Goal: Transaction & Acquisition: Purchase product/service

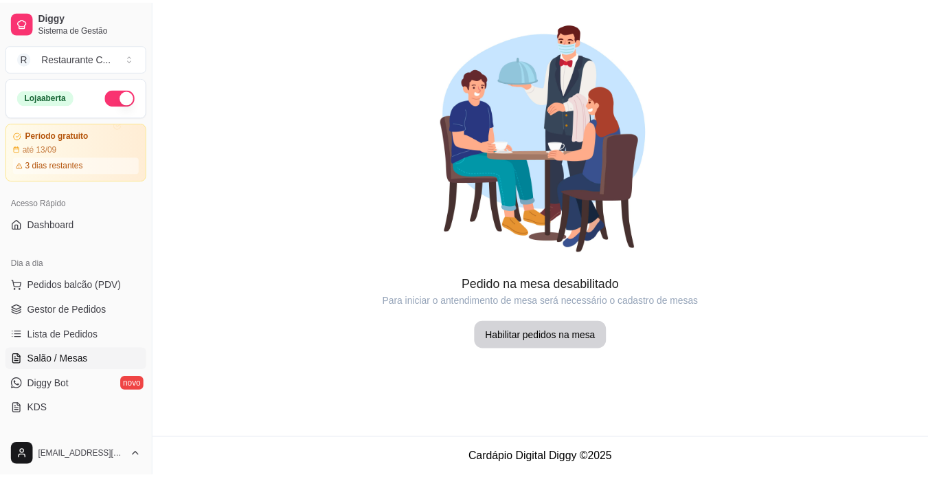
scroll to position [69, 0]
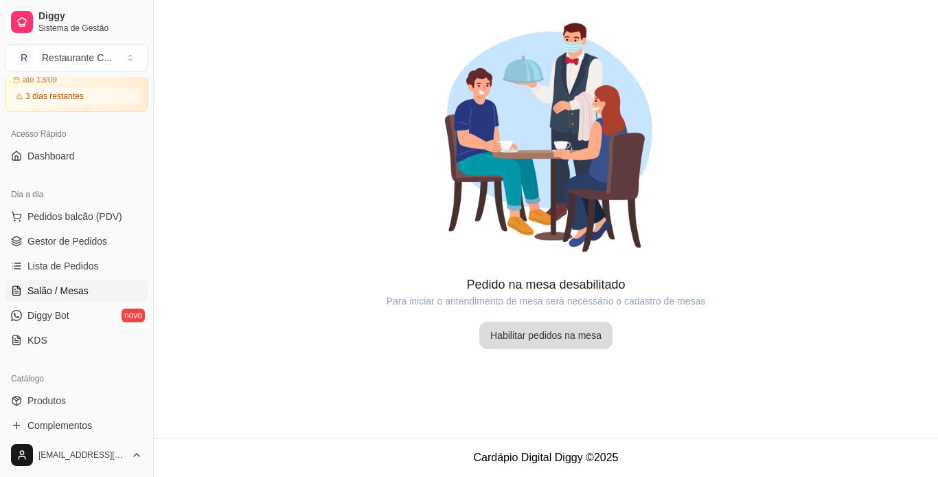
click at [581, 342] on button "Habilitar pedidos na mesa" at bounding box center [545, 334] width 133 height 27
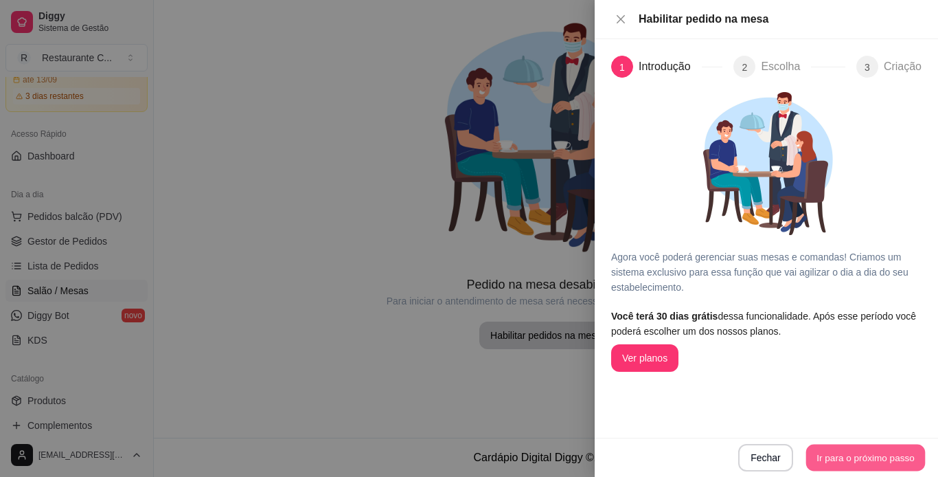
click at [844, 454] on button "Ir para o próximo passo" at bounding box center [866, 457] width 120 height 27
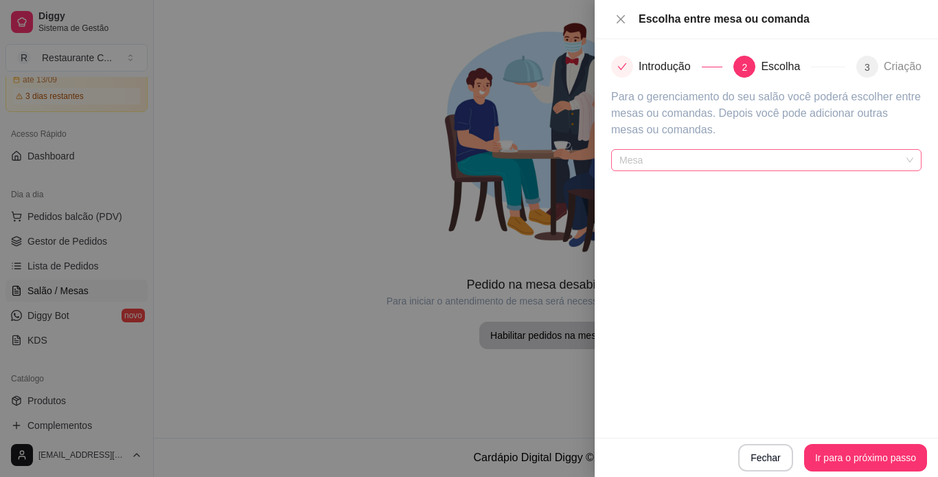
click at [747, 168] on span "Mesa" at bounding box center [767, 160] width 294 height 21
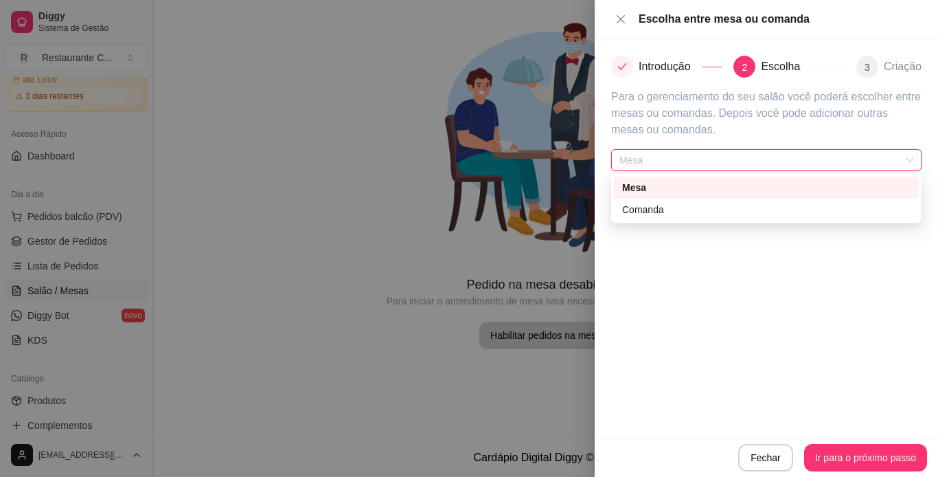
click at [751, 155] on span "Mesa" at bounding box center [767, 160] width 294 height 21
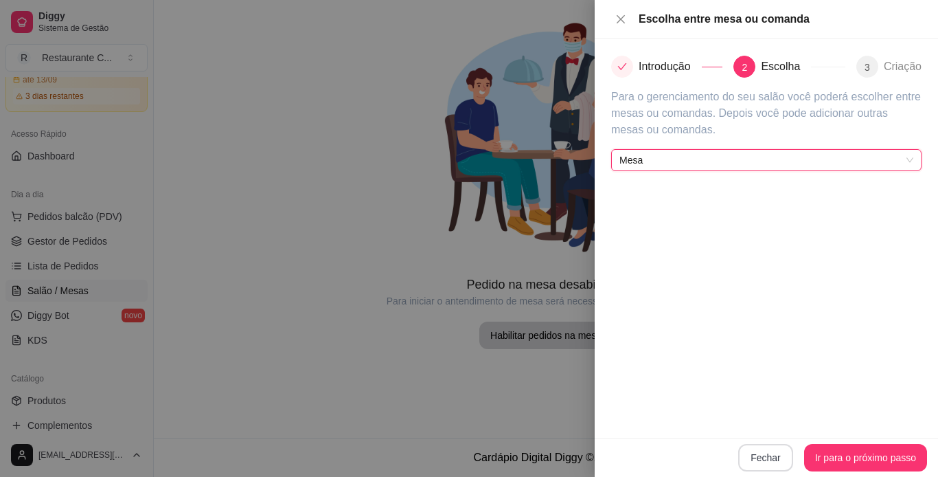
click at [756, 462] on button "Fechar" at bounding box center [765, 457] width 55 height 27
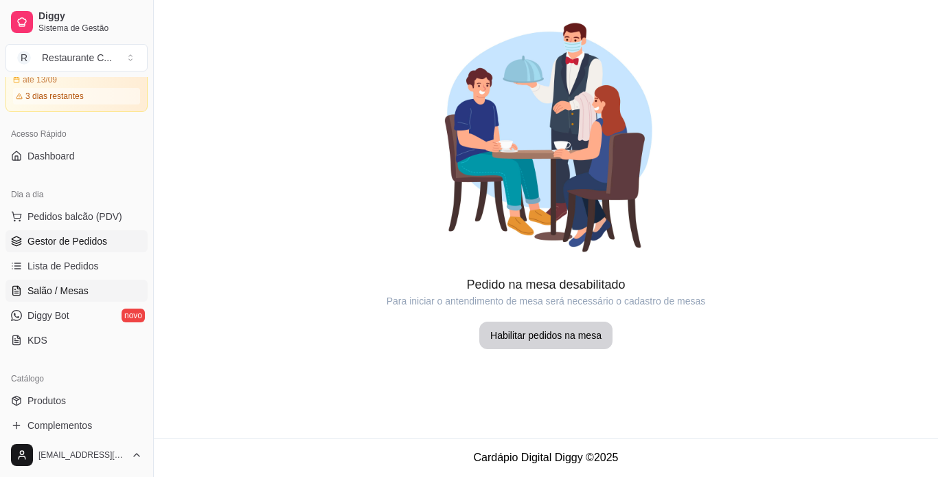
click at [88, 245] on span "Gestor de Pedidos" at bounding box center [67, 241] width 80 height 14
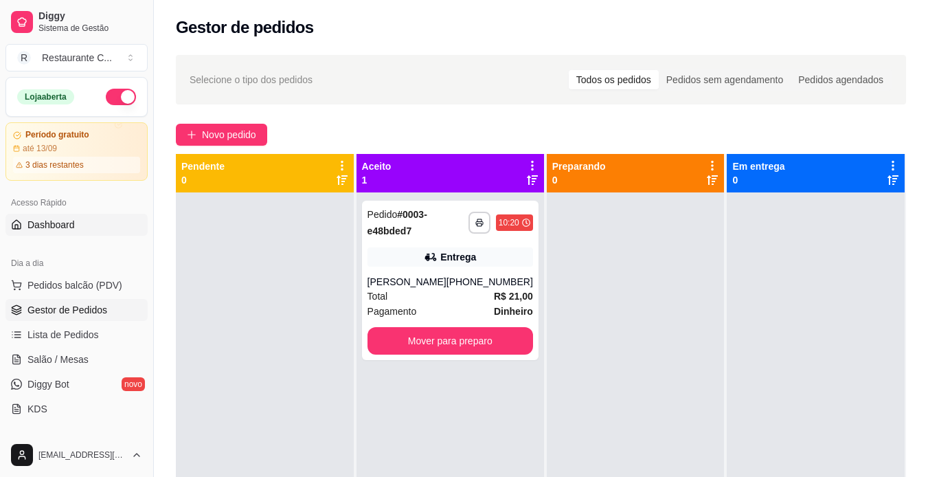
click at [76, 225] on link "Dashboard" at bounding box center [76, 225] width 142 height 22
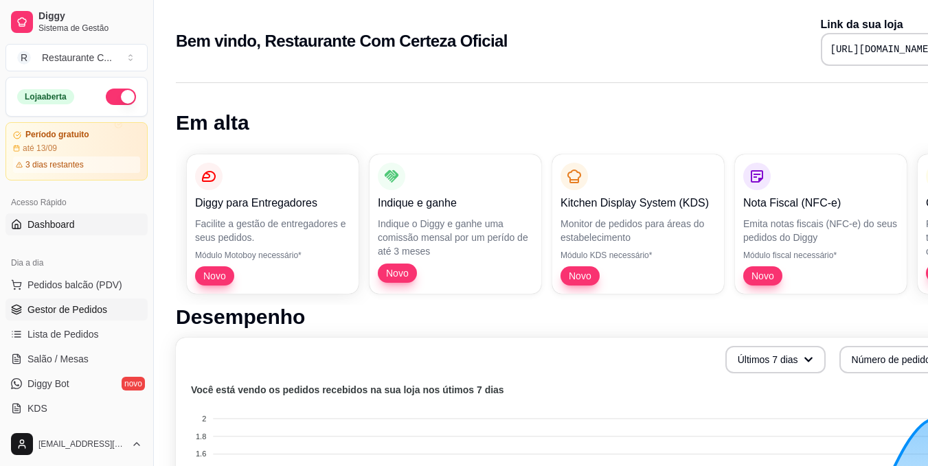
click at [90, 308] on span "Gestor de Pedidos" at bounding box center [67, 310] width 80 height 14
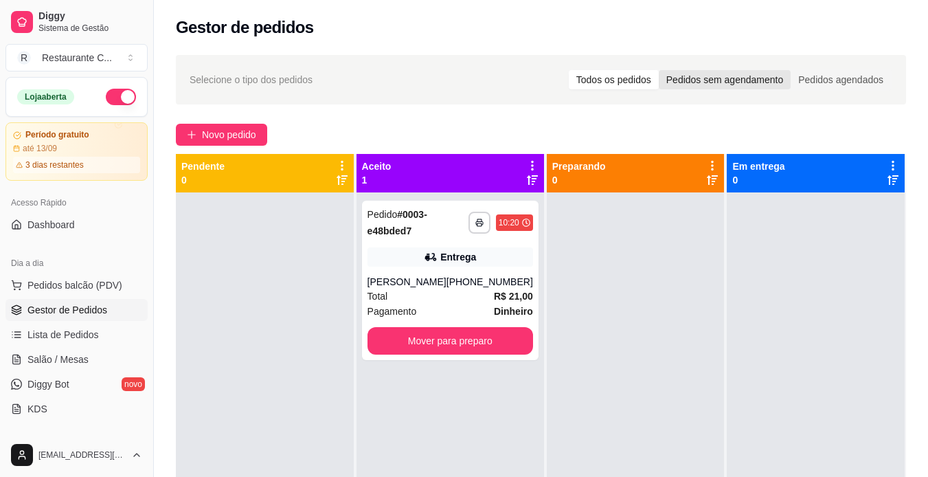
drag, startPoint x: 711, startPoint y: 76, endPoint x: 731, endPoint y: 84, distance: 21.6
click at [712, 76] on div "Pedidos sem agendamento" at bounding box center [725, 79] width 132 height 19
click at [659, 70] on input "Pedidos sem agendamento" at bounding box center [659, 70] width 0 height 0
click at [825, 78] on div "Pedidos agendados" at bounding box center [841, 79] width 100 height 19
click at [791, 70] on input "Pedidos agendados" at bounding box center [791, 70] width 0 height 0
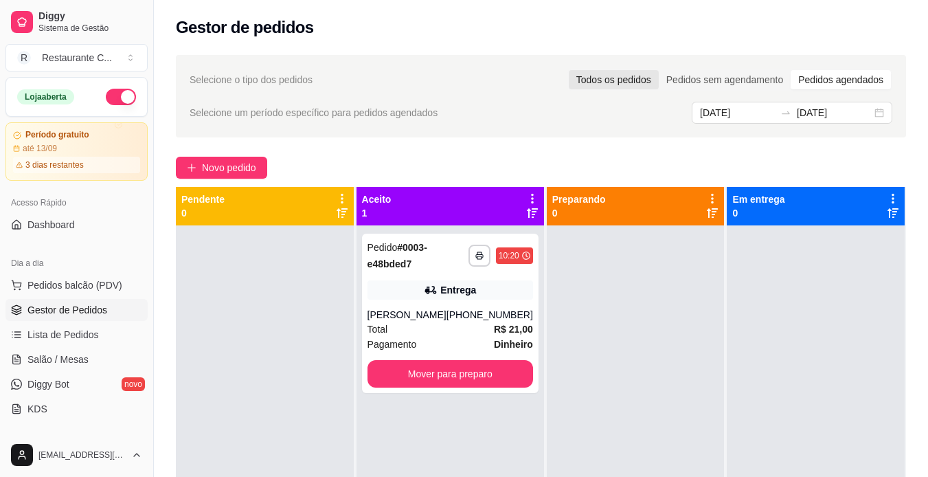
click at [626, 78] on div "Todos os pedidos" at bounding box center [614, 79] width 90 height 19
click at [569, 70] on input "Todos os pedidos" at bounding box center [569, 70] width 0 height 0
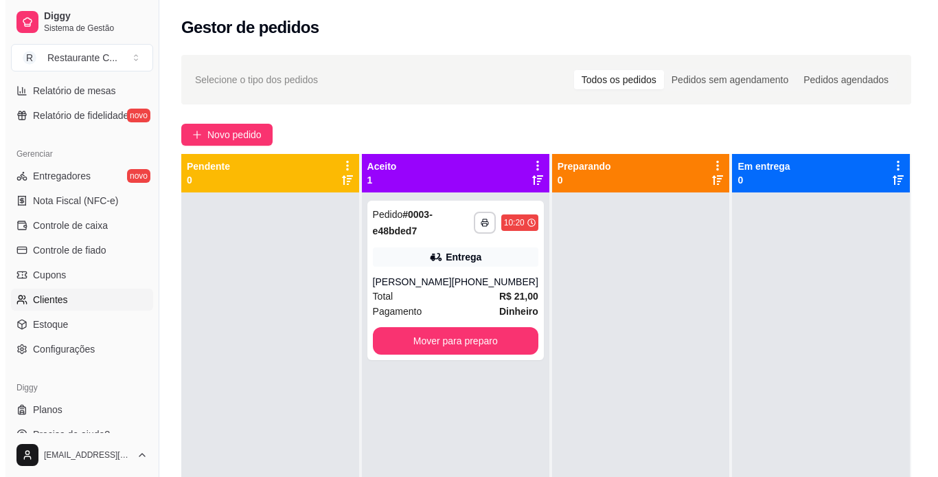
scroll to position [531, 0]
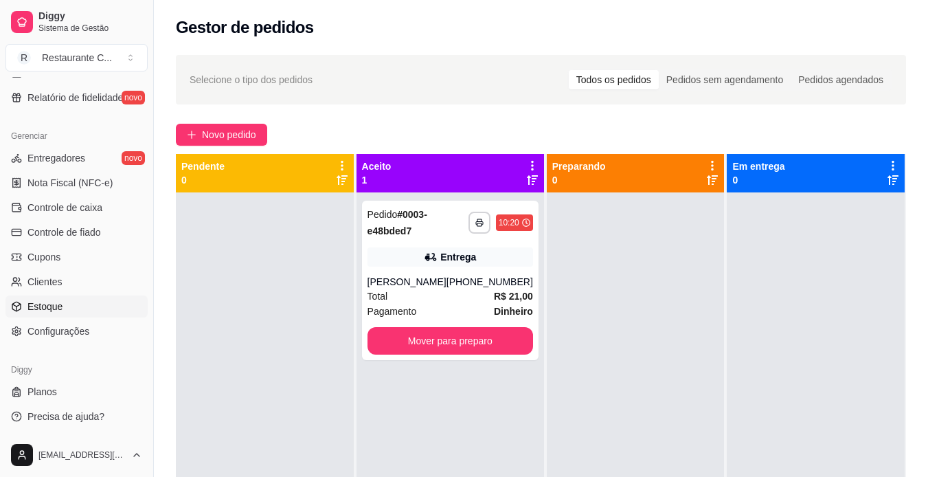
click at [54, 309] on span "Estoque" at bounding box center [44, 307] width 35 height 14
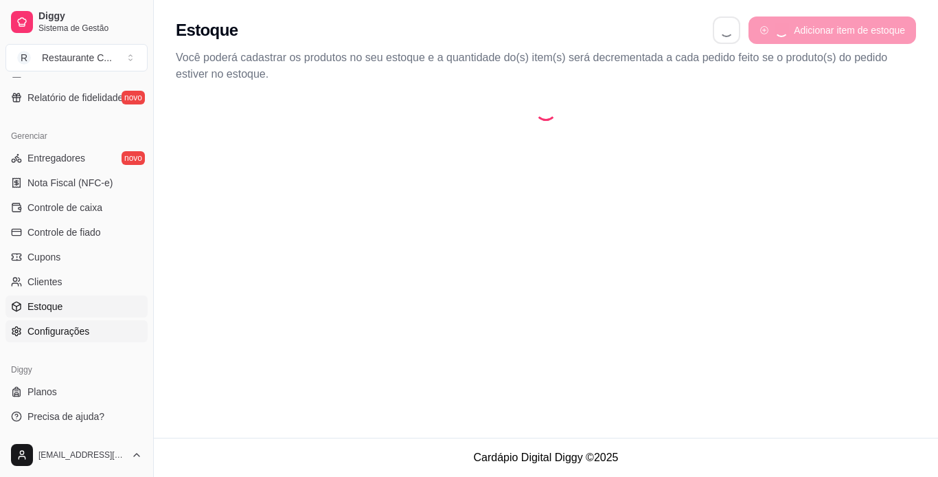
select select "QUANTITY_ORDER"
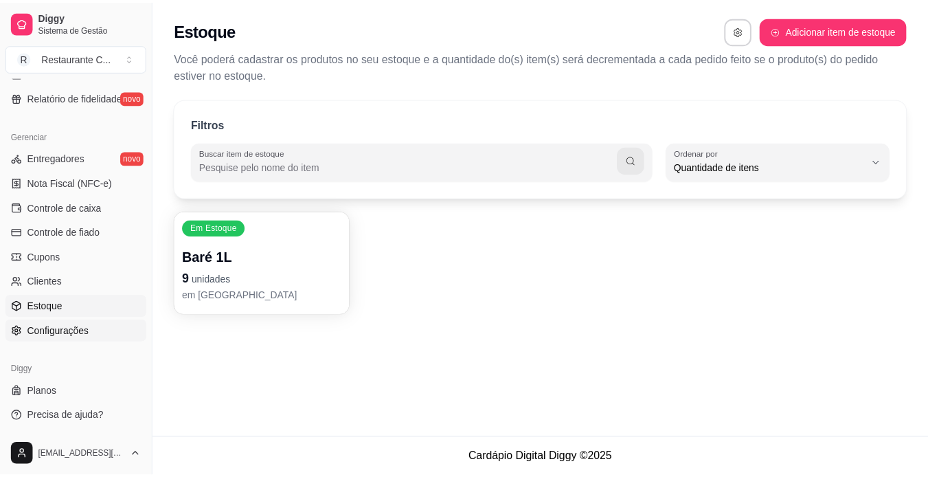
scroll to position [13, 0]
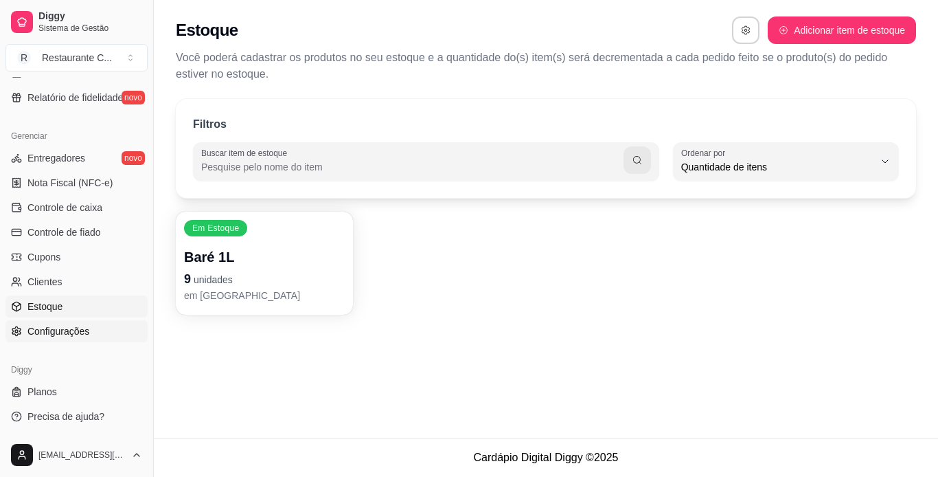
click at [52, 328] on span "Configurações" at bounding box center [58, 331] width 62 height 14
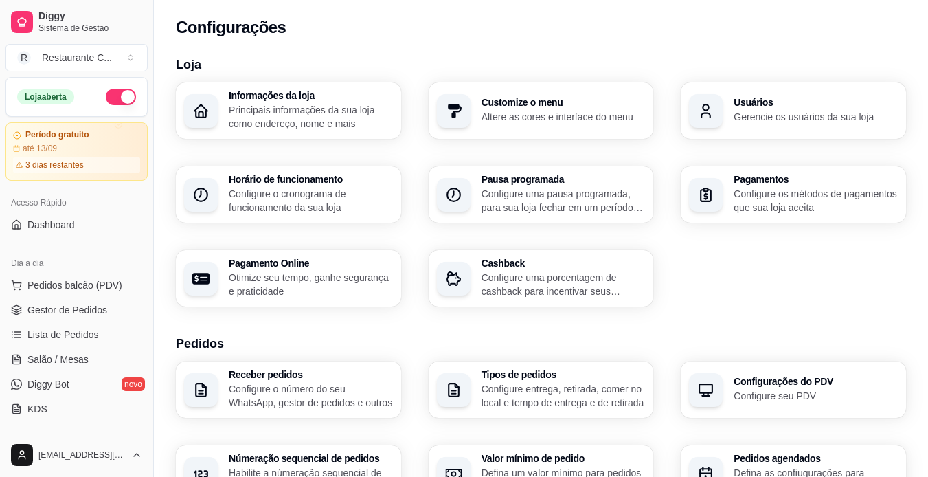
click at [56, 207] on div "Acesso Rápido" at bounding box center [76, 203] width 142 height 22
click at [60, 226] on span "Dashboard" at bounding box center [50, 225] width 47 height 14
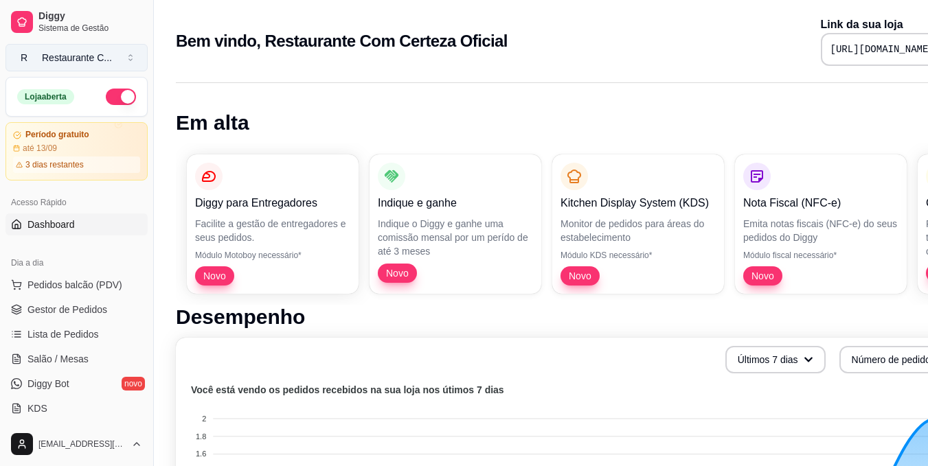
click at [93, 53] on div "Restaurante C ..." at bounding box center [77, 58] width 70 height 14
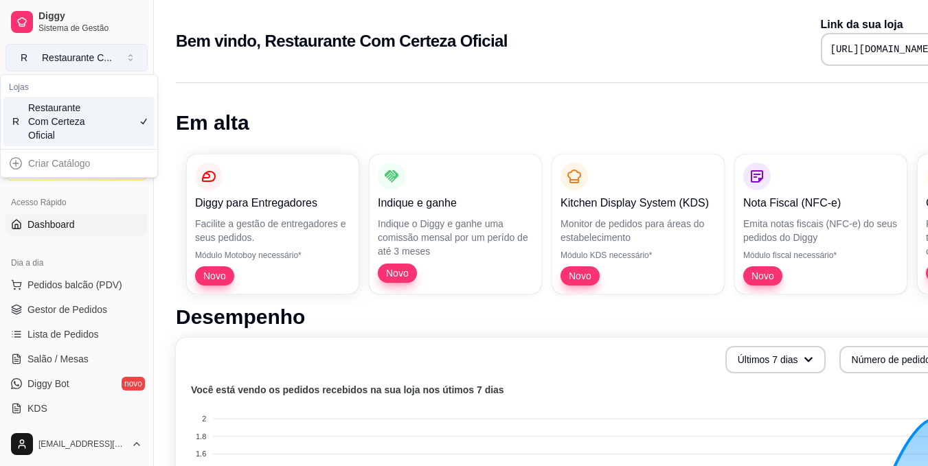
click at [93, 53] on div "Restaurante C ..." at bounding box center [77, 58] width 70 height 14
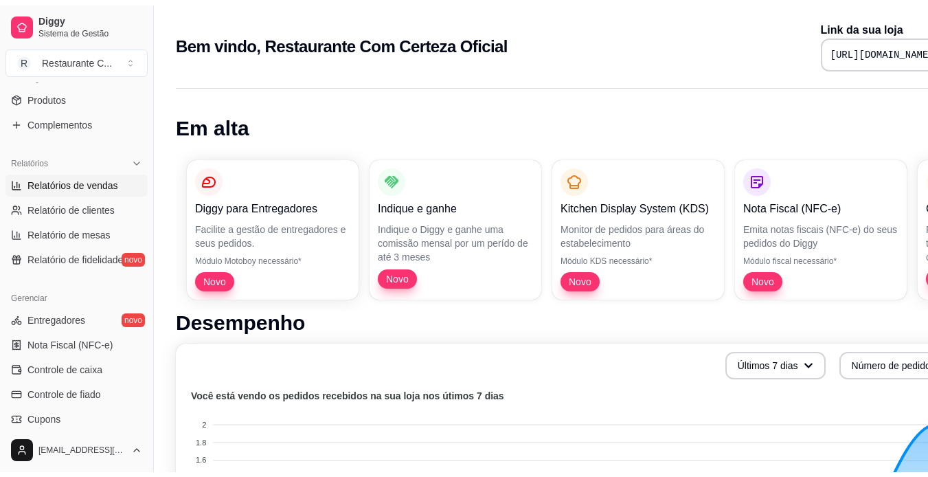
scroll to position [343, 0]
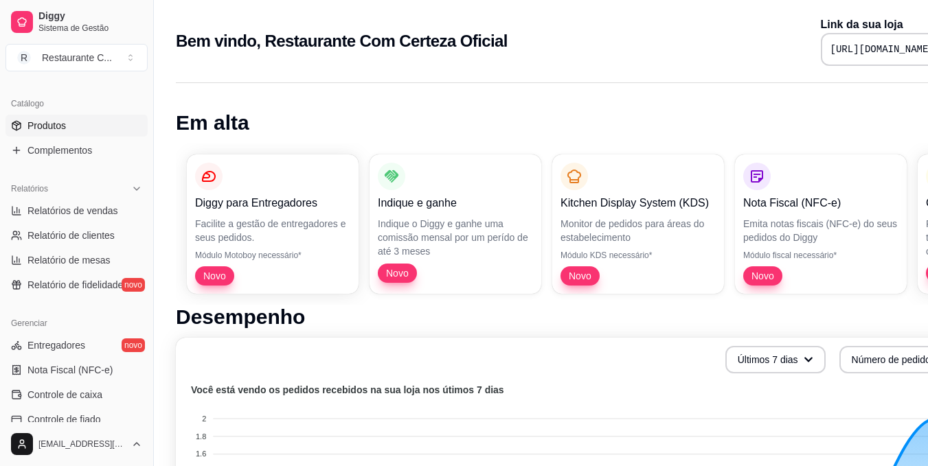
click at [36, 131] on span "Produtos" at bounding box center [46, 126] width 38 height 14
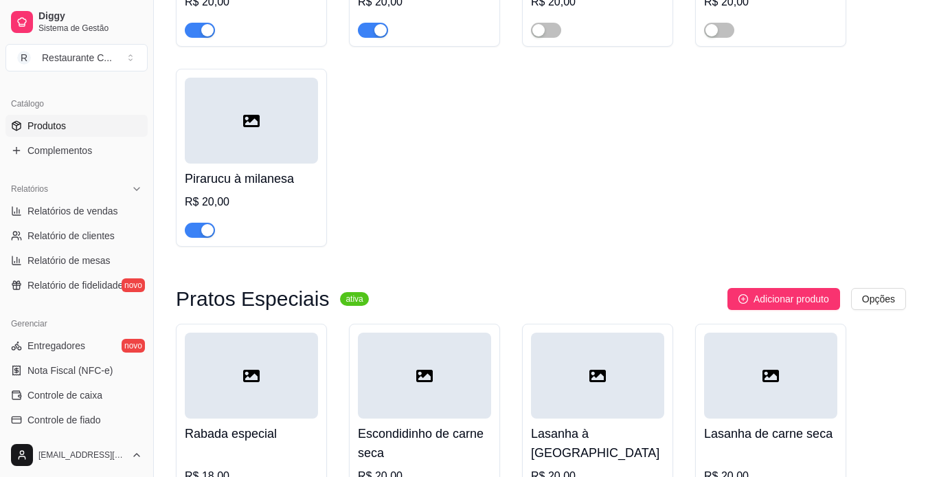
scroll to position [1855, 0]
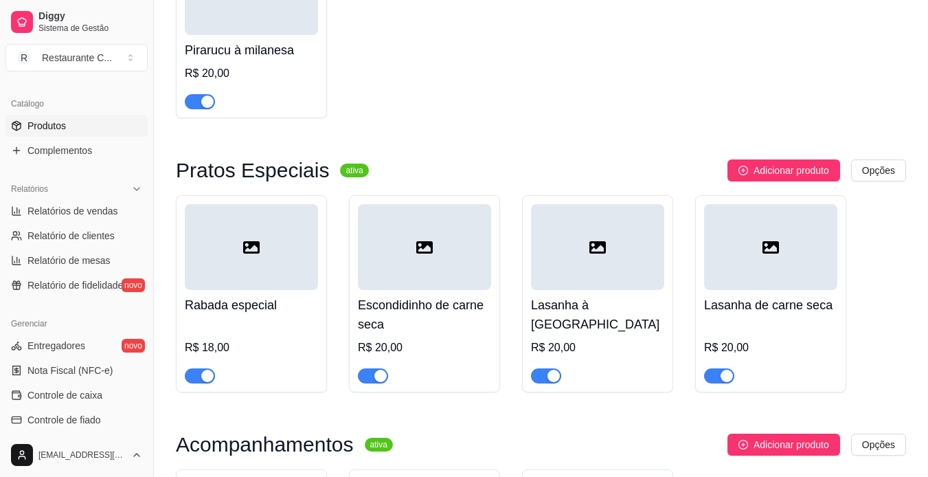
click at [729, 370] on div "button" at bounding box center [727, 376] width 12 height 12
click at [543, 368] on span "button" at bounding box center [546, 375] width 30 height 15
click at [368, 368] on span "button" at bounding box center [373, 375] width 30 height 15
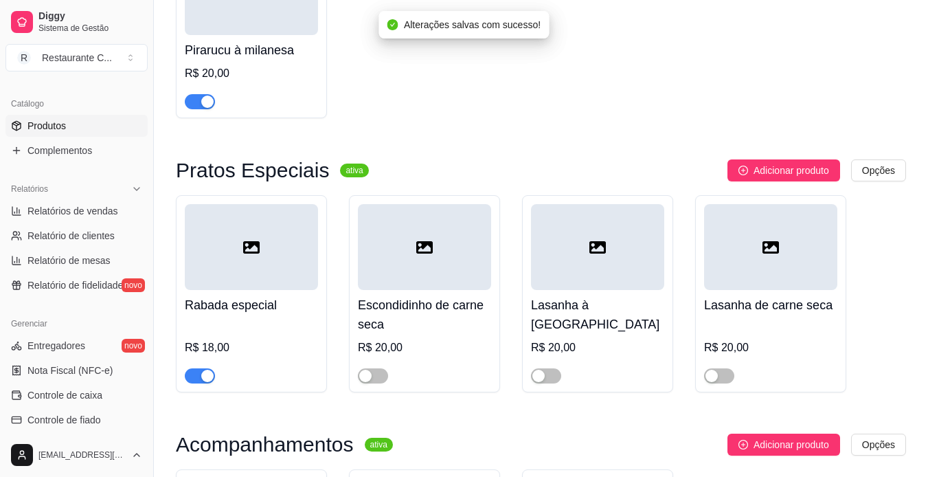
click at [201, 368] on button "button" at bounding box center [200, 375] width 30 height 15
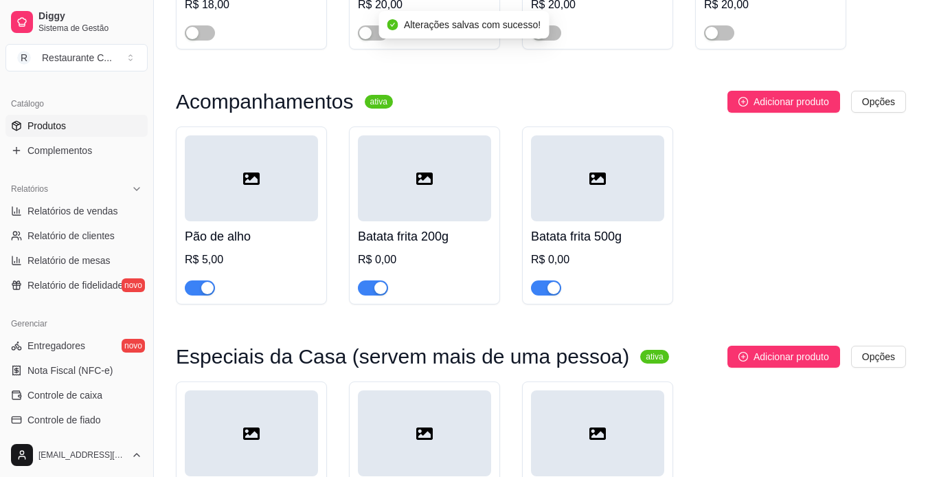
scroll to position [2198, 0]
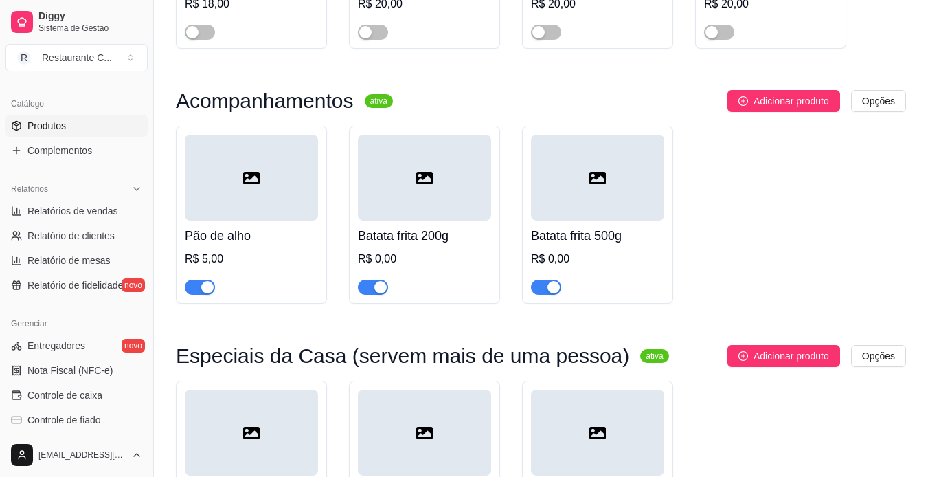
click at [378, 281] on span "button" at bounding box center [373, 287] width 30 height 15
click at [551, 281] on div "button" at bounding box center [553, 287] width 12 height 12
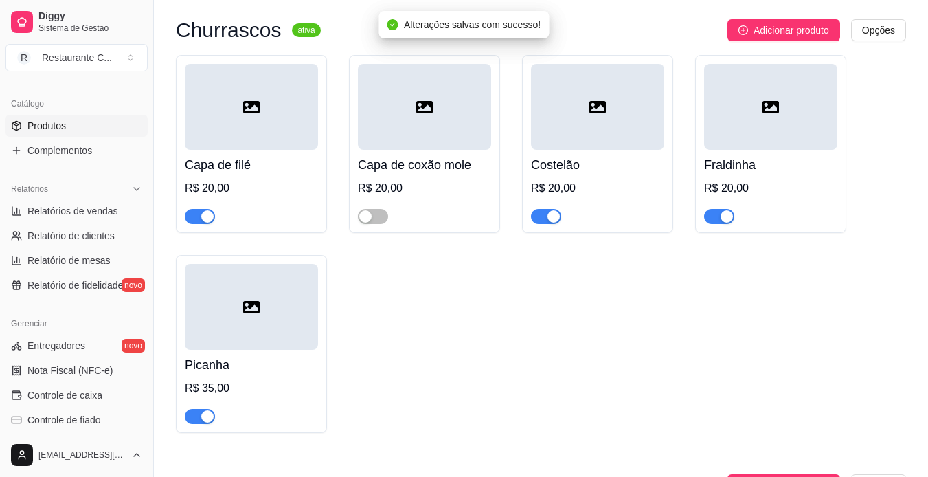
scroll to position [2816, 0]
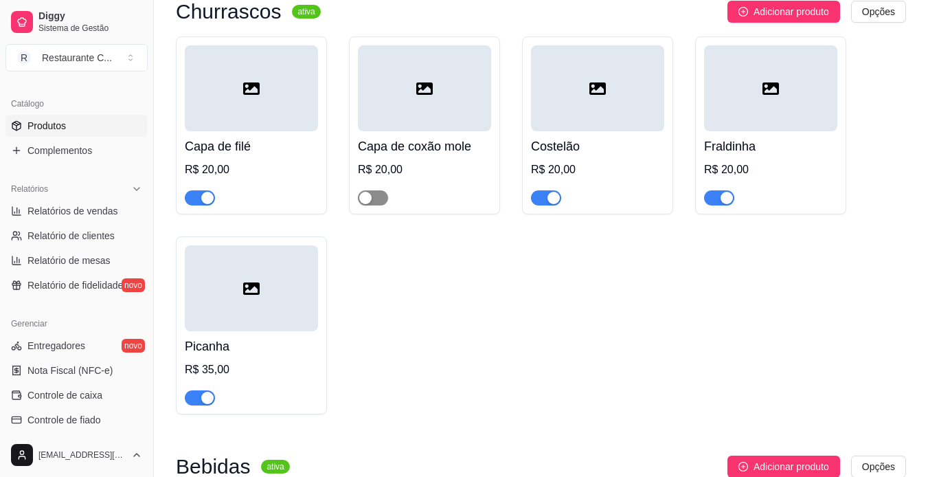
click at [377, 190] on span "button" at bounding box center [373, 197] width 30 height 15
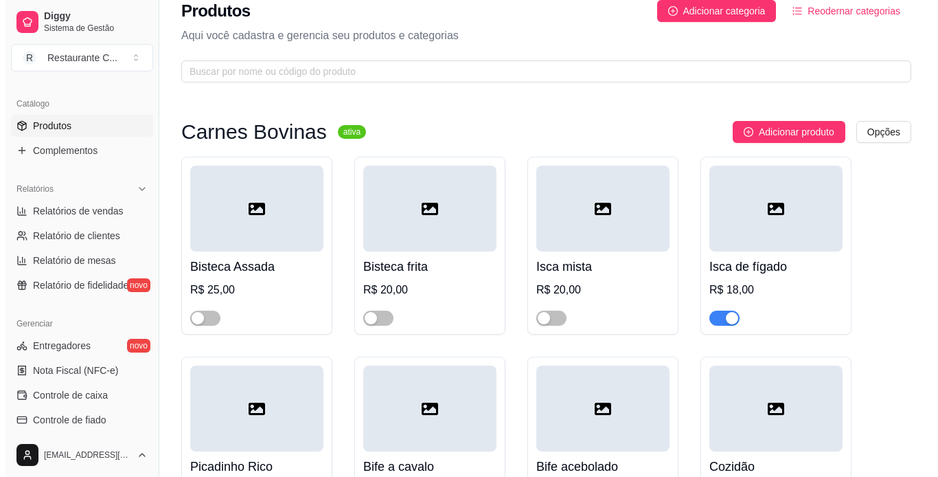
scroll to position [0, 0]
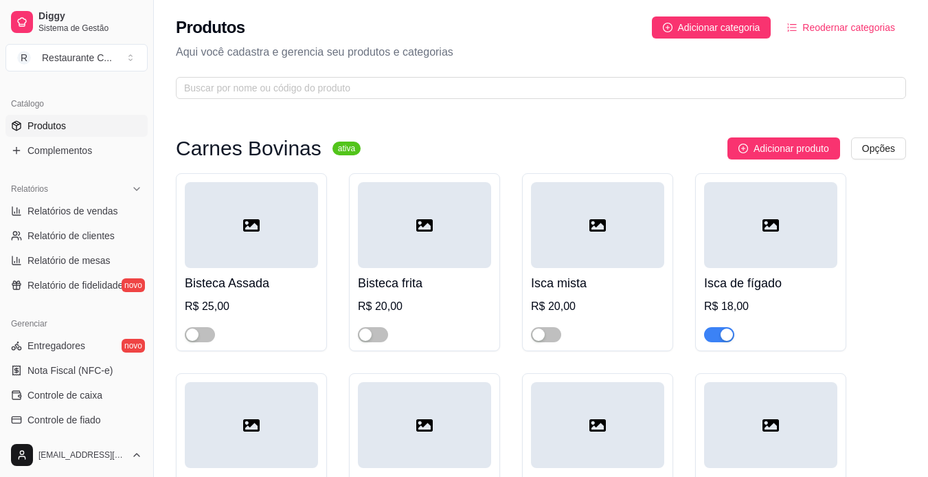
click at [215, 242] on div at bounding box center [251, 225] width 133 height 86
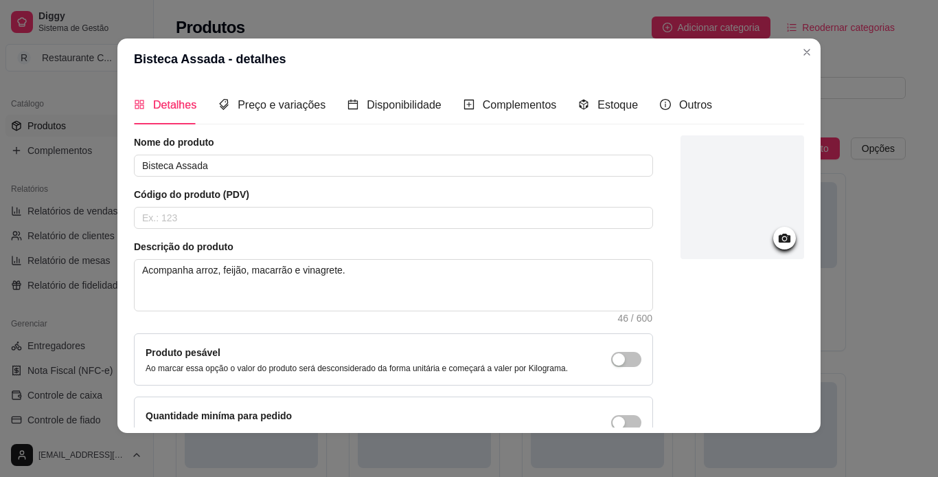
click at [777, 231] on icon at bounding box center [785, 238] width 16 height 16
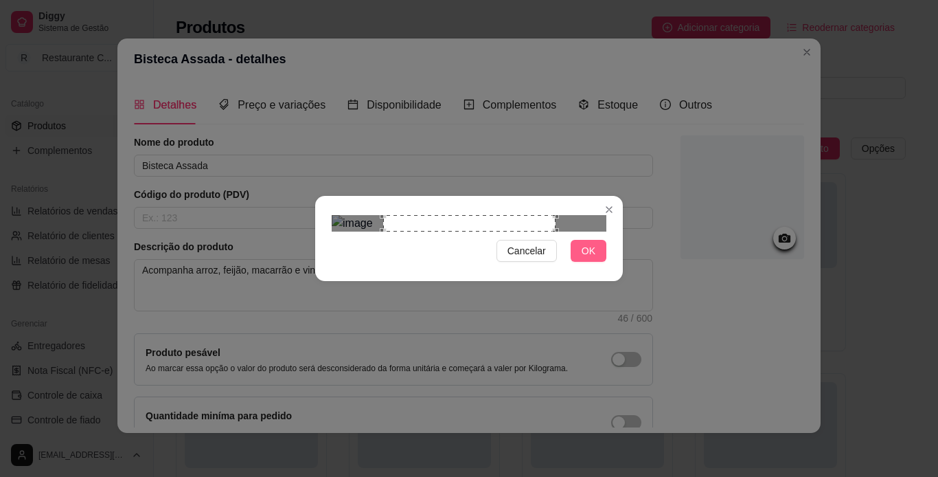
click at [587, 258] on span "OK" at bounding box center [589, 250] width 14 height 15
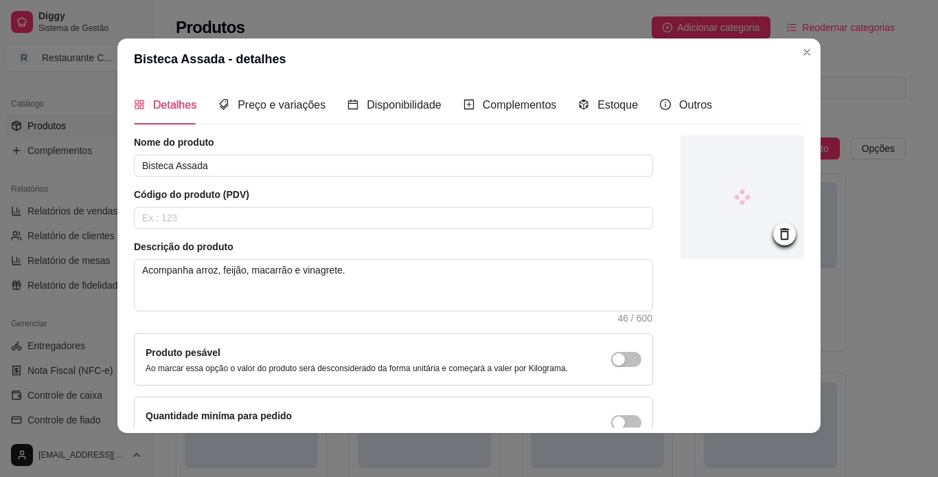
scroll to position [82, 0]
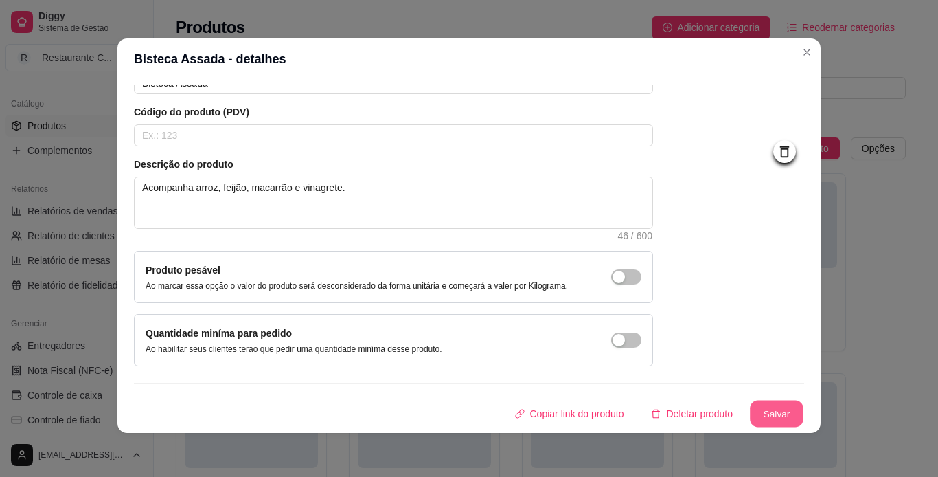
click at [765, 413] on button "Salvar" at bounding box center [777, 413] width 54 height 27
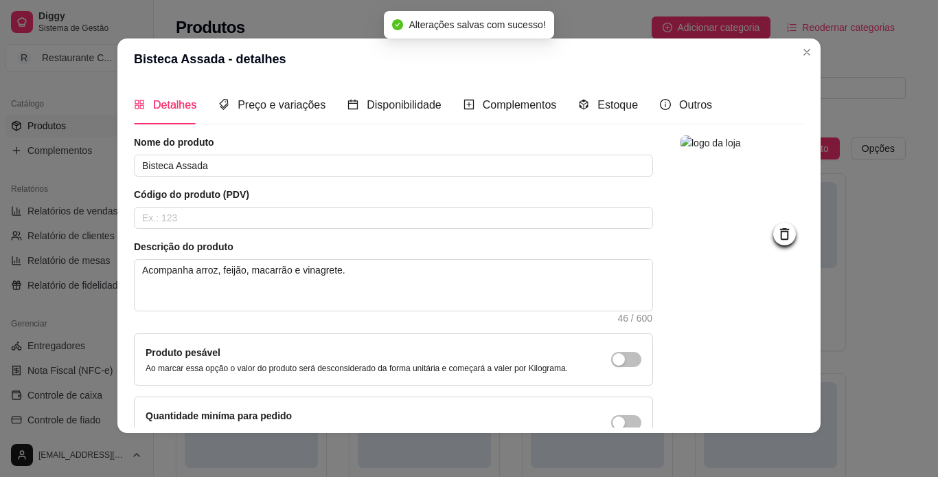
scroll to position [0, 0]
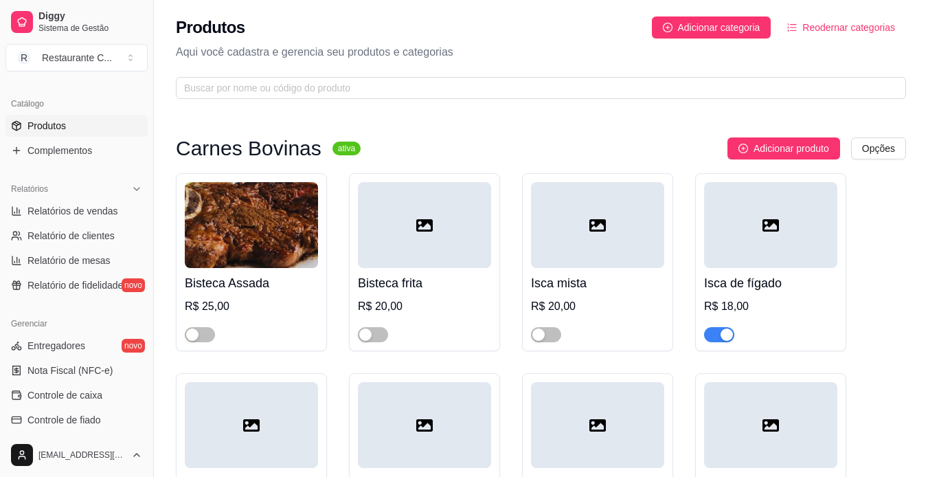
click at [378, 208] on div at bounding box center [424, 225] width 133 height 86
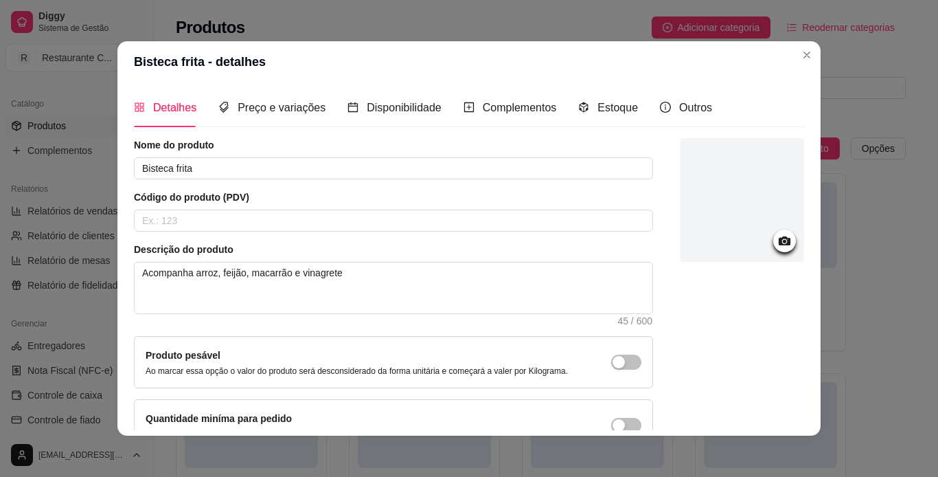
click at [777, 244] on icon at bounding box center [785, 241] width 16 height 16
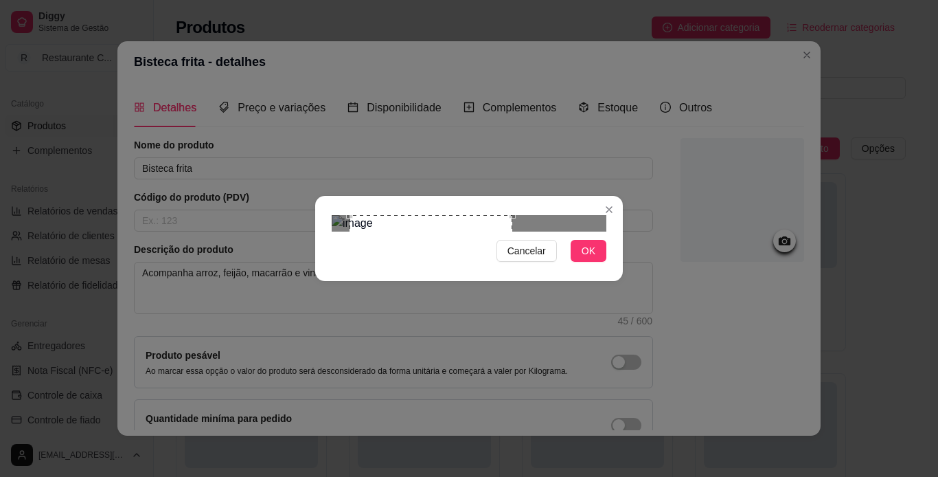
click at [466, 269] on div "Use the arrow keys to move the crop selection area" at bounding box center [431, 296] width 163 height 163
click at [594, 258] on span "OK" at bounding box center [589, 250] width 14 height 15
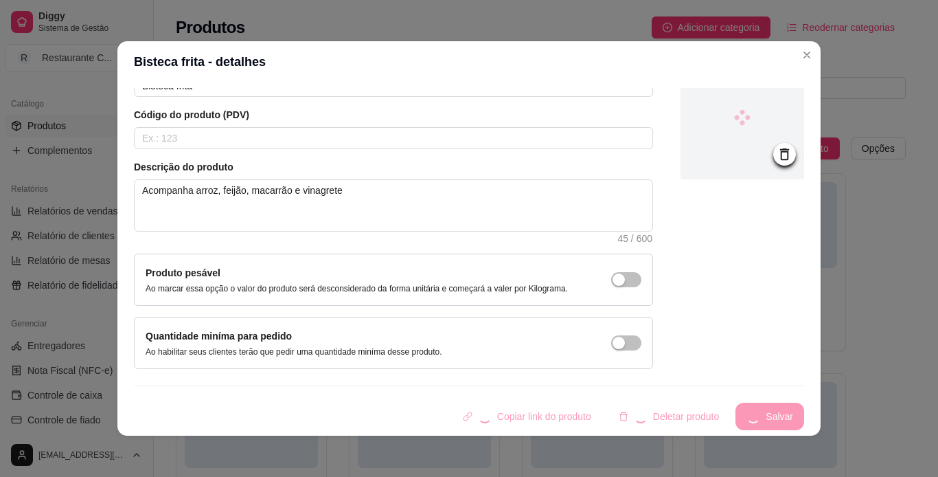
scroll to position [3, 0]
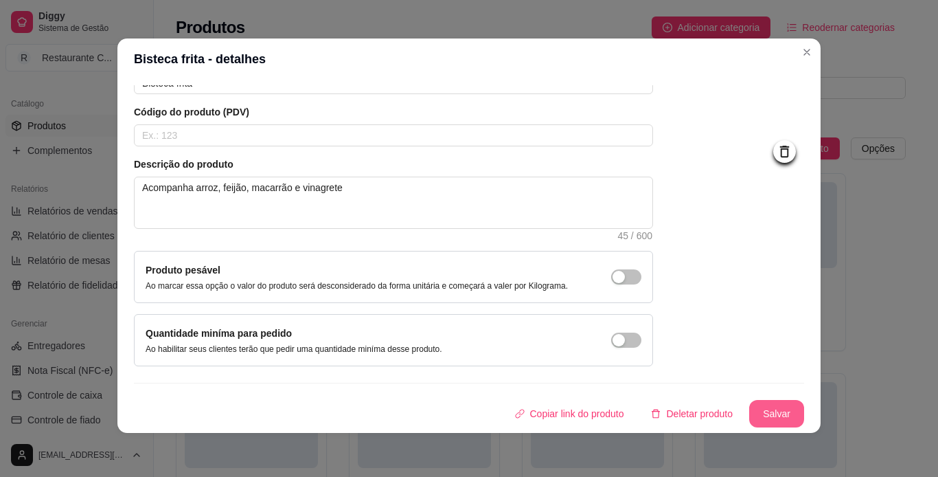
click at [754, 416] on button "Salvar" at bounding box center [776, 413] width 55 height 27
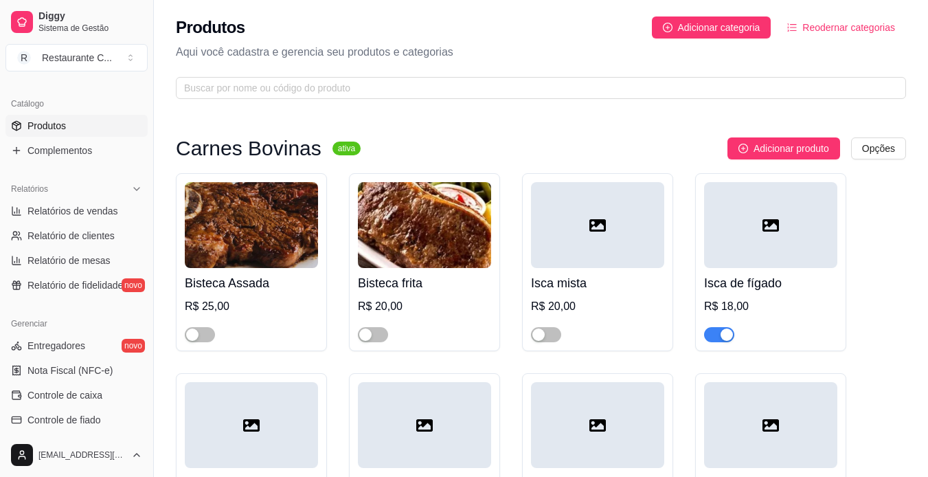
click at [611, 228] on div at bounding box center [597, 225] width 133 height 86
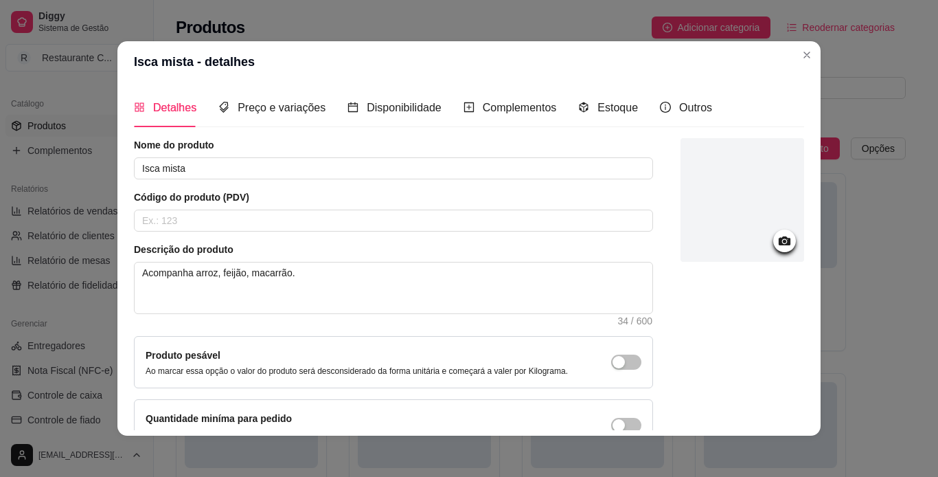
click at [777, 240] on icon at bounding box center [785, 241] width 16 height 16
click at [779, 237] on icon at bounding box center [785, 240] width 12 height 9
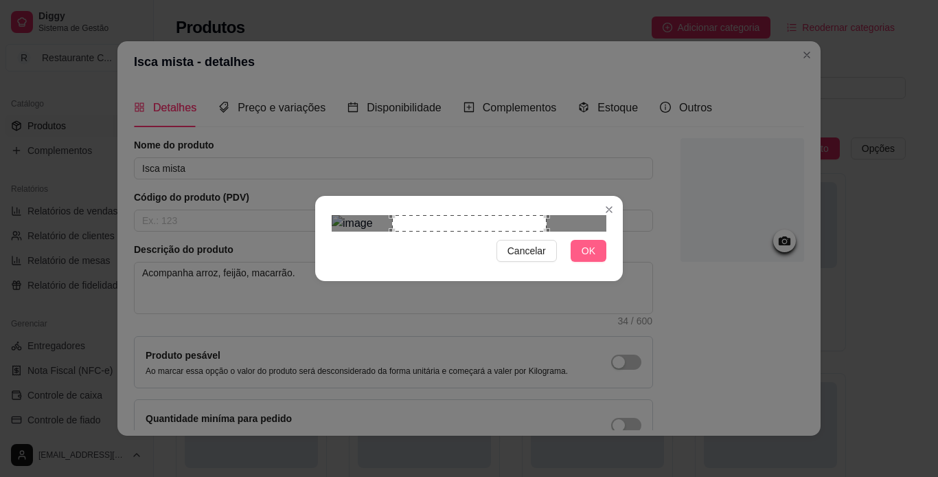
click at [593, 258] on span "OK" at bounding box center [589, 250] width 14 height 15
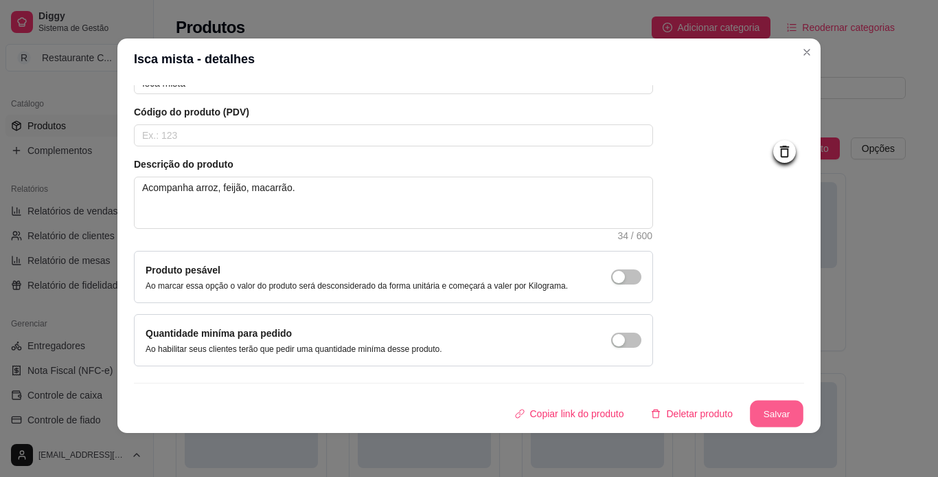
click at [750, 412] on button "Salvar" at bounding box center [777, 413] width 54 height 27
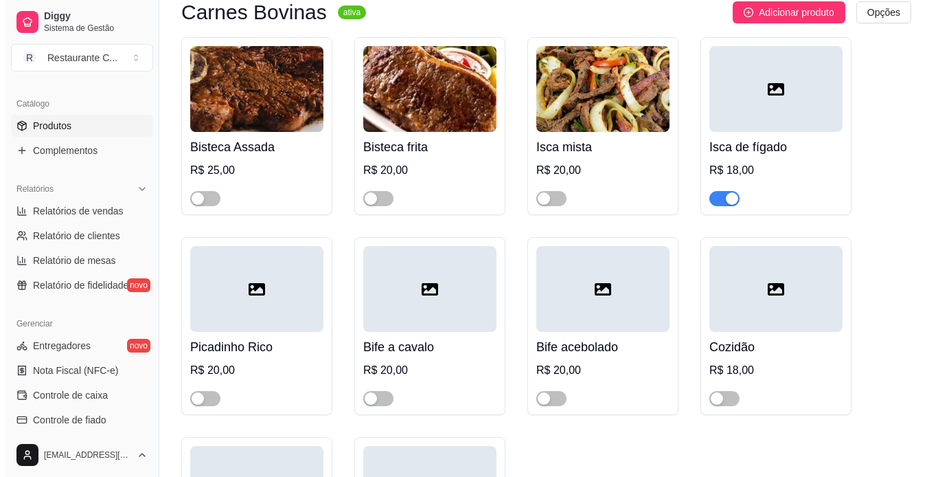
scroll to position [137, 0]
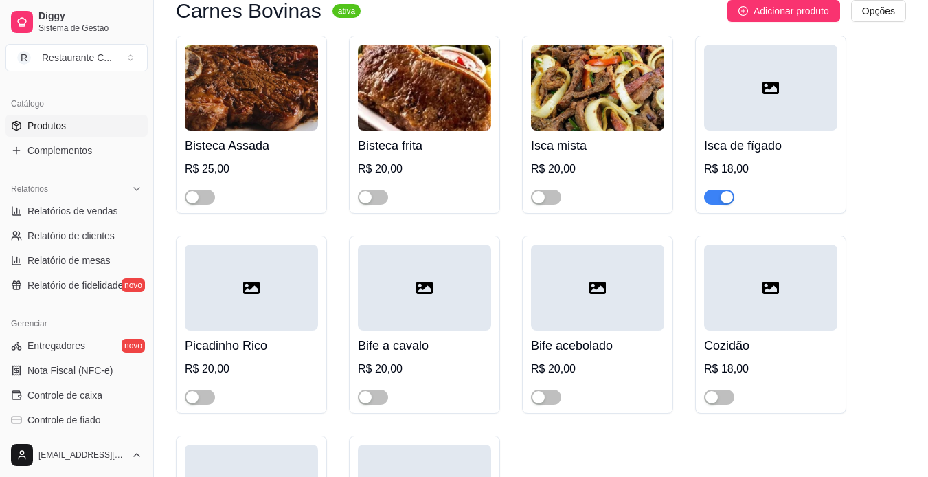
click at [539, 61] on img at bounding box center [597, 88] width 133 height 86
click at [882, 147] on div "Bisteca Assada R$ 25,00 Bisteca frita R$ 20,00 Isca mista R$ 20,00 Isca de fíga…" at bounding box center [541, 334] width 730 height 597
click at [597, 52] on img at bounding box center [597, 88] width 133 height 86
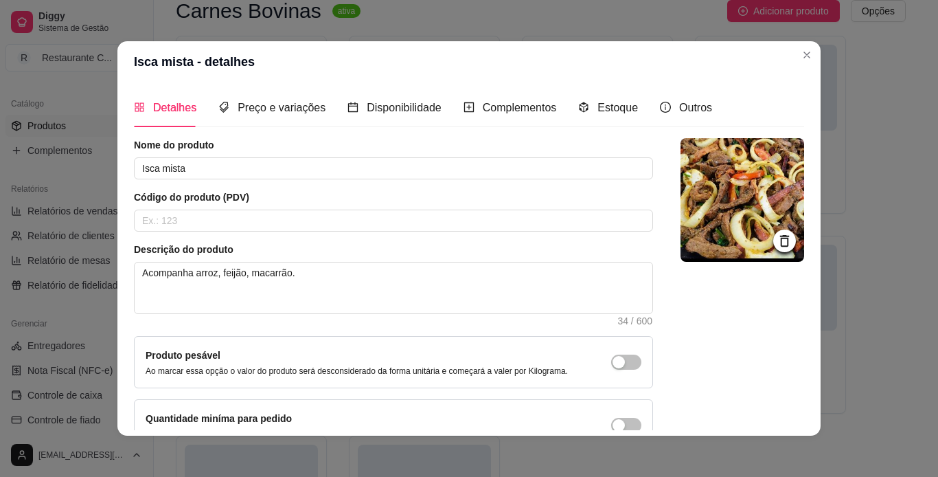
click at [777, 235] on icon at bounding box center [785, 241] width 16 height 16
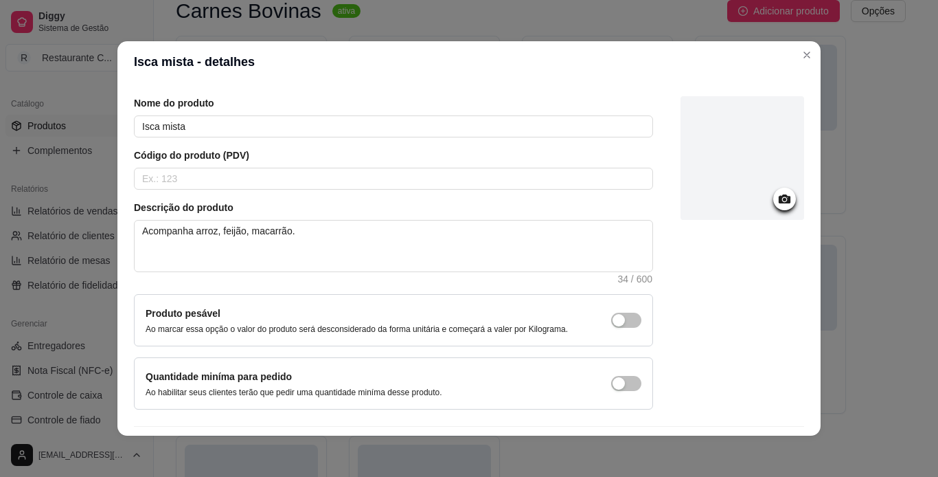
scroll to position [82, 0]
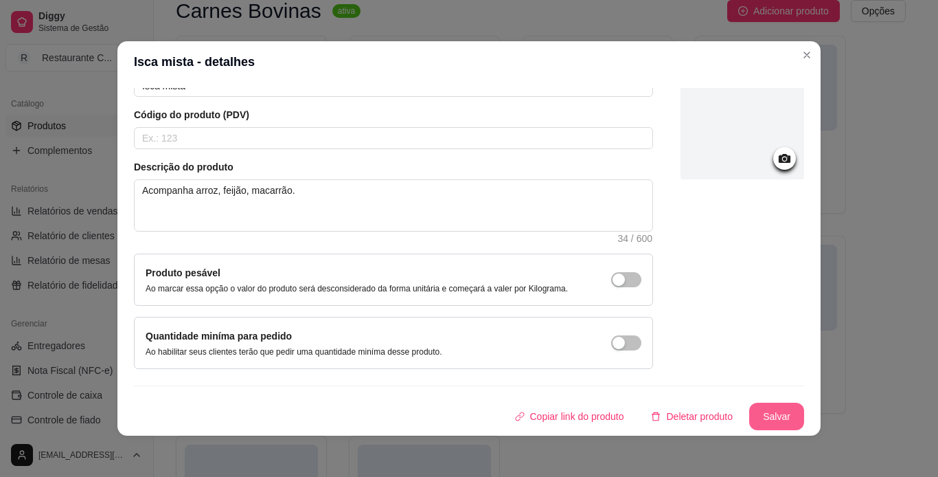
click at [749, 407] on button "Salvar" at bounding box center [776, 416] width 55 height 27
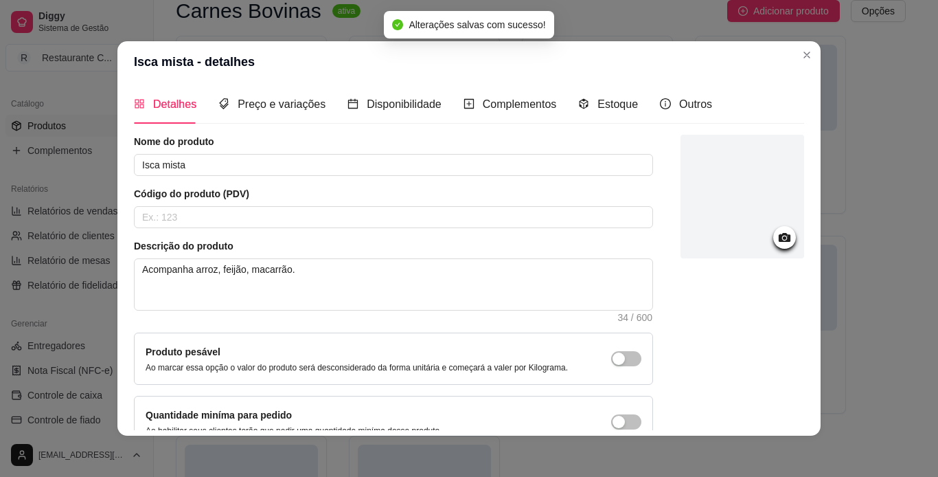
scroll to position [0, 0]
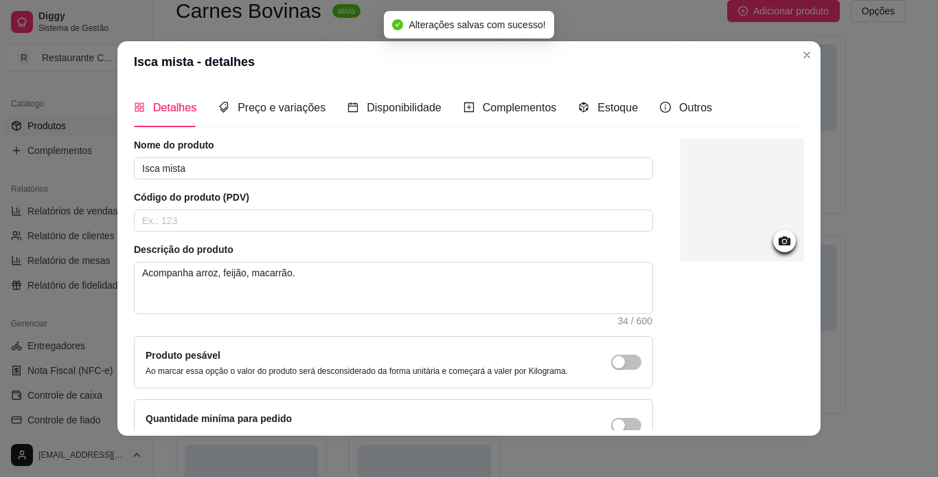
click at [773, 249] on div at bounding box center [784, 240] width 23 height 23
click at [777, 237] on icon at bounding box center [785, 241] width 16 height 16
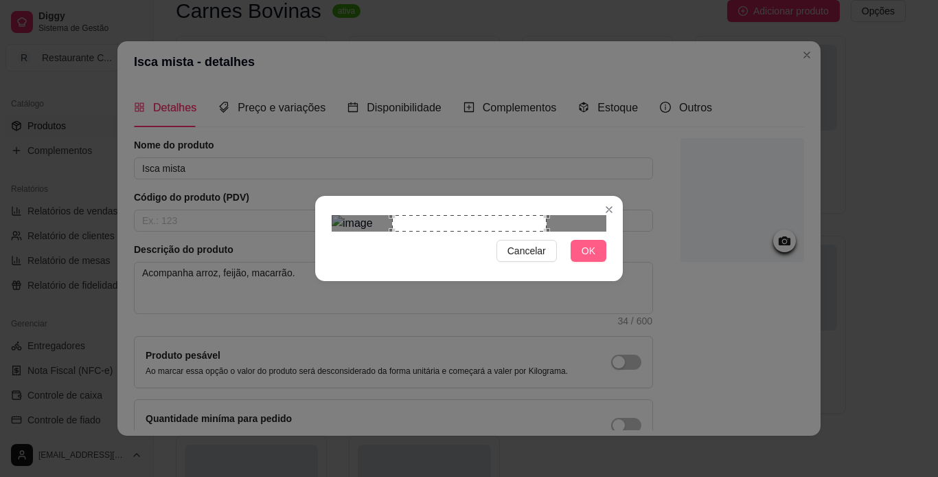
click at [594, 258] on span "OK" at bounding box center [589, 250] width 14 height 15
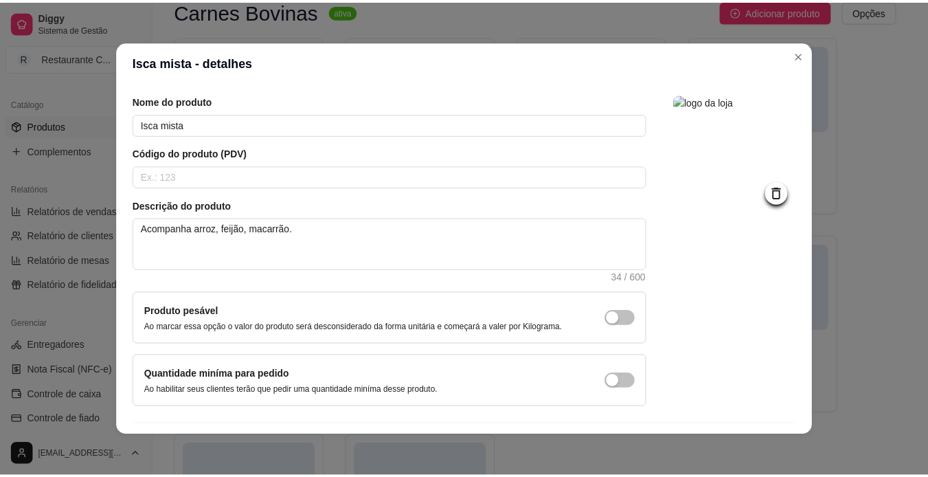
scroll to position [82, 0]
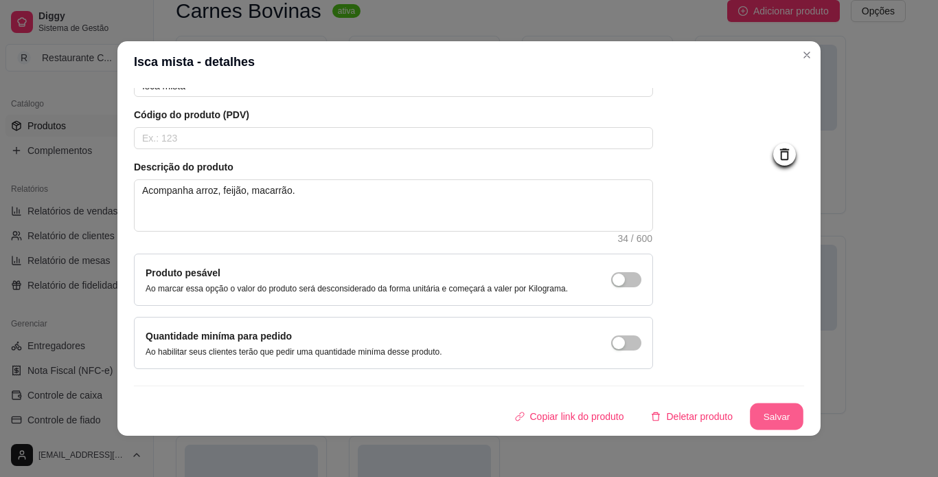
click at [750, 403] on button "Salvar" at bounding box center [777, 416] width 54 height 27
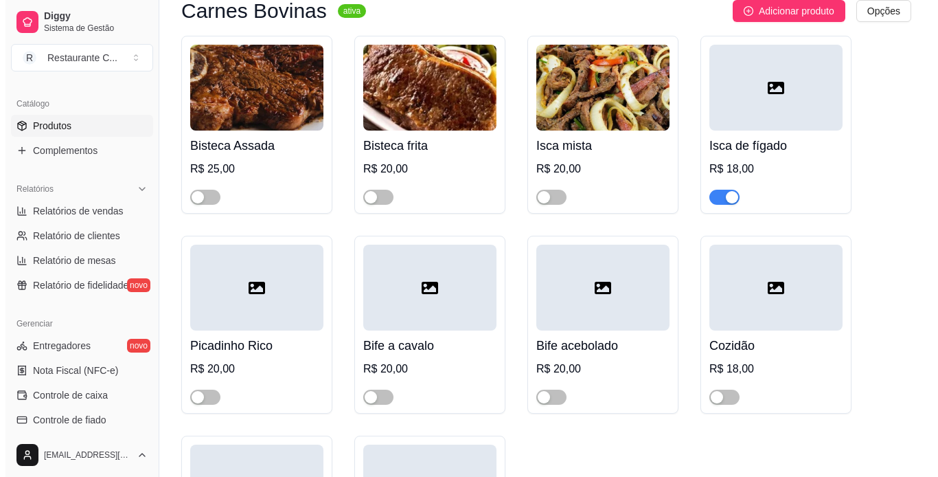
scroll to position [69, 0]
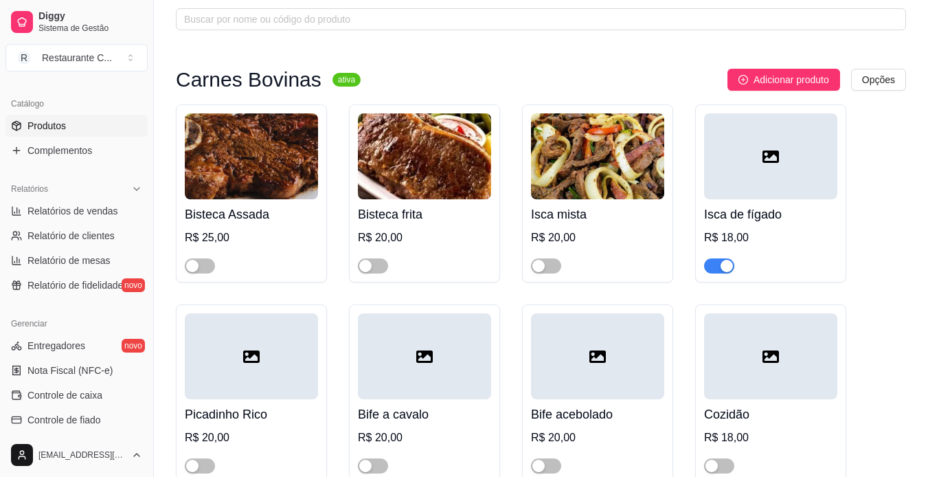
click at [794, 168] on div at bounding box center [770, 156] width 133 height 86
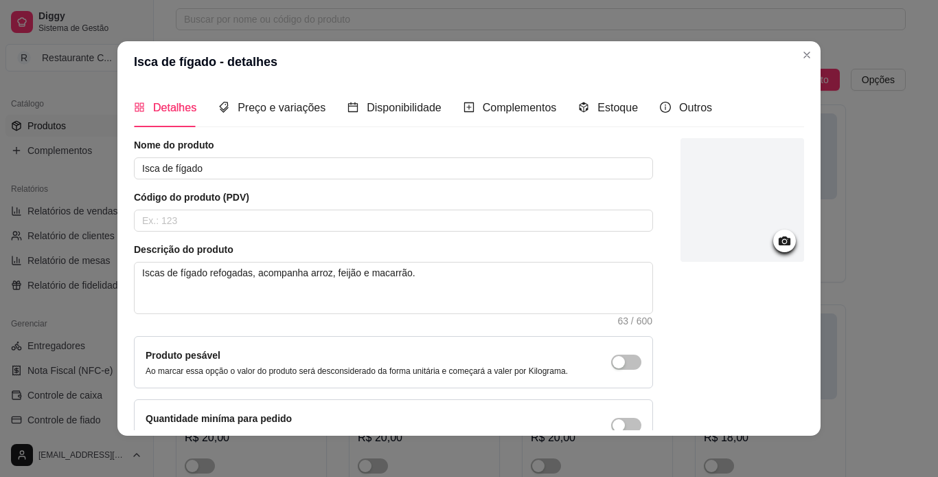
click at [780, 243] on div at bounding box center [743, 202] width 124 height 128
click at [779, 238] on icon at bounding box center [785, 240] width 12 height 9
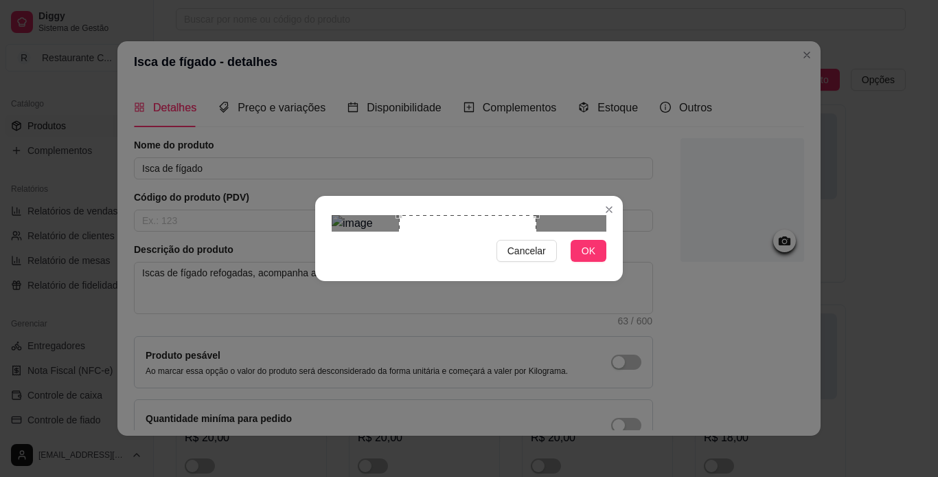
click at [483, 254] on div "Use the arrow keys to move the crop selection area" at bounding box center [467, 283] width 137 height 137
click at [600, 267] on div "Cancelar OK" at bounding box center [469, 239] width 308 height 58
click at [595, 262] on button "OK" at bounding box center [589, 251] width 36 height 22
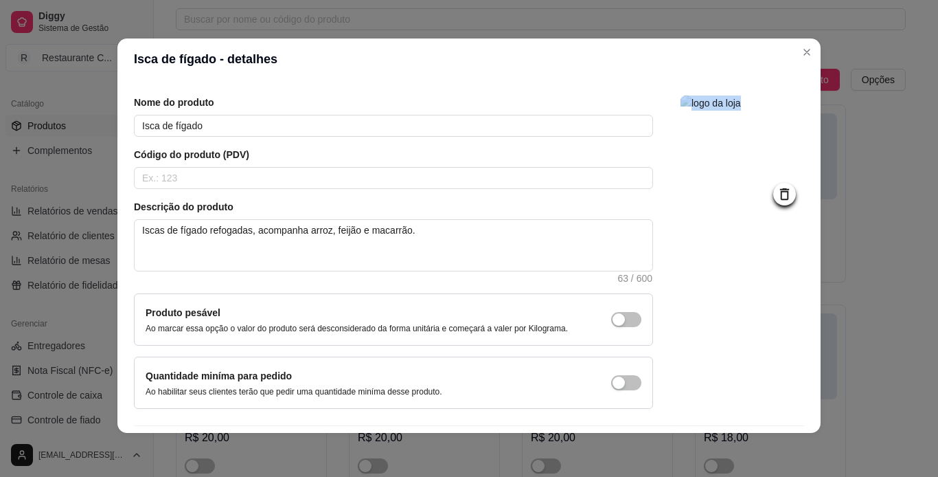
scroll to position [0, 0]
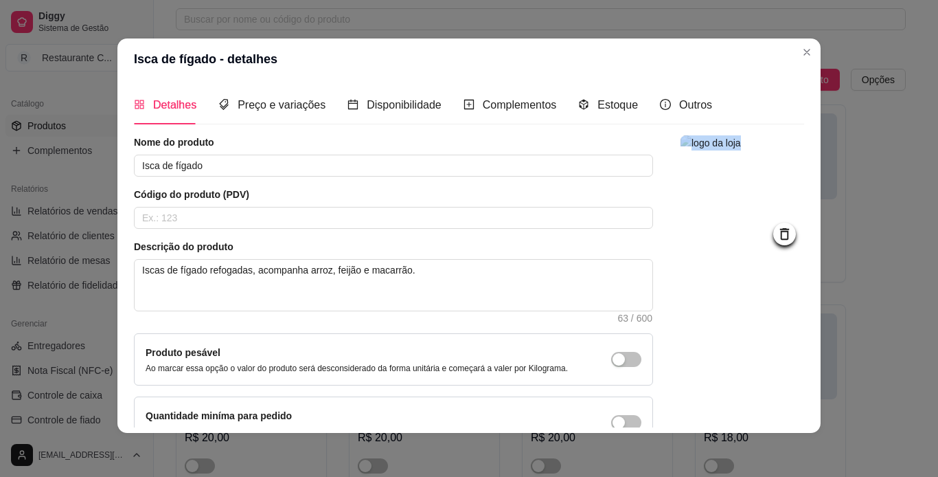
click at [730, 324] on div at bounding box center [743, 291] width 124 height 313
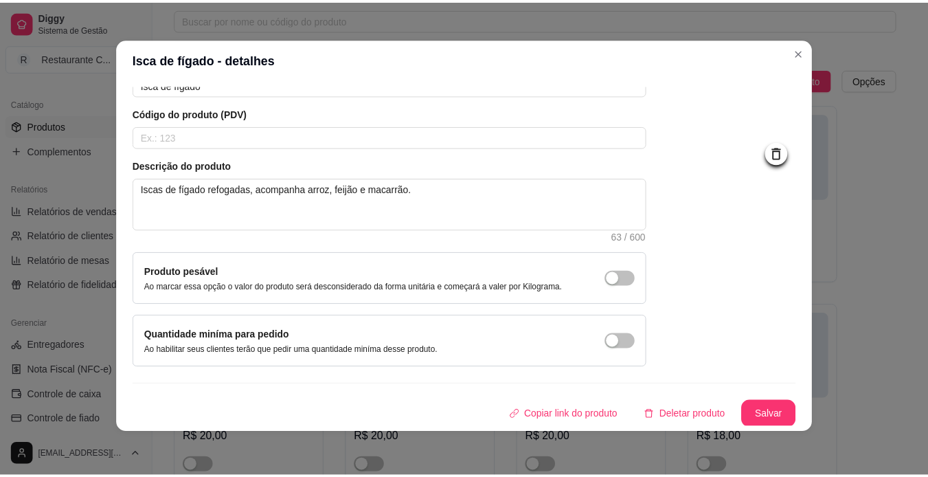
scroll to position [82, 0]
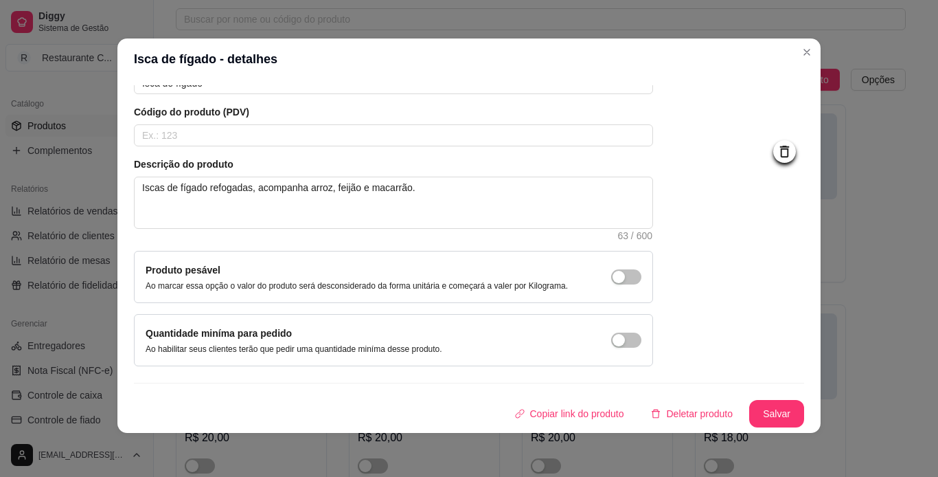
click at [760, 399] on div "Nome do produto Isca de fígado Código do produto (PDV) Descrição do produto Isc…" at bounding box center [469, 240] width 670 height 374
click at [764, 413] on button "Salvar" at bounding box center [777, 413] width 54 height 27
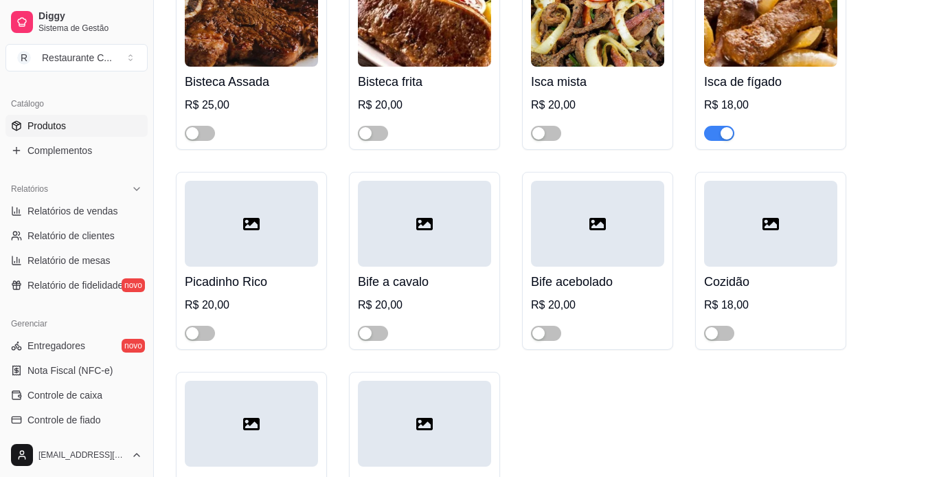
scroll to position [206, 0]
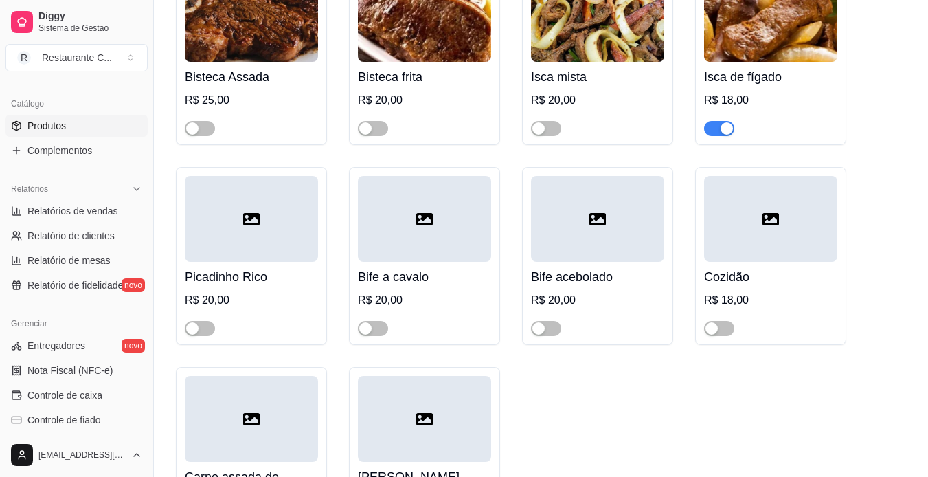
click at [242, 230] on div at bounding box center [251, 219] width 133 height 86
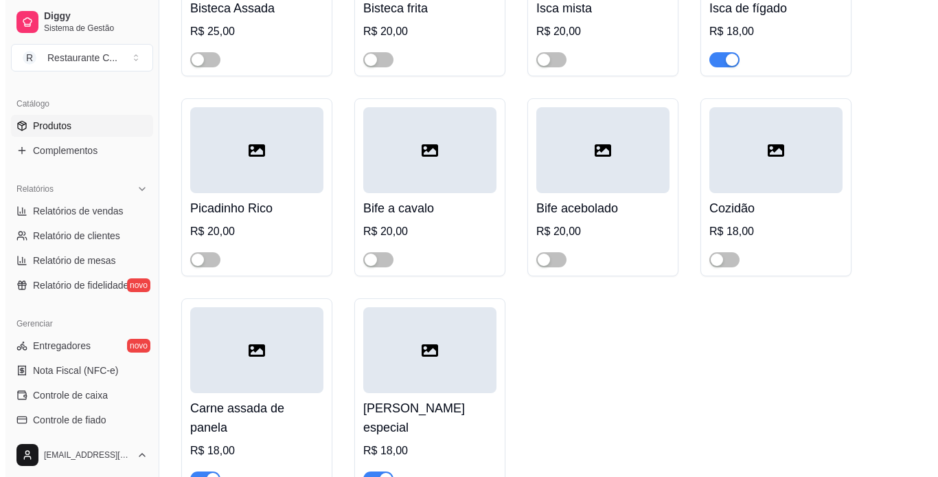
scroll to position [343, 0]
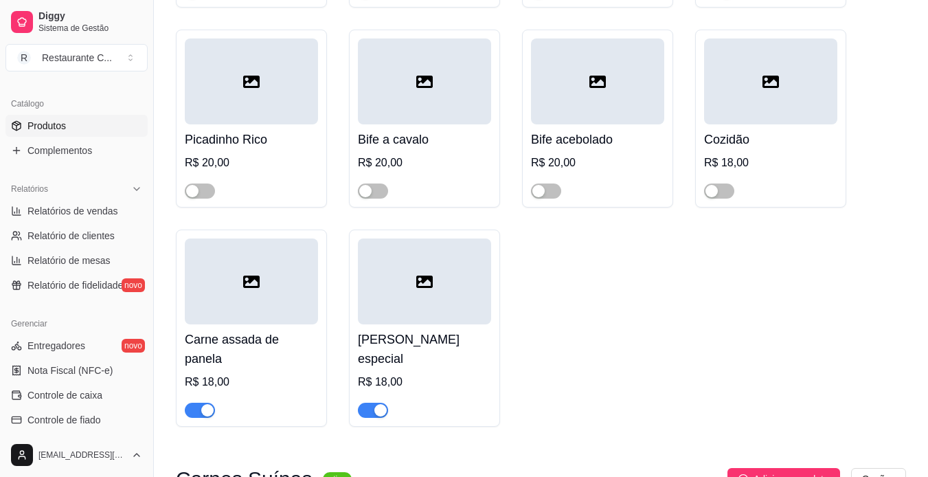
click at [401, 282] on div at bounding box center [424, 281] width 133 height 86
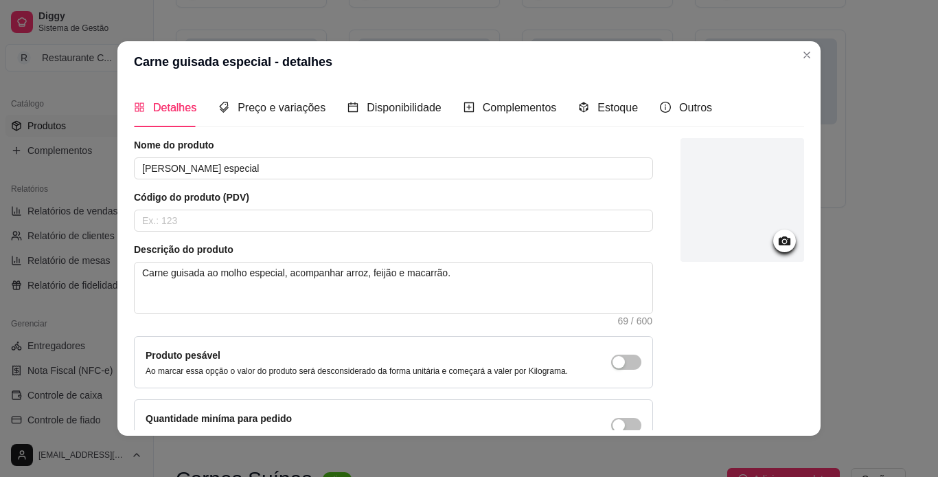
click at [751, 240] on div at bounding box center [743, 200] width 124 height 124
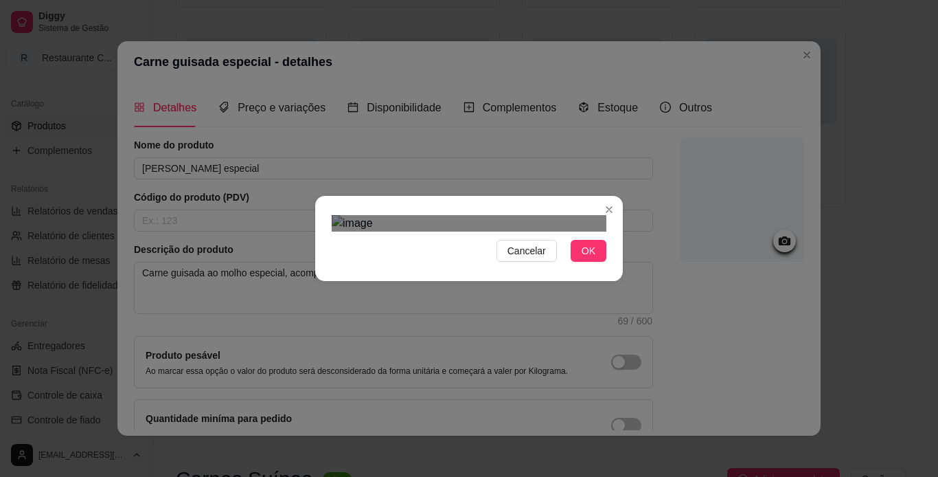
click at [549, 336] on div "Use the arrow keys to move the crop selection area" at bounding box center [451, 441] width 210 height 210
click at [348, 215] on div at bounding box center [469, 223] width 275 height 16
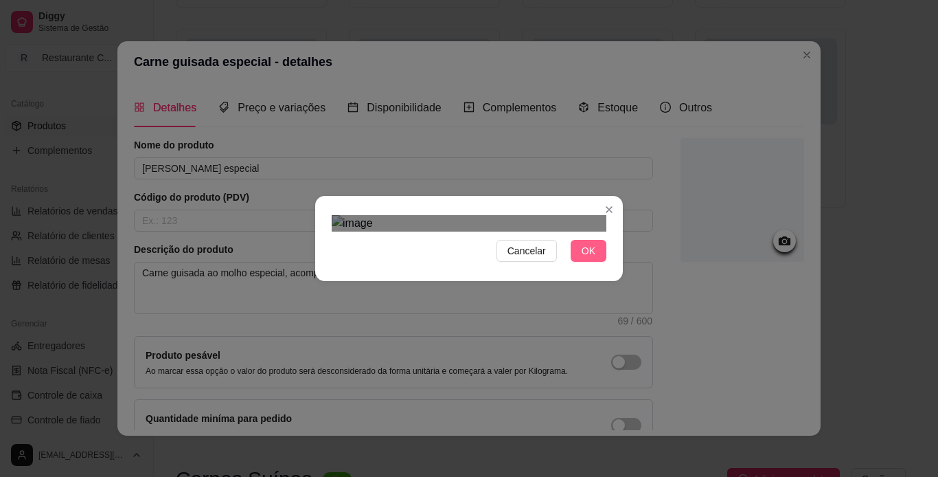
click at [586, 258] on span "OK" at bounding box center [589, 250] width 14 height 15
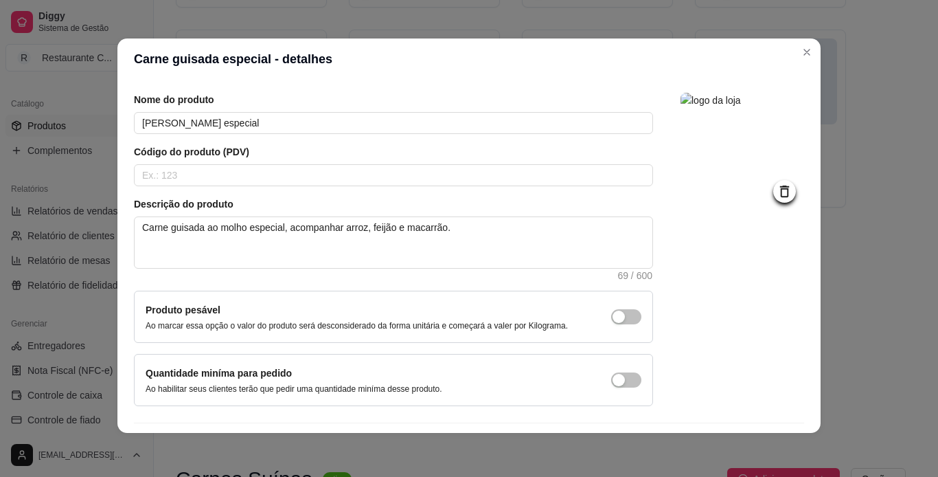
scroll to position [82, 0]
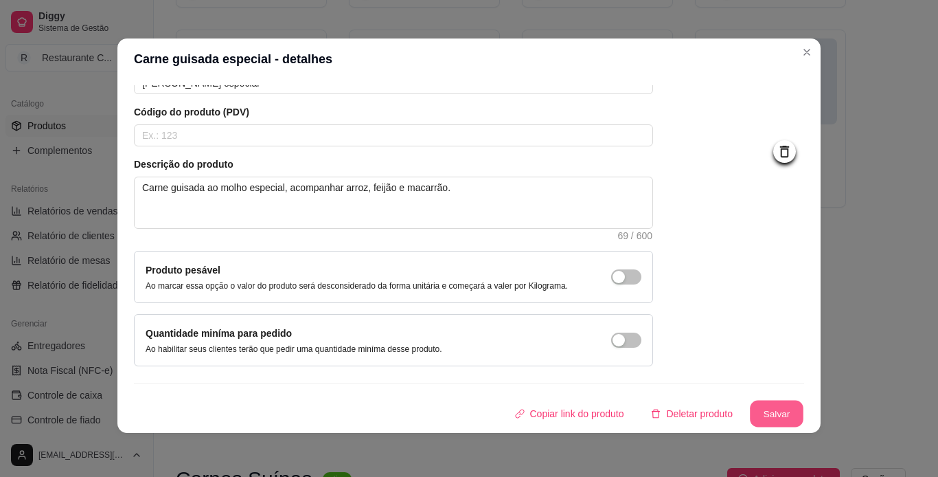
click at [751, 407] on button "Salvar" at bounding box center [777, 413] width 54 height 27
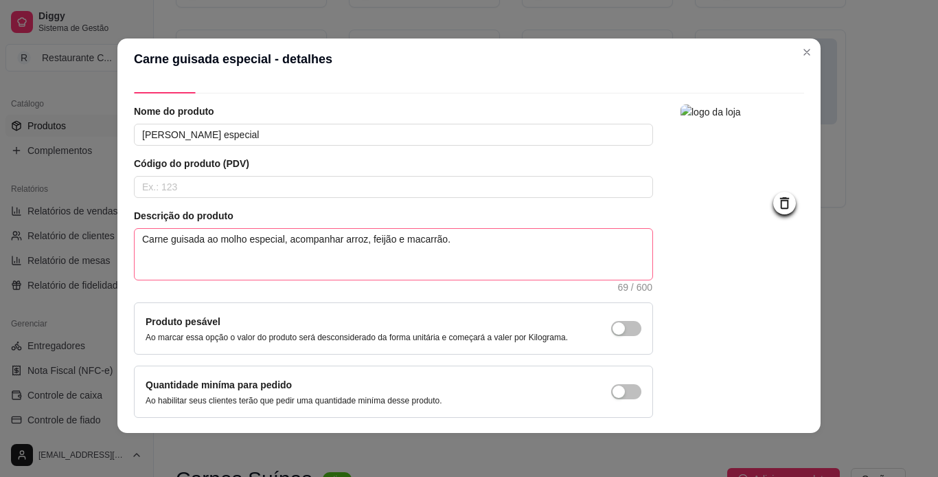
scroll to position [14, 0]
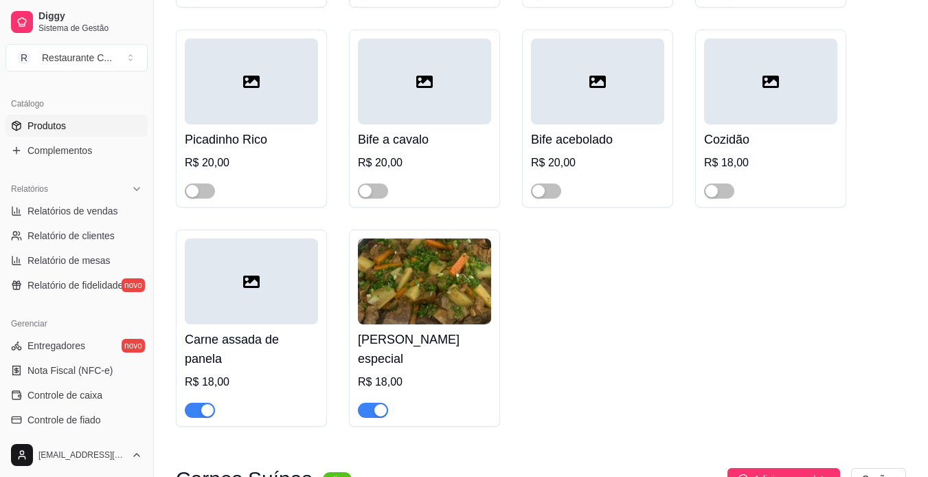
click at [242, 295] on div at bounding box center [251, 281] width 133 height 86
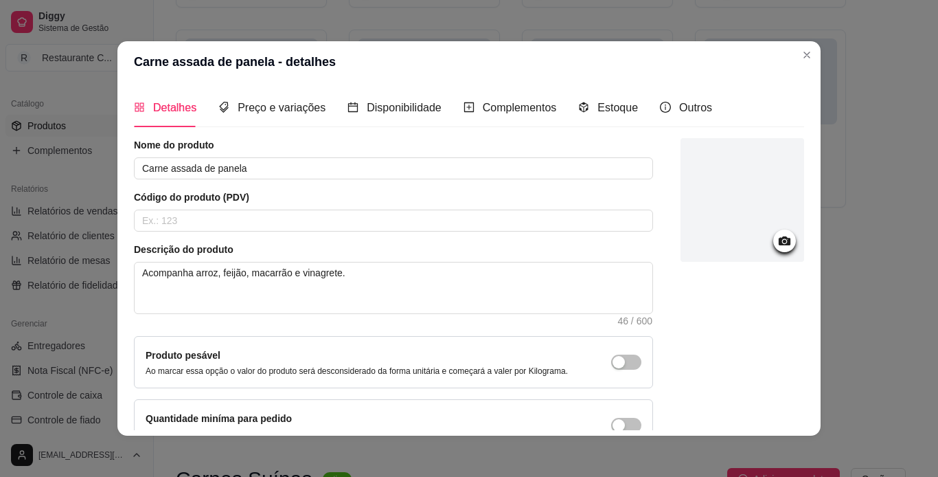
click at [771, 229] on div at bounding box center [743, 200] width 124 height 124
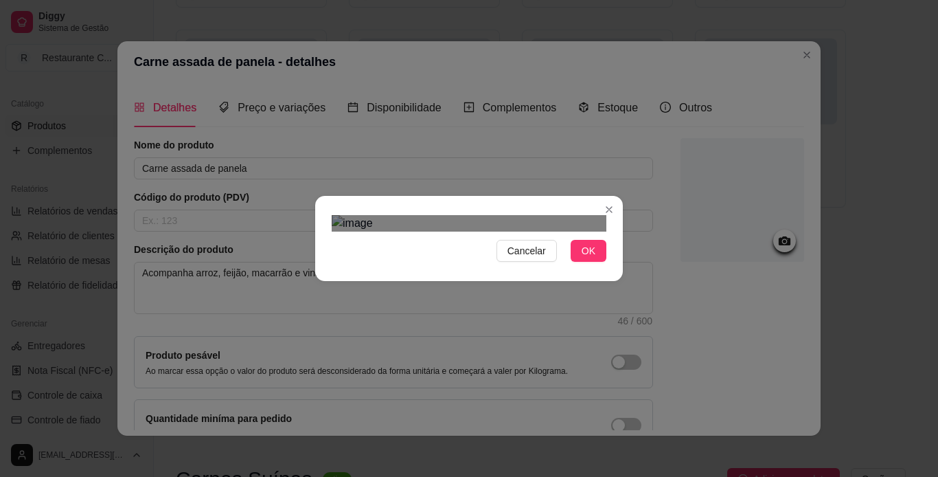
click at [466, 291] on div "Use the arrow keys to move the crop selection area" at bounding box center [469, 414] width 247 height 247
drag, startPoint x: 582, startPoint y: 425, endPoint x: 600, endPoint y: 417, distance: 19.7
click at [583, 258] on span "OK" at bounding box center [589, 250] width 14 height 15
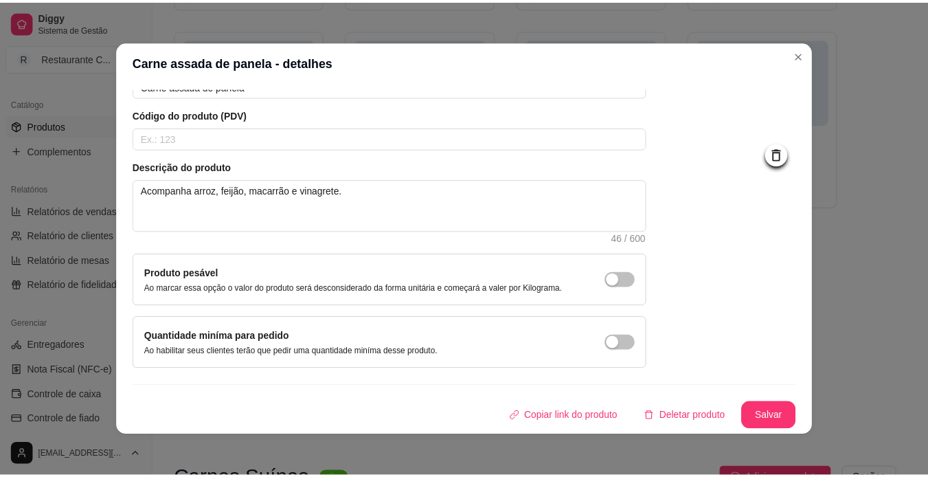
scroll to position [3, 0]
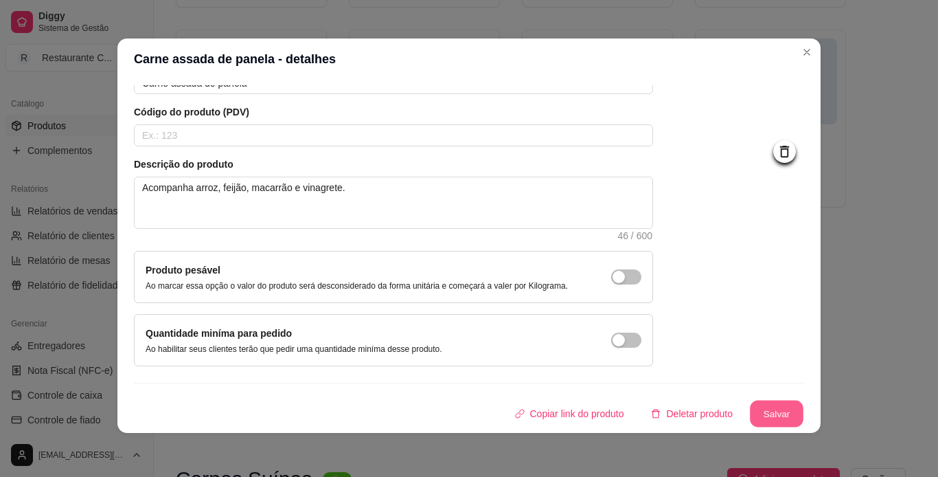
click at [750, 418] on button "Salvar" at bounding box center [777, 413] width 54 height 27
click at [765, 410] on button "Salvar" at bounding box center [777, 413] width 54 height 27
click at [761, 400] on button "Salvar" at bounding box center [777, 413] width 54 height 27
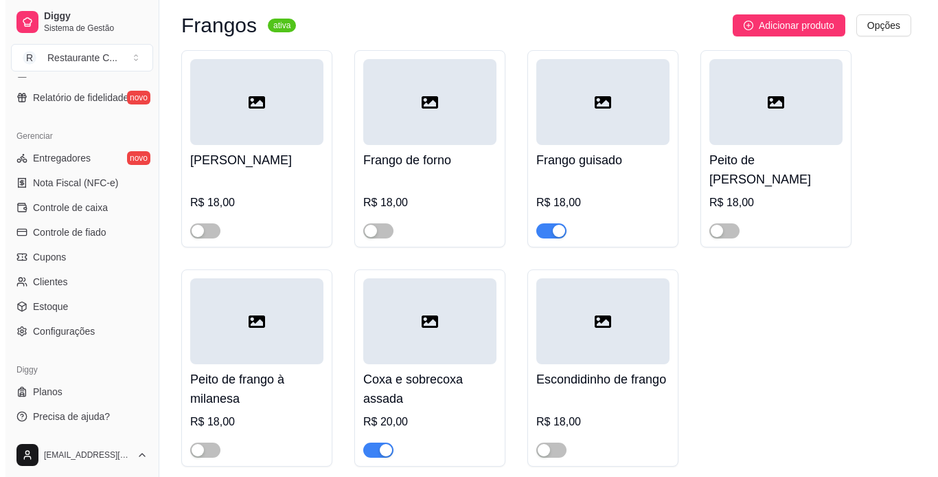
scroll to position [1030, 0]
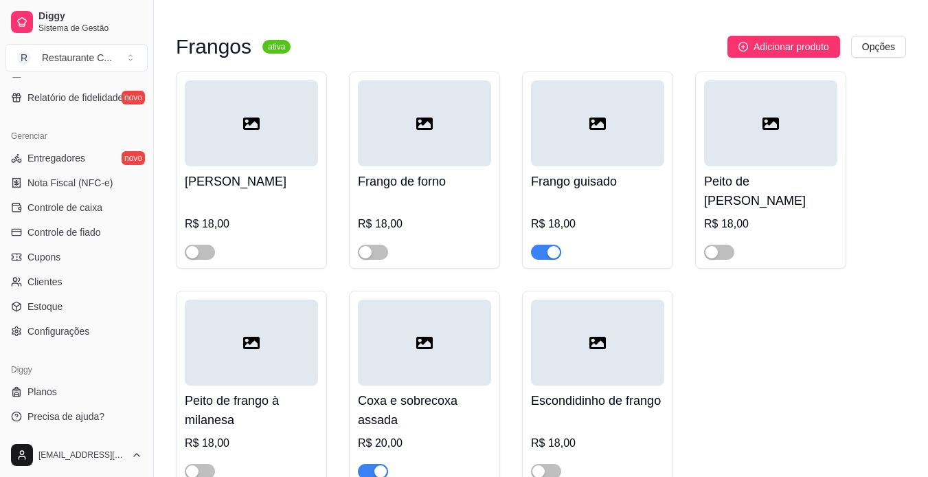
click at [598, 122] on div at bounding box center [597, 123] width 133 height 86
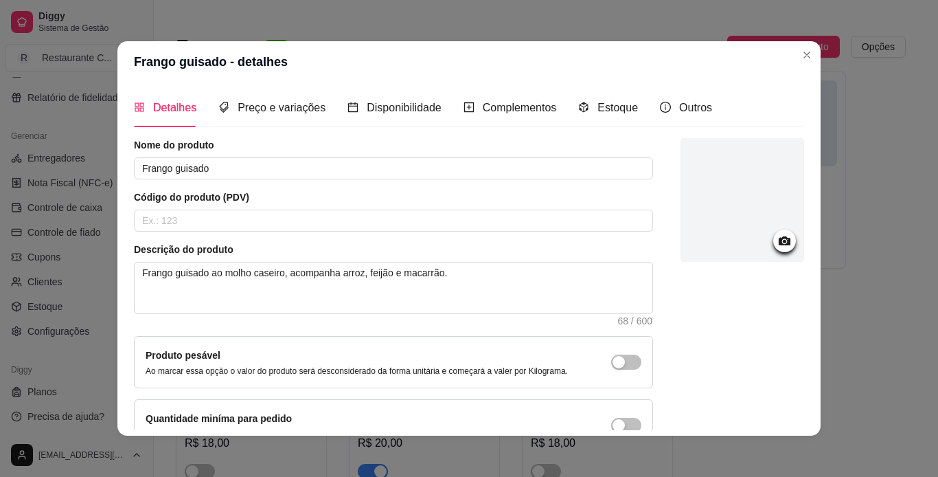
click at [756, 243] on div at bounding box center [743, 200] width 124 height 124
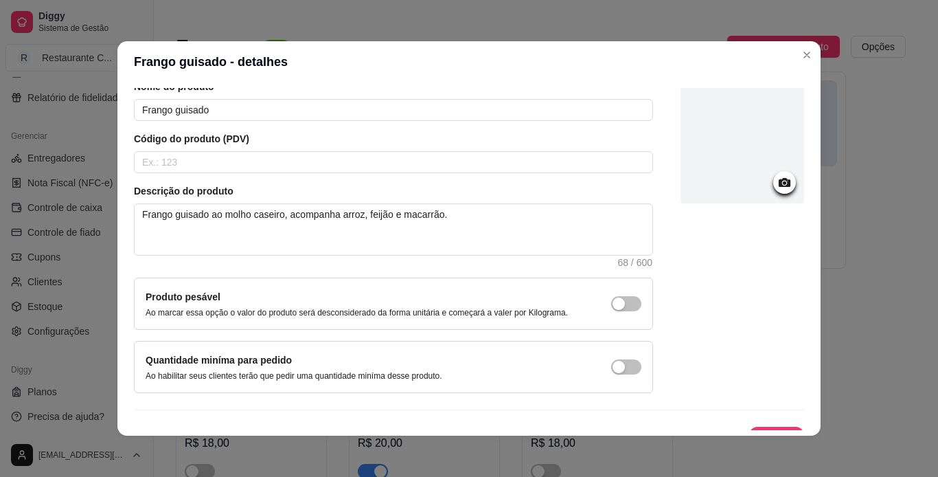
scroll to position [69, 0]
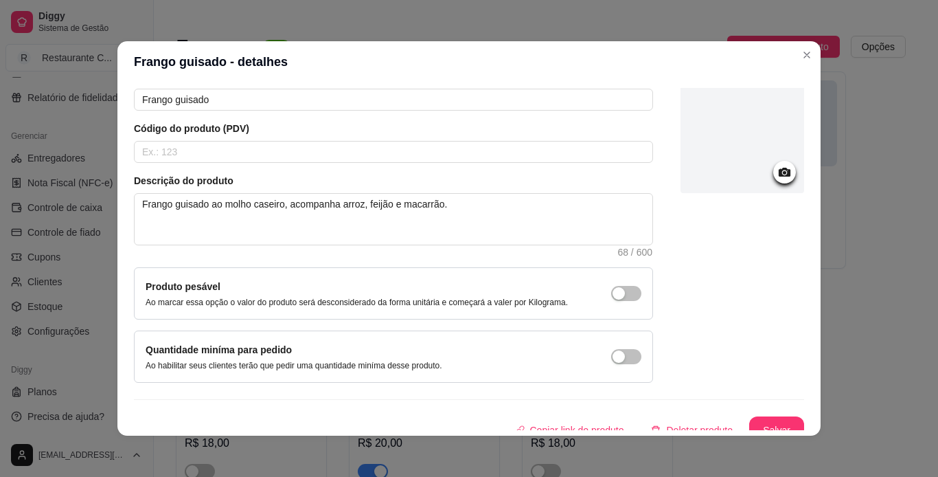
click at [779, 175] on icon at bounding box center [785, 172] width 12 height 9
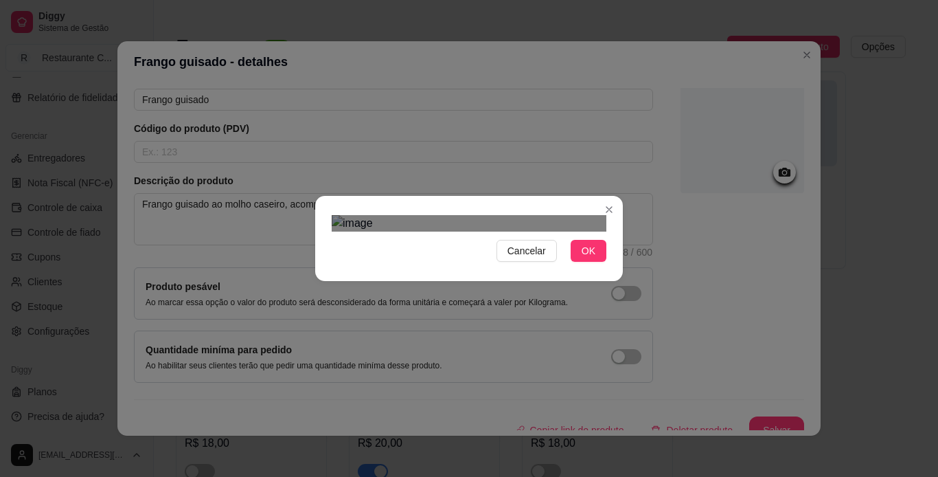
click at [535, 305] on div "Use the arrow keys to move the crop selection area" at bounding box center [469, 423] width 247 height 247
drag, startPoint x: 578, startPoint y: 415, endPoint x: 558, endPoint y: 402, distance: 24.4
click at [576, 267] on div "Cancelar OK" at bounding box center [469, 239] width 308 height 58
click at [582, 258] on span "OK" at bounding box center [589, 250] width 14 height 15
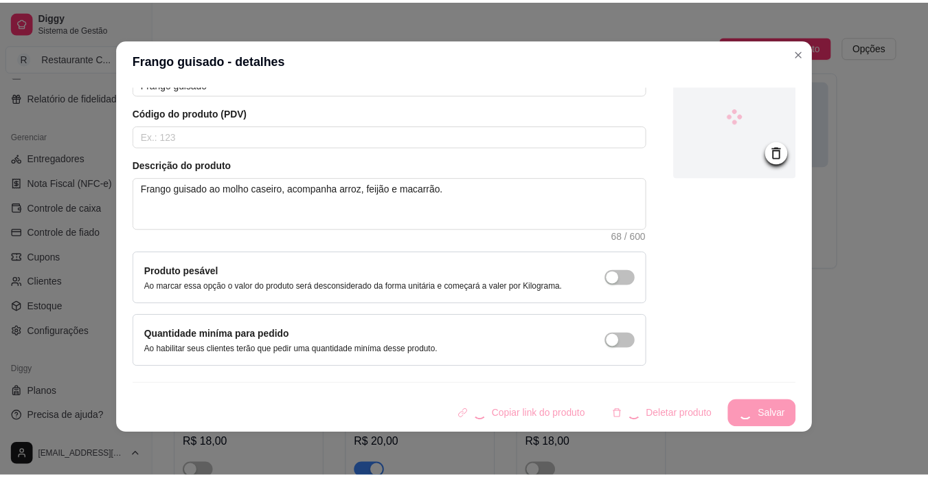
scroll to position [3, 0]
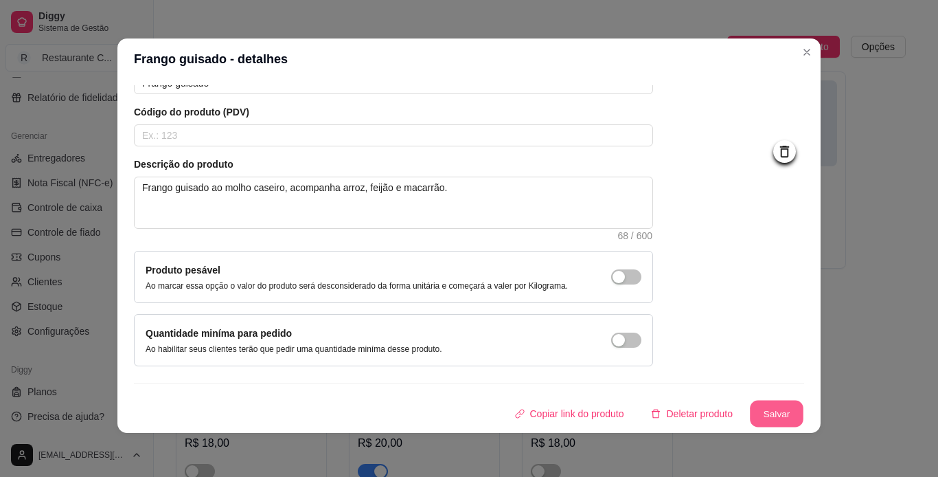
click at [751, 422] on button "Salvar" at bounding box center [777, 413] width 54 height 27
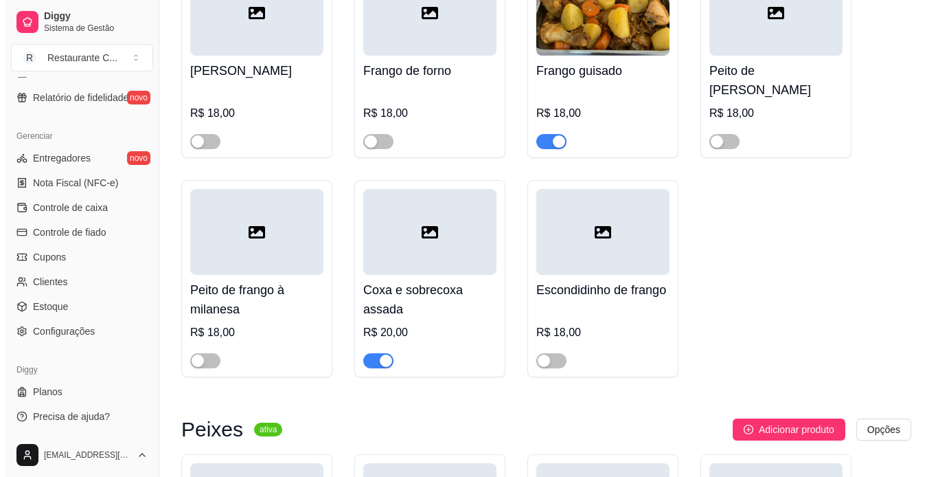
scroll to position [1168, 0]
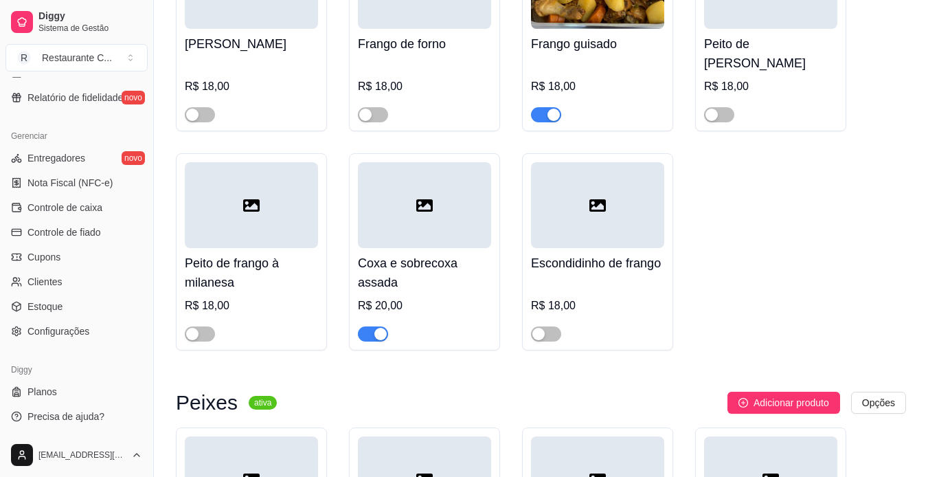
click at [466, 205] on div at bounding box center [424, 205] width 133 height 86
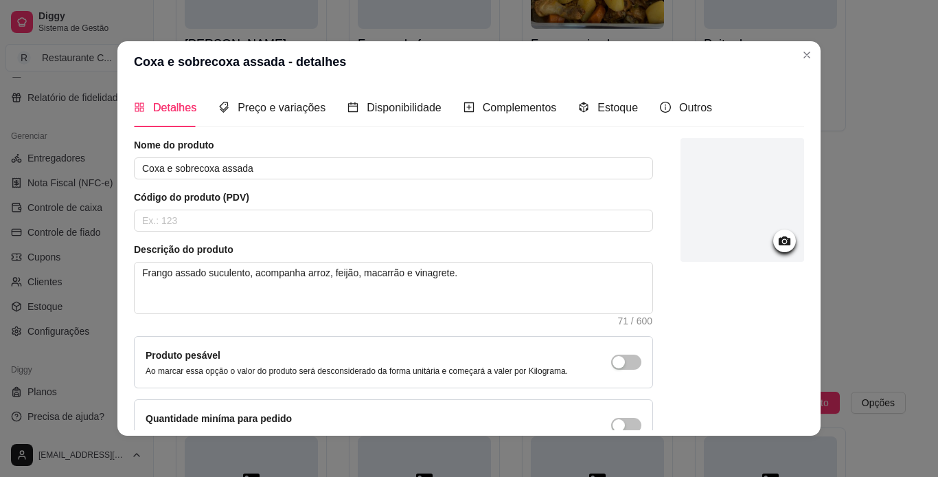
click at [777, 248] on icon at bounding box center [785, 241] width 16 height 16
click at [777, 236] on icon at bounding box center [785, 241] width 16 height 16
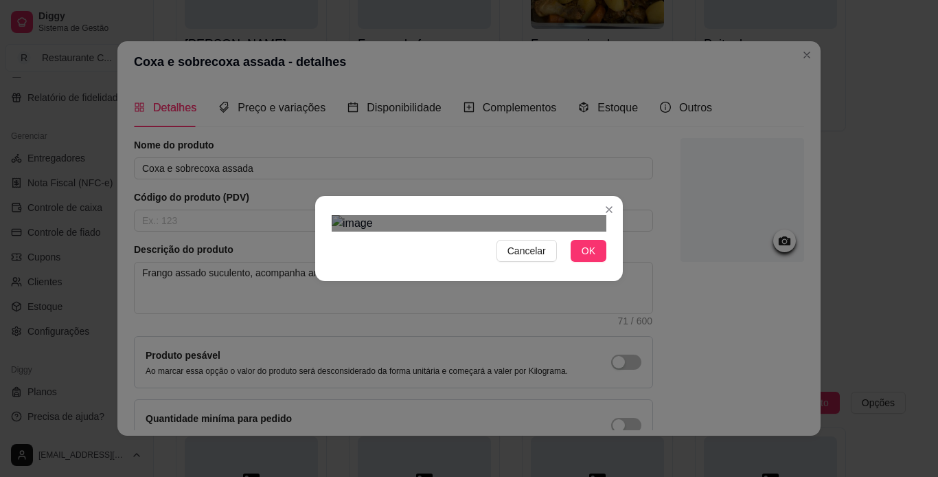
click at [510, 308] on div "Use the arrow keys to move the crop selection area" at bounding box center [471, 431] width 247 height 247
click at [575, 262] on button "OK" at bounding box center [589, 251] width 36 height 22
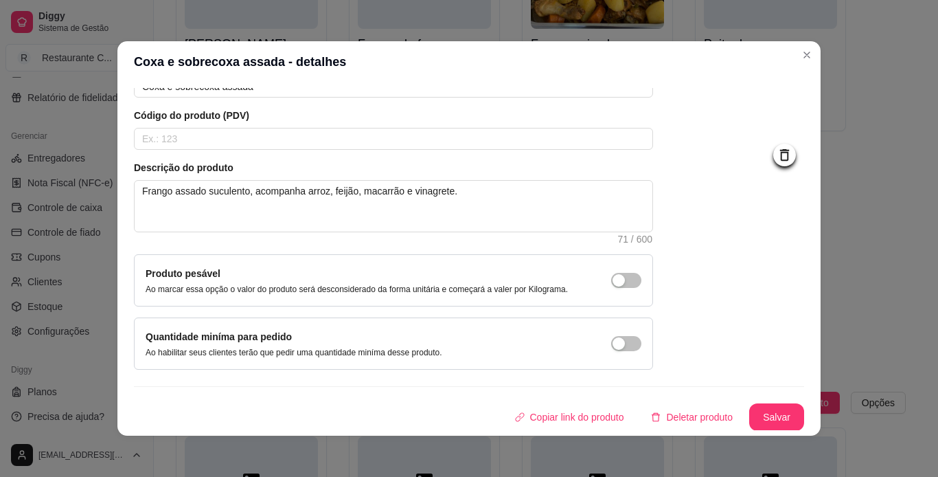
scroll to position [82, 0]
click at [764, 412] on button "Salvar" at bounding box center [776, 416] width 55 height 27
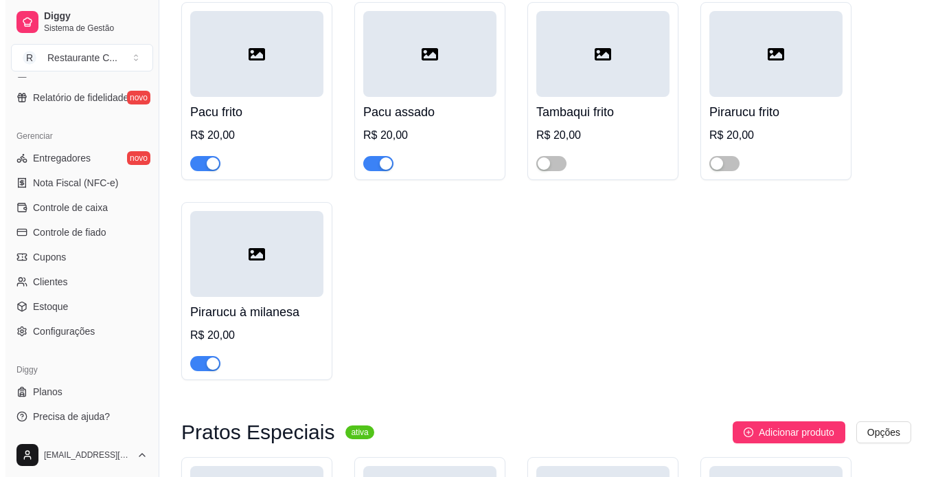
scroll to position [1511, 0]
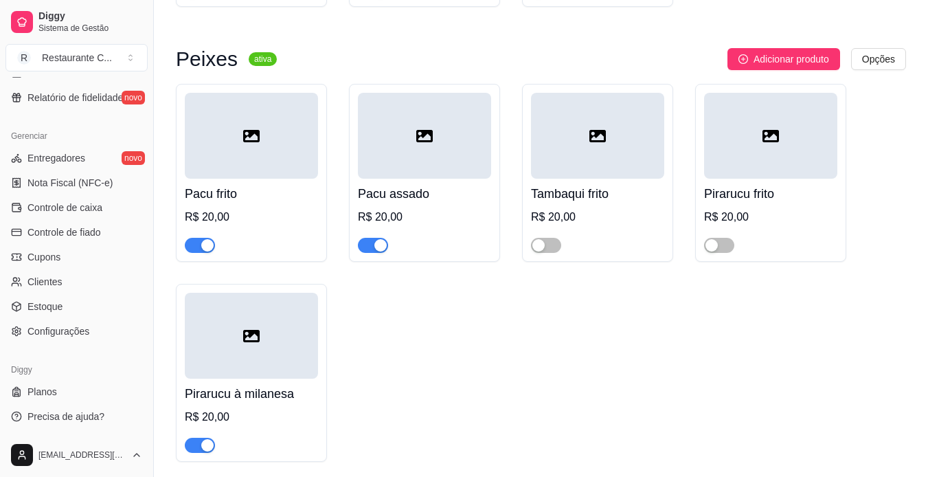
click at [410, 149] on div at bounding box center [424, 136] width 133 height 86
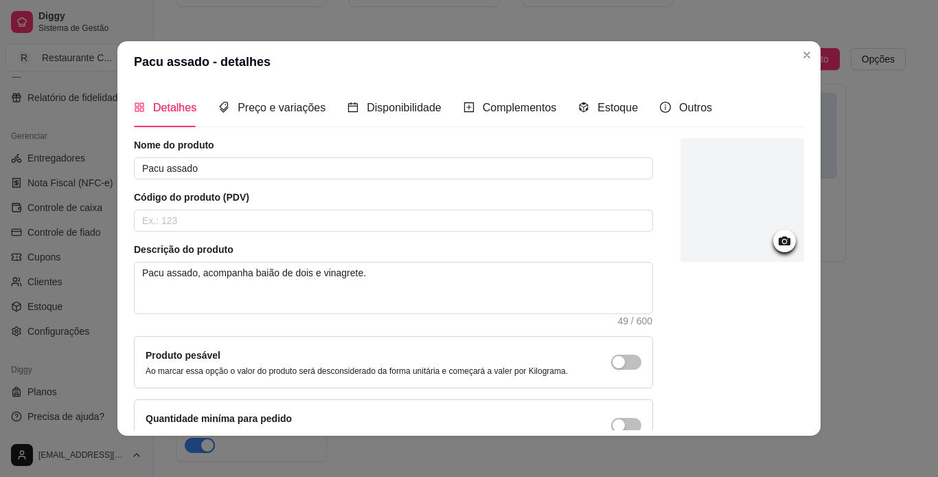
click at [777, 245] on icon at bounding box center [785, 241] width 16 height 16
click at [777, 247] on icon at bounding box center [785, 241] width 16 height 16
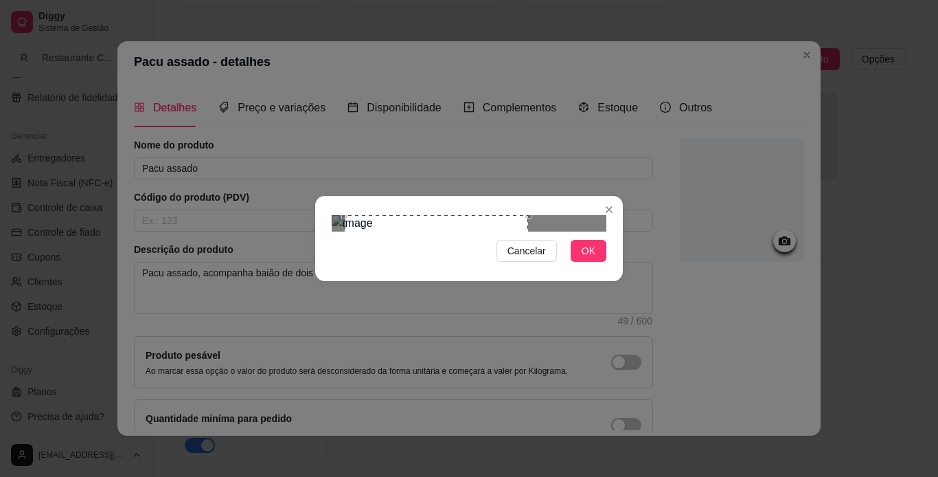
click at [464, 271] on div "Use the arrow keys to move the crop selection area" at bounding box center [436, 306] width 183 height 183
click at [589, 262] on button "OK" at bounding box center [589, 251] width 36 height 22
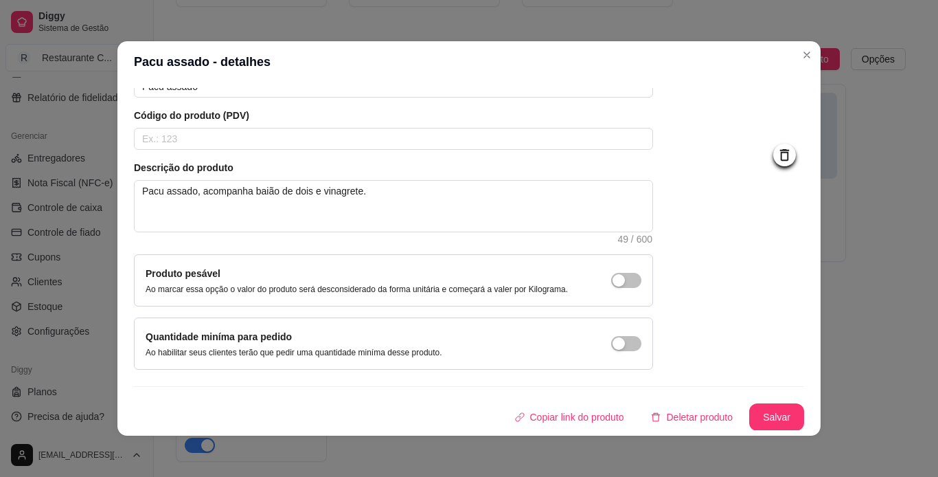
scroll to position [82, 0]
click at [762, 425] on button "Salvar" at bounding box center [776, 416] width 55 height 27
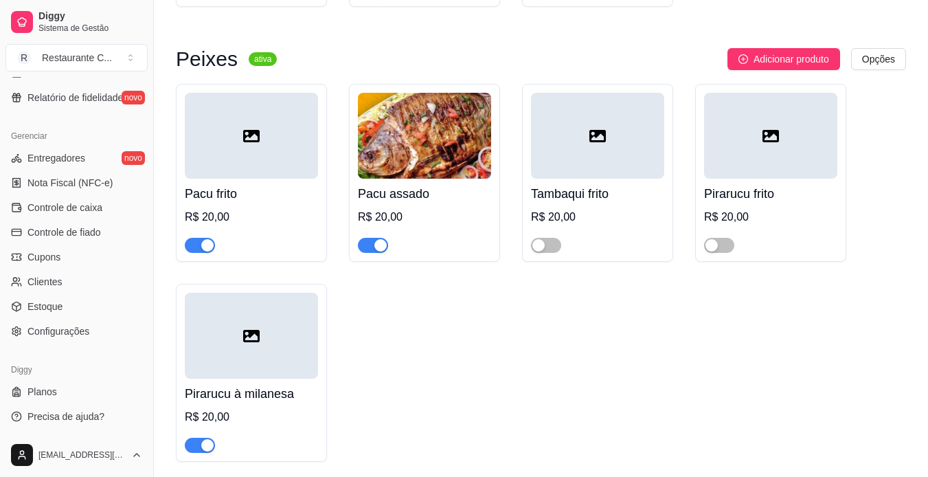
click at [255, 135] on div at bounding box center [251, 136] width 133 height 86
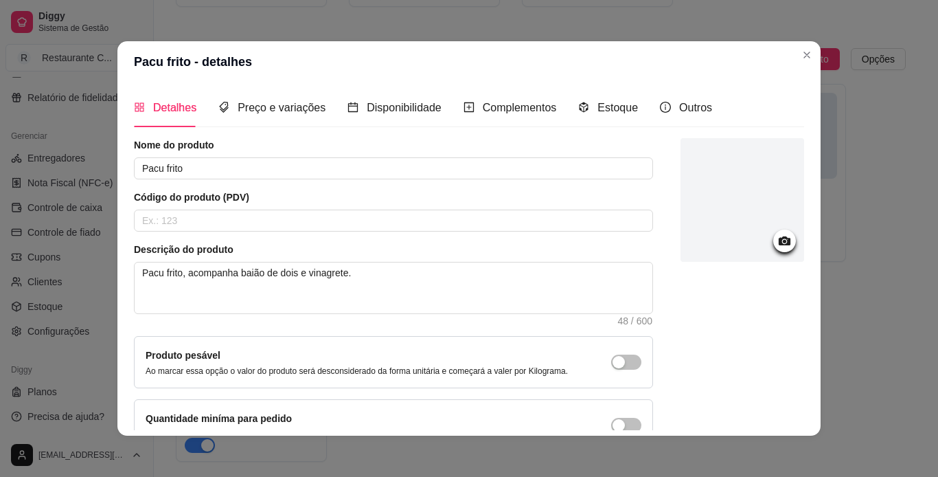
click at [777, 238] on icon at bounding box center [785, 241] width 16 height 16
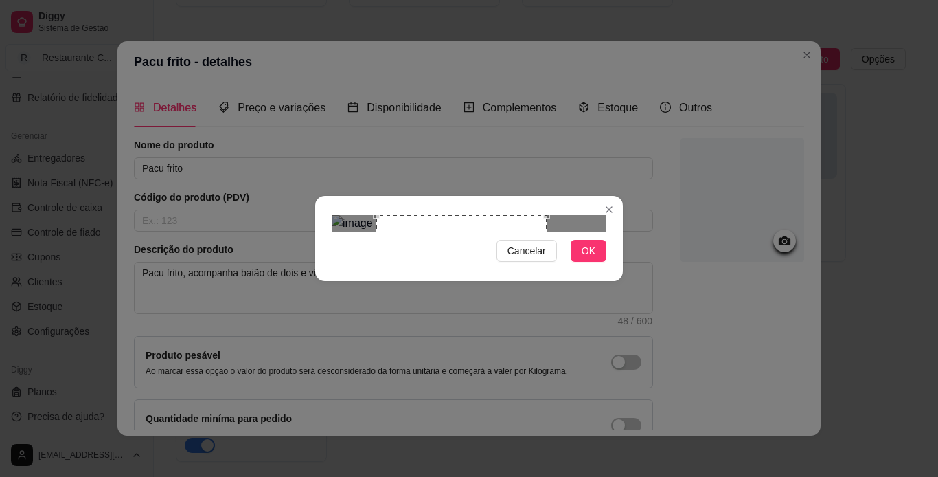
click at [457, 278] on div "Use the arrow keys to move the crop selection area" at bounding box center [461, 300] width 170 height 170
click at [587, 258] on span "OK" at bounding box center [589, 250] width 14 height 15
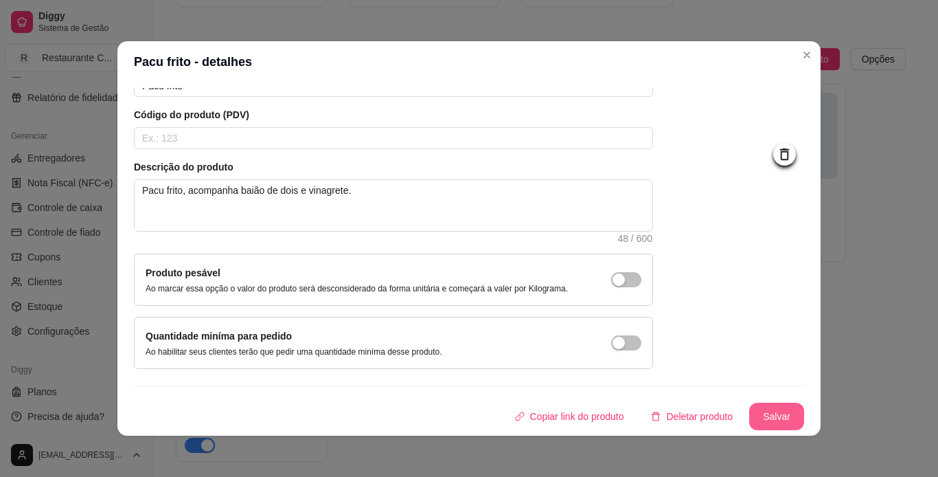
click at [749, 413] on button "Salvar" at bounding box center [776, 416] width 55 height 27
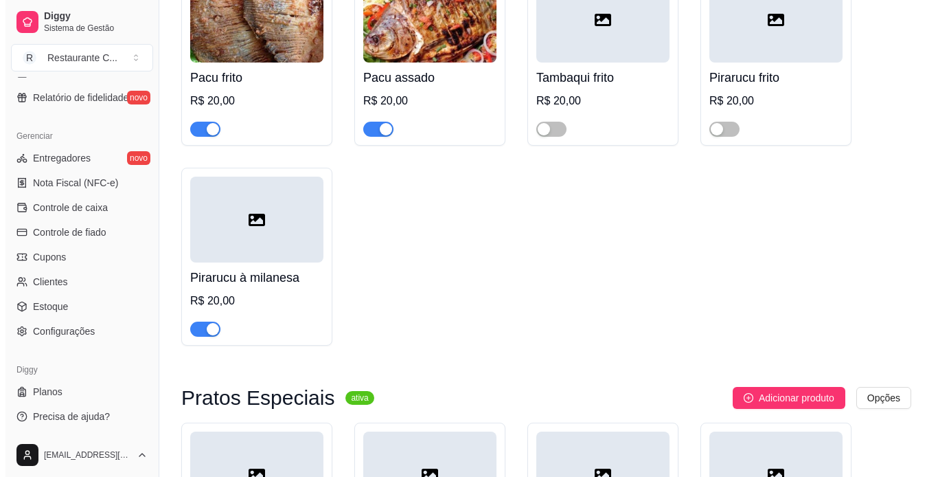
scroll to position [1580, 0]
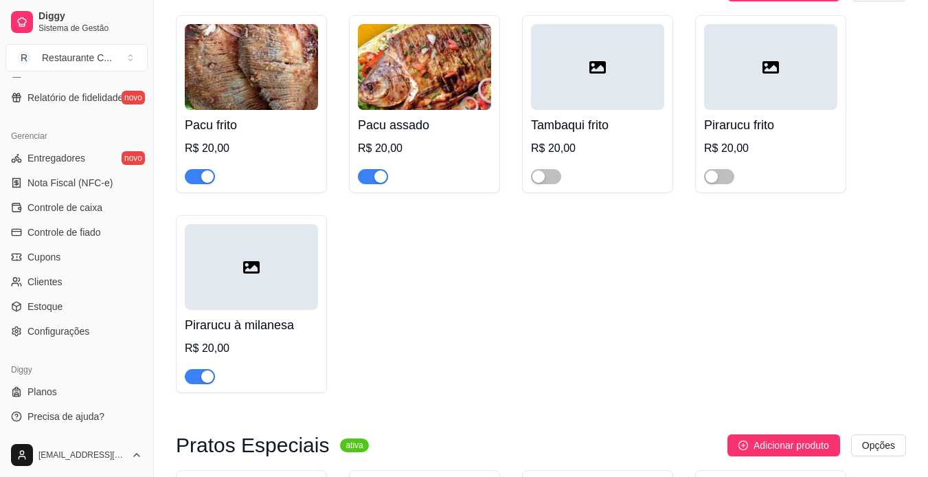
click at [290, 276] on div at bounding box center [251, 267] width 133 height 86
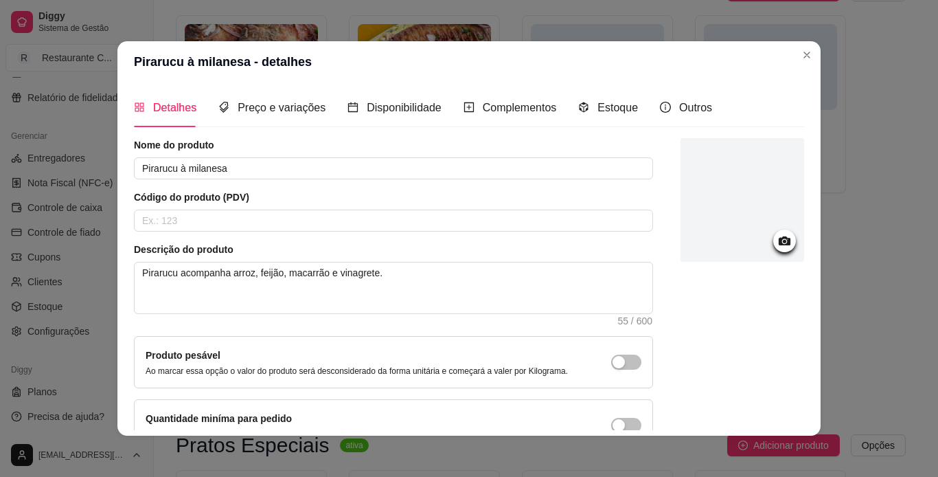
click at [777, 246] on icon at bounding box center [785, 241] width 16 height 16
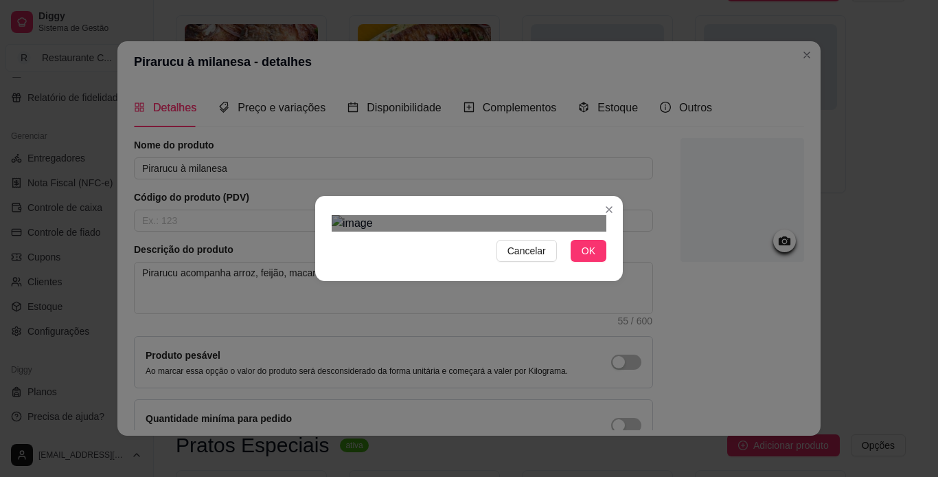
click at [475, 336] on div "Use the arrow keys to move the crop selection area" at bounding box center [474, 459] width 247 height 247
click at [588, 258] on span "OK" at bounding box center [589, 250] width 14 height 15
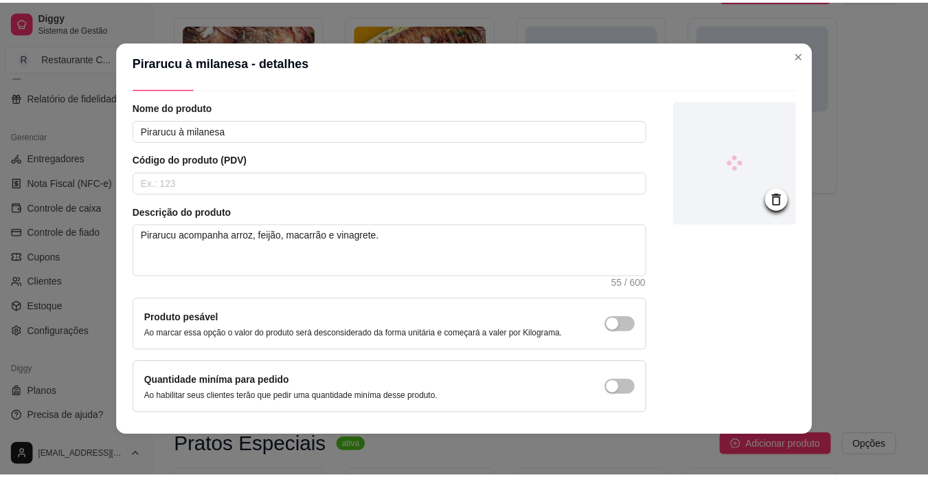
scroll to position [82, 0]
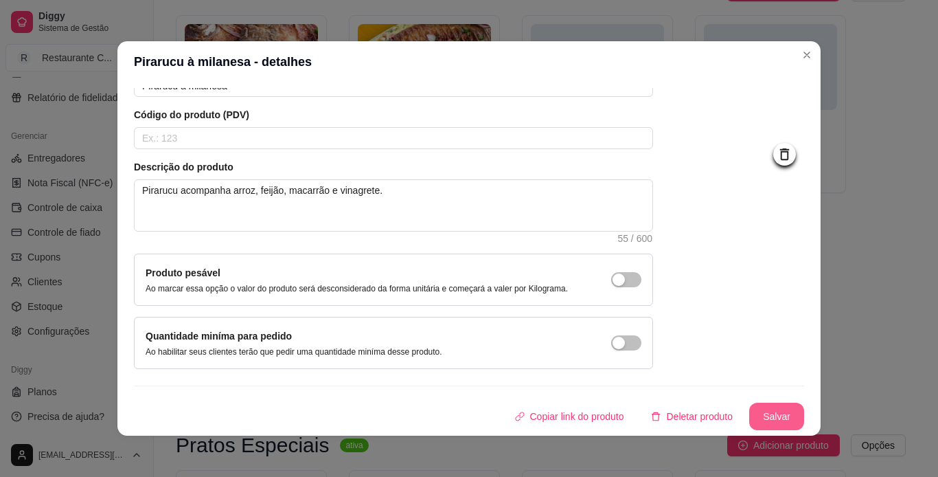
click at [762, 423] on button "Salvar" at bounding box center [776, 416] width 55 height 27
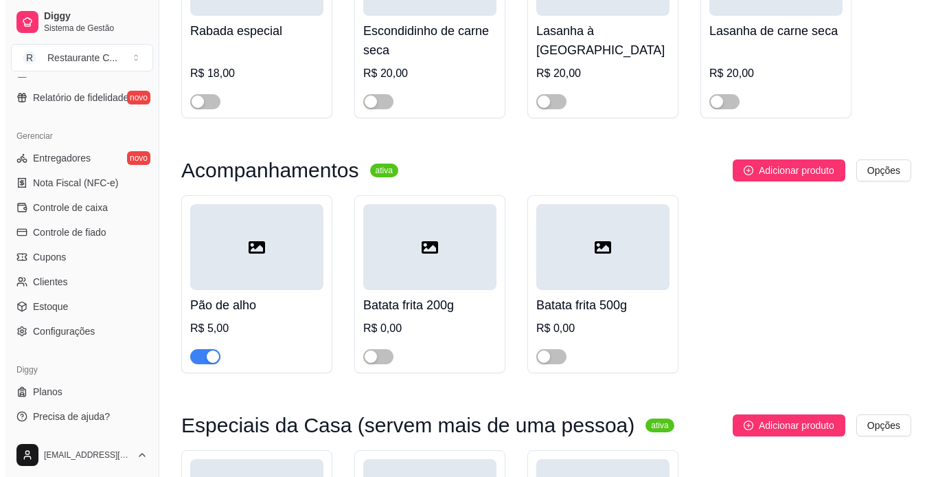
scroll to position [2129, 0]
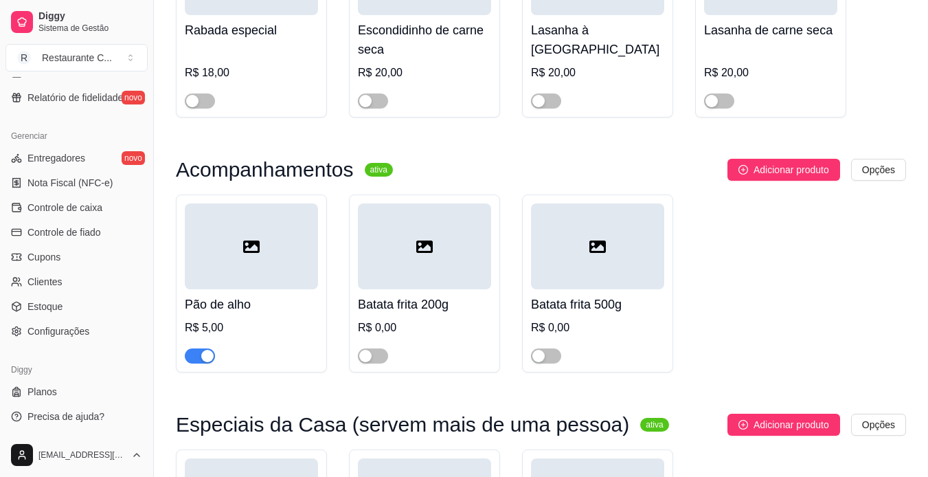
click at [249, 244] on div at bounding box center [251, 246] width 133 height 86
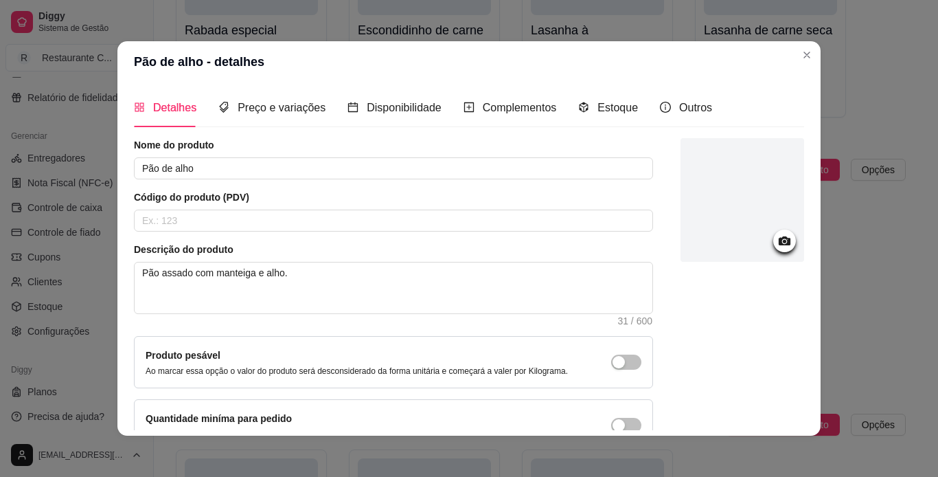
click at [777, 237] on icon at bounding box center [785, 241] width 16 height 16
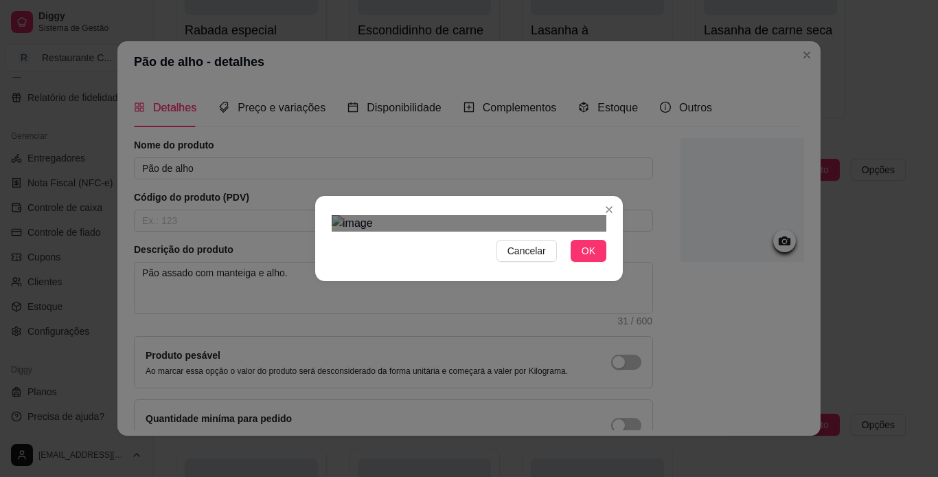
click at [617, 267] on div "Cancelar OK" at bounding box center [469, 239] width 308 height 58
click at [486, 289] on div "Use the arrow keys to move the crop selection area" at bounding box center [462, 377] width 261 height 261
click at [613, 267] on div "Cancelar OK" at bounding box center [469, 239] width 308 height 58
click at [571, 286] on div "Use the arrow keys to move the crop selection area" at bounding box center [469, 401] width 275 height 275
click at [583, 258] on span "OK" at bounding box center [589, 250] width 14 height 15
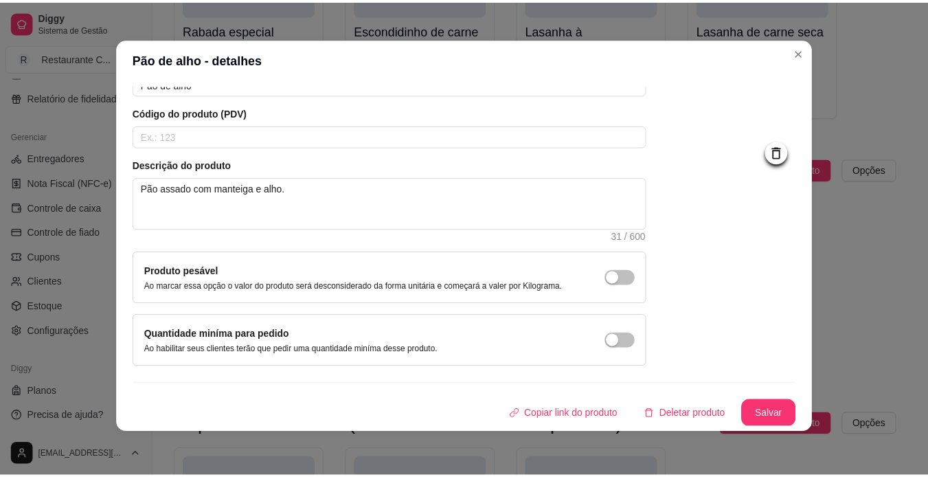
scroll to position [82, 0]
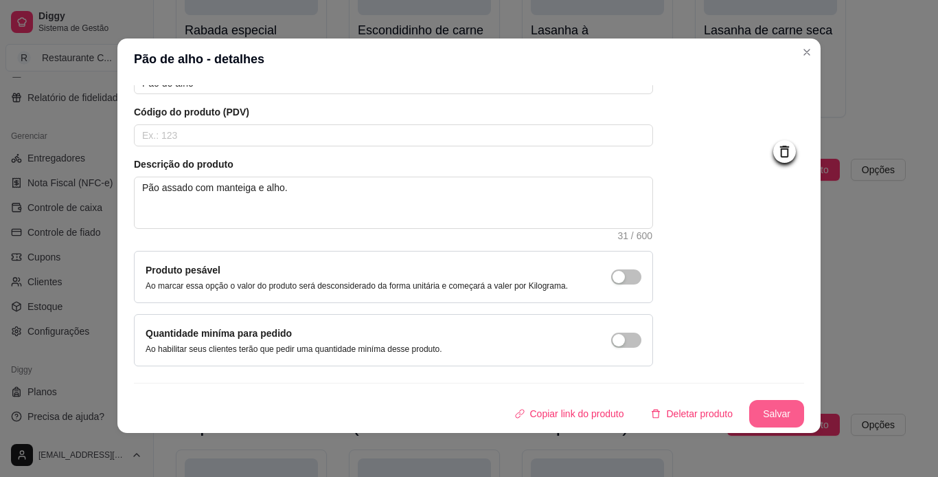
click at [749, 412] on button "Salvar" at bounding box center [776, 413] width 55 height 27
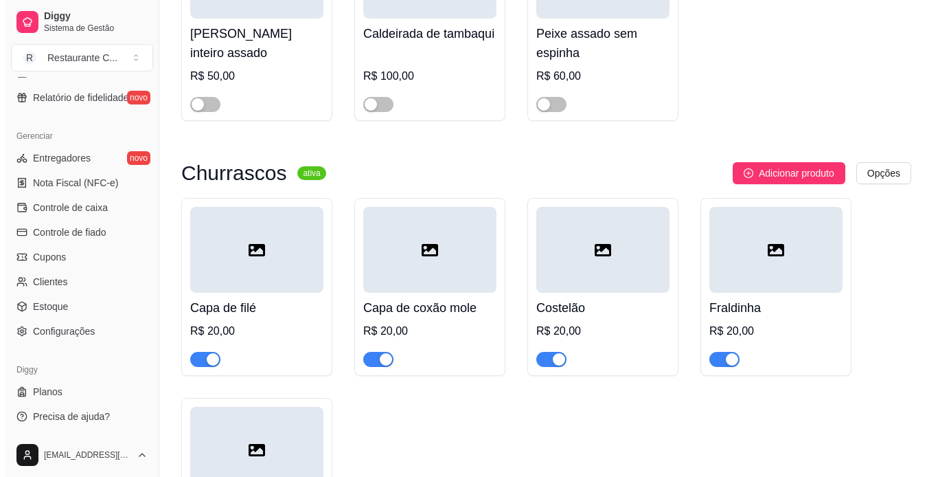
scroll to position [2679, 0]
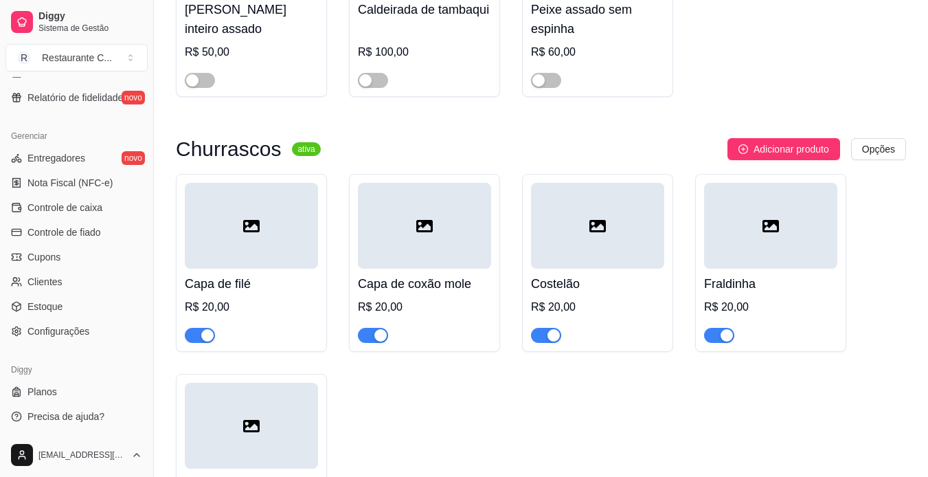
click at [251, 220] on icon at bounding box center [251, 226] width 16 height 12
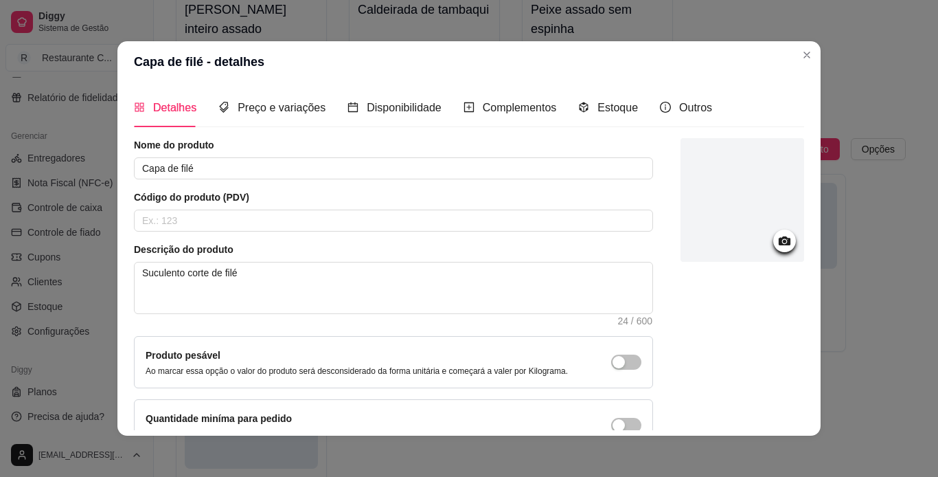
click at [777, 246] on icon at bounding box center [785, 241] width 16 height 16
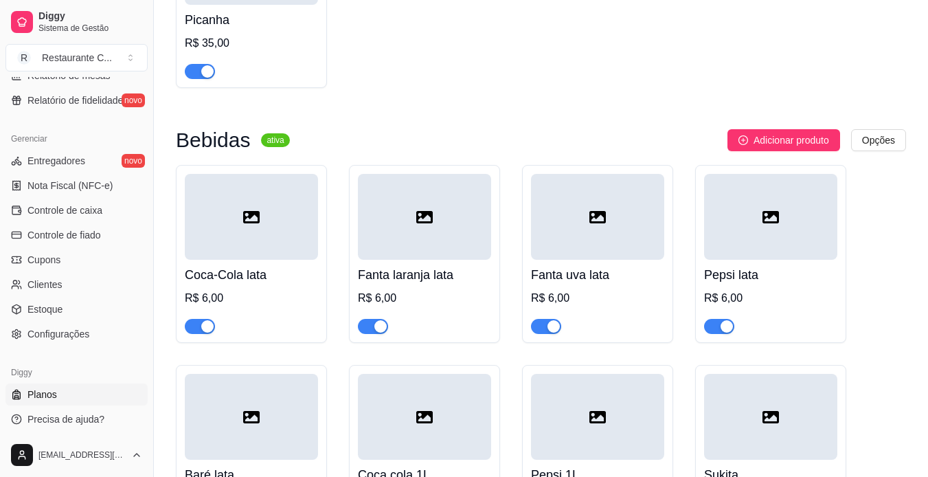
scroll to position [531, 0]
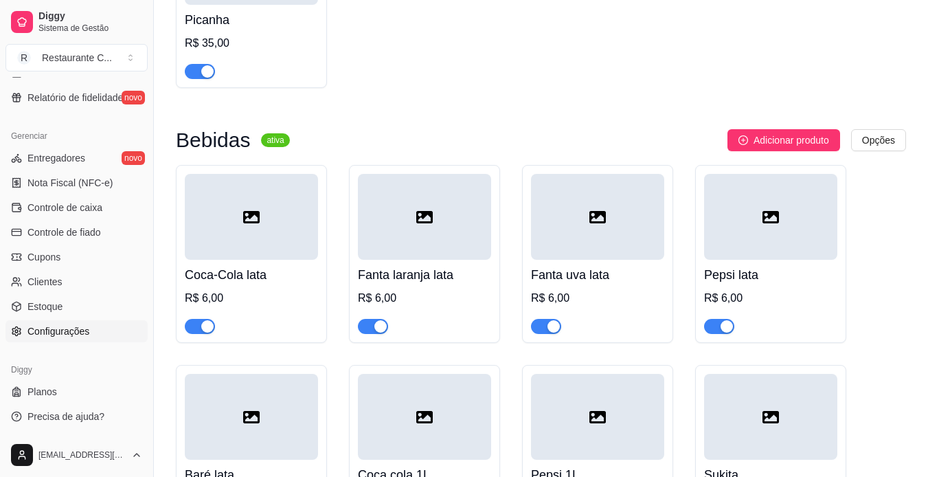
click at [66, 321] on link "Configurações" at bounding box center [76, 331] width 142 height 22
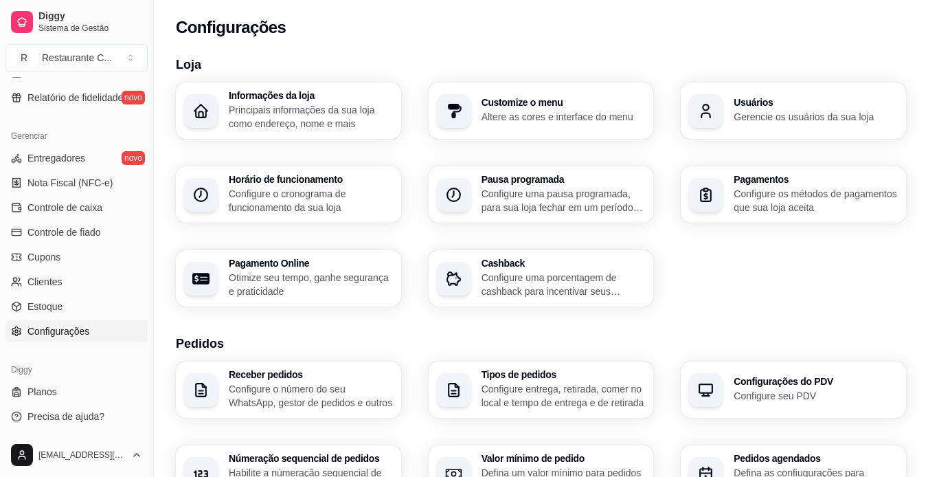
click at [771, 194] on p "Configure os métodos de pagamentos que sua loja aceita" at bounding box center [816, 200] width 164 height 27
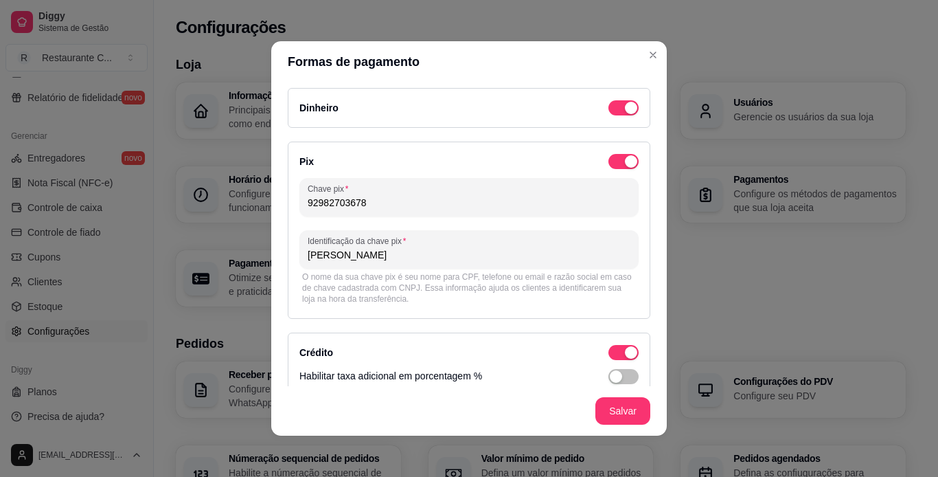
drag, startPoint x: 359, startPoint y: 201, endPoint x: 295, endPoint y: 199, distance: 64.6
click at [300, 199] on div "Chave pix 92982703678" at bounding box center [469, 197] width 339 height 38
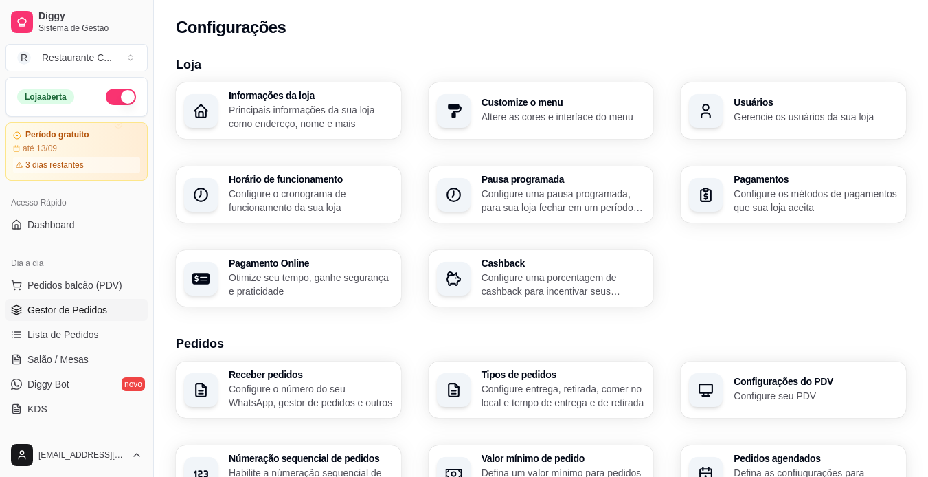
click at [56, 302] on link "Gestor de Pedidos" at bounding box center [76, 310] width 142 height 22
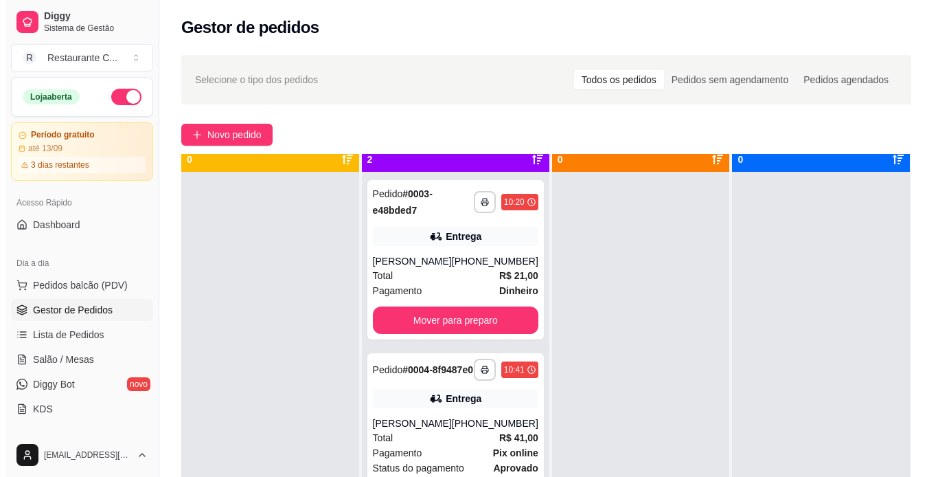
scroll to position [38, 0]
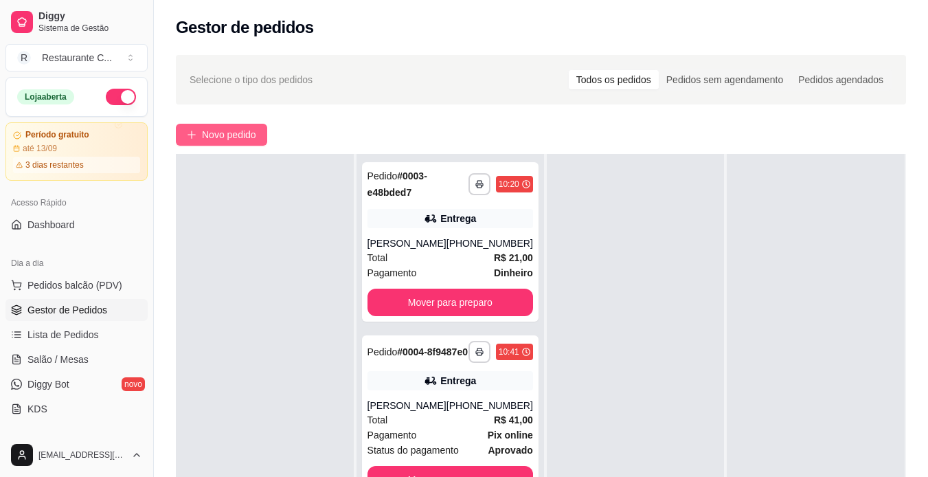
click at [233, 132] on span "Novo pedido" at bounding box center [229, 134] width 54 height 15
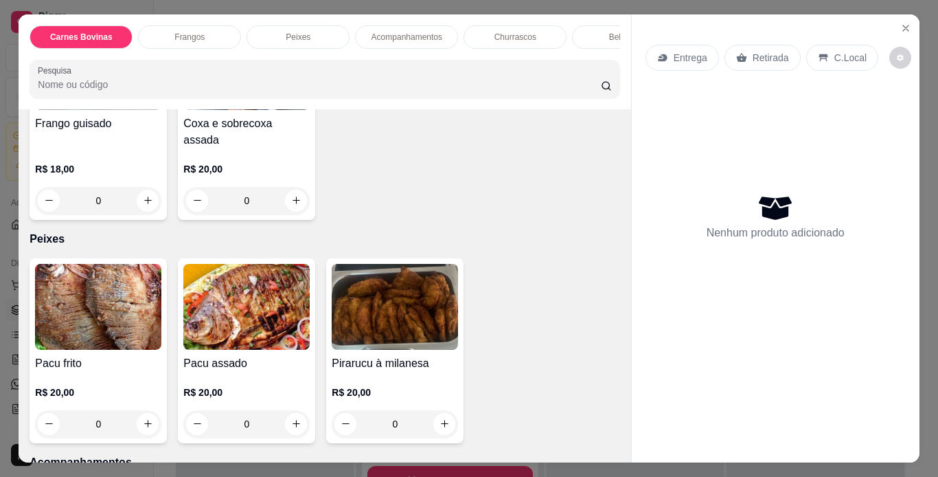
scroll to position [550, 0]
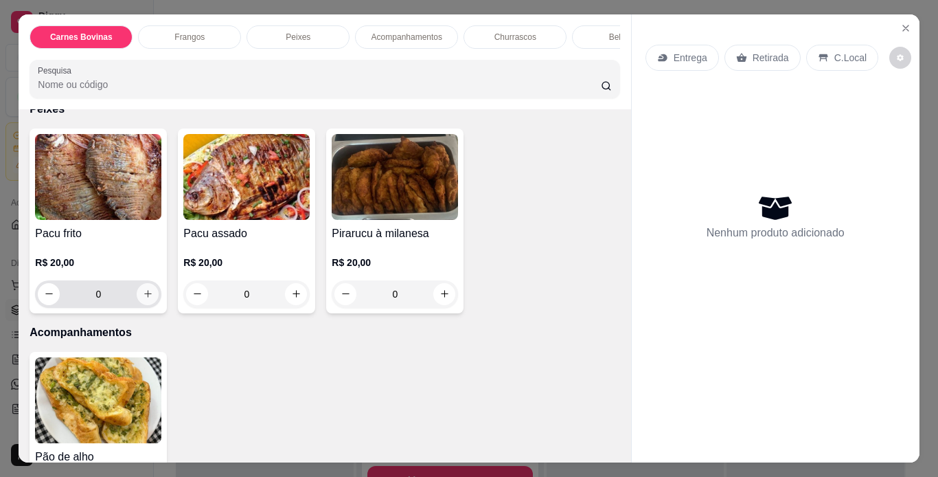
click at [145, 289] on icon "increase-product-quantity" at bounding box center [148, 294] width 10 height 10
type input "1"
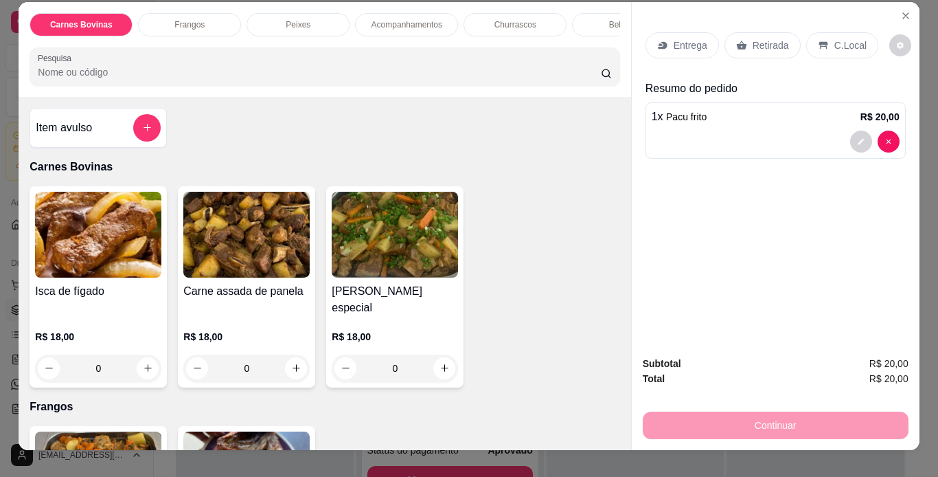
scroll to position [0, 0]
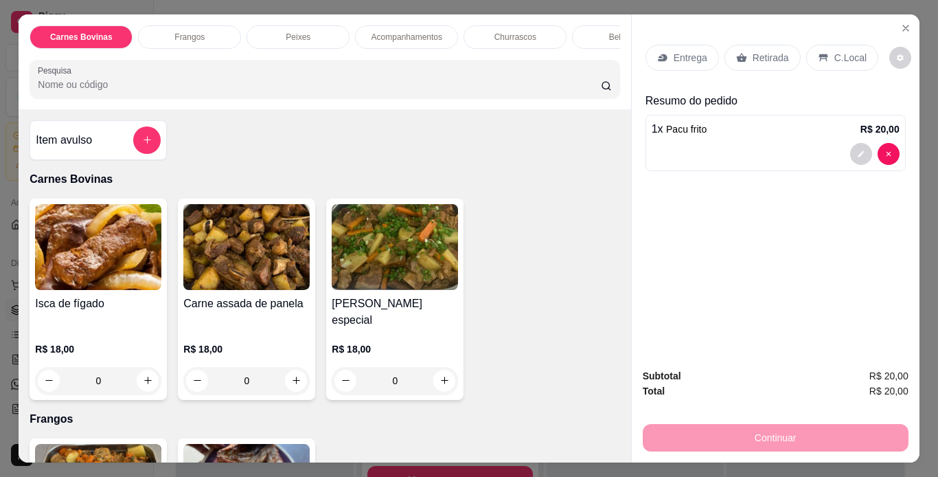
click at [674, 52] on p "Entrega" at bounding box center [691, 58] width 34 height 14
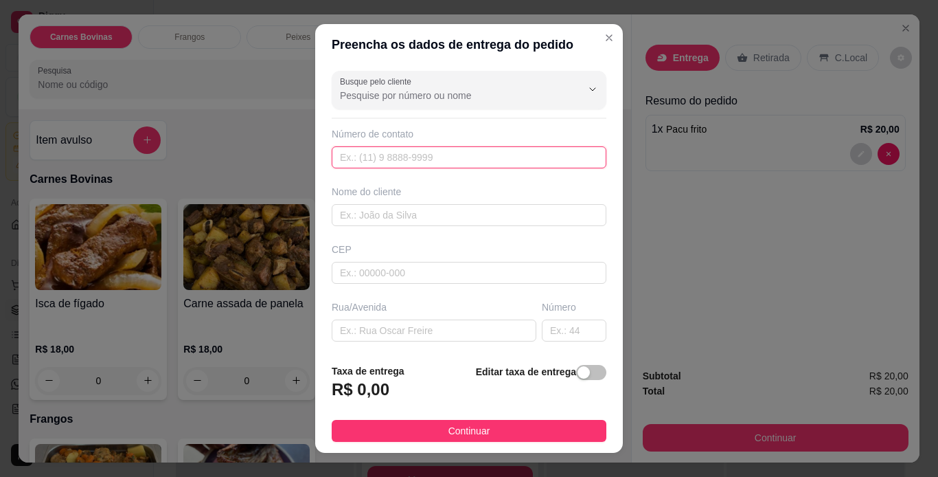
click at [422, 155] on input "text" at bounding box center [469, 157] width 275 height 22
type input "[PHONE_NUMBER]"
click at [385, 223] on input "text" at bounding box center [469, 215] width 275 height 22
type input "[PERSON_NAME] Hub"
click at [379, 268] on input "text" at bounding box center [469, 273] width 275 height 22
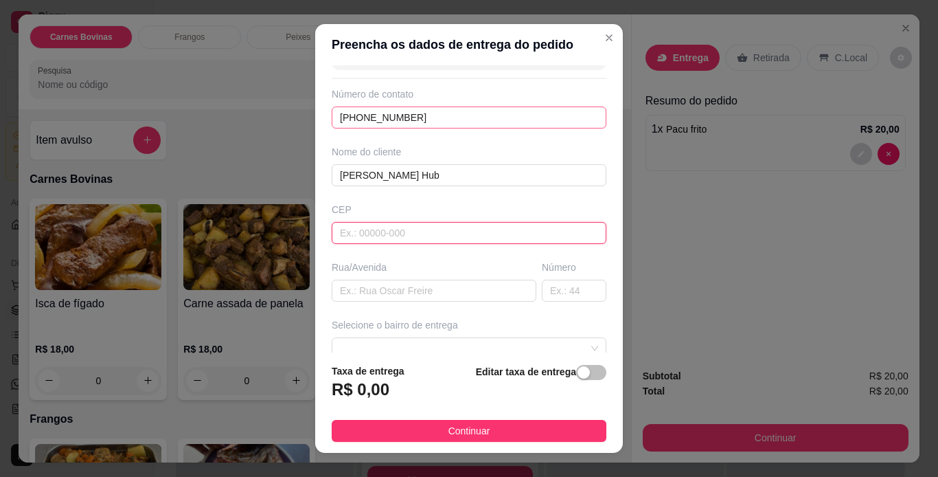
scroll to position [38, 0]
click at [393, 233] on input "text" at bounding box center [469, 234] width 275 height 22
type input "69060115"
click at [500, 318] on div "Busque pelo cliente Número de contato [PHONE_NUMBER] Nome do cliente [PERSON_NA…" at bounding box center [469, 209] width 308 height 288
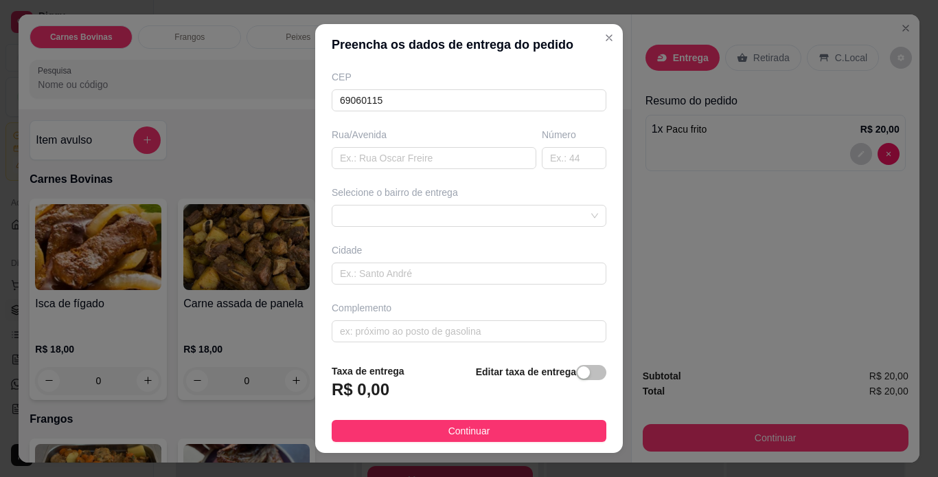
scroll to position [175, 0]
click at [443, 148] on input "text" at bounding box center [434, 155] width 205 height 22
type input "[GEOGRAPHIC_DATA][PERSON_NAME]"
click at [547, 153] on input "text" at bounding box center [574, 155] width 65 height 22
type input "280"
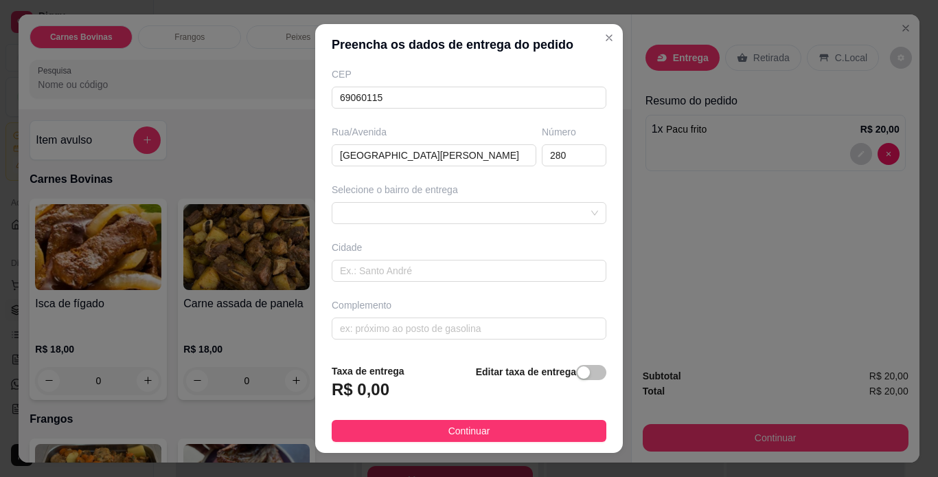
click at [576, 196] on div "Selecione o bairro de entrega" at bounding box center [469, 190] width 275 height 14
click at [543, 216] on span at bounding box center [469, 213] width 258 height 21
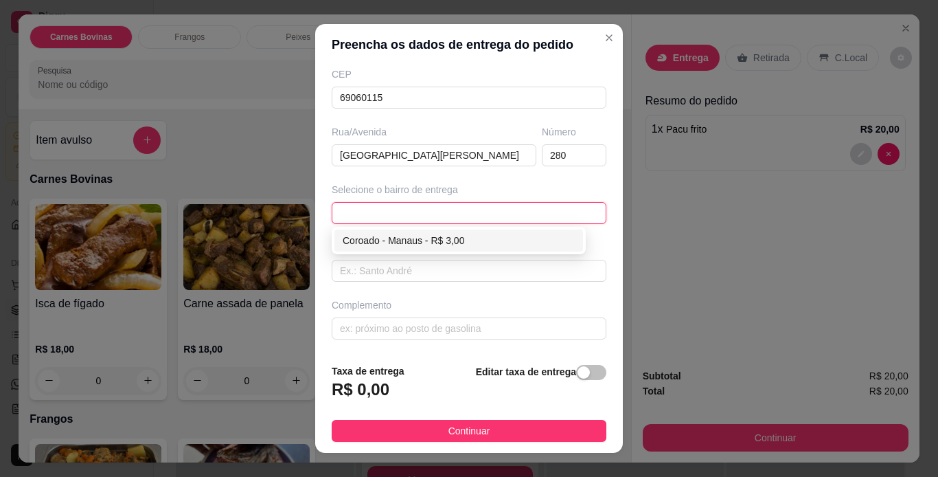
click at [449, 241] on div "Coroado - Manaus - R$ 3,00" at bounding box center [459, 240] width 232 height 15
type input "Manaus"
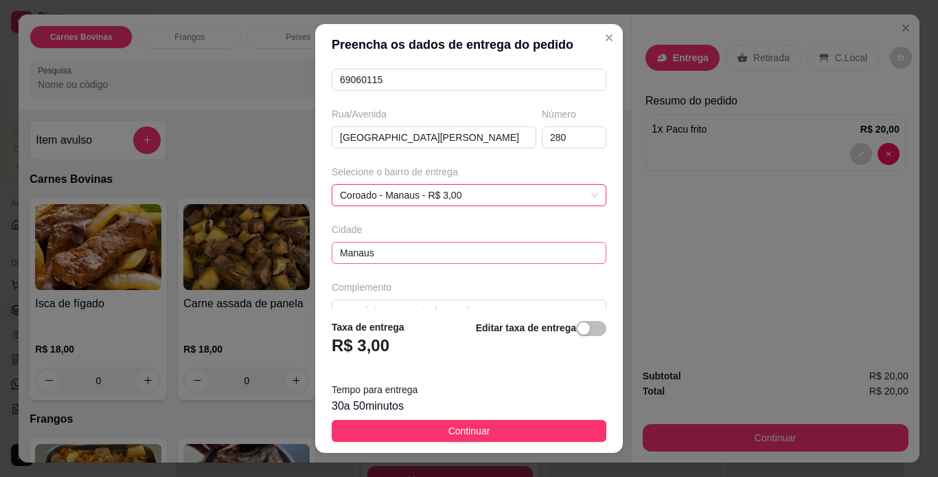
scroll to position [219, 0]
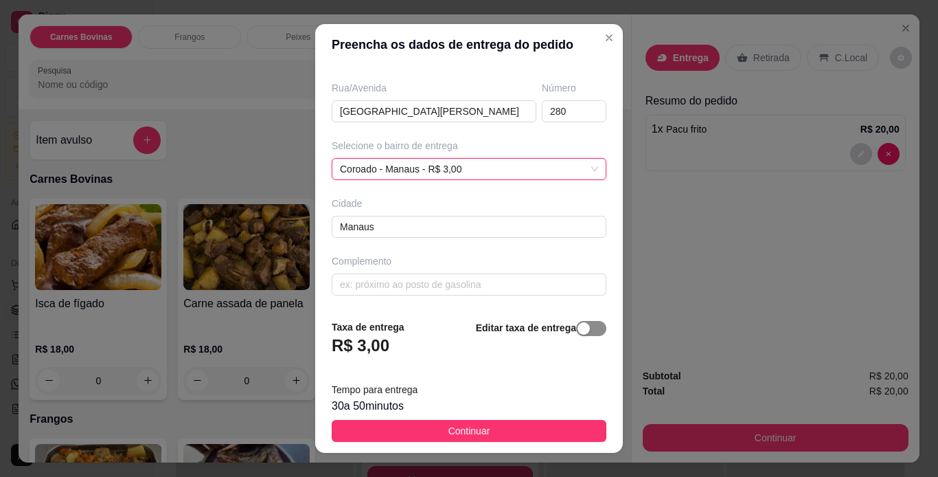
click at [578, 332] on div "button" at bounding box center [584, 328] width 12 height 12
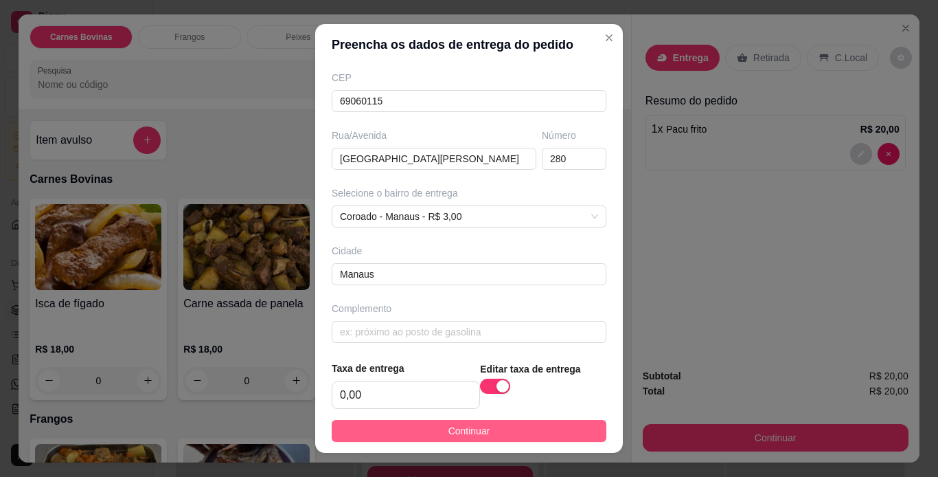
scroll to position [178, 0]
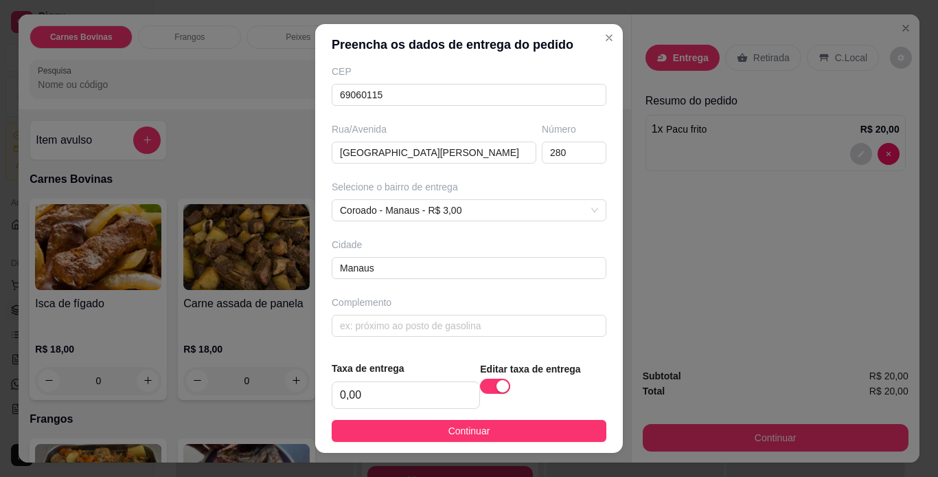
click at [482, 419] on footer "Taxa de entrega 0,00 Editar taxa de entrega Continuar" at bounding box center [469, 401] width 308 height 103
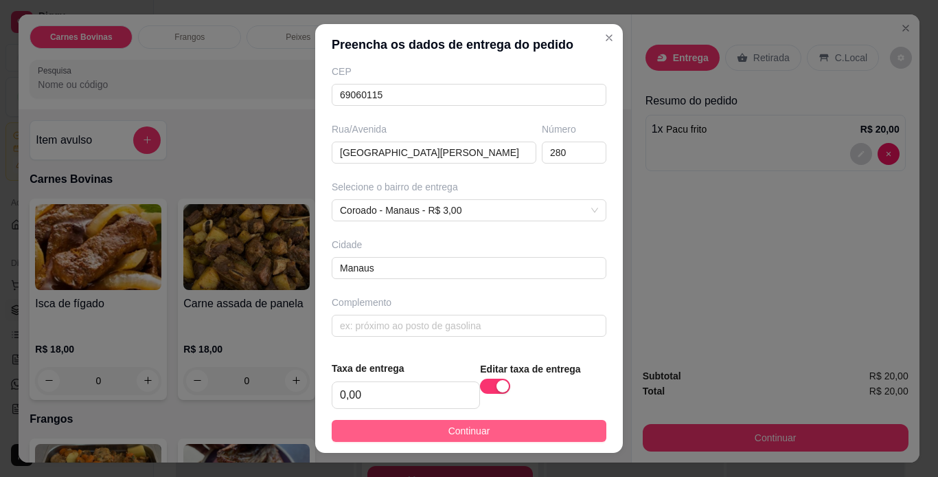
click at [524, 441] on button "Continuar" at bounding box center [469, 431] width 275 height 22
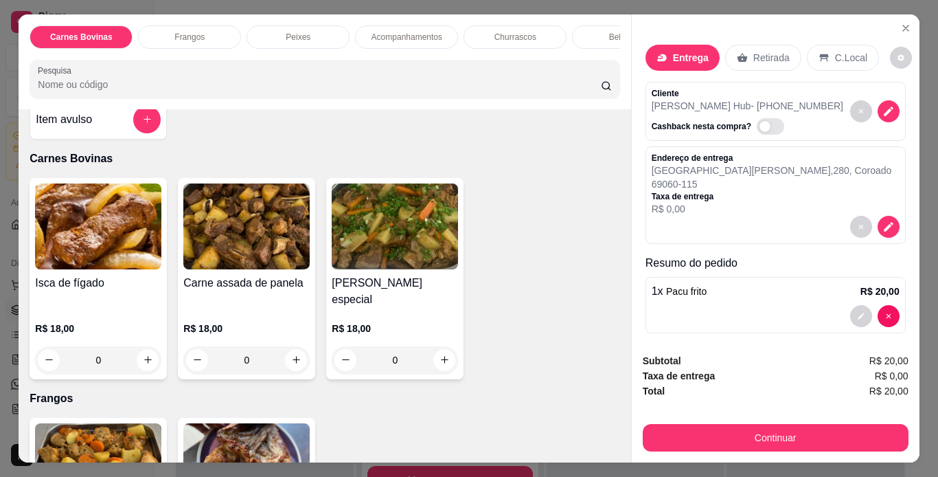
scroll to position [0, 0]
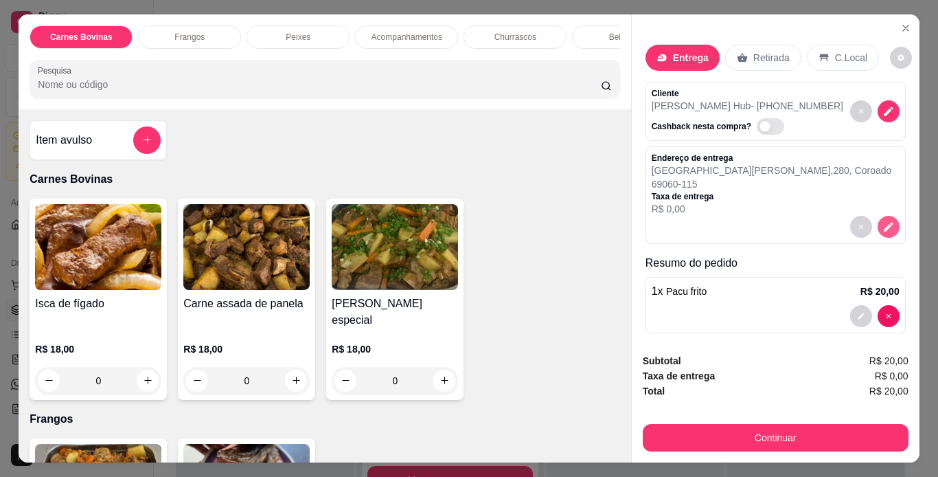
click at [878, 223] on button "decrease-product-quantity" at bounding box center [889, 227] width 22 height 22
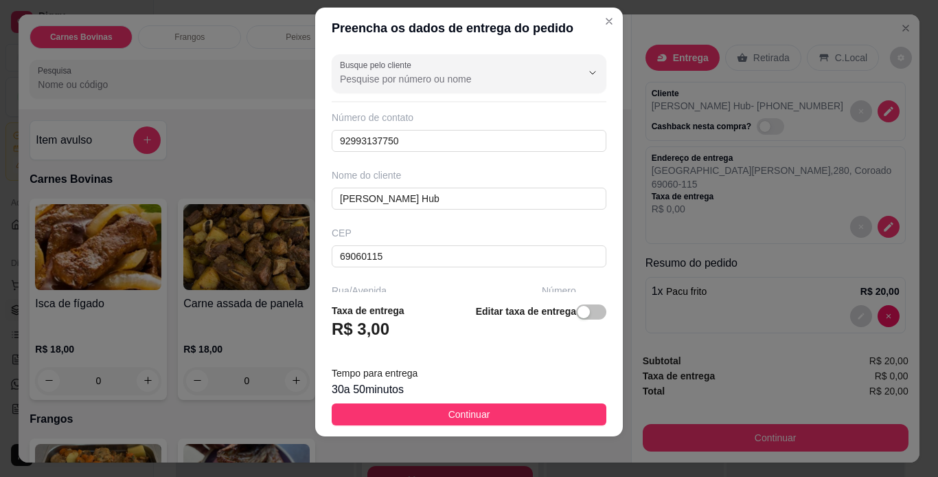
scroll to position [20, 0]
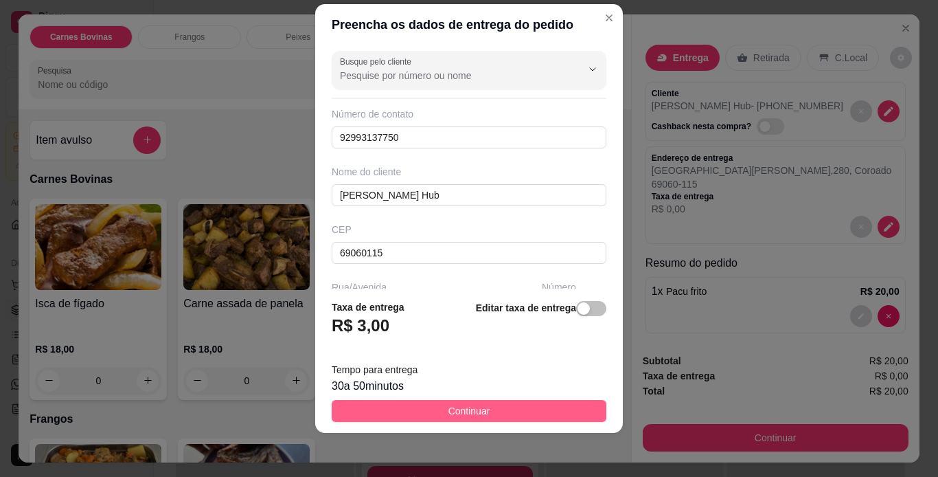
click at [468, 418] on span "Continuar" at bounding box center [470, 410] width 42 height 15
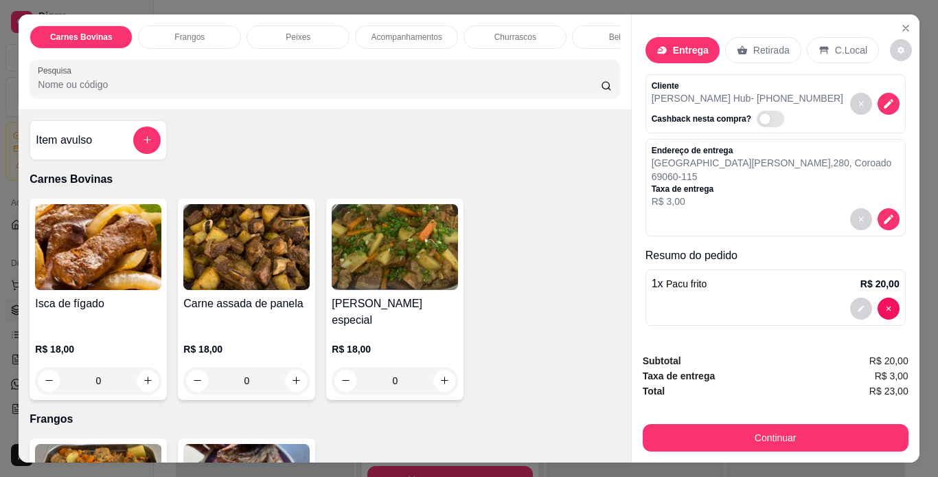
scroll to position [10, 0]
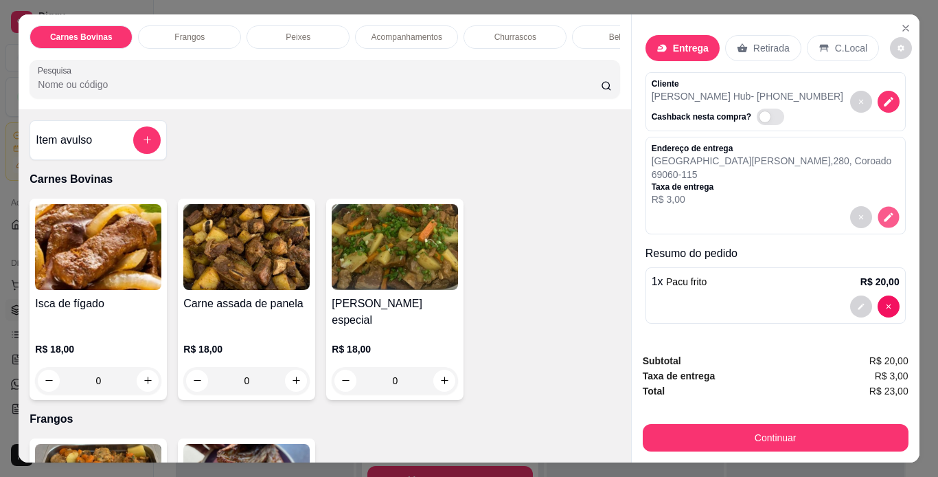
click at [879, 214] on button "decrease-product-quantity" at bounding box center [888, 216] width 21 height 21
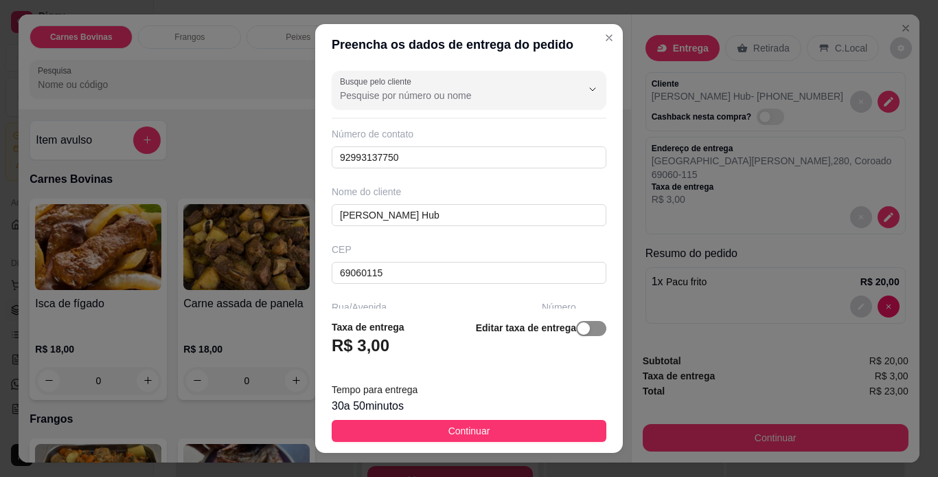
click at [578, 322] on span "button" at bounding box center [591, 328] width 30 height 15
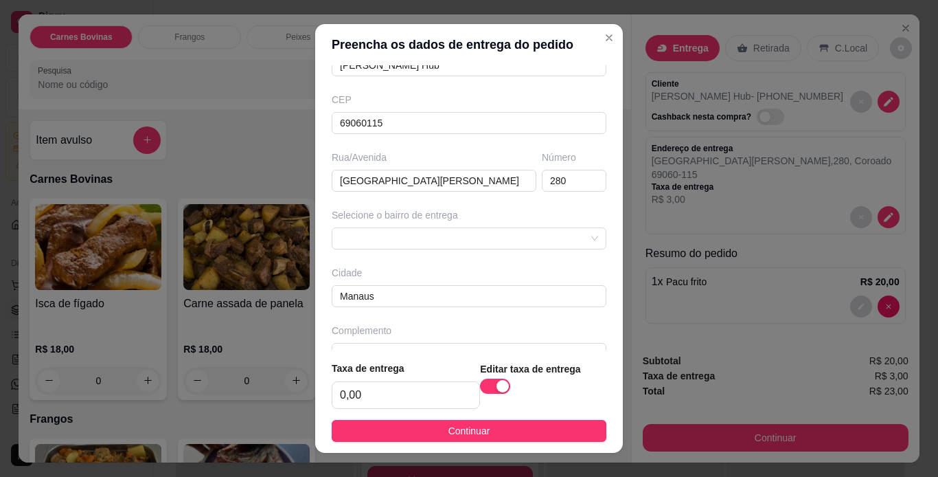
scroll to position [178, 0]
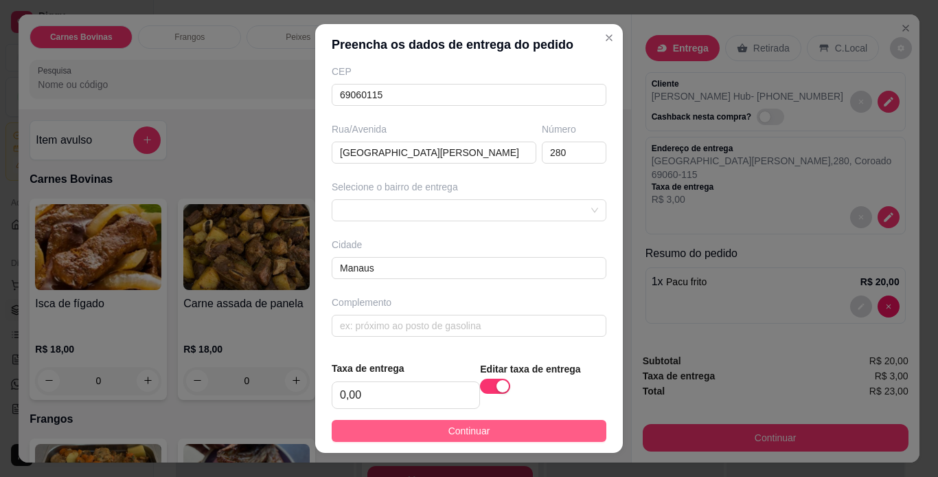
click at [516, 427] on button "Continuar" at bounding box center [469, 431] width 275 height 22
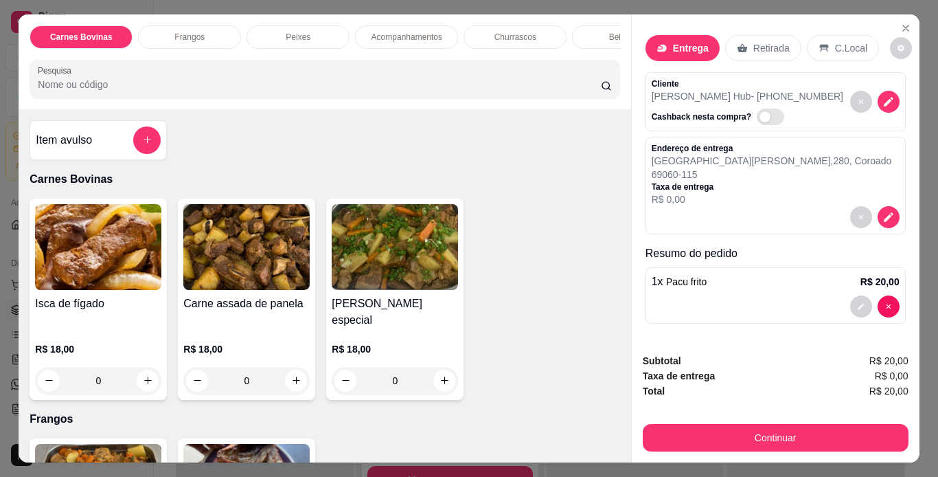
scroll to position [35, 0]
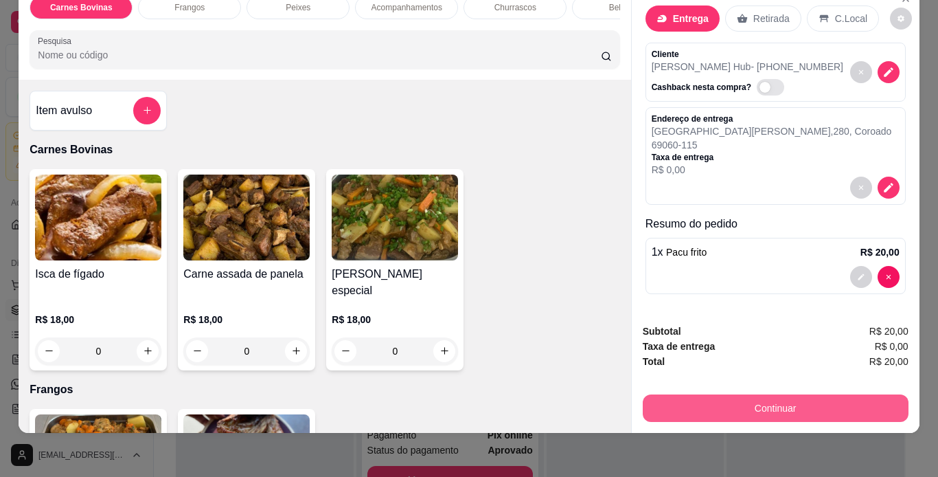
click at [810, 394] on button "Continuar" at bounding box center [776, 407] width 266 height 27
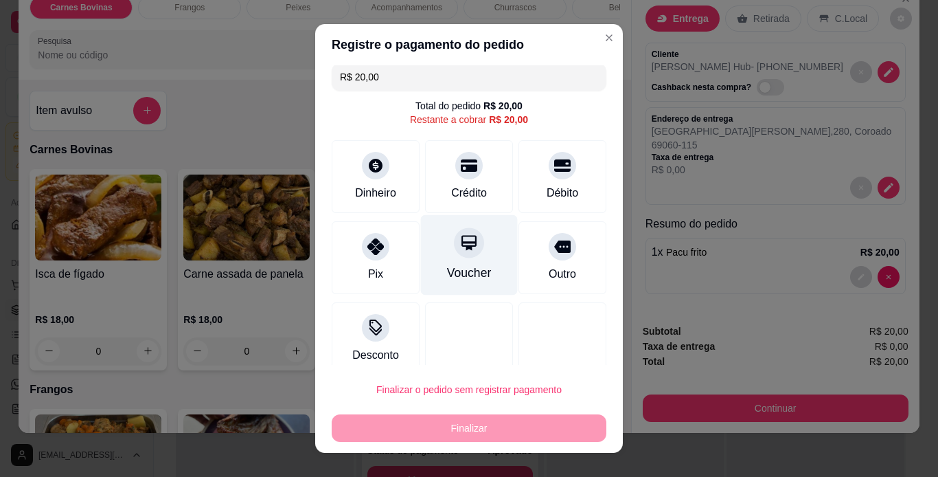
scroll to position [0, 0]
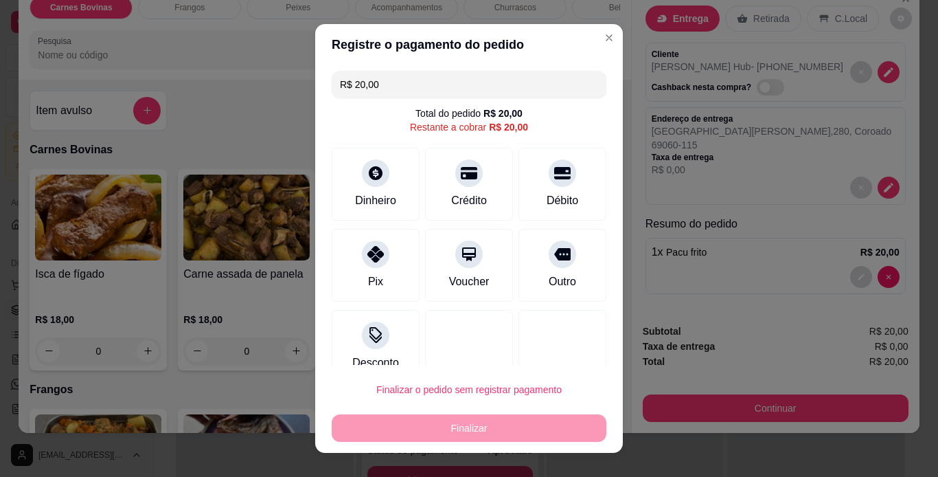
click at [366, 221] on div "R$ 20,00 Total do pedido R$ 20,00 Restante a cobrar R$ 20,00 Dinheiro Crédito D…" at bounding box center [469, 215] width 308 height 300
click at [367, 256] on icon at bounding box center [376, 250] width 18 height 18
type input "R$ 0,00"
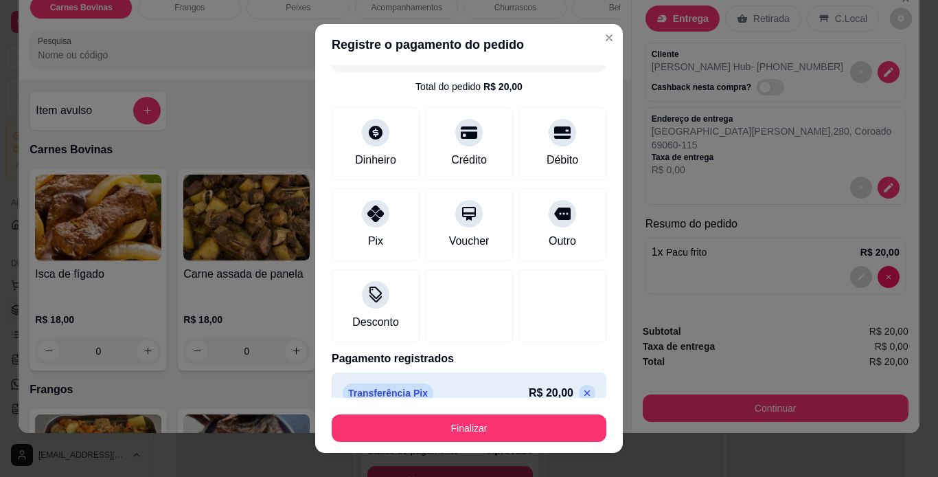
scroll to position [47, 0]
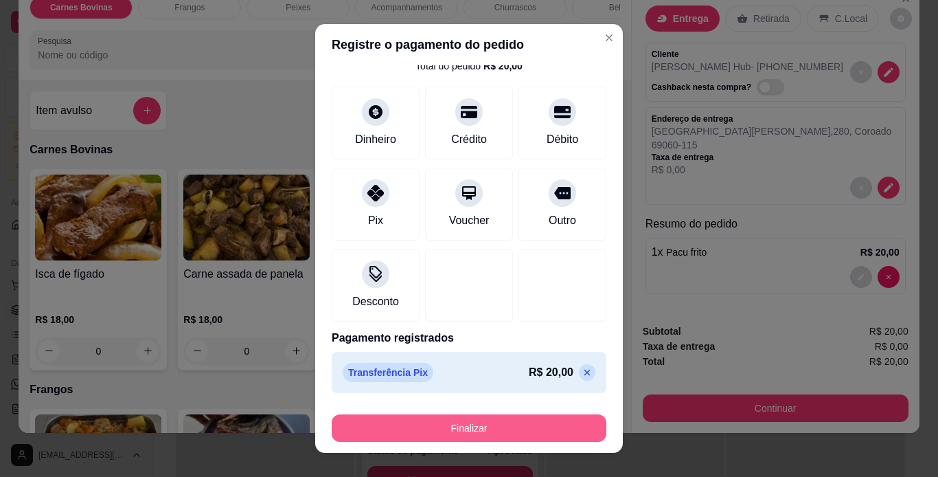
click at [493, 422] on button "Finalizar" at bounding box center [469, 427] width 275 height 27
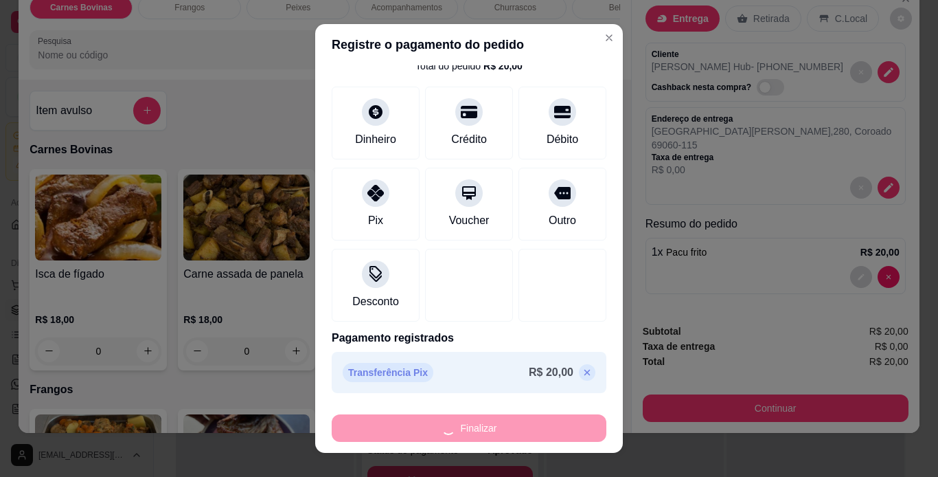
type input "0"
type input "-R$ 20,00"
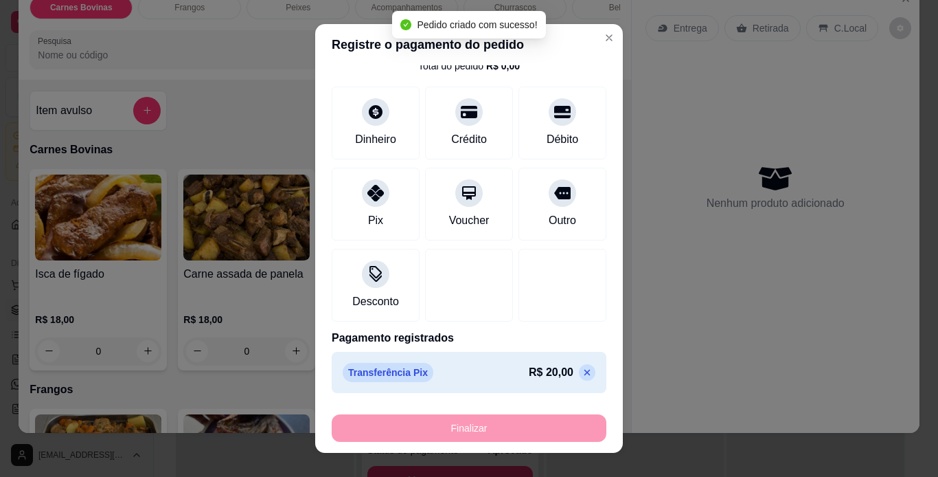
scroll to position [0, 0]
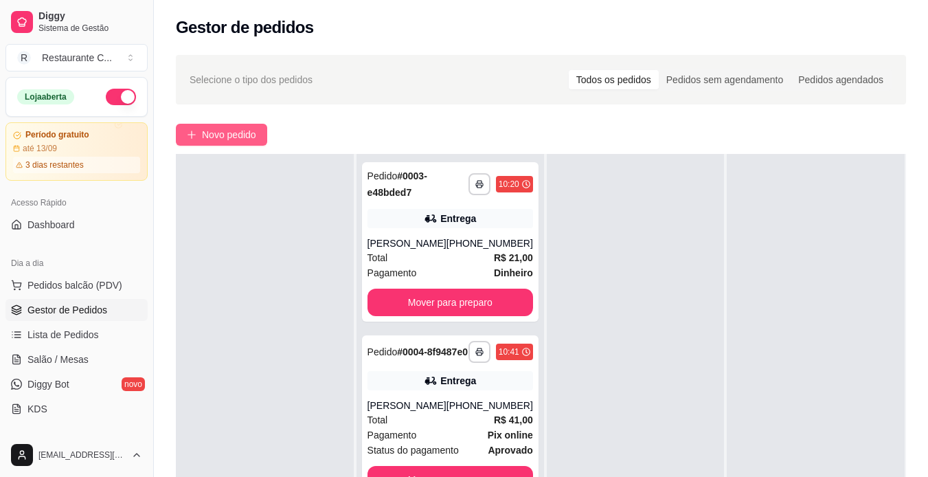
click at [219, 133] on span "Novo pedido" at bounding box center [229, 134] width 54 height 15
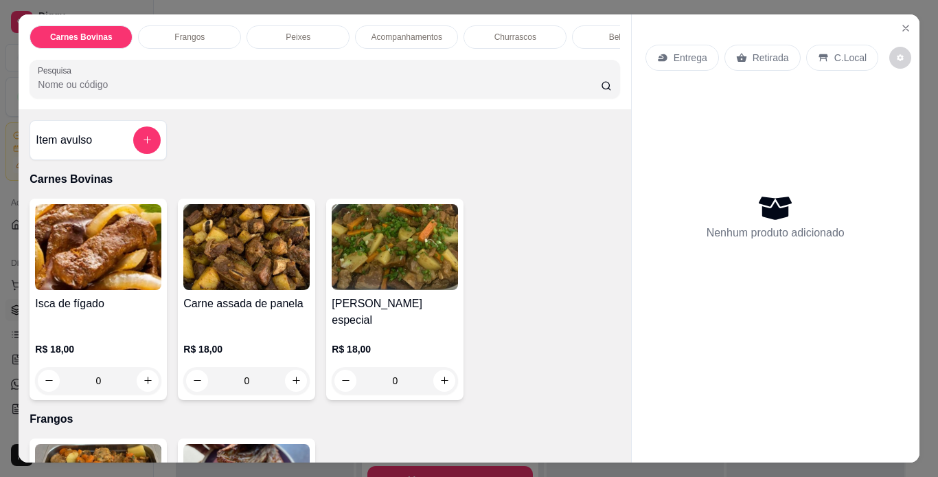
click at [694, 52] on p "Entrega" at bounding box center [691, 58] width 34 height 14
click at [291, 375] on icon "increase-product-quantity" at bounding box center [296, 380] width 10 height 10
type input "1"
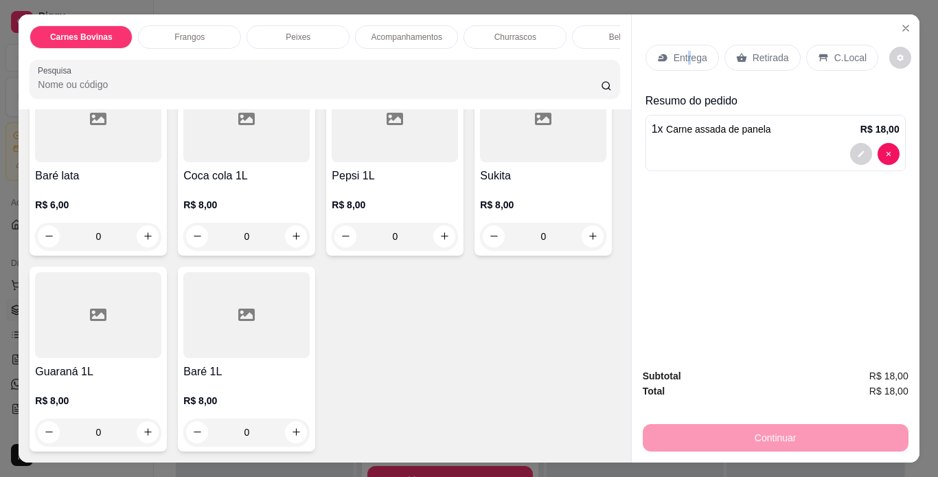
click at [683, 51] on p "Entrega" at bounding box center [691, 58] width 34 height 14
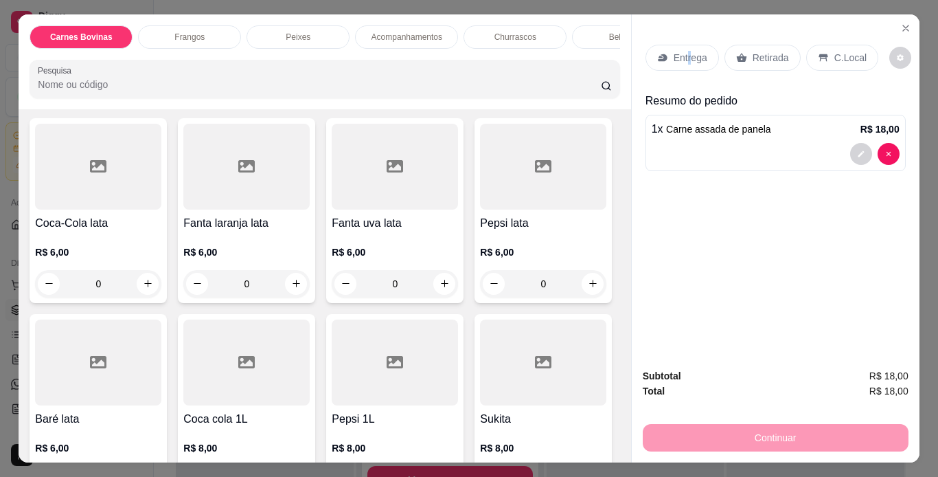
scroll to position [1087, 0]
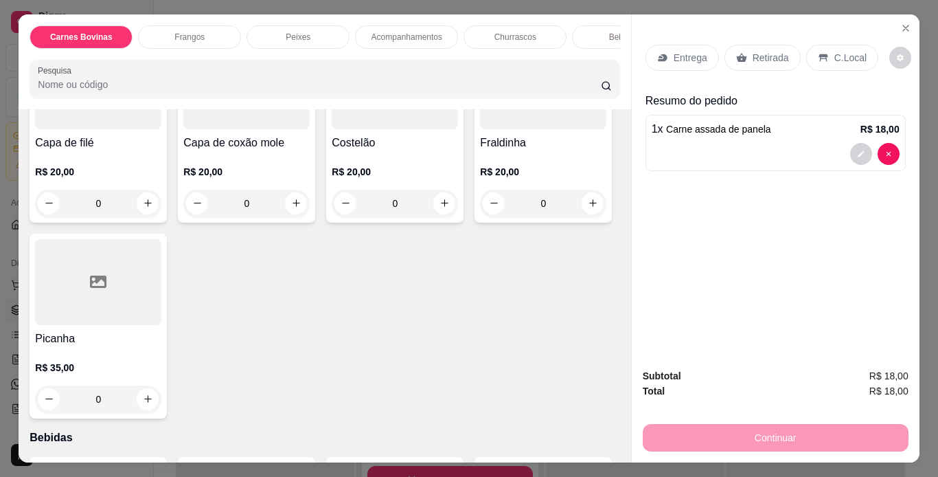
click at [676, 56] on p "Entrega" at bounding box center [691, 58] width 34 height 14
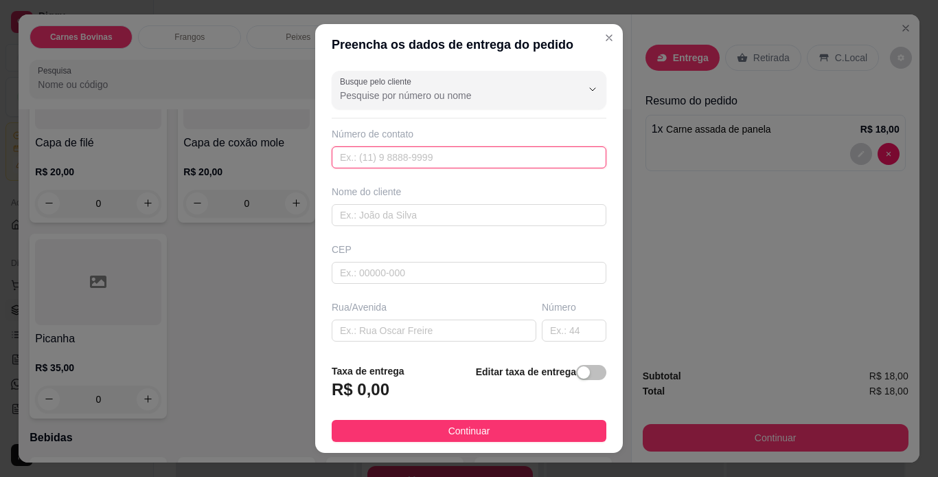
click at [365, 150] on input "text" at bounding box center [469, 157] width 275 height 22
drag, startPoint x: 425, startPoint y: 157, endPoint x: 366, endPoint y: 162, distance: 59.3
click at [366, 162] on input "[PHONE_NUMBER]" at bounding box center [469, 157] width 275 height 22
type input "9"
type input "[PHONE_NUMBER]"
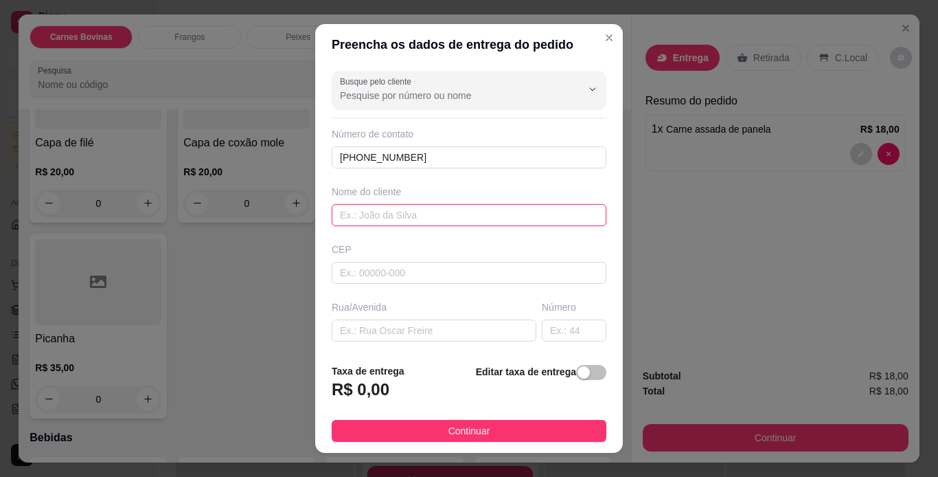
click at [385, 215] on input "text" at bounding box center [469, 215] width 275 height 22
type input "[PERSON_NAME]"
click at [438, 272] on input "text" at bounding box center [469, 273] width 275 height 22
type input "69082230"
click at [506, 289] on div "Busque pelo cliente Número de contato [PHONE_NUMBER] Nome do cliente [PERSON_NA…" at bounding box center [469, 209] width 308 height 288
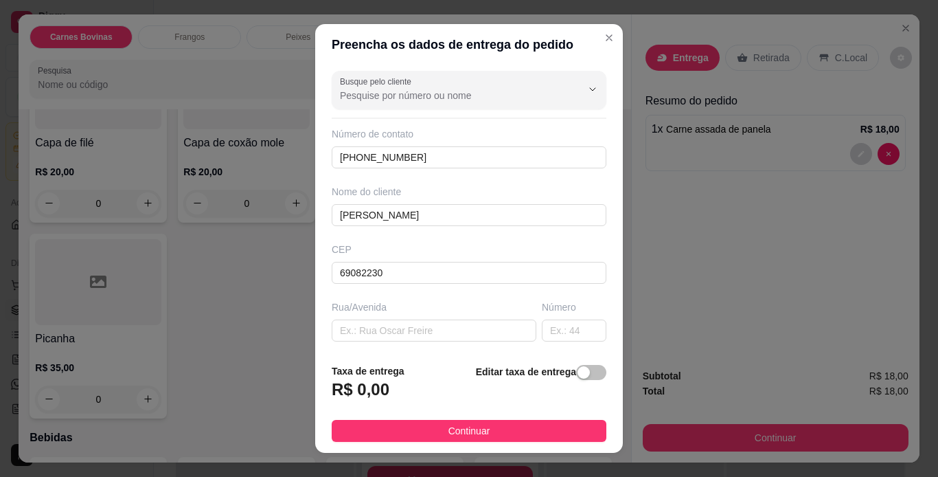
type input "[GEOGRAPHIC_DATA][PERSON_NAME]"
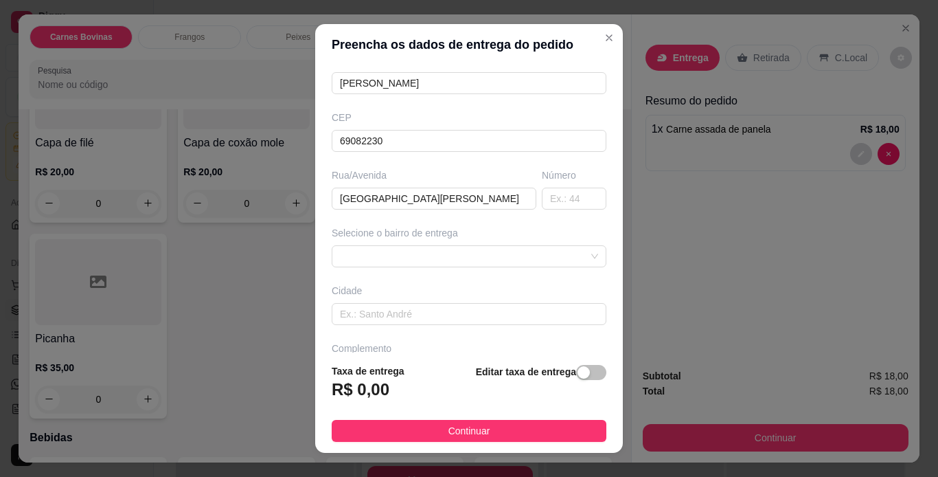
scroll to position [137, 0]
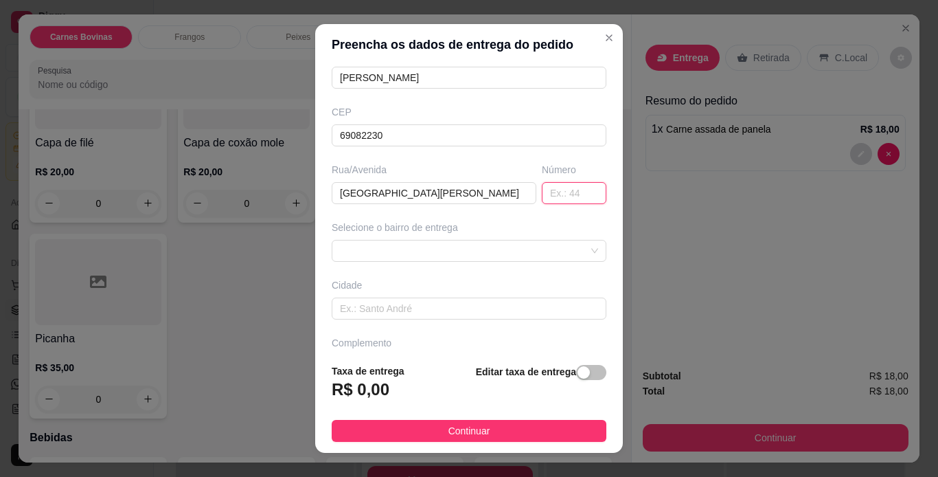
click at [554, 196] on input "text" at bounding box center [574, 193] width 65 height 22
type input "1620"
click at [569, 227] on div "Selecione o bairro de entrega" at bounding box center [469, 228] width 275 height 14
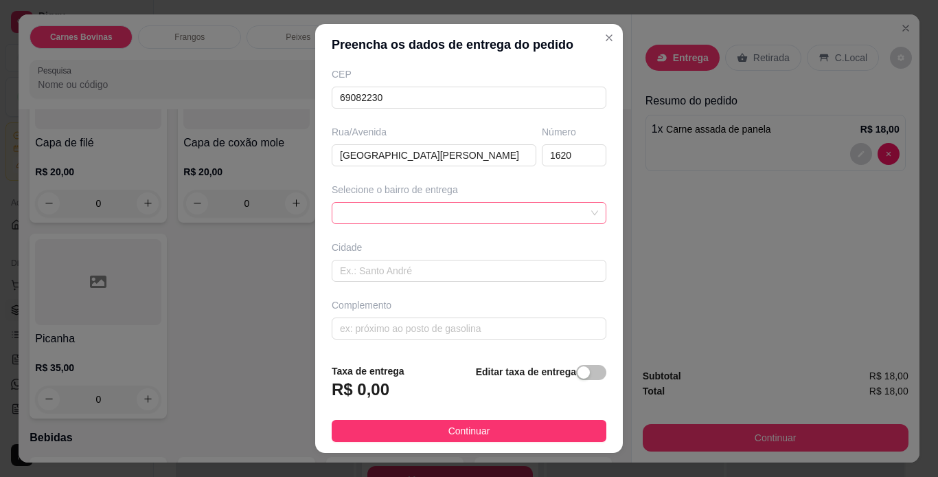
click at [566, 210] on span at bounding box center [469, 213] width 258 height 21
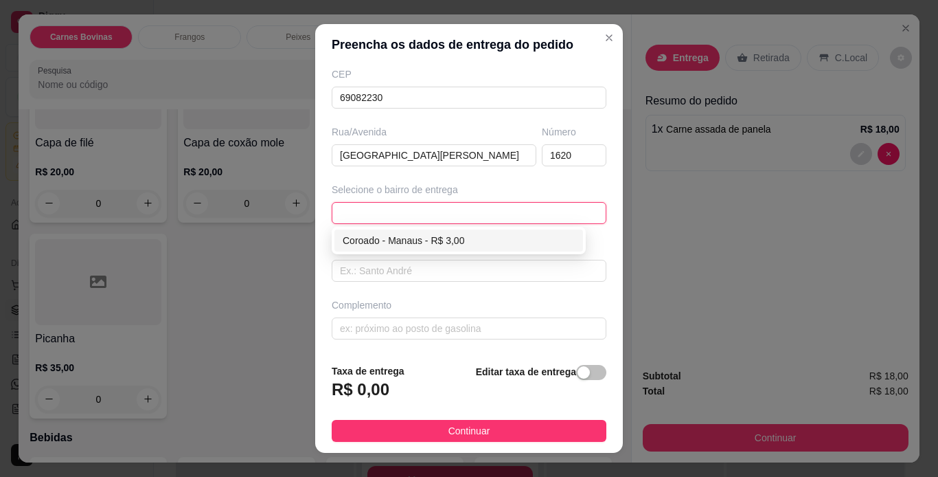
click at [485, 242] on div "Coroado - Manaus - R$ 3,00" at bounding box center [459, 240] width 232 height 15
type input "Manaus"
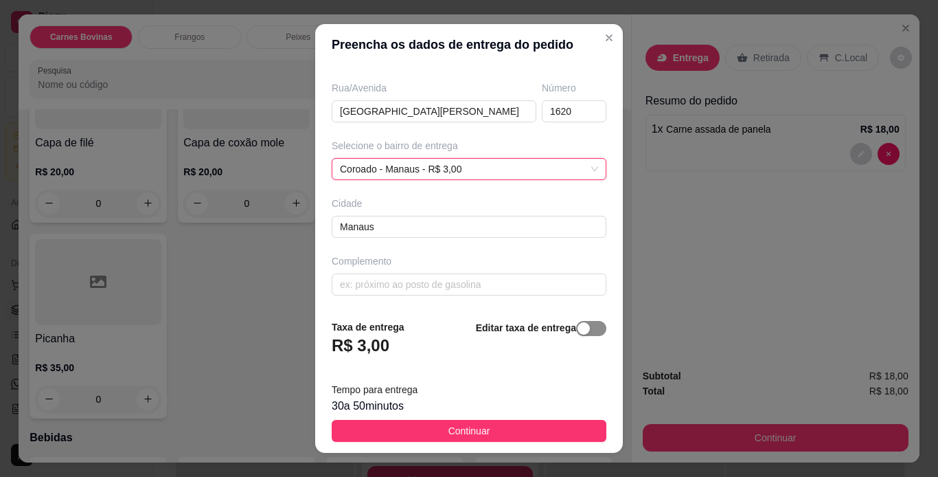
click at [583, 332] on span "button" at bounding box center [591, 328] width 30 height 15
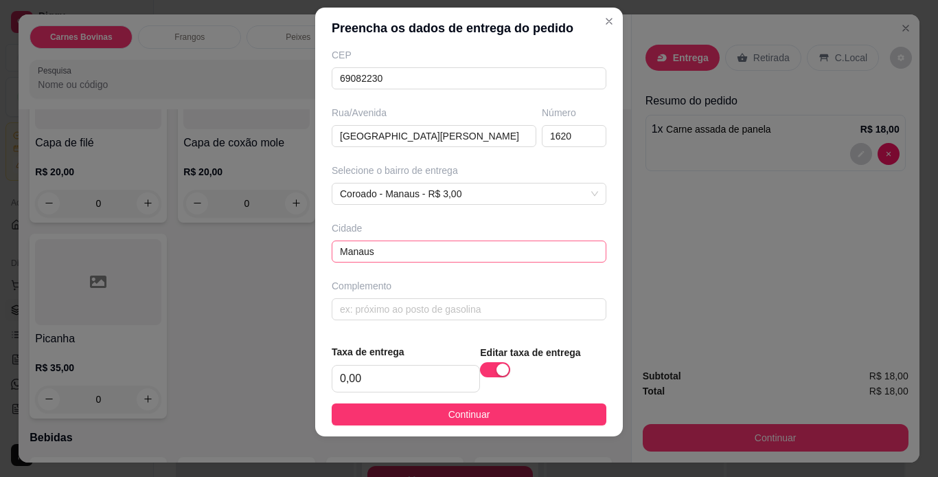
scroll to position [20, 0]
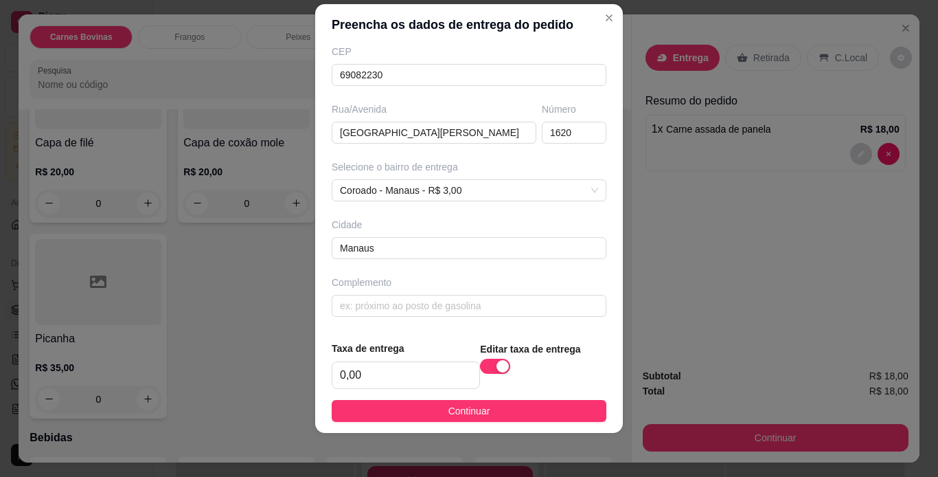
click at [476, 414] on span "Continuar" at bounding box center [470, 410] width 42 height 15
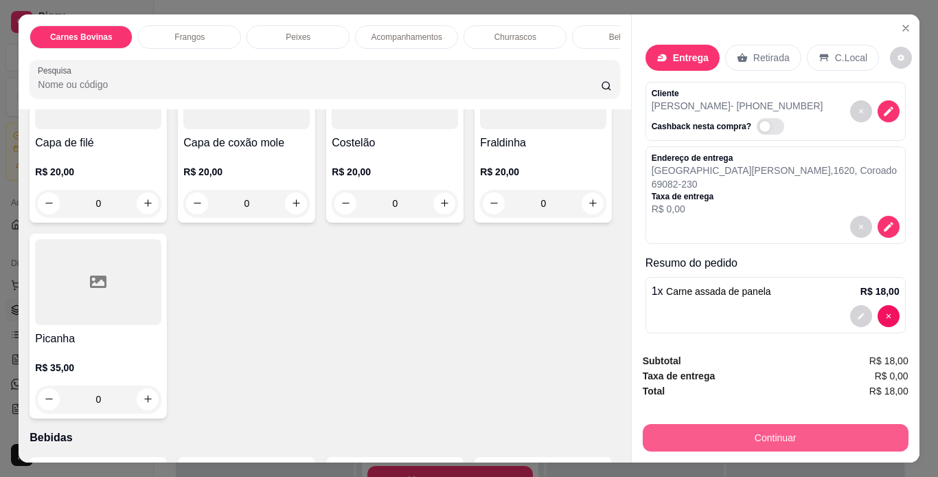
click at [809, 431] on button "Continuar" at bounding box center [776, 437] width 266 height 27
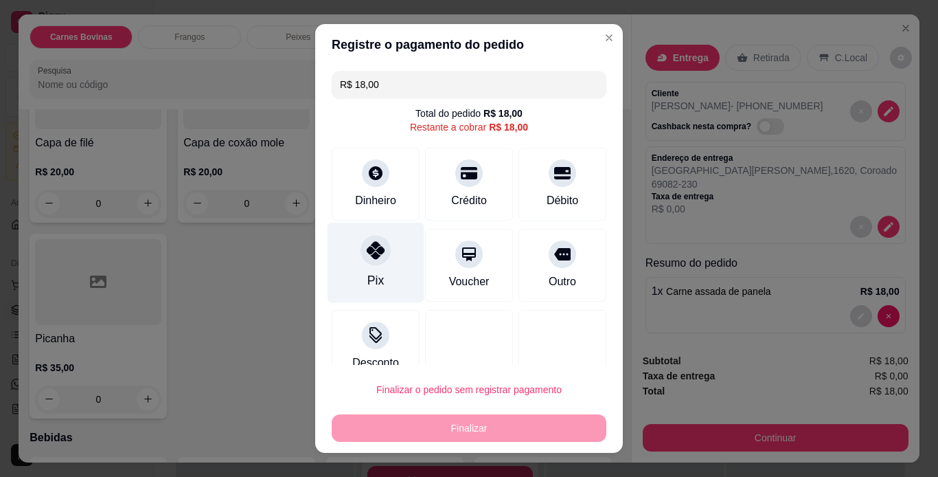
drag, startPoint x: 368, startPoint y: 274, endPoint x: 366, endPoint y: 282, distance: 7.7
click at [368, 274] on div "Pix" at bounding box center [376, 280] width 16 height 18
type input "R$ 0,00"
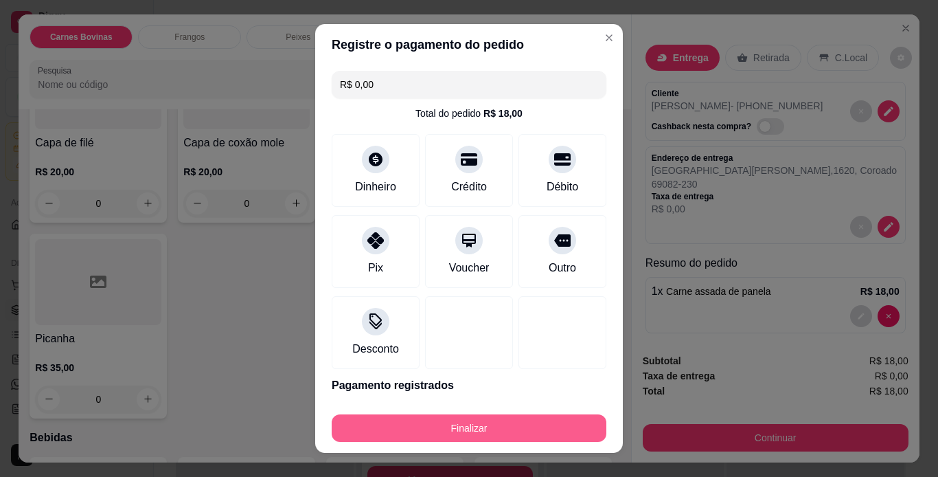
click at [466, 420] on button "Finalizar" at bounding box center [469, 427] width 275 height 27
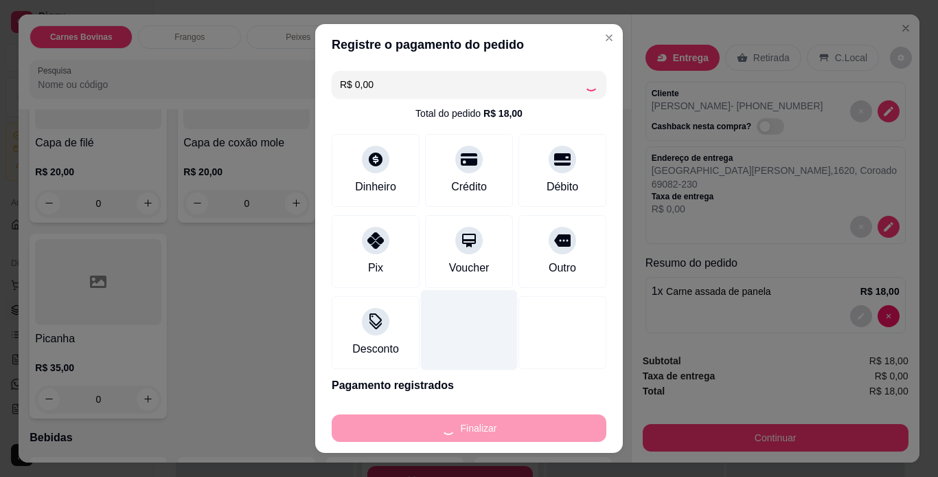
type input "0"
type input "-R$ 18,00"
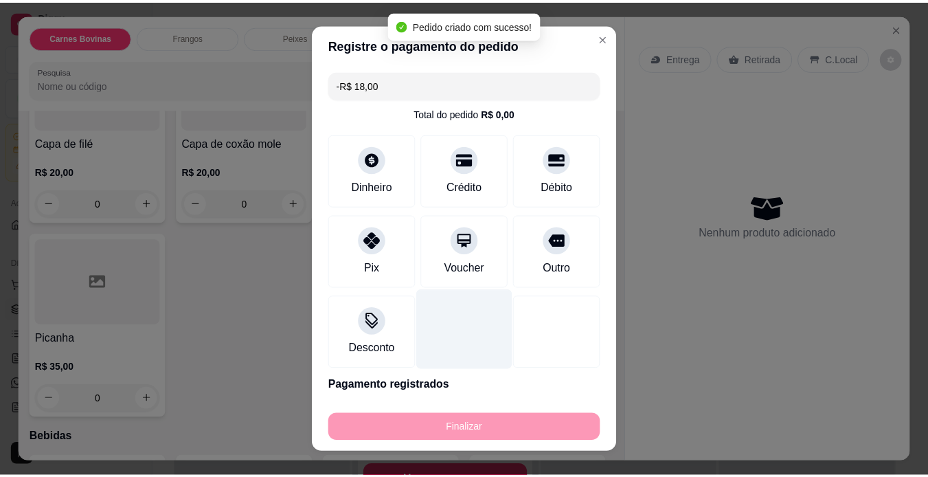
scroll to position [1085, 0]
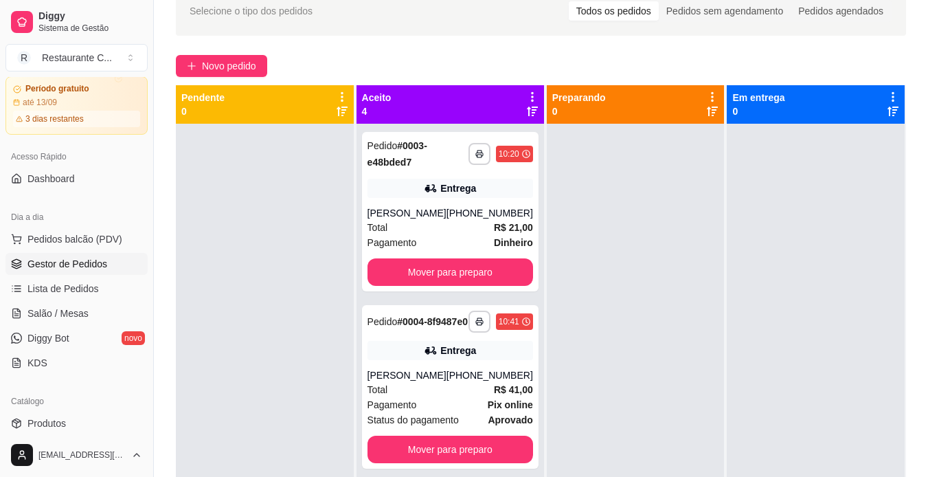
scroll to position [275, 0]
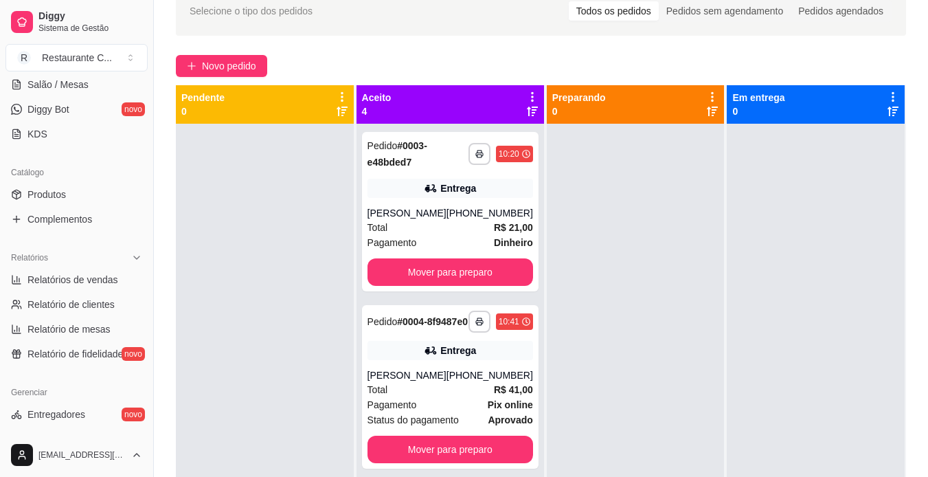
click at [67, 233] on div "Catálogo Produtos Complementos" at bounding box center [76, 196] width 153 height 80
click at [67, 220] on span "Complementos" at bounding box center [59, 219] width 65 height 14
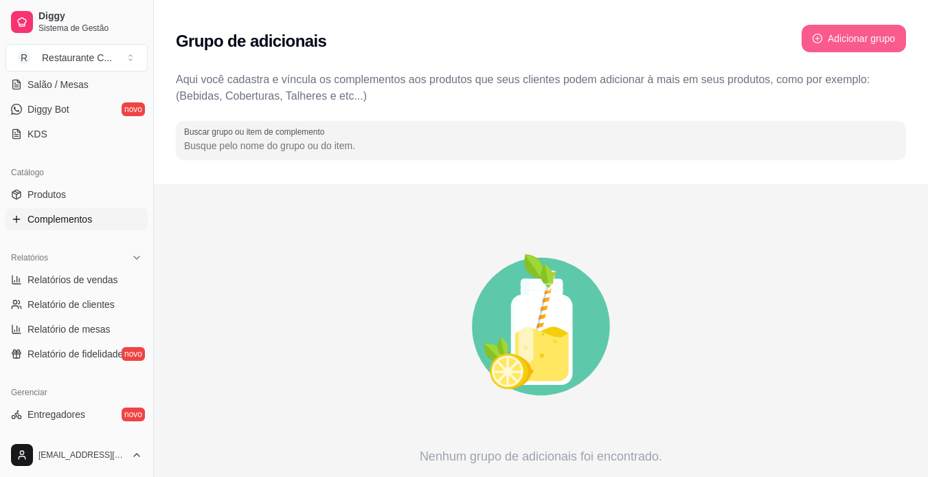
click at [813, 36] on icon "plus-circle" at bounding box center [818, 39] width 10 height 10
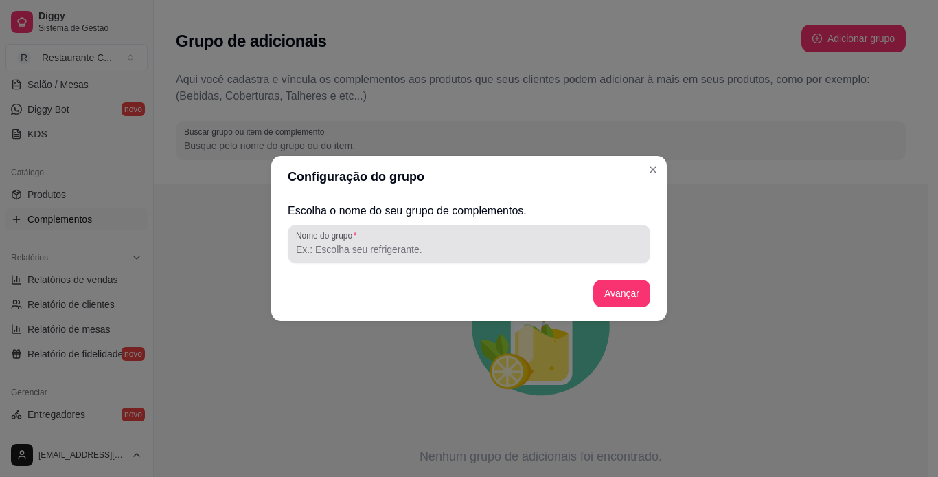
click at [501, 242] on div at bounding box center [469, 243] width 346 height 27
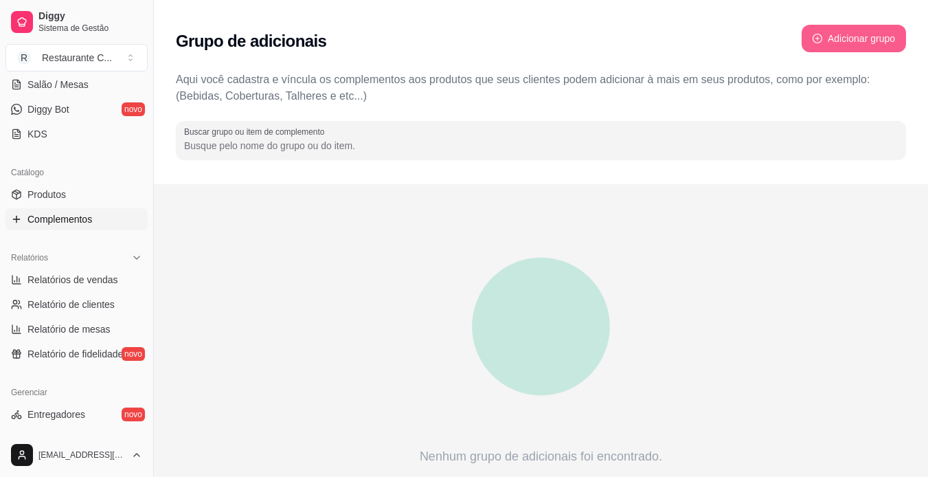
click at [862, 41] on button "Adicionar grupo" at bounding box center [854, 38] width 104 height 27
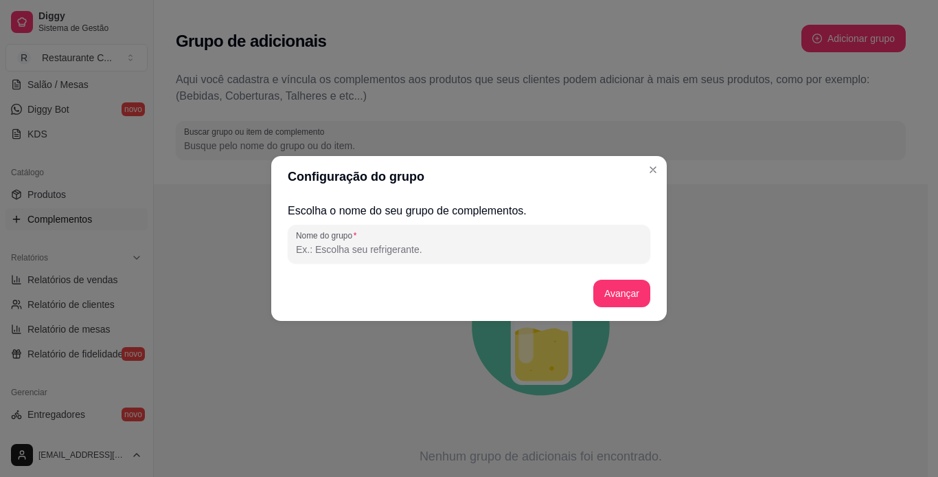
click at [422, 233] on div at bounding box center [469, 243] width 346 height 27
type input "Acompanhamentos"
click at [622, 295] on button "Avançar" at bounding box center [622, 293] width 56 height 27
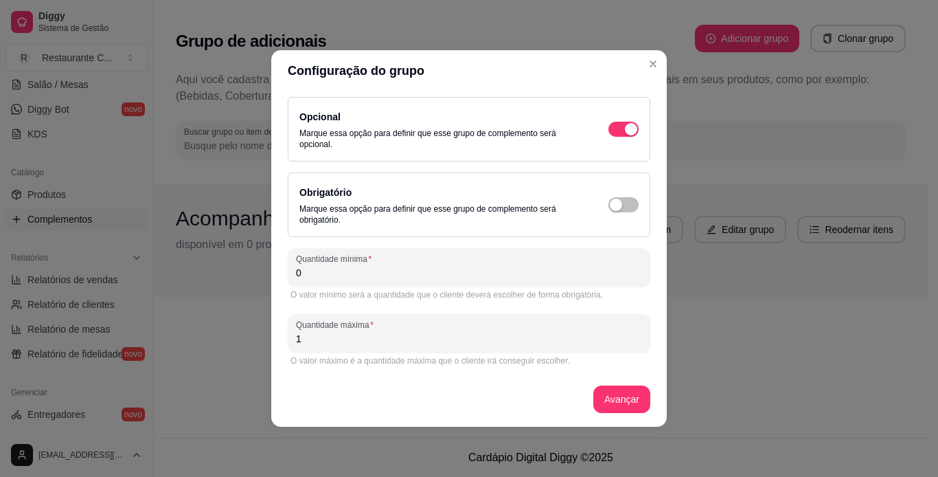
click at [618, 199] on div "button" at bounding box center [616, 205] width 12 height 12
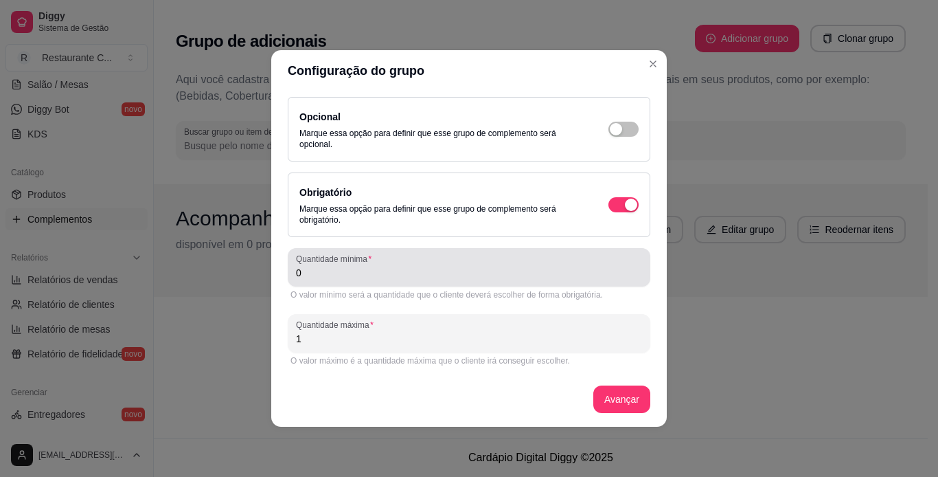
click at [320, 278] on input "0" at bounding box center [469, 273] width 346 height 14
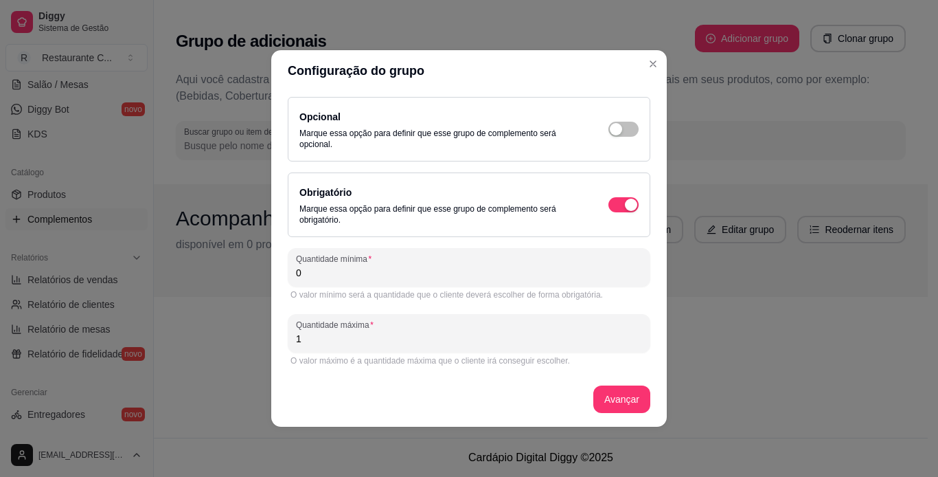
click at [320, 278] on input "0" at bounding box center [469, 273] width 346 height 14
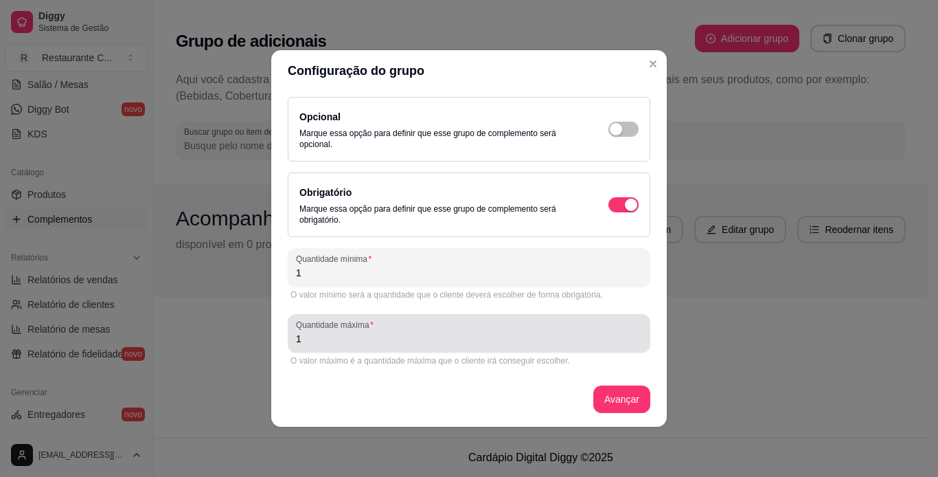
type input "1"
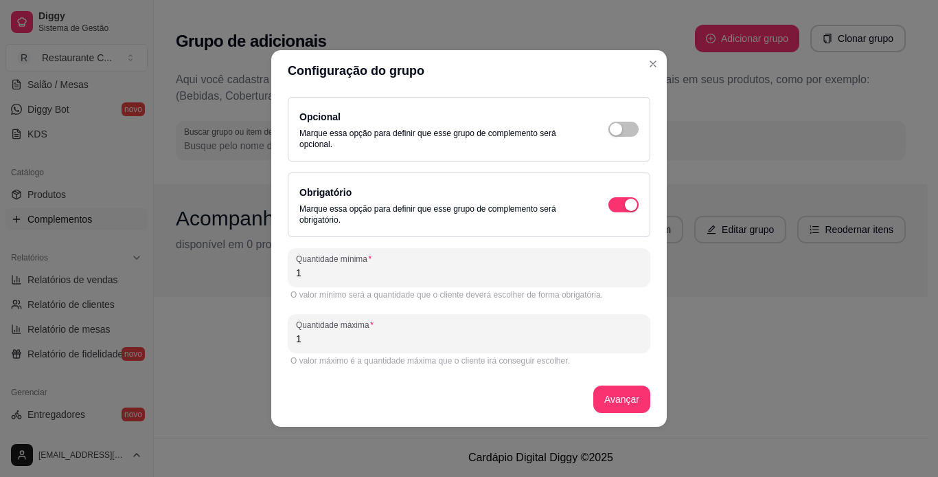
click at [337, 335] on input "1" at bounding box center [469, 339] width 346 height 14
click at [337, 336] on input "1" at bounding box center [469, 339] width 346 height 14
type input "4"
click at [606, 388] on button "Avançar" at bounding box center [622, 399] width 56 height 27
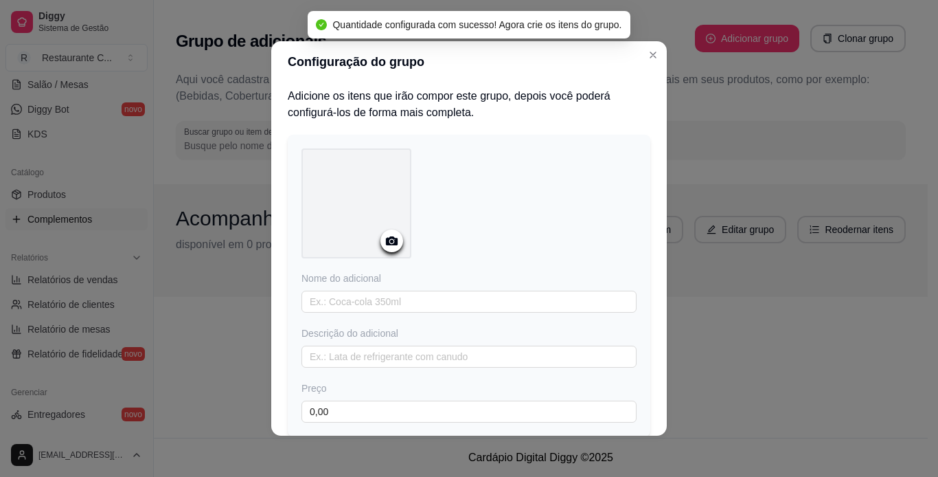
scroll to position [69, 0]
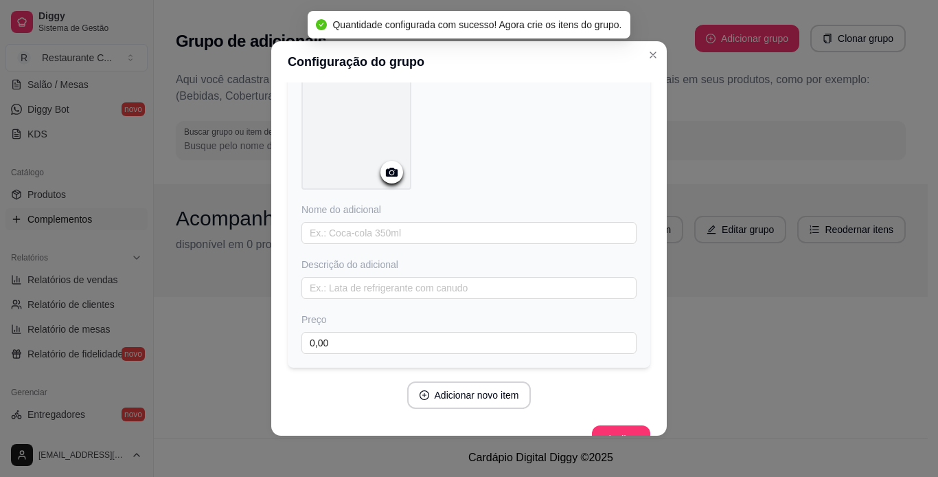
click at [384, 166] on icon at bounding box center [392, 172] width 16 height 16
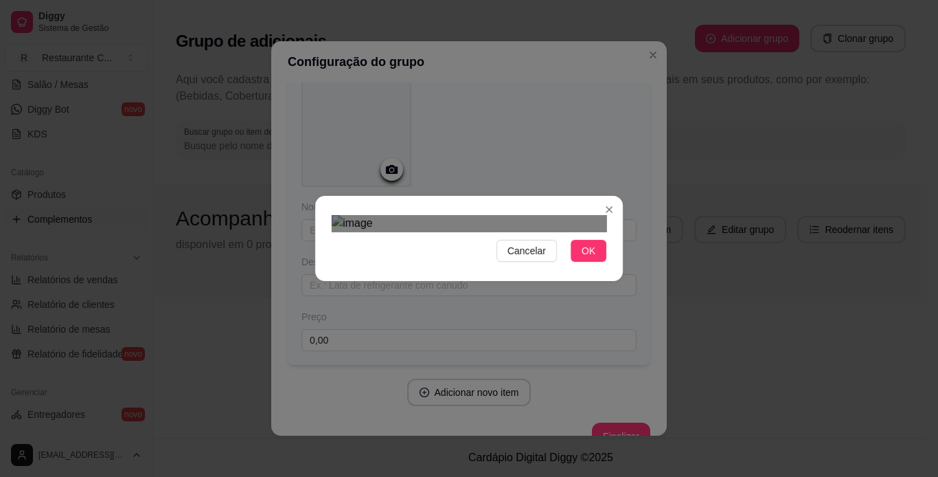
scroll to position [99, 0]
click at [521, 258] on span "Cancelar" at bounding box center [527, 250] width 38 height 15
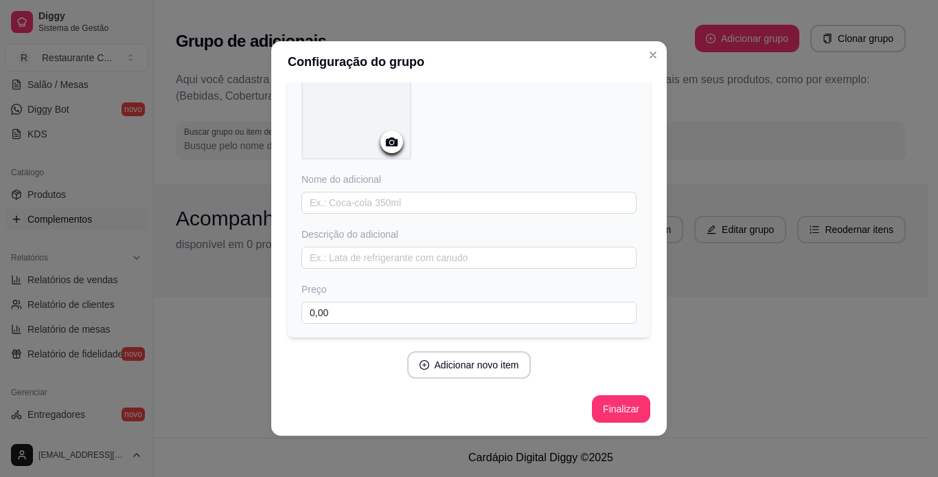
click at [392, 152] on div at bounding box center [357, 104] width 110 height 110
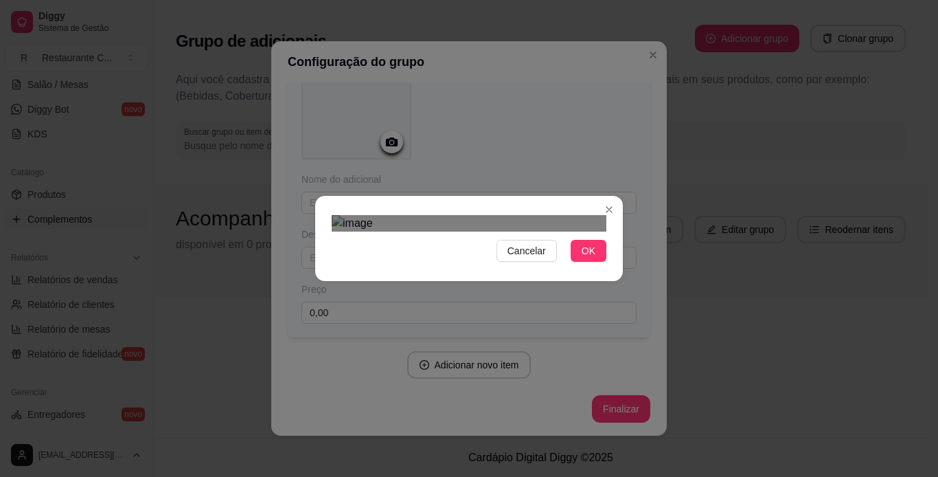
click at [622, 414] on div "Cancelar OK" at bounding box center [469, 238] width 938 height 477
click at [277, 374] on div "Cancelar OK" at bounding box center [469, 238] width 938 height 477
click at [494, 264] on div "Use the arrow keys to move the crop selection area" at bounding box center [469, 401] width 275 height 275
click at [585, 258] on span "OK" at bounding box center [589, 250] width 14 height 15
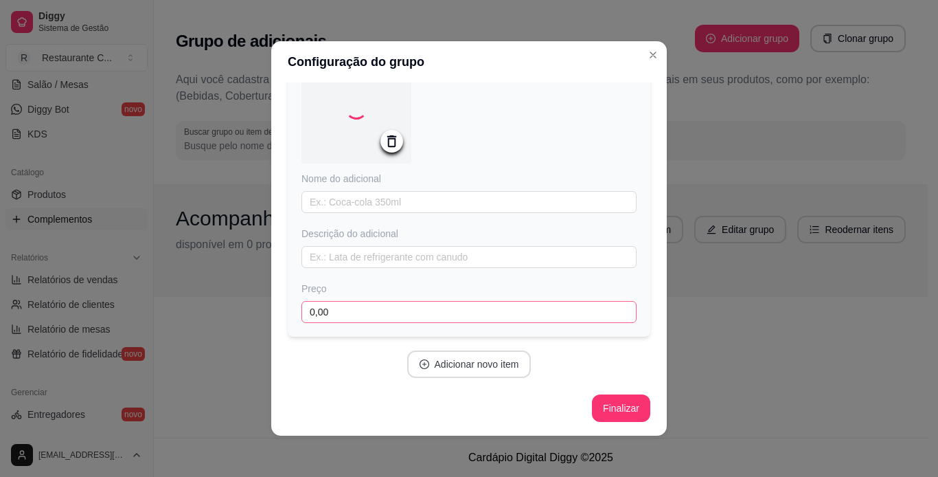
scroll to position [95, 0]
click at [363, 197] on input "text" at bounding box center [469, 202] width 335 height 22
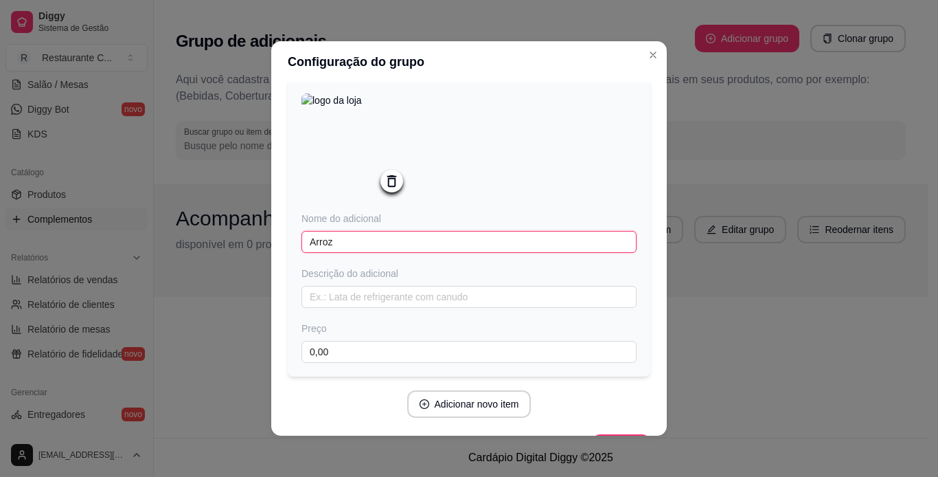
scroll to position [99, 0]
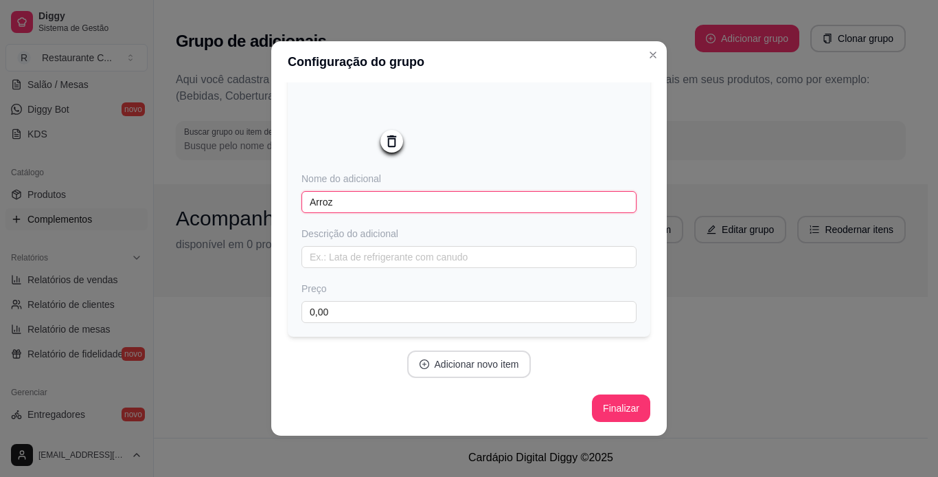
type input "Arroz"
click at [497, 362] on button "Adicionar novo item" at bounding box center [469, 363] width 124 height 27
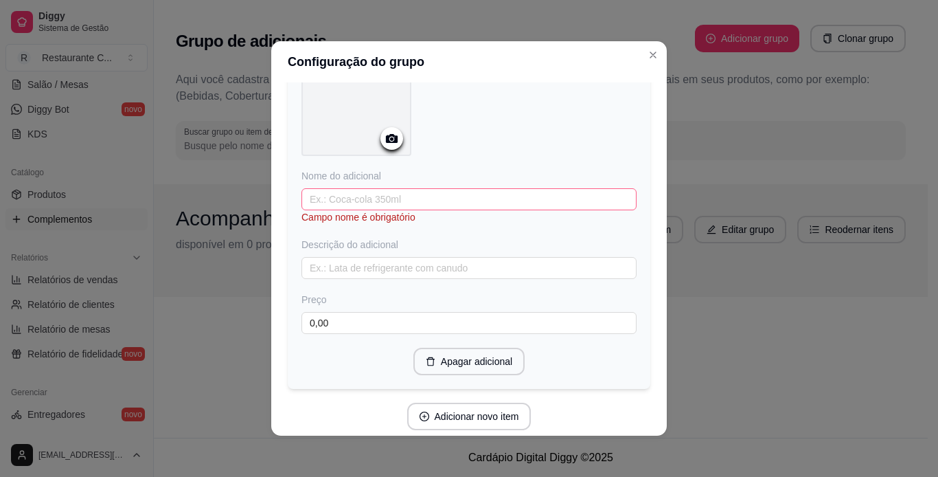
scroll to position [441, 0]
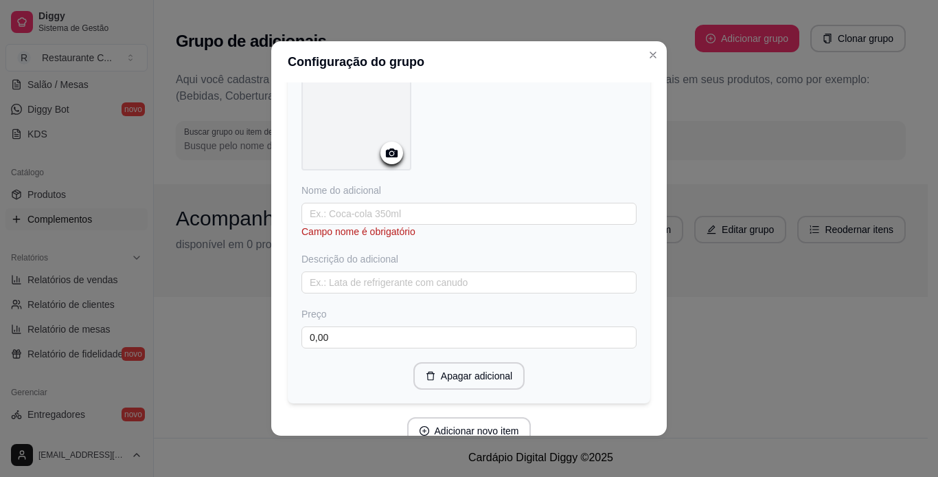
click at [385, 160] on icon at bounding box center [392, 153] width 16 height 16
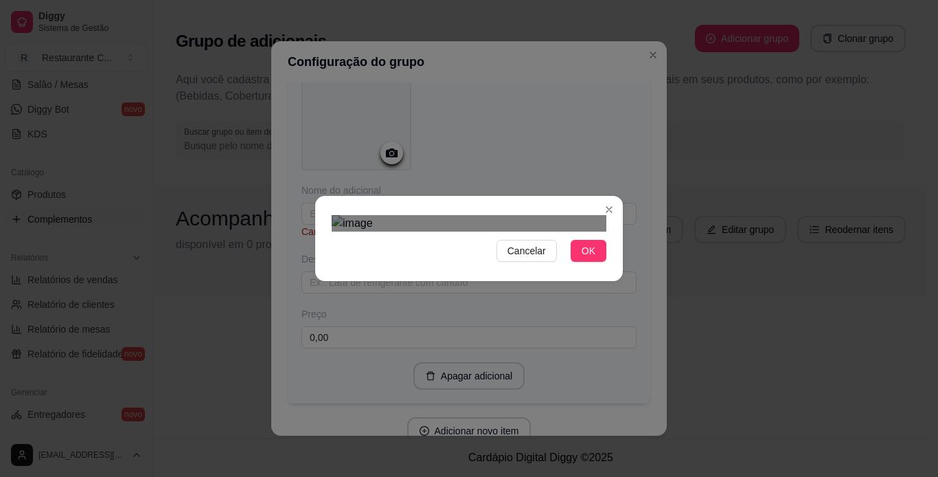
click at [538, 303] on div "Use the arrow keys to move the crop selection area" at bounding box center [471, 426] width 247 height 247
click at [576, 262] on button "OK" at bounding box center [589, 251] width 36 height 22
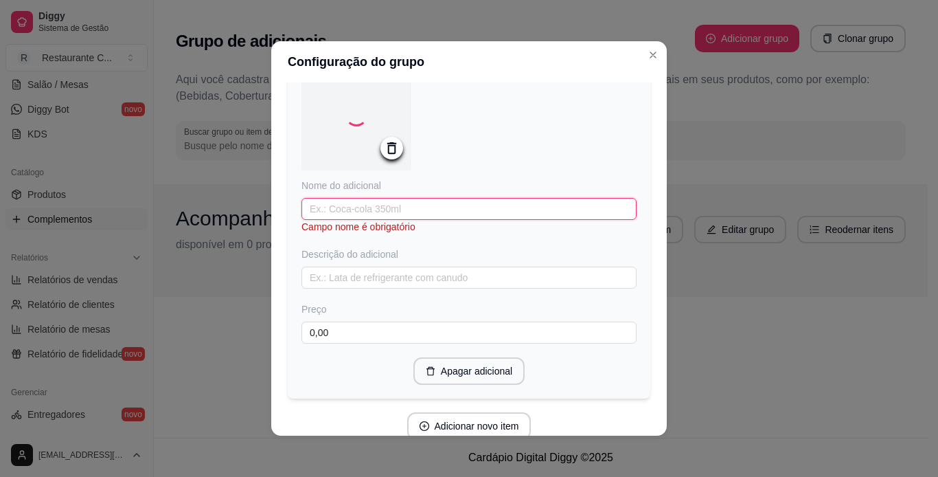
click at [376, 213] on input "text" at bounding box center [469, 209] width 335 height 22
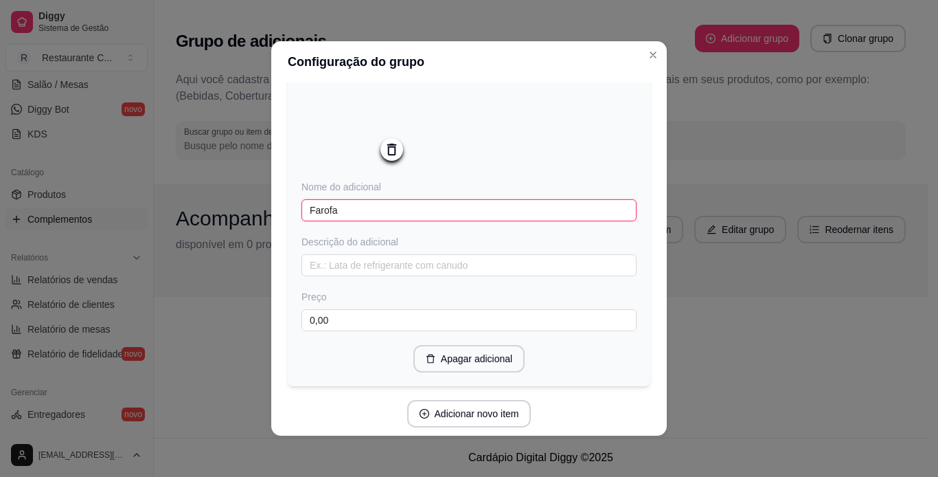
scroll to position [496, 0]
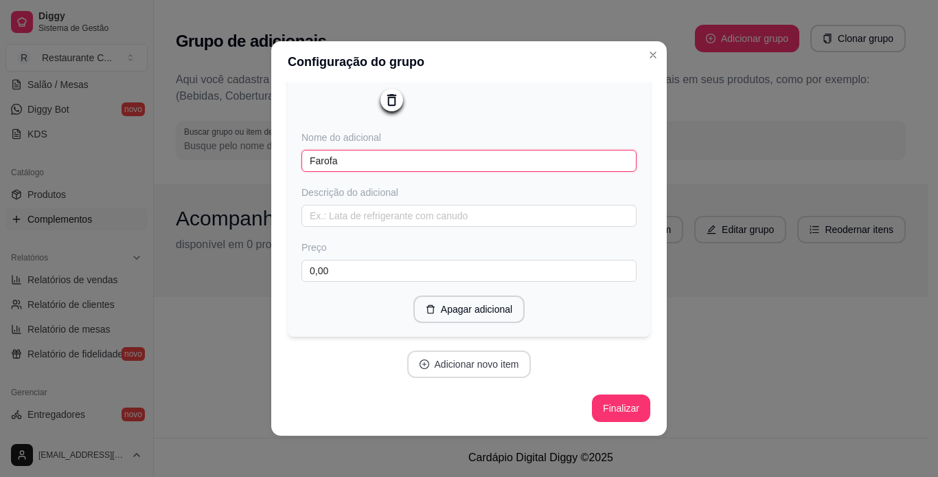
type input "Farofa"
click at [475, 370] on button "Adicionar novo item" at bounding box center [469, 364] width 121 height 27
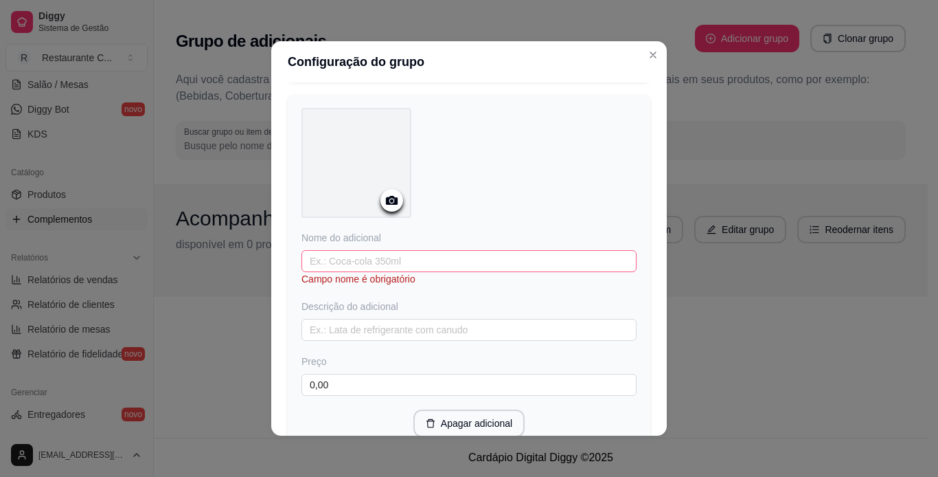
scroll to position [771, 0]
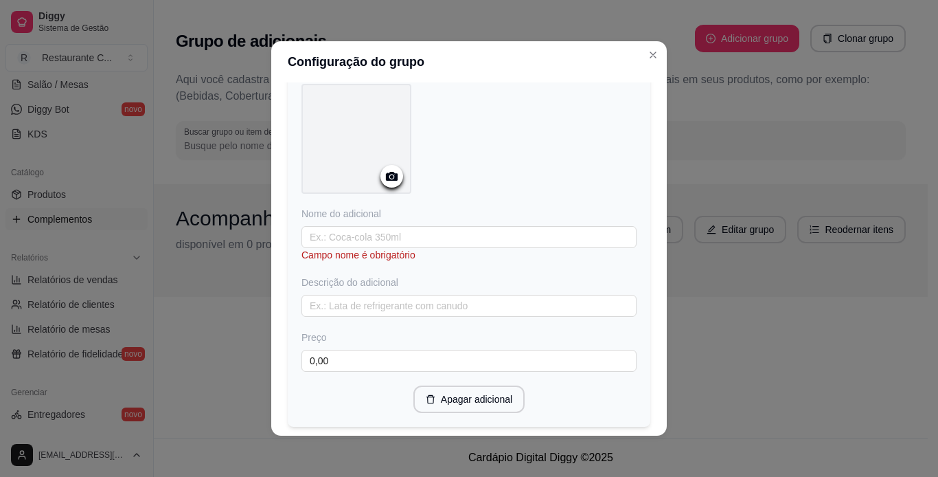
click at [384, 174] on icon at bounding box center [392, 176] width 16 height 16
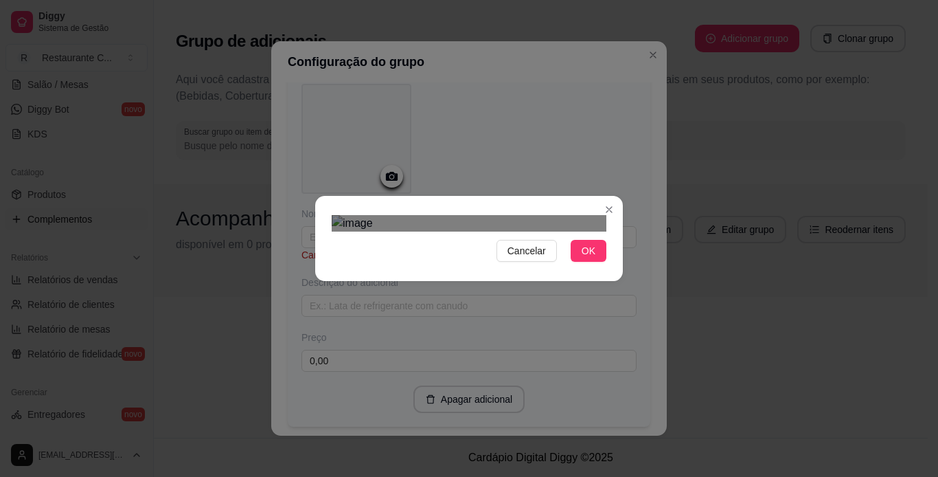
click at [497, 352] on div "Use the arrow keys to move the crop selection area" at bounding box center [461, 475] width 247 height 247
click at [511, 351] on div "Use the arrow keys to move the crop selection area" at bounding box center [470, 474] width 247 height 247
drag, startPoint x: 569, startPoint y: 400, endPoint x: 559, endPoint y: 396, distance: 11.4
click at [571, 262] on button "OK" at bounding box center [589, 251] width 36 height 22
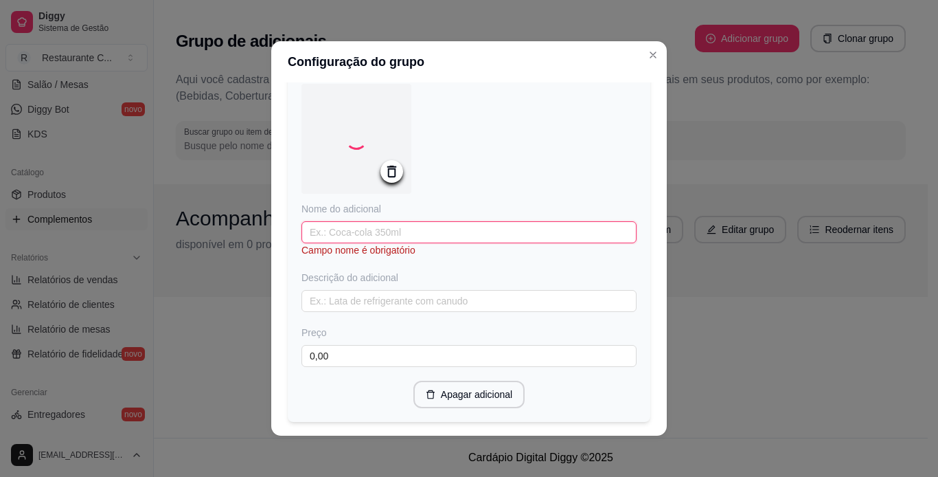
click at [372, 235] on input "text" at bounding box center [469, 232] width 335 height 22
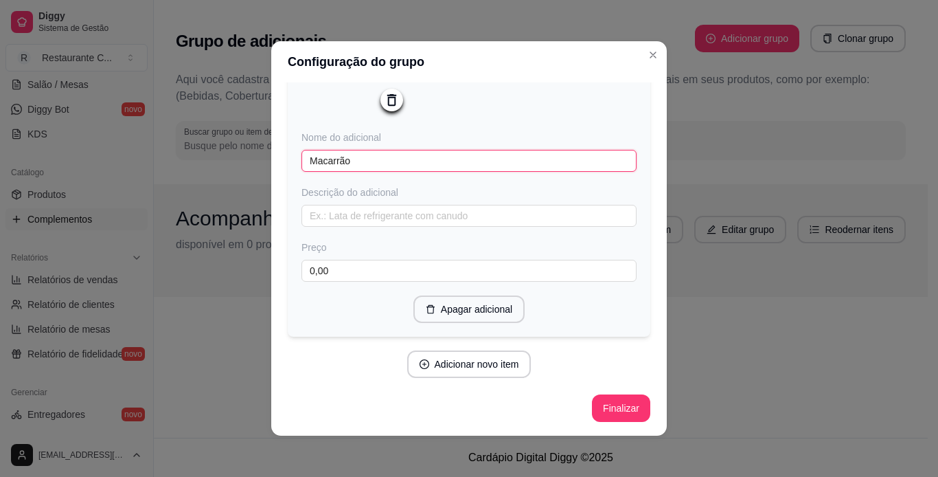
scroll to position [3, 0]
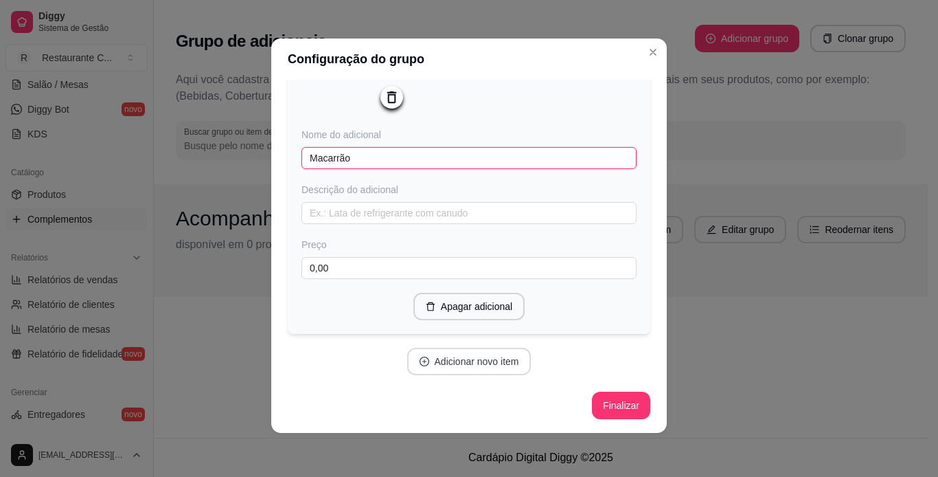
type input "Macarrão"
click at [454, 370] on button "Adicionar novo item" at bounding box center [469, 361] width 124 height 27
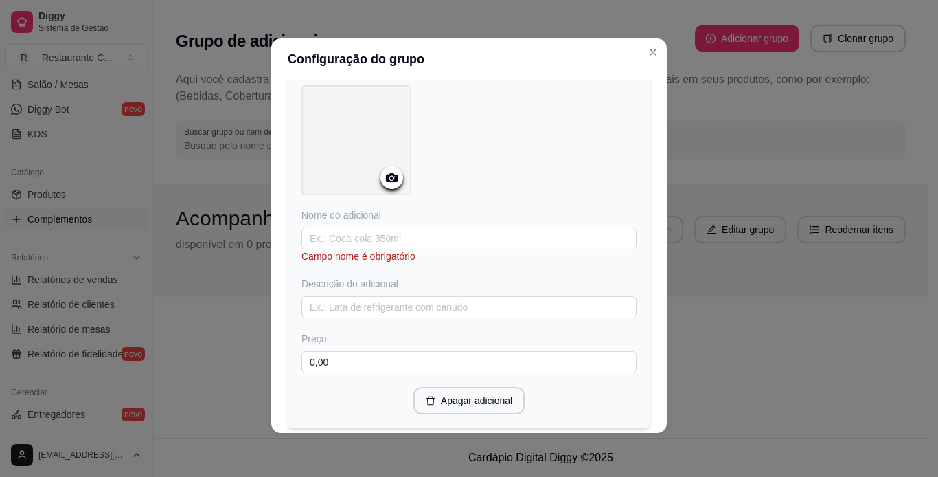
scroll to position [1127, 0]
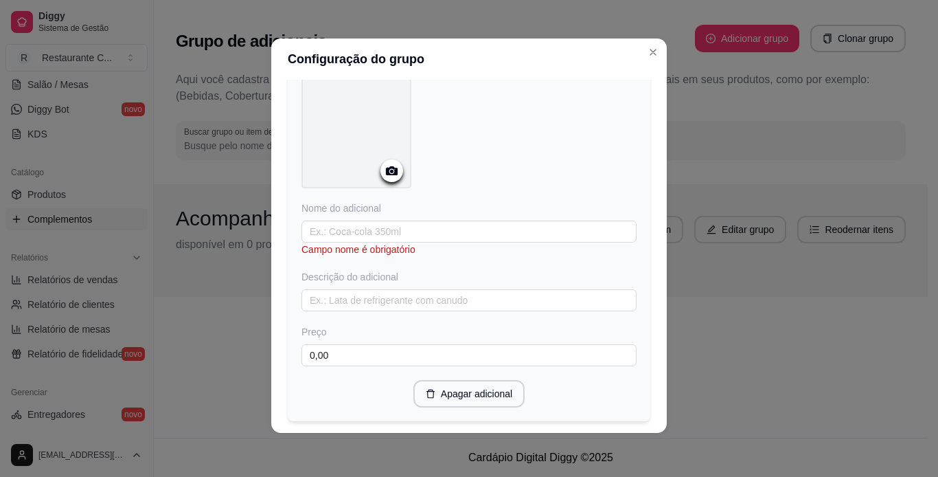
click at [382, 170] on div at bounding box center [392, 170] width 23 height 23
click at [386, 179] on icon at bounding box center [392, 171] width 16 height 16
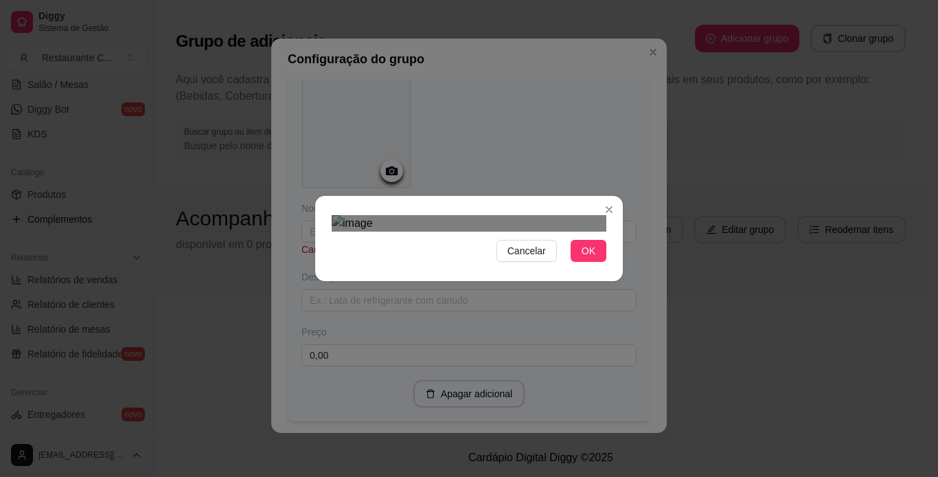
click at [453, 307] on div "Use the arrow keys to move the crop selection area" at bounding box center [455, 413] width 247 height 247
click at [624, 431] on div "Cancelar OK" at bounding box center [469, 238] width 938 height 477
click at [578, 368] on div "Use the arrow keys to move the crop selection area" at bounding box center [469, 443] width 275 height 275
click at [345, 319] on div "Use the arrow keys to move the crop selection area" at bounding box center [476, 450] width 262 height 262
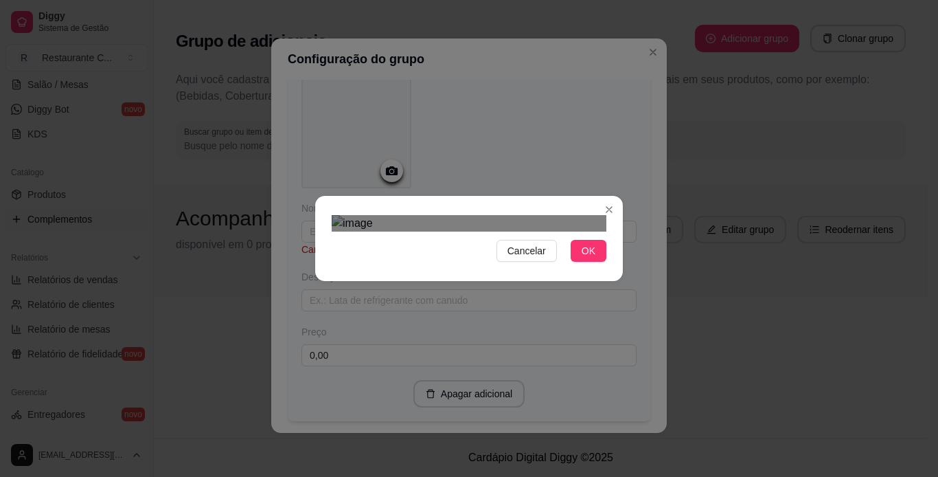
click at [488, 319] on div "Use the arrow keys to move the crop selection area" at bounding box center [468, 450] width 262 height 262
click at [591, 262] on button "OK" at bounding box center [589, 251] width 36 height 22
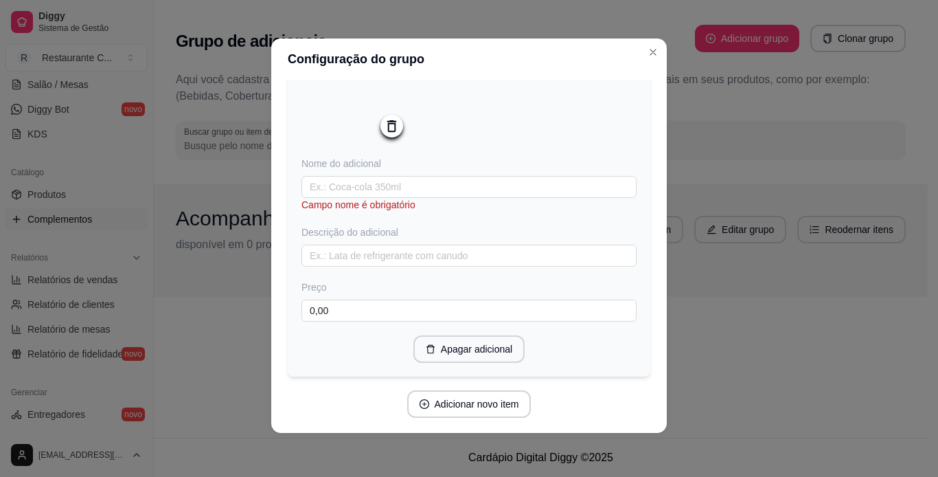
scroll to position [1221, 0]
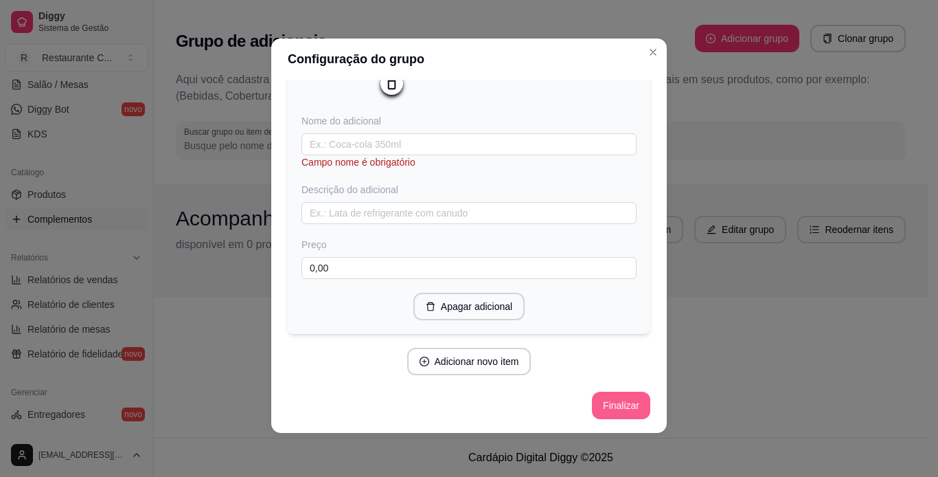
click at [603, 403] on button "Finalizar" at bounding box center [621, 405] width 58 height 27
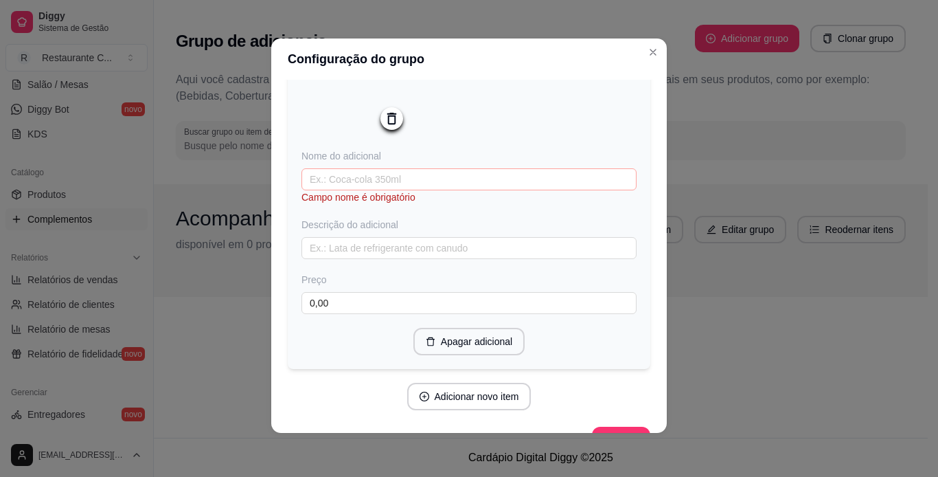
scroll to position [1153, 0]
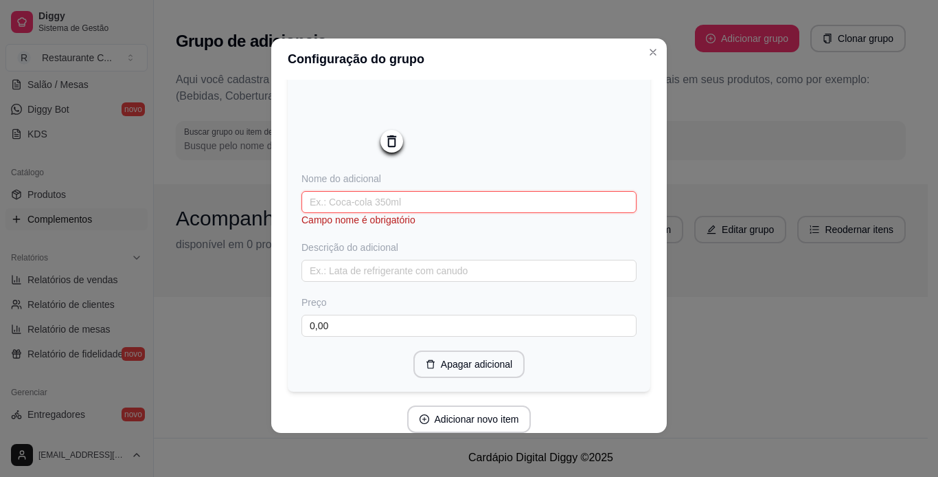
click at [460, 213] on input "text" at bounding box center [469, 202] width 335 height 22
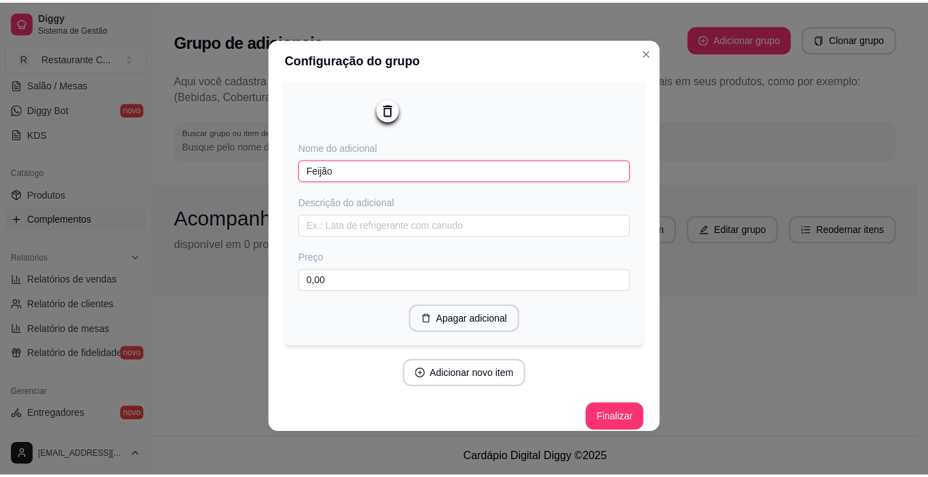
scroll to position [1208, 0]
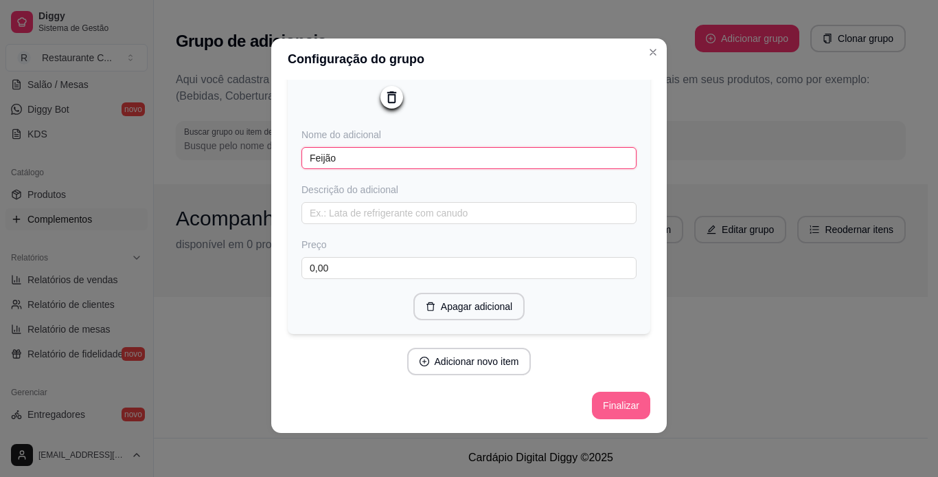
type input "Feijão"
click at [620, 410] on button "Finalizar" at bounding box center [621, 405] width 58 height 27
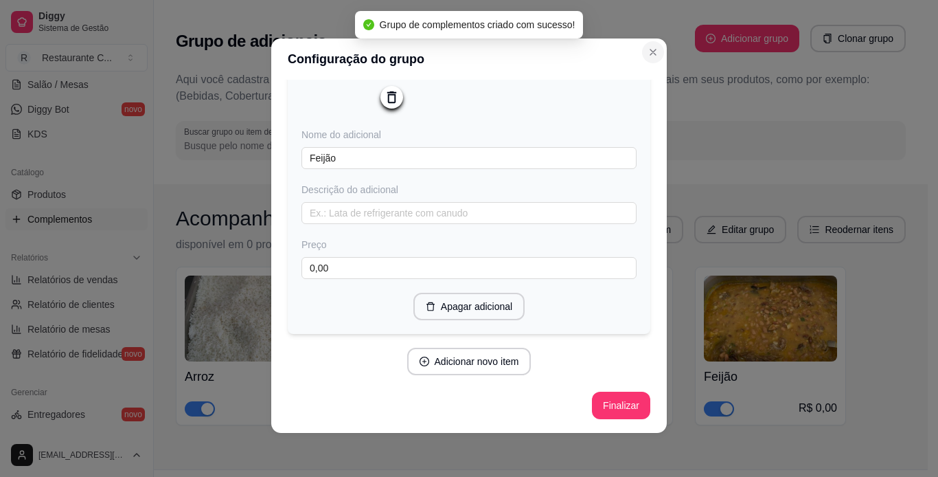
click at [649, 46] on button "Close" at bounding box center [653, 52] width 22 height 22
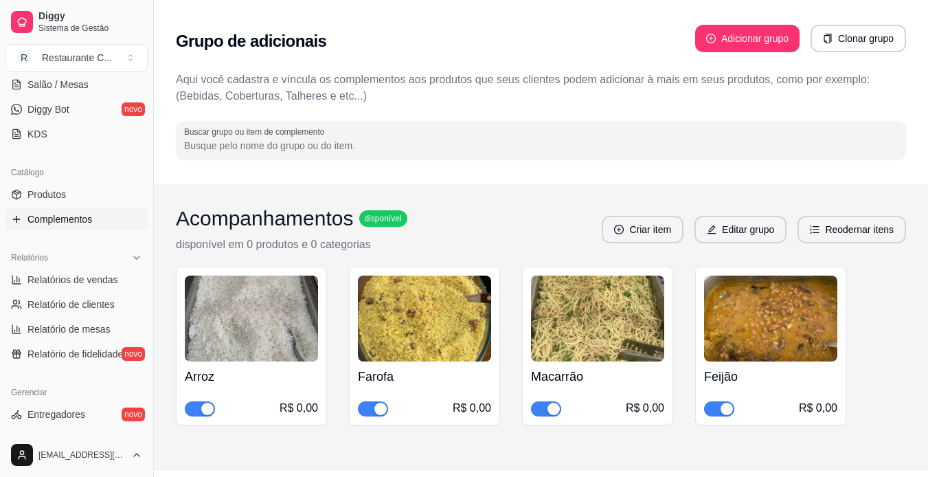
scroll to position [32, 0]
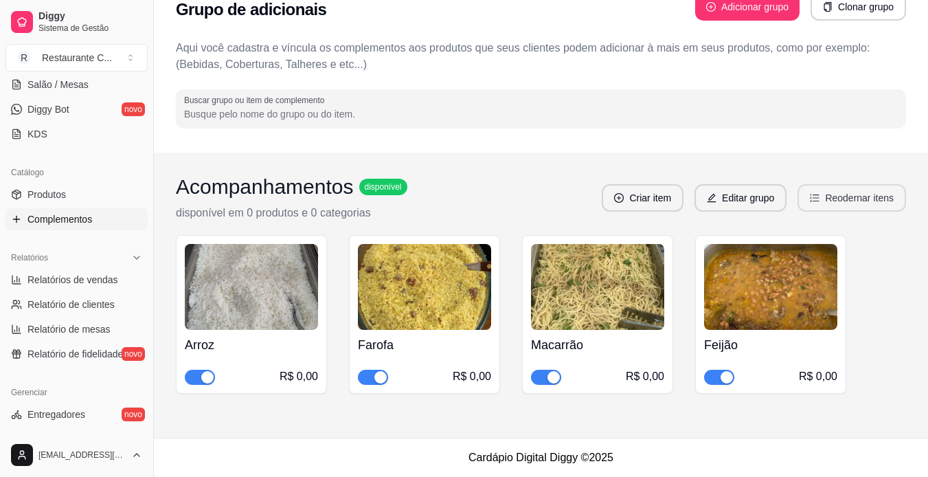
click at [850, 199] on button "Reodernar itens" at bounding box center [852, 197] width 109 height 27
click at [833, 207] on button "Reodernar itens" at bounding box center [852, 197] width 109 height 27
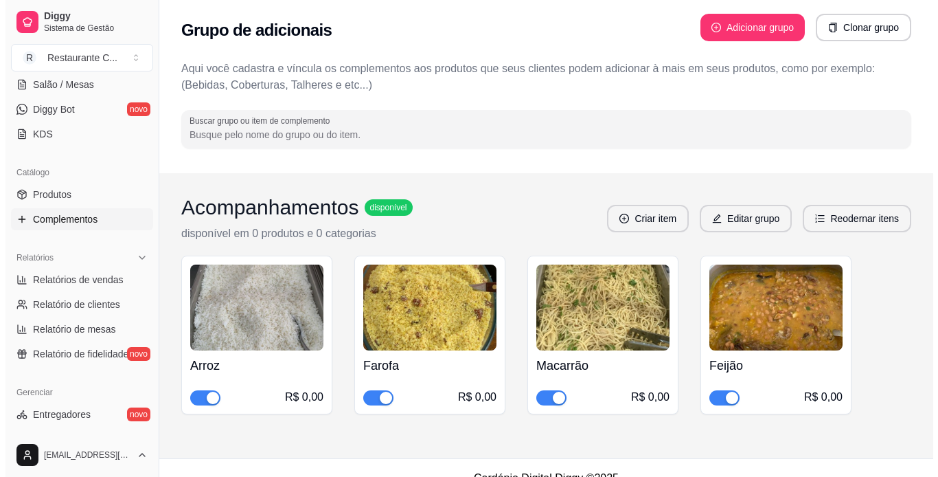
scroll to position [0, 0]
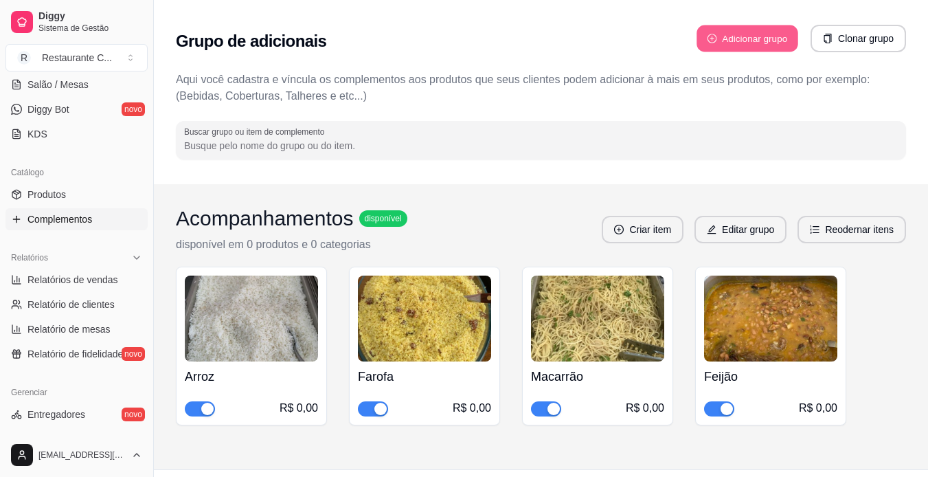
click at [776, 41] on button "Adicionar grupo" at bounding box center [748, 38] width 102 height 27
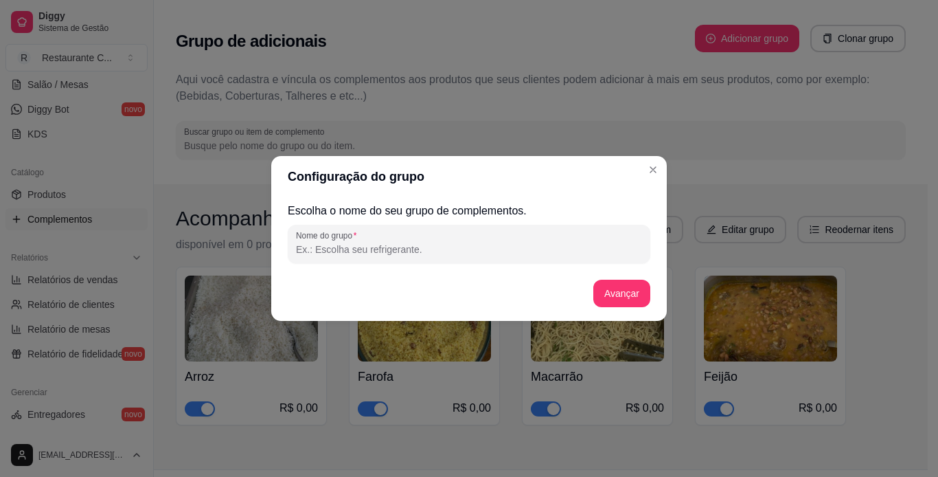
click at [414, 253] on input "Nome do grupo" at bounding box center [469, 249] width 346 height 14
type input "Saladas"
click at [624, 290] on button "Avançar" at bounding box center [622, 293] width 57 height 27
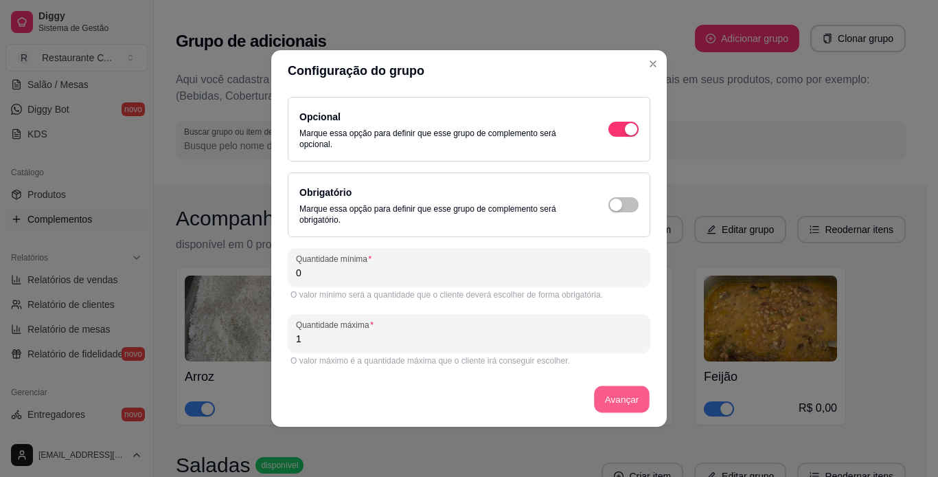
click at [628, 409] on button "Avançar" at bounding box center [622, 399] width 56 height 27
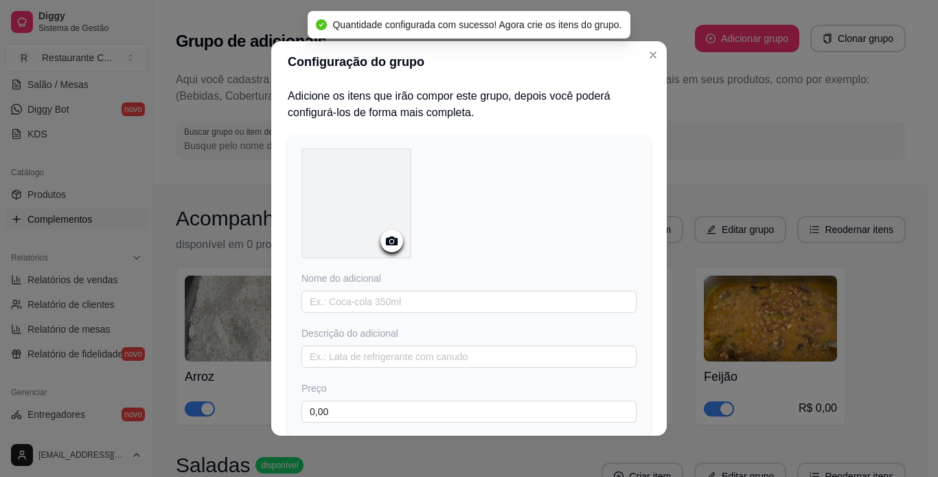
click at [387, 243] on icon at bounding box center [392, 241] width 16 height 16
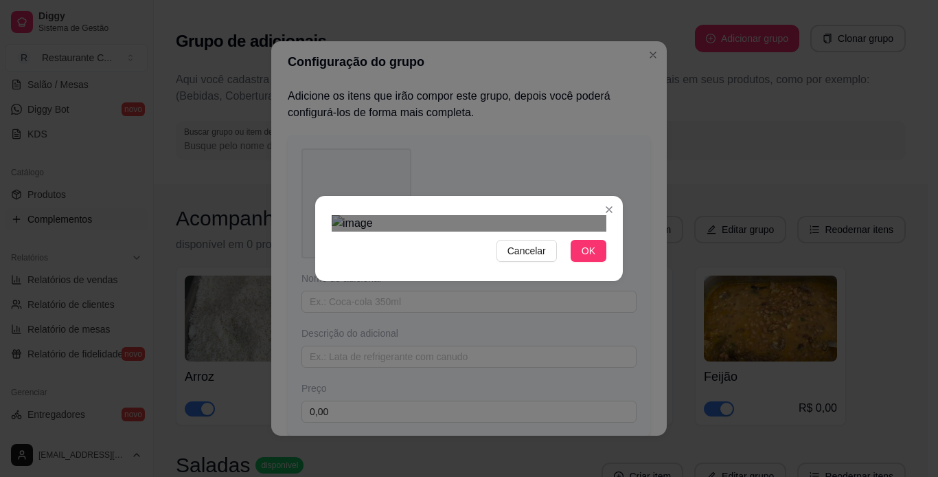
click at [488, 325] on div "Use the arrow keys to move the crop selection area" at bounding box center [466, 429] width 247 height 247
click at [622, 415] on div "Cancelar OK" at bounding box center [469, 238] width 938 height 477
click at [304, 112] on div "Cancelar OK" at bounding box center [469, 238] width 938 height 477
click at [486, 295] on div "Use the arrow keys to move the crop selection area" at bounding box center [469, 432] width 275 height 275
drag, startPoint x: 584, startPoint y: 429, endPoint x: 572, endPoint y: 422, distance: 14.1
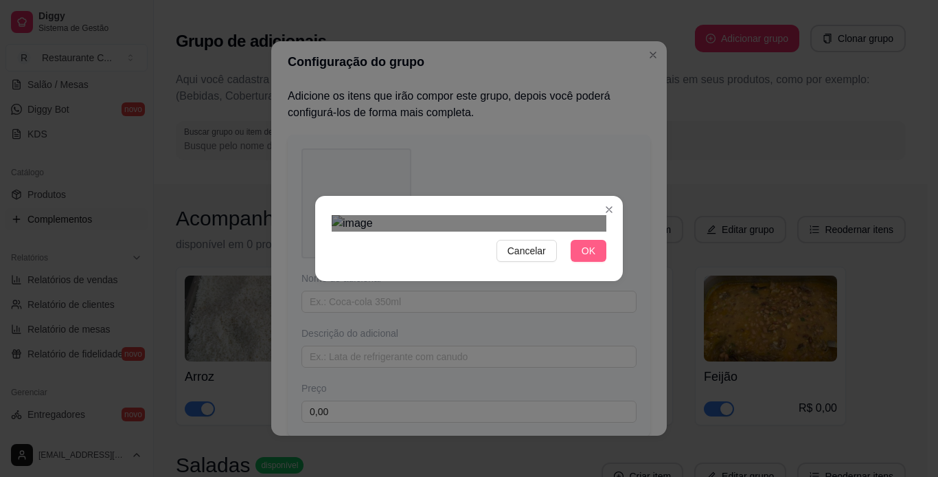
click at [583, 258] on span "OK" at bounding box center [589, 250] width 14 height 15
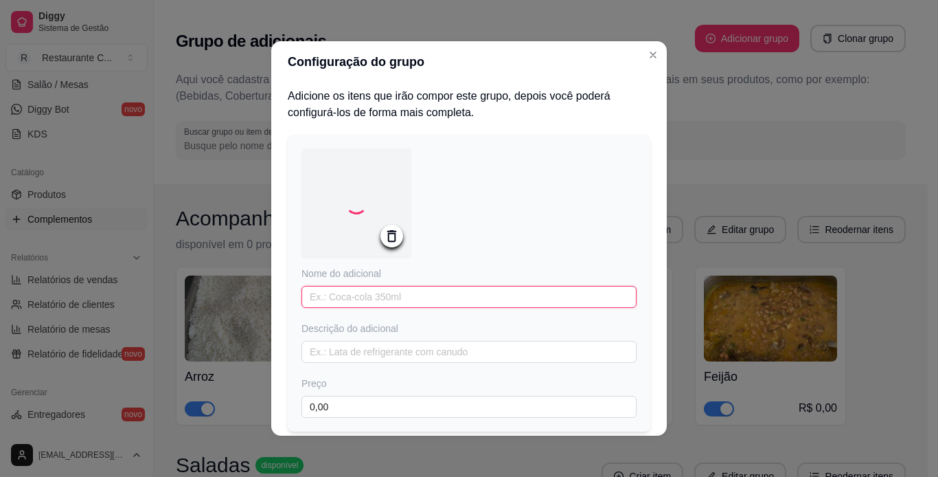
click at [457, 289] on input "text" at bounding box center [469, 297] width 335 height 22
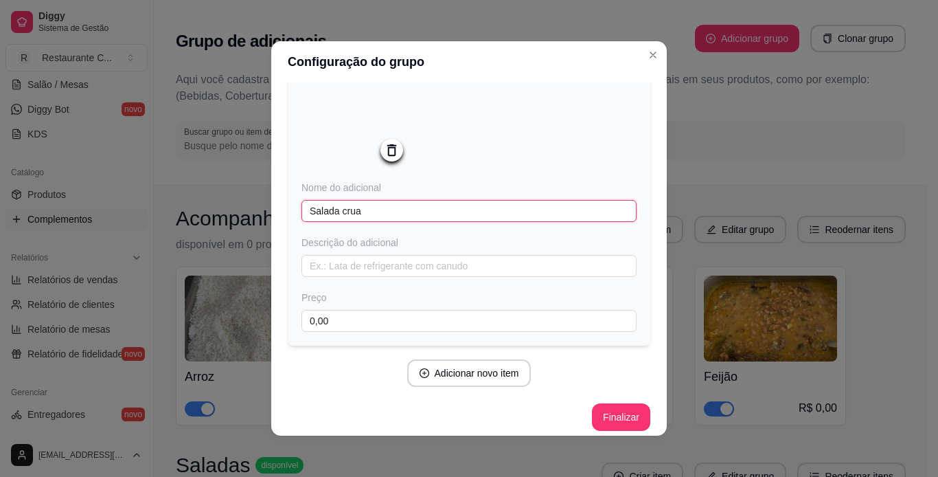
scroll to position [99, 0]
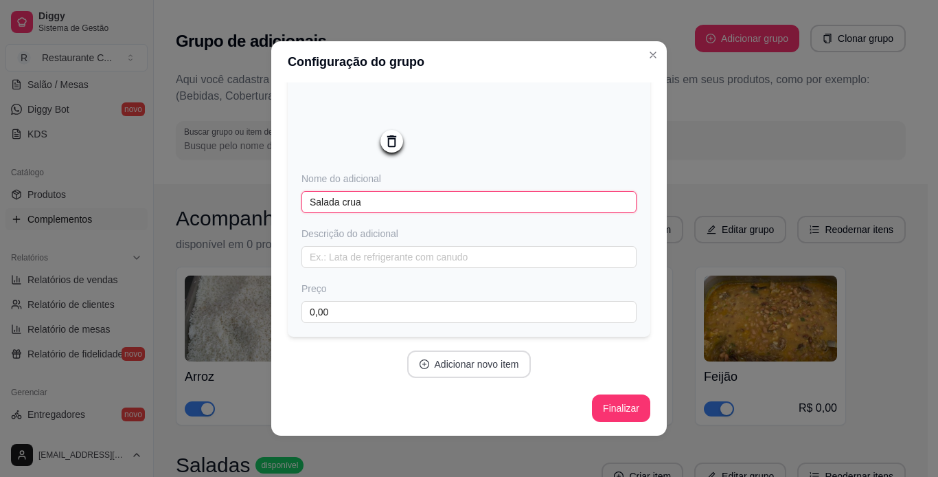
type input "Salada crua"
click at [493, 364] on button "Adicionar novo item" at bounding box center [469, 364] width 121 height 27
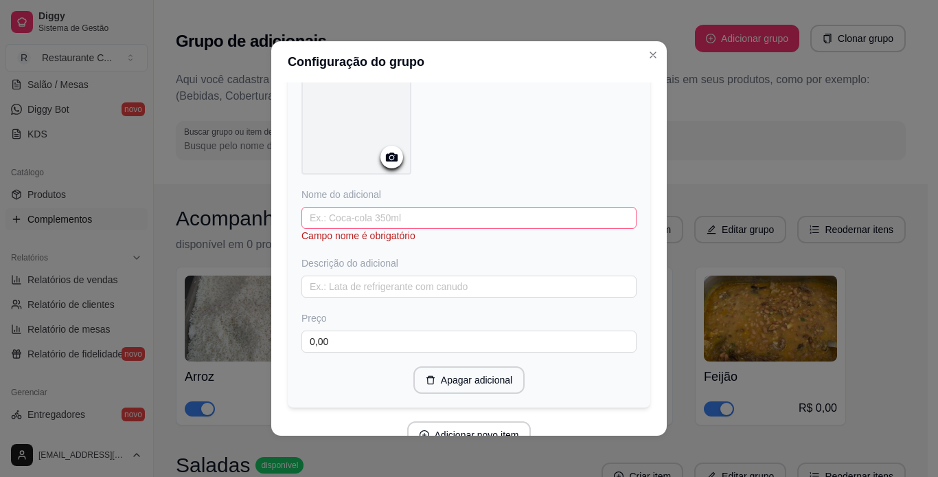
scroll to position [442, 0]
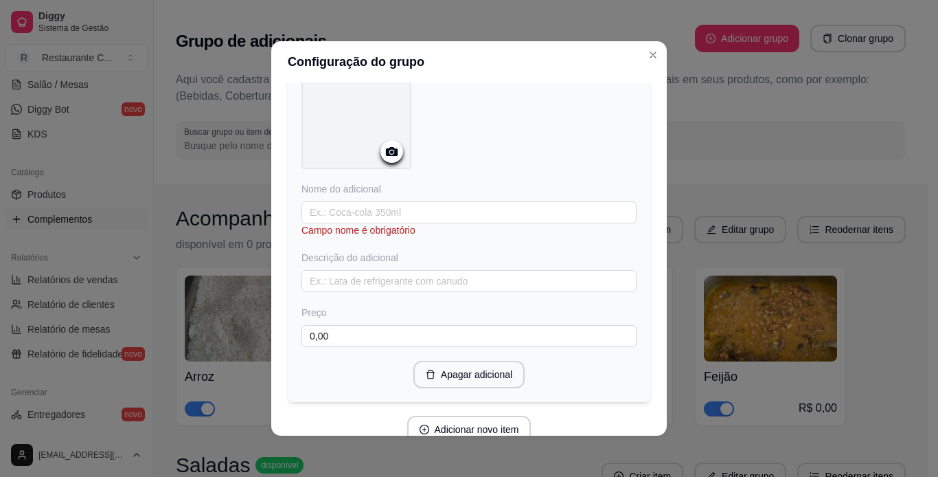
click at [386, 152] on icon at bounding box center [392, 151] width 12 height 9
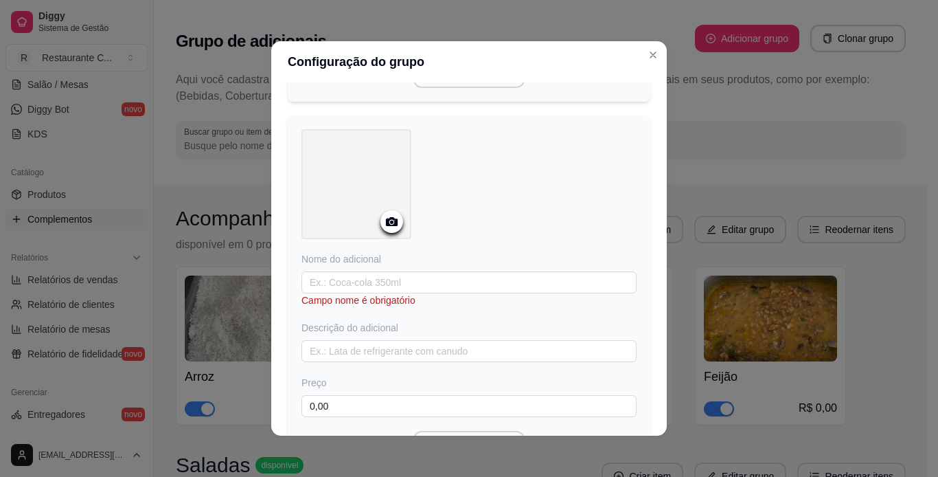
scroll to position [374, 0]
click at [418, 283] on input "text" at bounding box center [469, 281] width 335 height 22
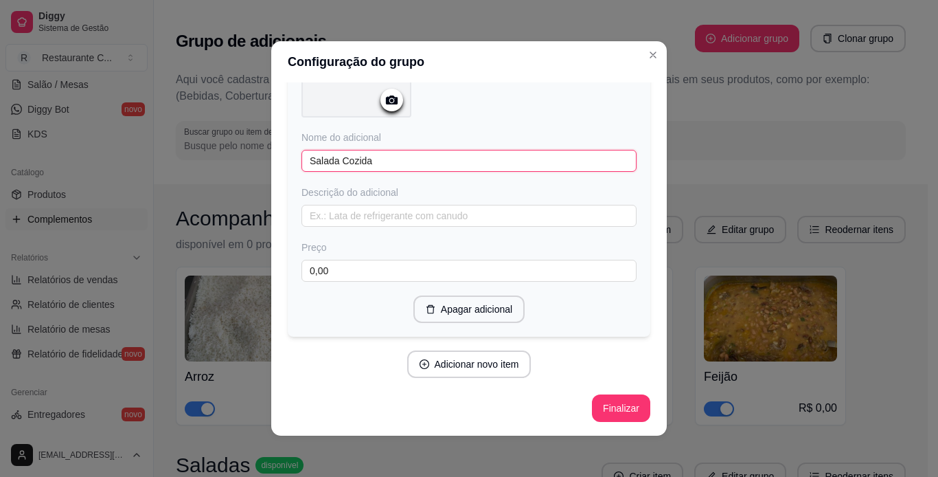
scroll to position [3, 0]
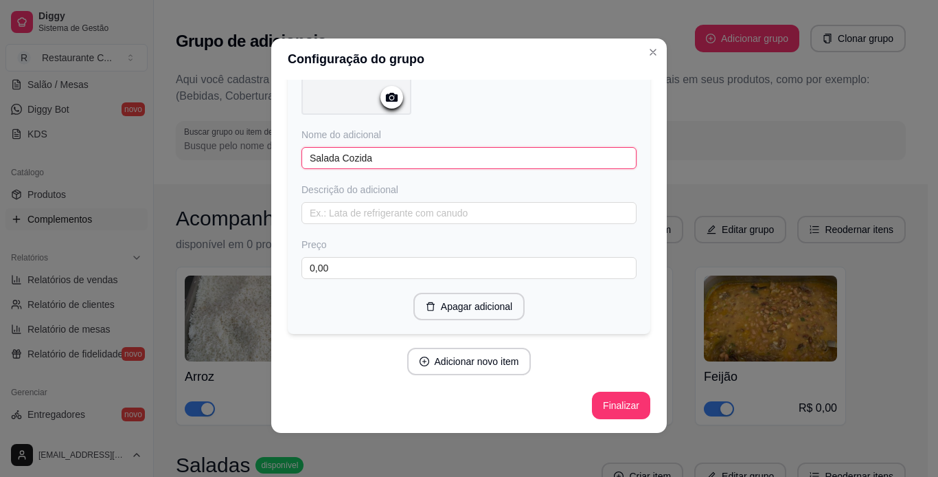
type input "Salada Cozida"
click at [462, 376] on div "Adicione os itens que irão compor este grupo, depois você poderá configurá-los …" at bounding box center [469, 9] width 363 height 836
click at [427, 372] on button "Adicionar novo item" at bounding box center [469, 361] width 121 height 27
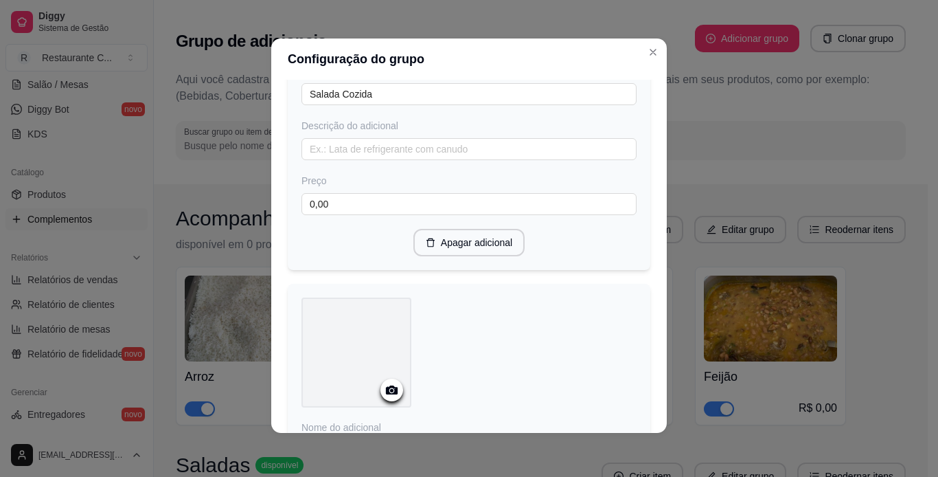
scroll to position [633, 0]
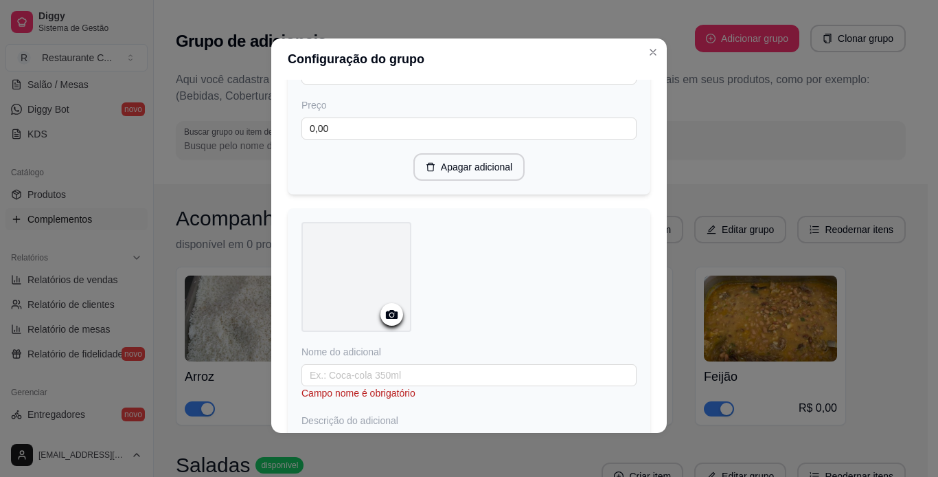
click at [384, 320] on icon at bounding box center [392, 314] width 16 height 16
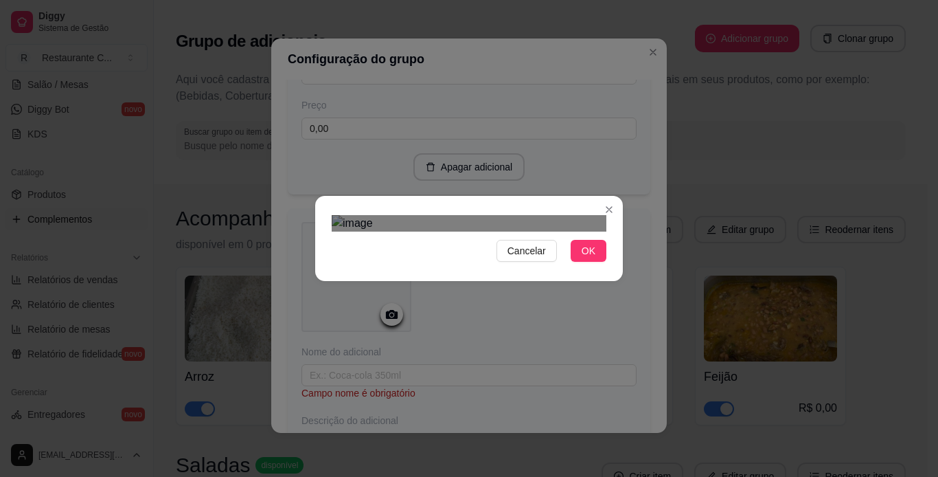
click at [626, 426] on div "Cancelar OK" at bounding box center [469, 238] width 938 height 477
click at [292, 388] on div "Cancelar OK" at bounding box center [469, 238] width 938 height 477
click at [420, 331] on div "Use the arrow keys to move the crop selection area" at bounding box center [469, 441] width 275 height 275
drag, startPoint x: 578, startPoint y: 422, endPoint x: 574, endPoint y: 406, distance: 16.3
click at [582, 258] on span "OK" at bounding box center [589, 250] width 14 height 15
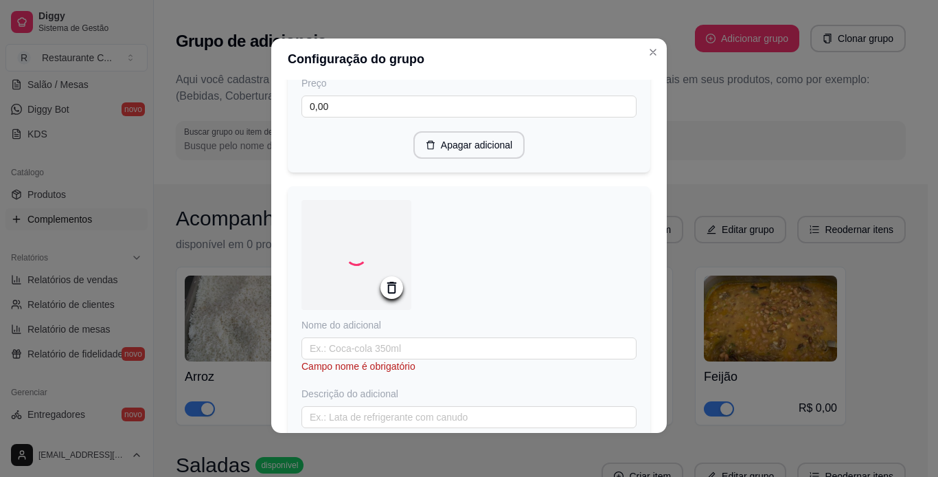
scroll to position [861, 0]
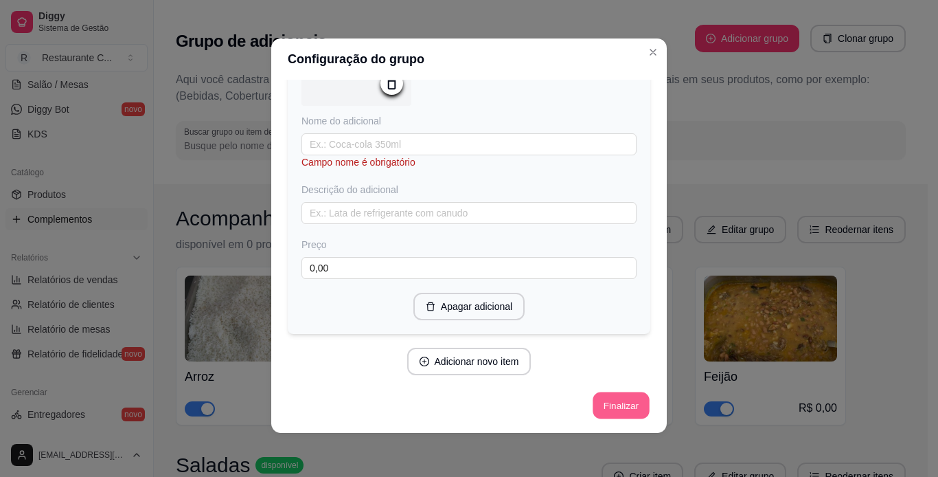
click at [593, 405] on button "Finalizar" at bounding box center [621, 405] width 56 height 27
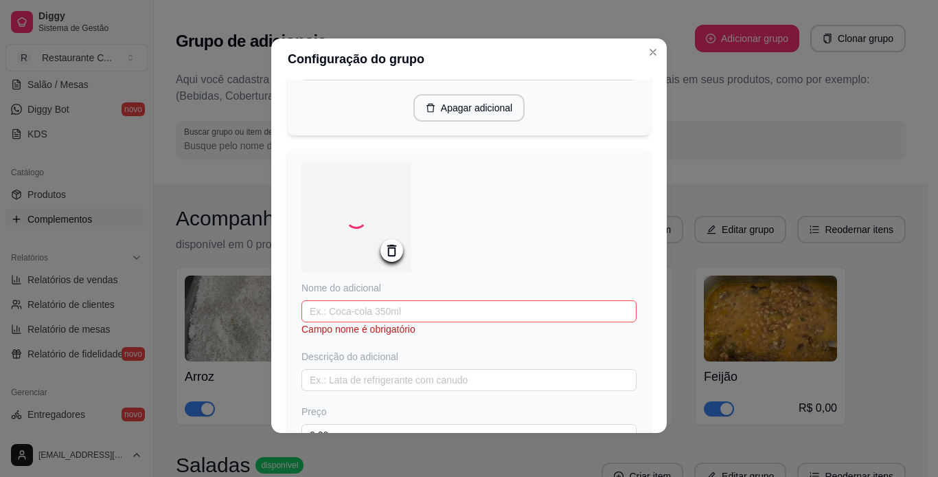
scroll to position [655, 0]
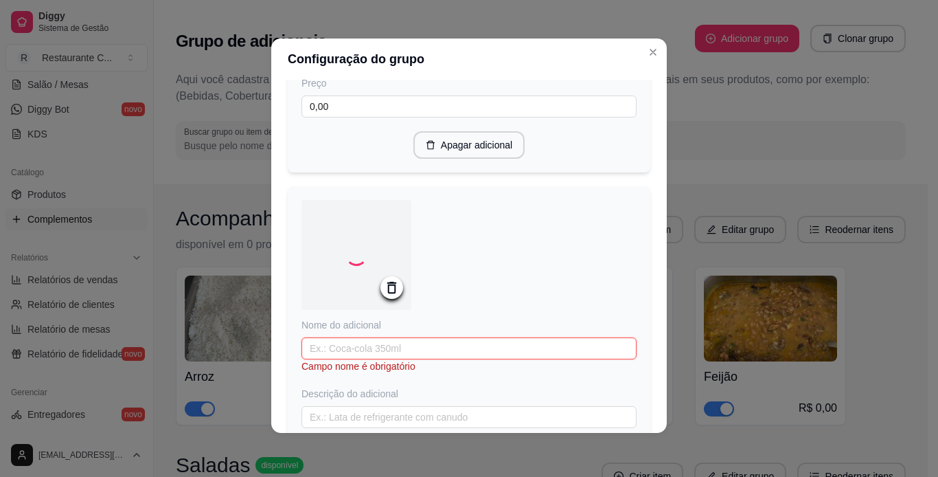
click at [419, 356] on input "text" at bounding box center [469, 348] width 335 height 22
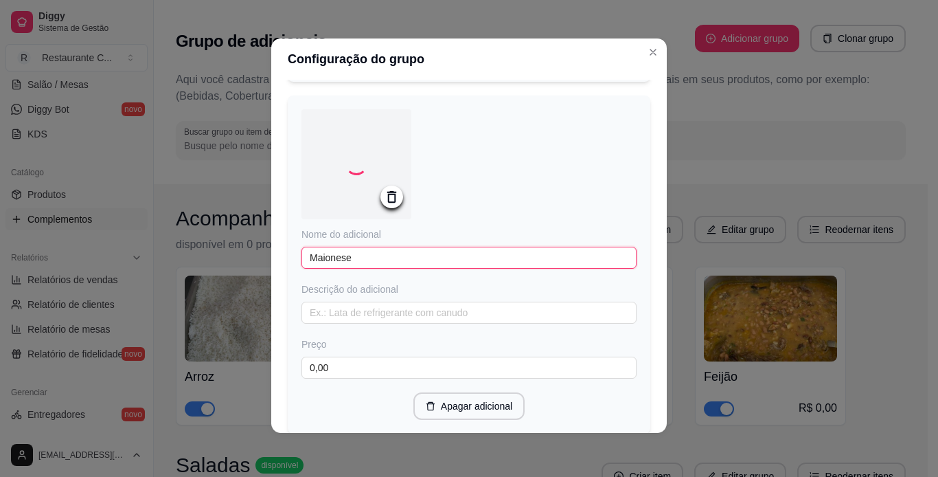
scroll to position [848, 0]
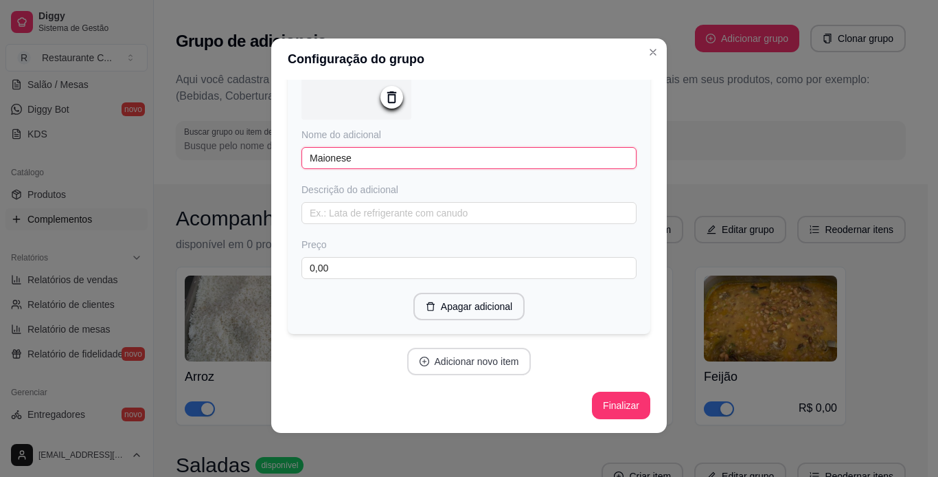
type input "Maionese"
click at [462, 359] on button "Adicionar novo item" at bounding box center [469, 361] width 124 height 27
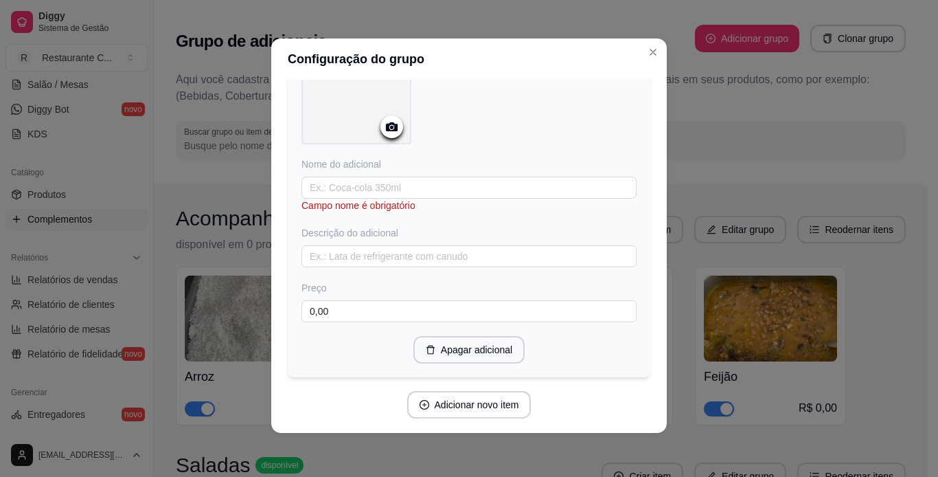
scroll to position [1149, 0]
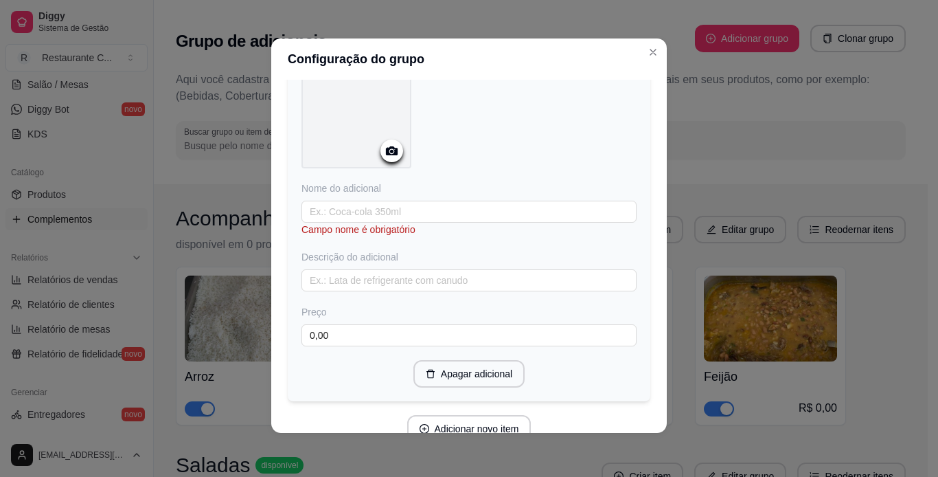
click at [384, 151] on icon at bounding box center [392, 151] width 16 height 16
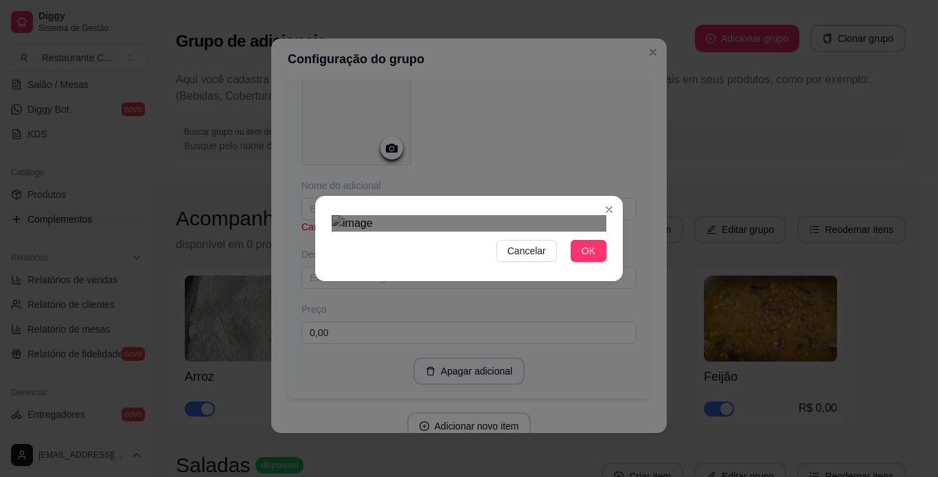
click at [466, 320] on div "Use the arrow keys to move the crop selection area" at bounding box center [464, 443] width 247 height 247
click at [605, 267] on div "Cancelar OK" at bounding box center [469, 239] width 308 height 58
click at [531, 321] on div "Use the arrow keys to move the crop selection area" at bounding box center [472, 441] width 267 height 267
click at [587, 258] on span "OK" at bounding box center [589, 250] width 14 height 15
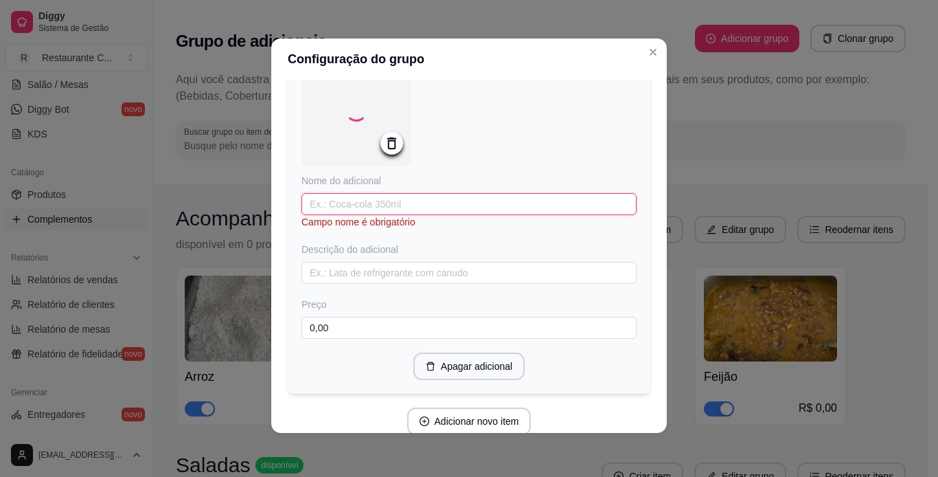
click at [378, 212] on input "text" at bounding box center [469, 204] width 335 height 22
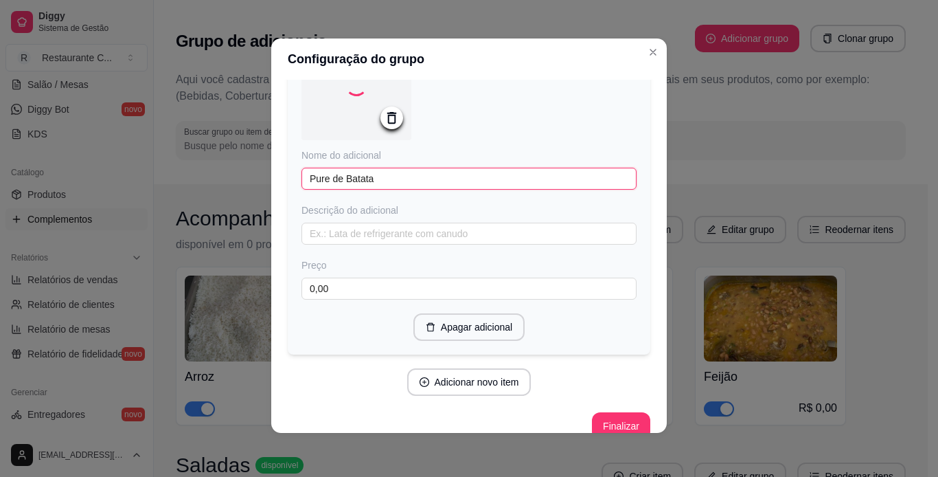
scroll to position [1203, 0]
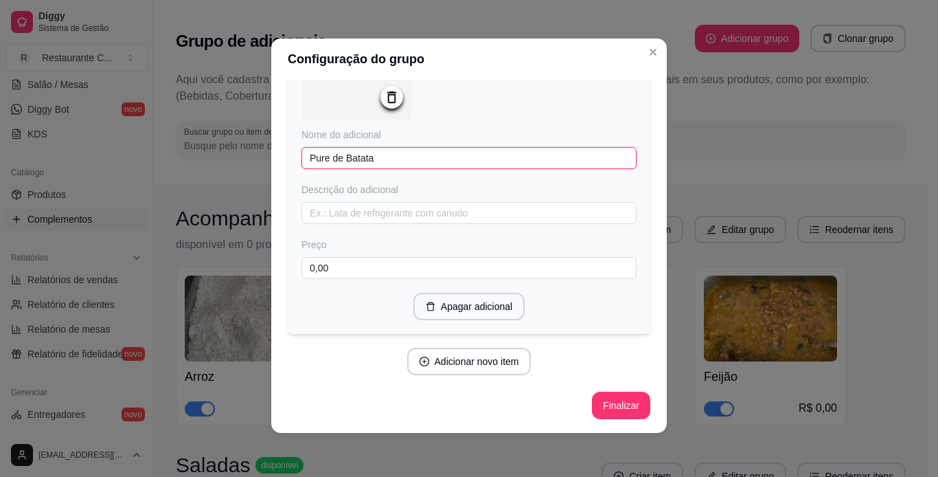
type input "Pure de Batata"
click at [613, 408] on button "Finalizar" at bounding box center [621, 405] width 56 height 27
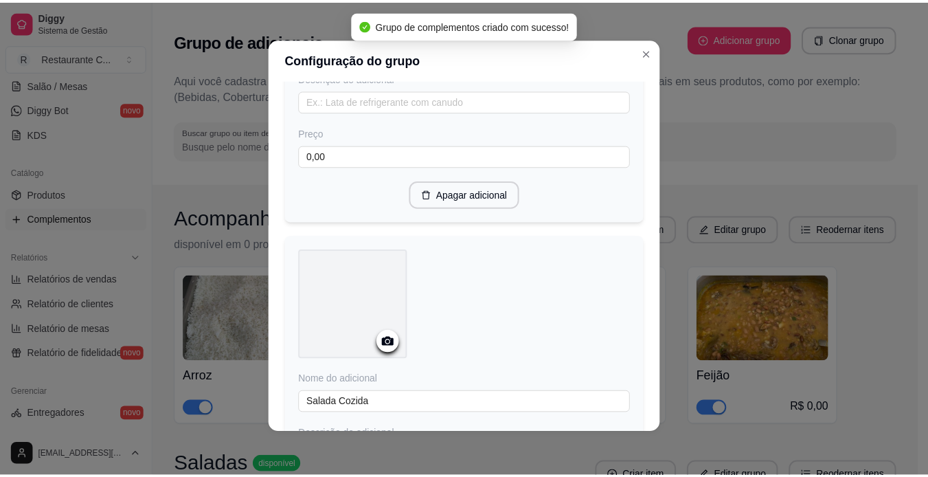
scroll to position [242, 0]
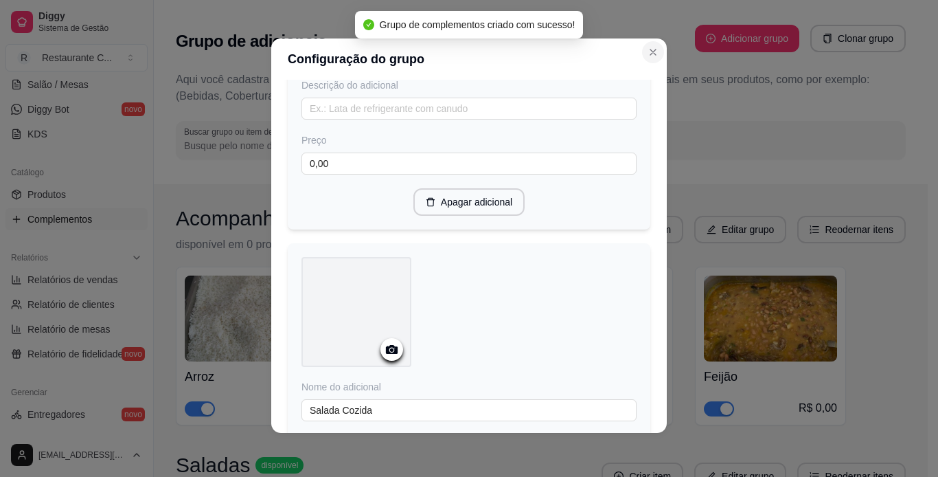
click at [653, 49] on icon "Close" at bounding box center [653, 52] width 11 height 11
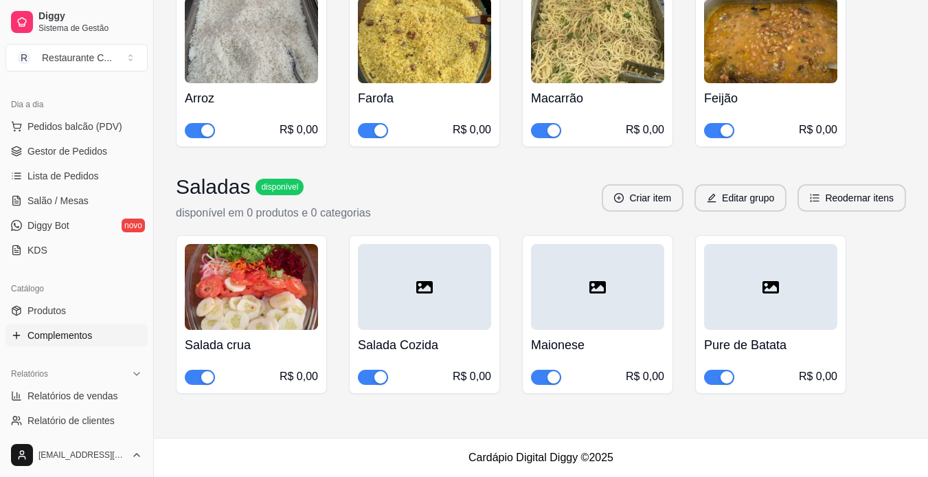
scroll to position [0, 0]
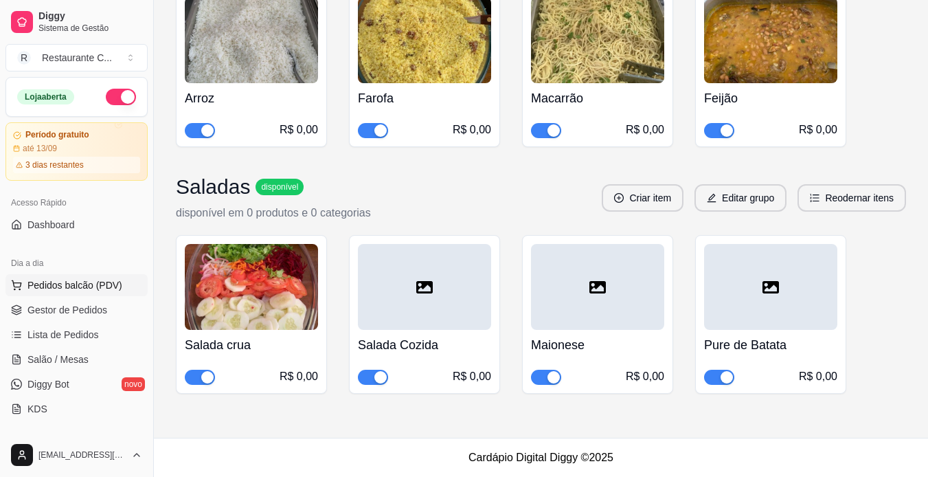
click at [106, 285] on span "Pedidos balcão (PDV)" at bounding box center [74, 285] width 95 height 14
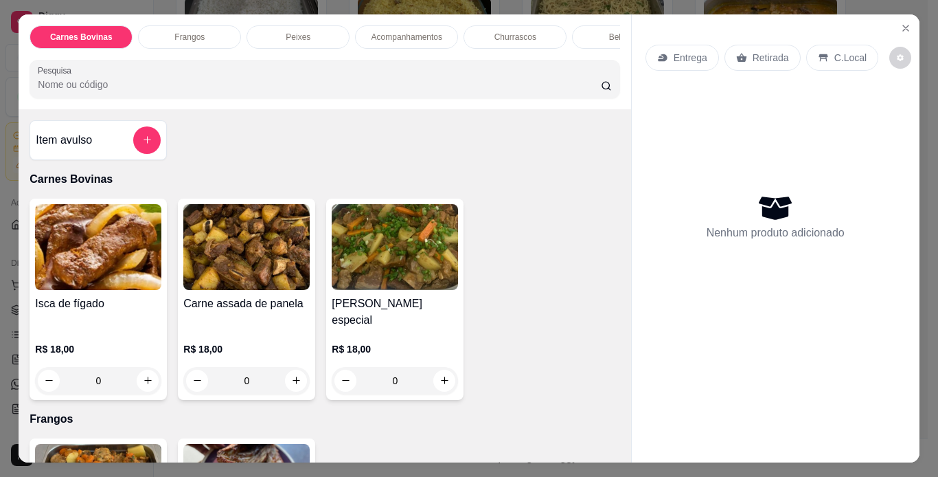
click at [101, 310] on h4 "Isca de fígado" at bounding box center [98, 303] width 126 height 16
click at [902, 17] on button "Close" at bounding box center [906, 28] width 22 height 22
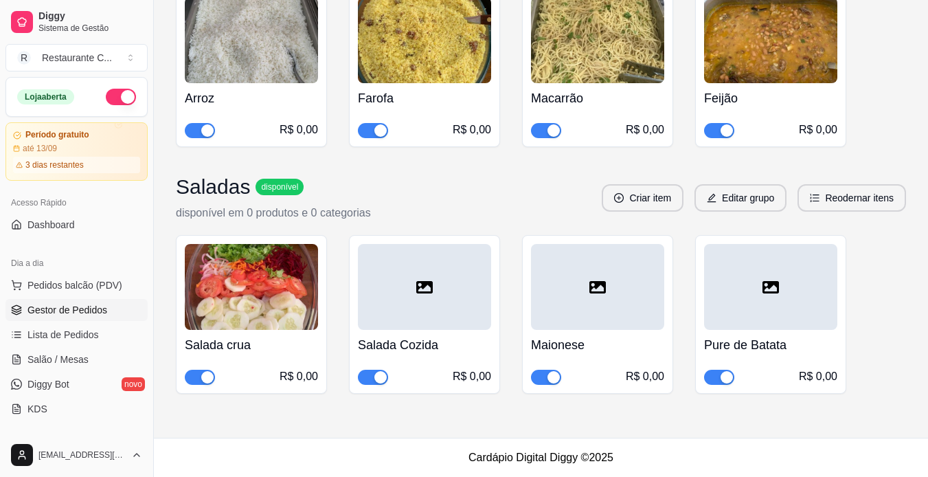
click at [30, 309] on span "Gestor de Pedidos" at bounding box center [67, 310] width 80 height 14
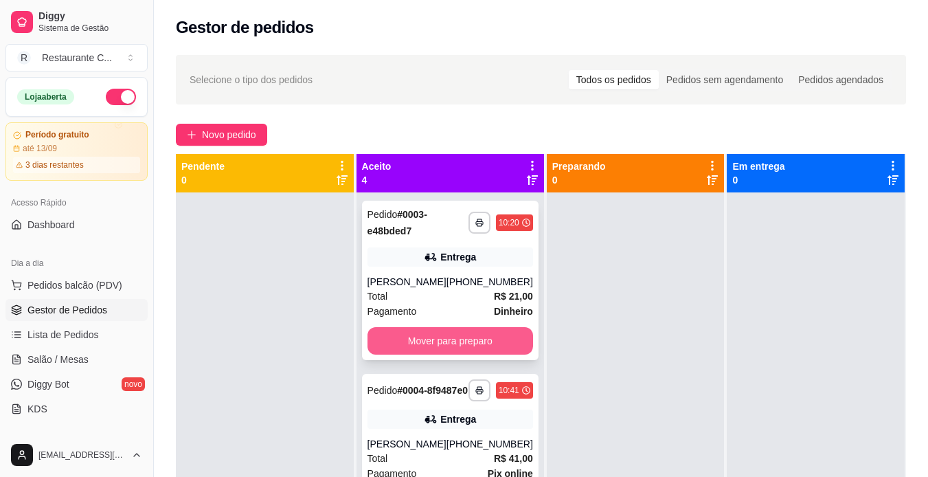
click at [475, 340] on button "Mover para preparo" at bounding box center [451, 340] width 166 height 27
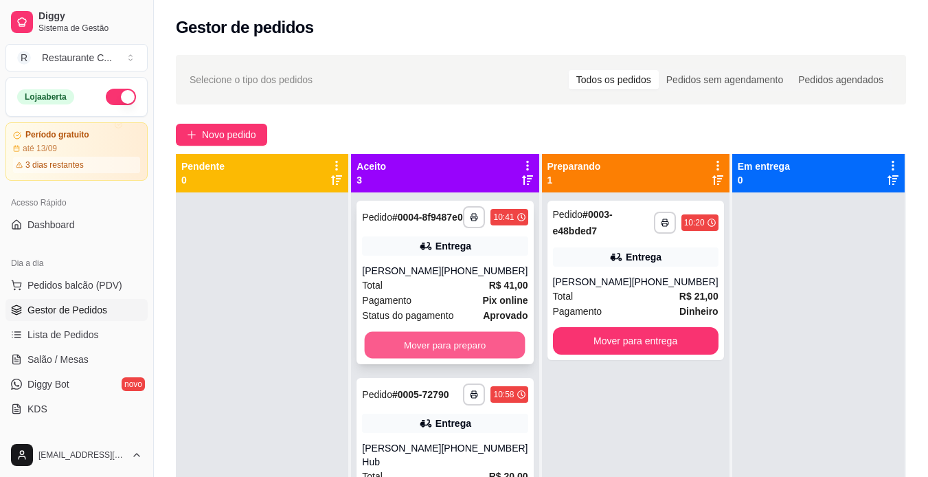
click at [429, 346] on button "Mover para preparo" at bounding box center [445, 345] width 161 height 27
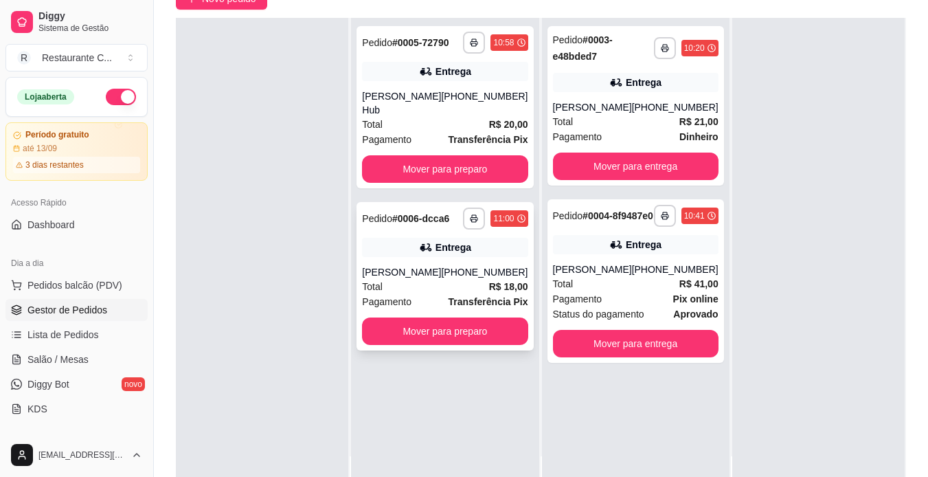
scroll to position [137, 0]
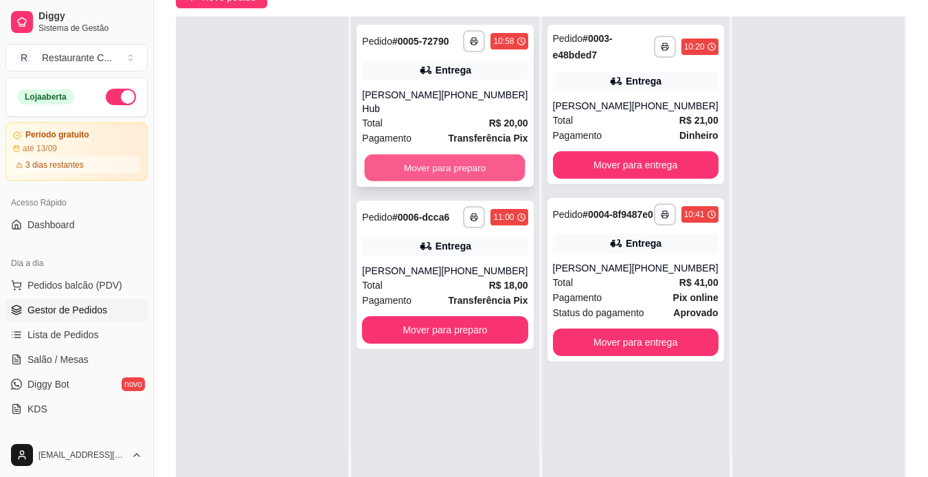
click at [458, 155] on button "Mover para preparo" at bounding box center [445, 168] width 161 height 27
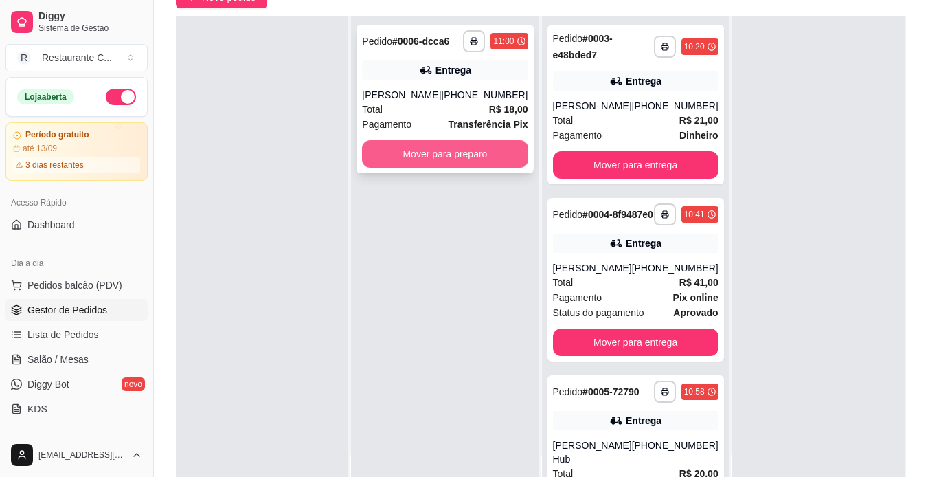
click at [459, 148] on button "Mover para preparo" at bounding box center [445, 153] width 166 height 27
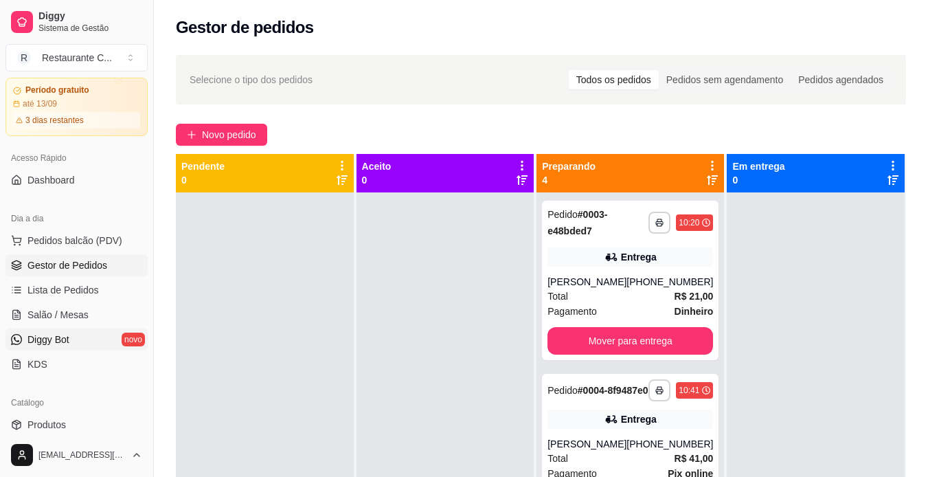
scroll to position [69, 0]
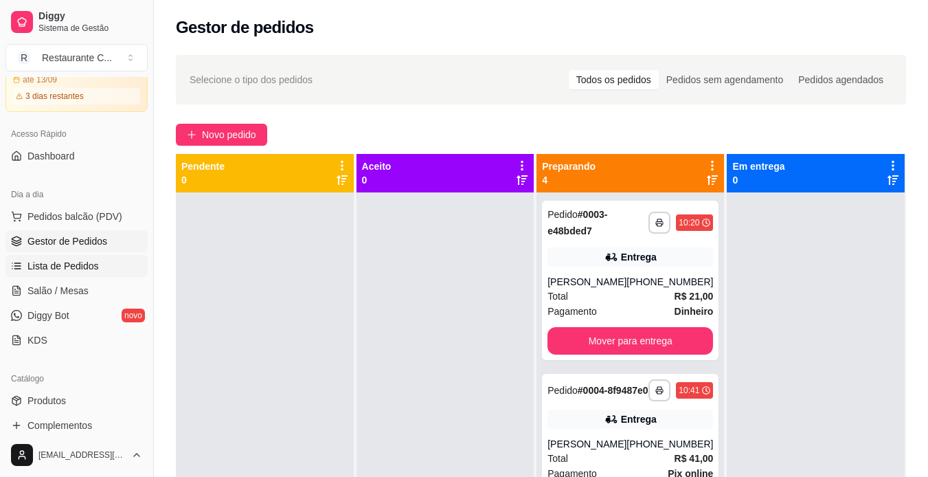
click at [58, 258] on link "Lista de Pedidos" at bounding box center [76, 266] width 142 height 22
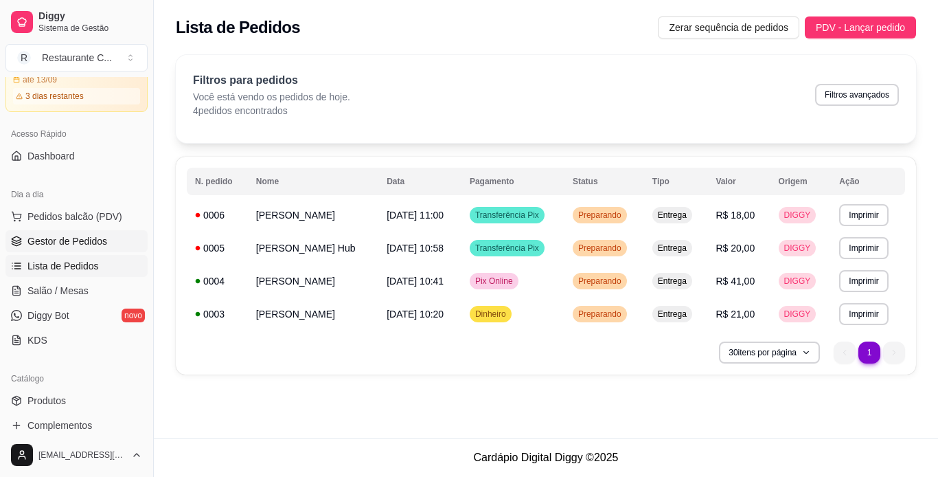
click at [51, 247] on span "Gestor de Pedidos" at bounding box center [67, 241] width 80 height 14
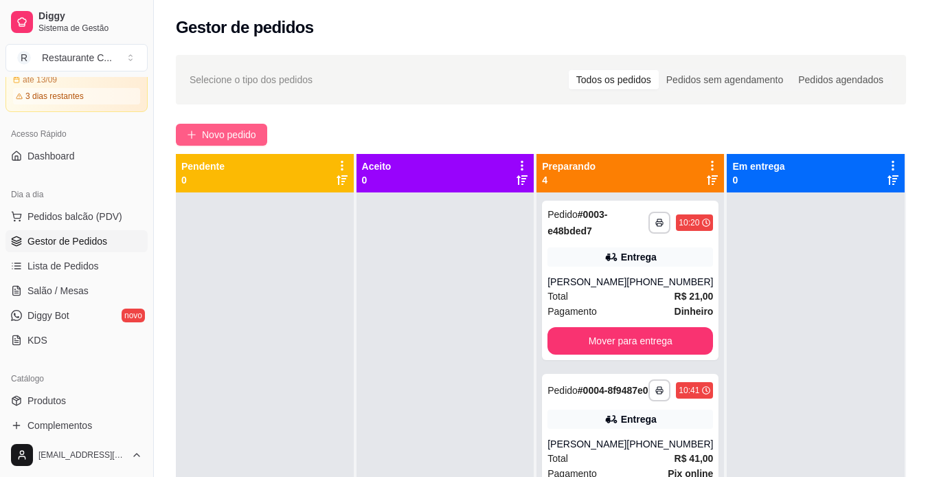
click at [218, 132] on span "Novo pedido" at bounding box center [229, 134] width 54 height 15
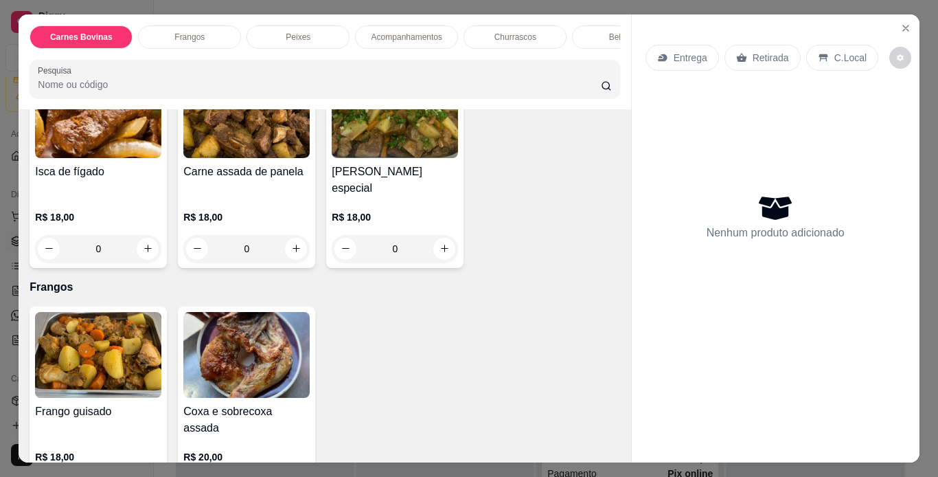
scroll to position [137, 0]
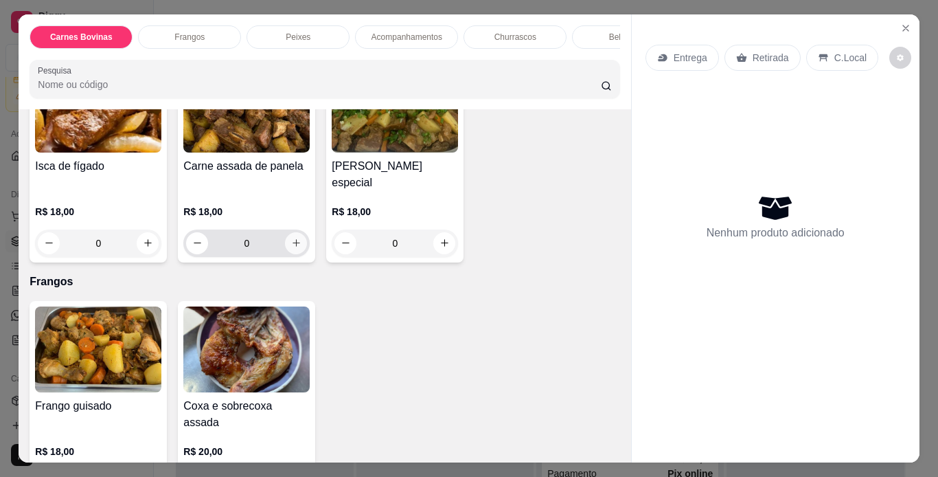
click at [291, 232] on button "increase-product-quantity" at bounding box center [296, 243] width 22 height 22
type input "1"
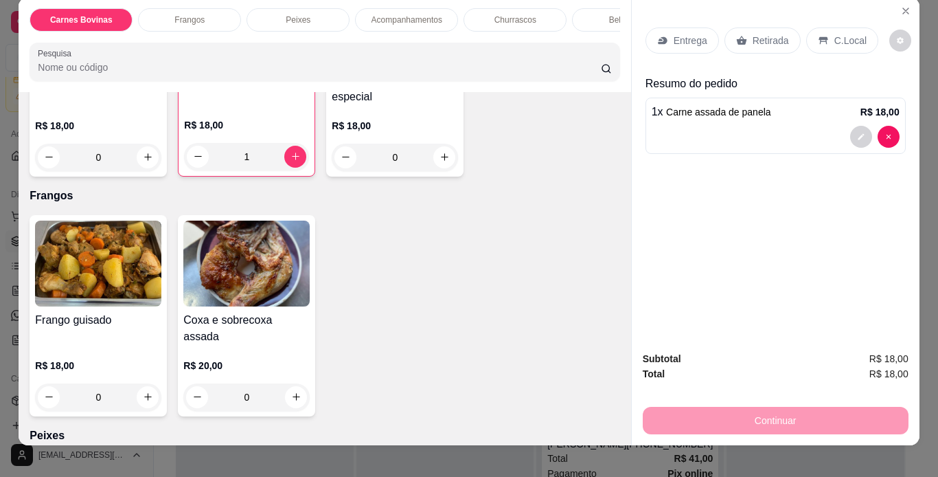
scroll to position [0, 0]
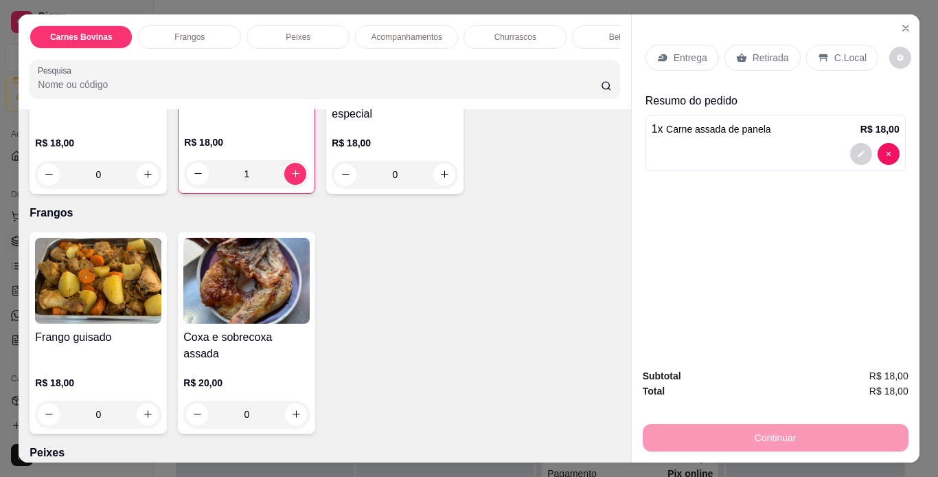
click at [692, 60] on div "Entrega" at bounding box center [683, 58] width 74 height 26
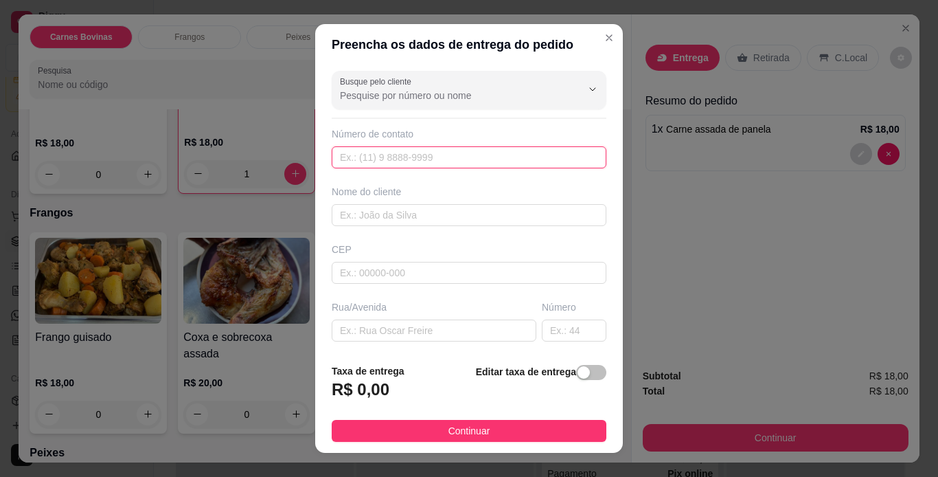
click at [391, 166] on input "text" at bounding box center [469, 157] width 275 height 22
type input "[PHONE_NUMBER]"
click at [428, 223] on input "text" at bounding box center [469, 215] width 275 height 22
type input "[PERSON_NAME]"
click at [453, 267] on input "text" at bounding box center [469, 273] width 275 height 22
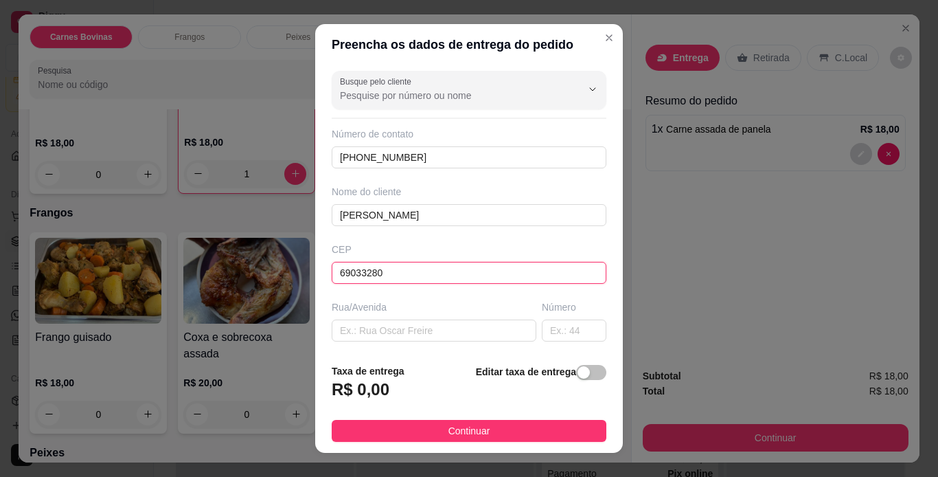
type input "69033280"
type input "[PERSON_NAME]"
click at [543, 322] on input "text" at bounding box center [574, 330] width 65 height 22
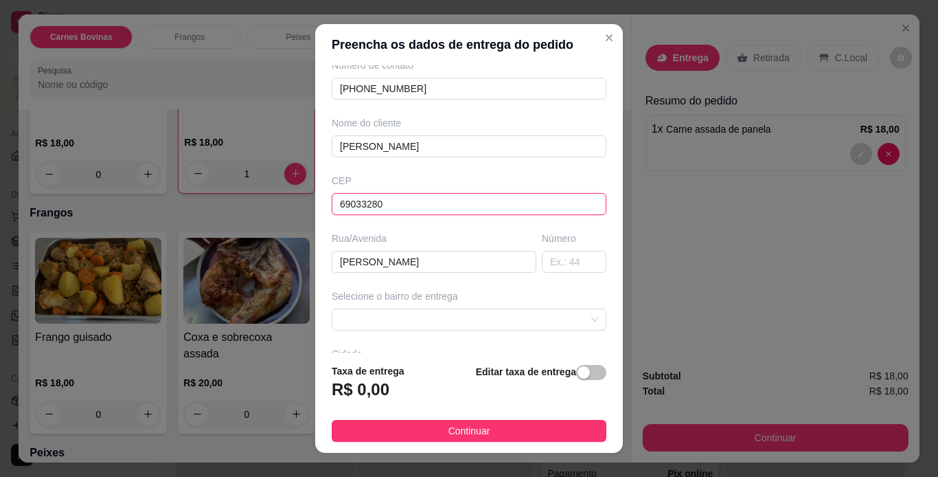
drag, startPoint x: 397, startPoint y: 197, endPoint x: 288, endPoint y: 195, distance: 109.2
click at [288, 195] on div "Preencha os dados de entrega do pedido Busque pelo cliente Número de contato [P…" at bounding box center [469, 238] width 938 height 477
drag, startPoint x: 473, startPoint y: 264, endPoint x: 250, endPoint y: 251, distance: 223.0
click at [250, 251] on div "Preencha os dados de entrega do pedido Busque pelo cliente Número de contato [P…" at bounding box center [469, 238] width 938 height 477
drag, startPoint x: 463, startPoint y: 257, endPoint x: 437, endPoint y: 264, distance: 27.2
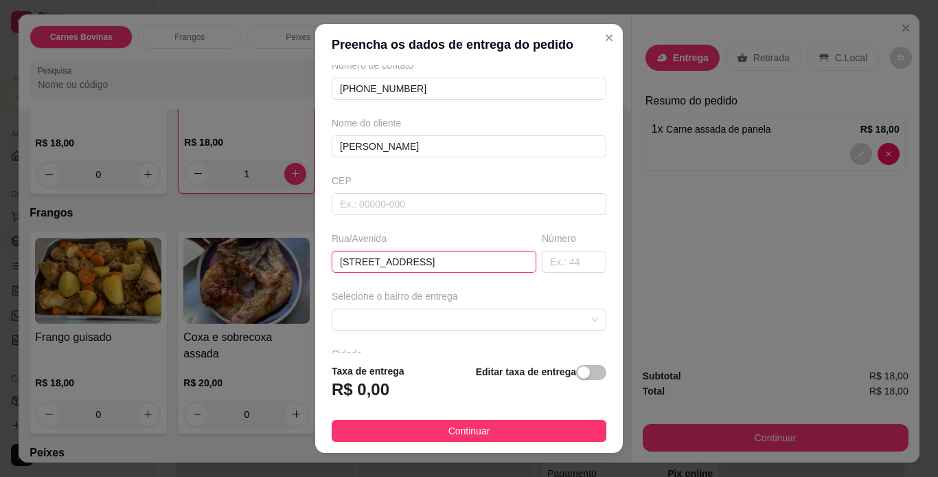
click at [437, 264] on input "[STREET_ADDRESS]" at bounding box center [434, 262] width 205 height 22
type input "[GEOGRAPHIC_DATA][PERSON_NAME]"
click at [565, 259] on input "text" at bounding box center [574, 262] width 65 height 22
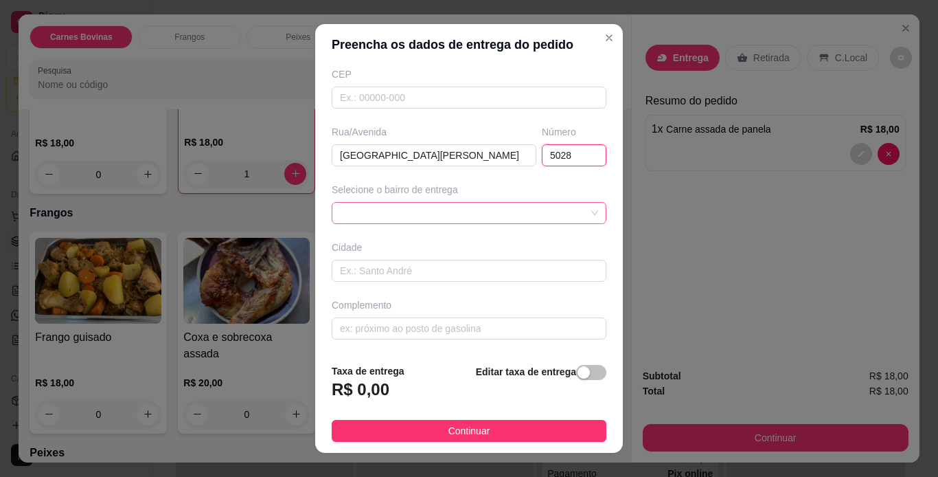
click at [515, 217] on span at bounding box center [469, 213] width 258 height 21
type input "5028"
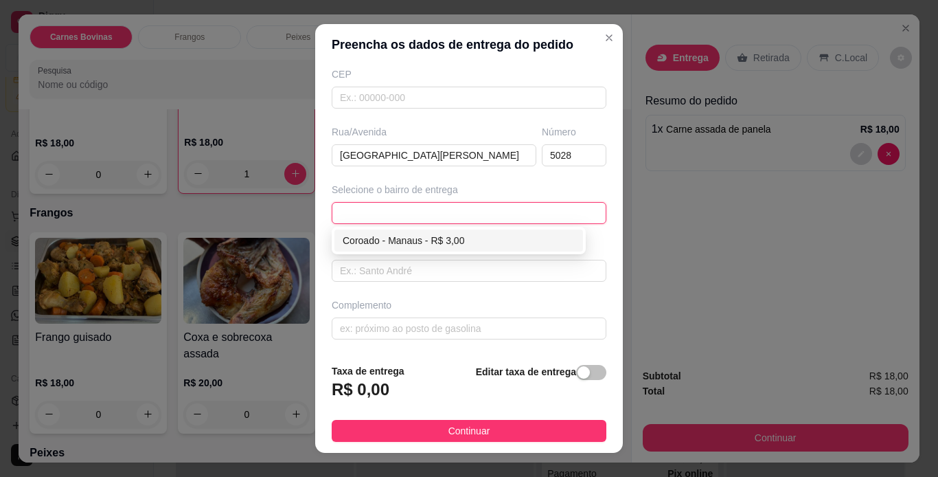
click at [512, 230] on div "Coroado - Manaus - R$ 3,00" at bounding box center [459, 240] width 249 height 22
type input "Manaus"
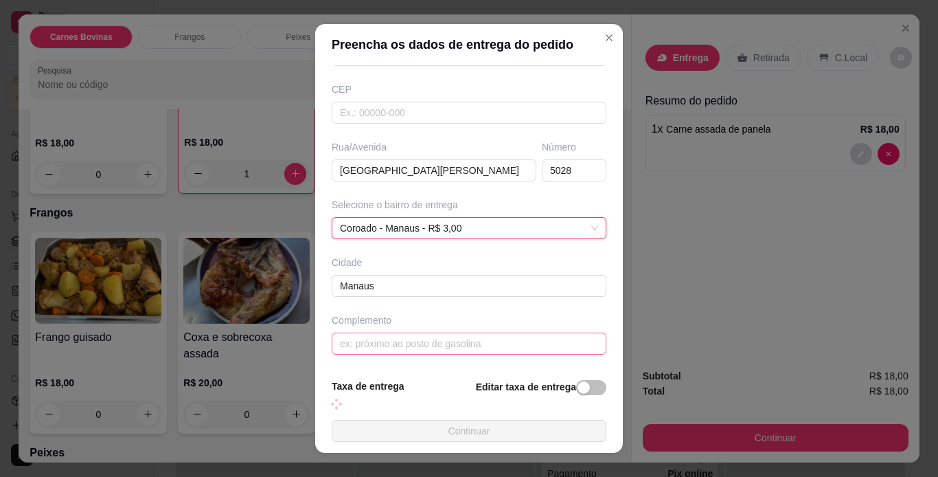
click at [444, 378] on div "Taxa de entrega Editar taxa de entrega" at bounding box center [469, 393] width 275 height 30
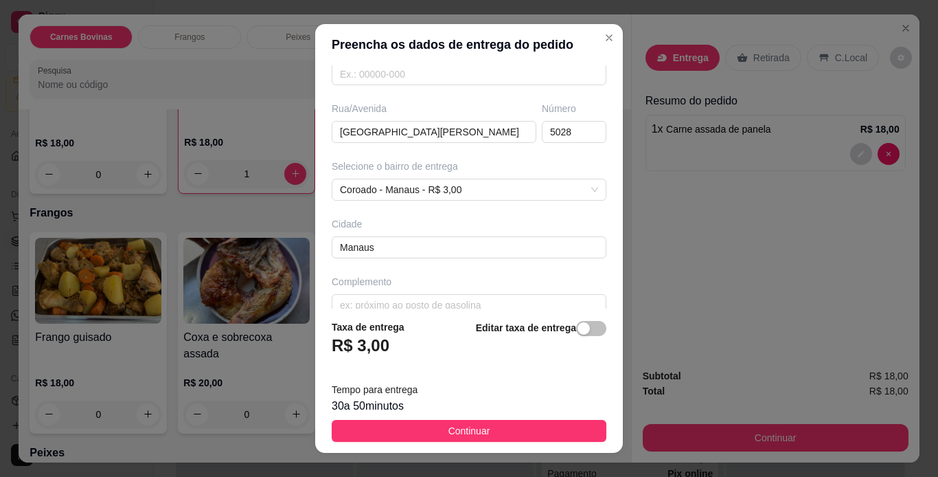
scroll to position [219, 0]
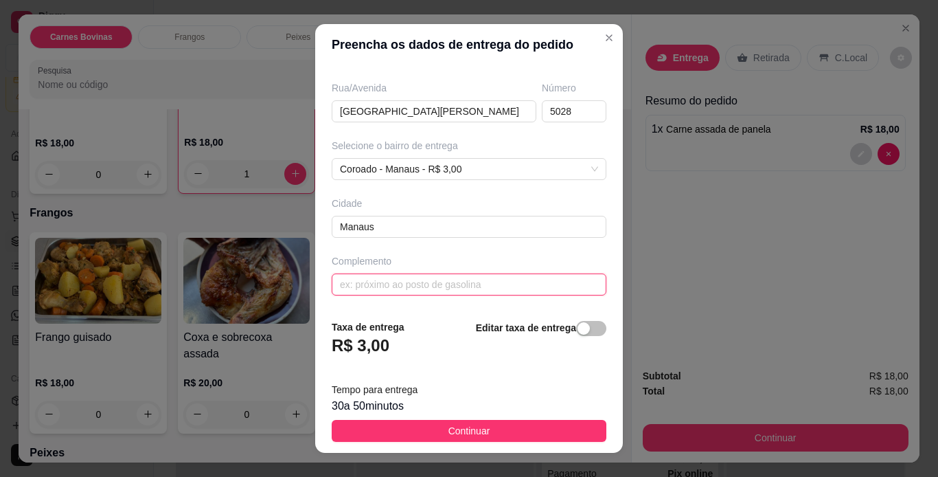
click at [430, 278] on input "text" at bounding box center [469, 284] width 275 height 22
type input "PNEU FORTE"
click at [561, 318] on footer "Taxa de entrega R$ 3,00 Editar taxa de entrega Tempo para entrega 30 a 50 minut…" at bounding box center [469, 380] width 308 height 144
drag, startPoint x: 579, startPoint y: 326, endPoint x: 568, endPoint y: 332, distance: 12.6
click at [576, 326] on button "button" at bounding box center [591, 328] width 30 height 15
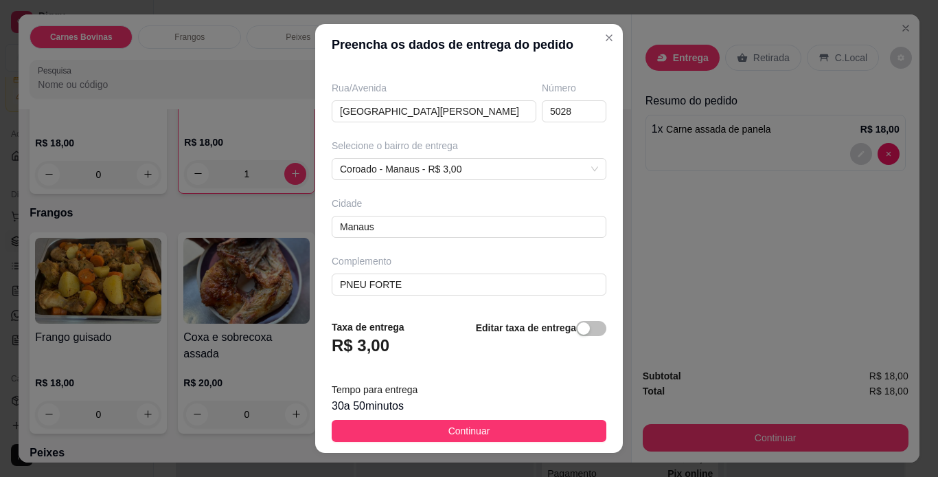
scroll to position [178, 0]
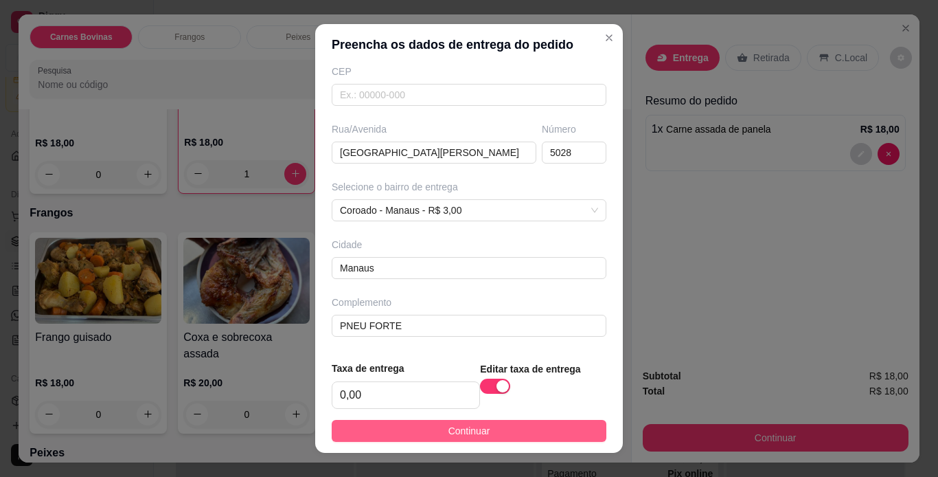
click at [545, 423] on button "Continuar" at bounding box center [469, 431] width 275 height 22
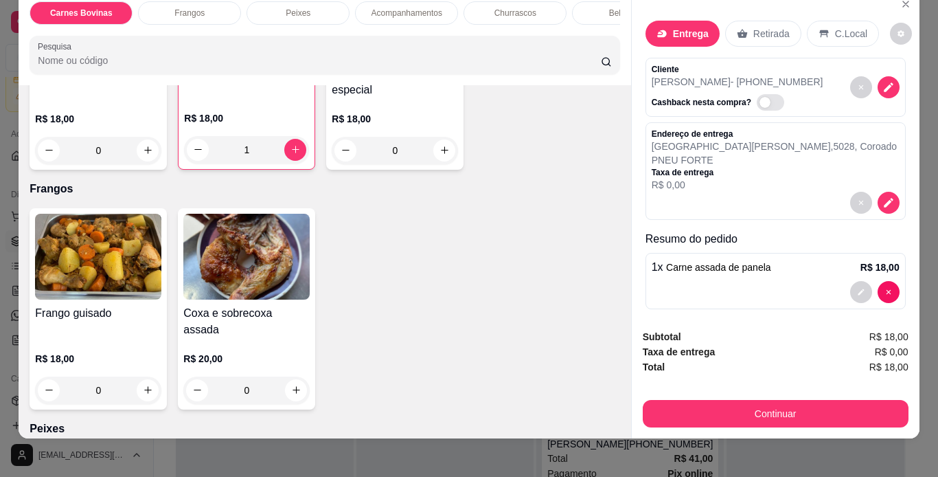
scroll to position [35, 0]
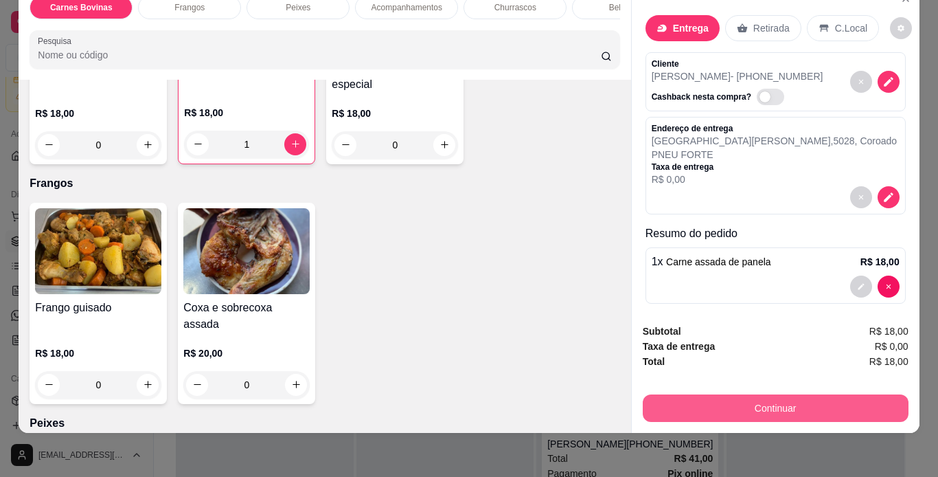
click at [840, 398] on button "Continuar" at bounding box center [776, 407] width 266 height 27
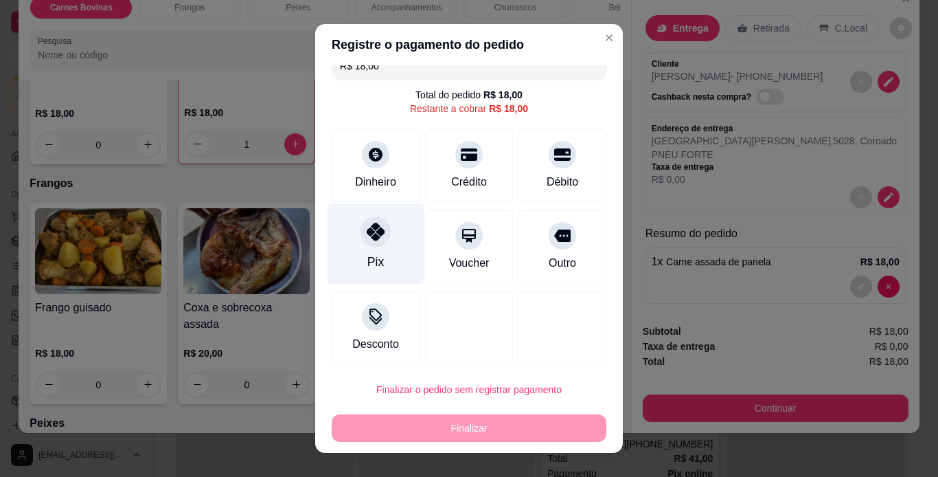
scroll to position [23, 0]
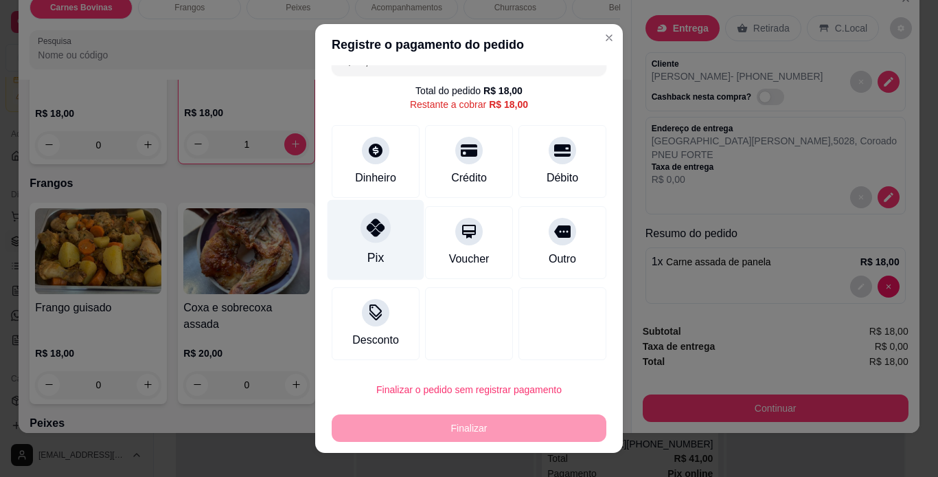
click at [363, 245] on div "Pix" at bounding box center [376, 239] width 97 height 80
type input "R$ 0,00"
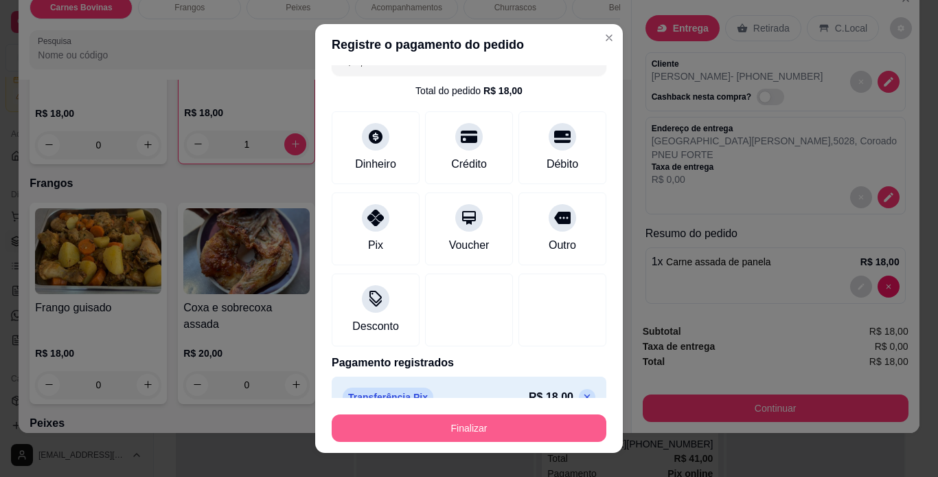
click at [457, 424] on button "Finalizar" at bounding box center [469, 427] width 275 height 27
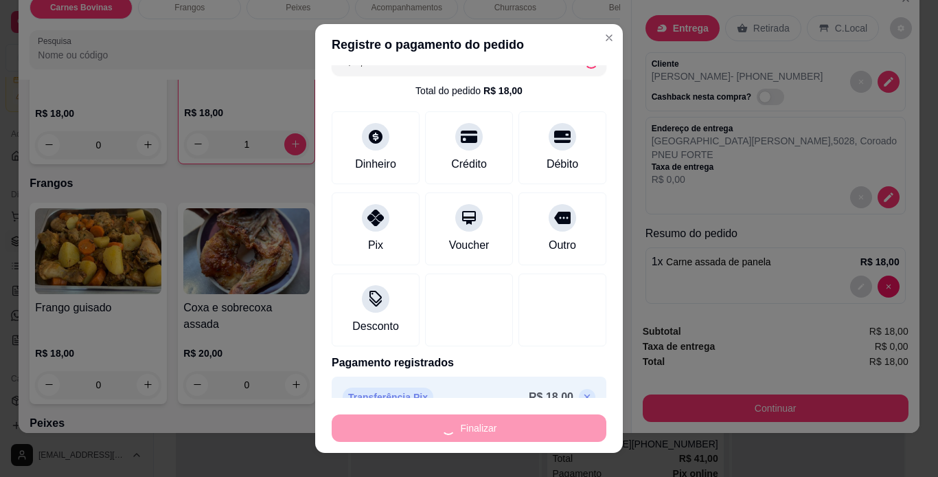
type input "0"
type input "-R$ 18,00"
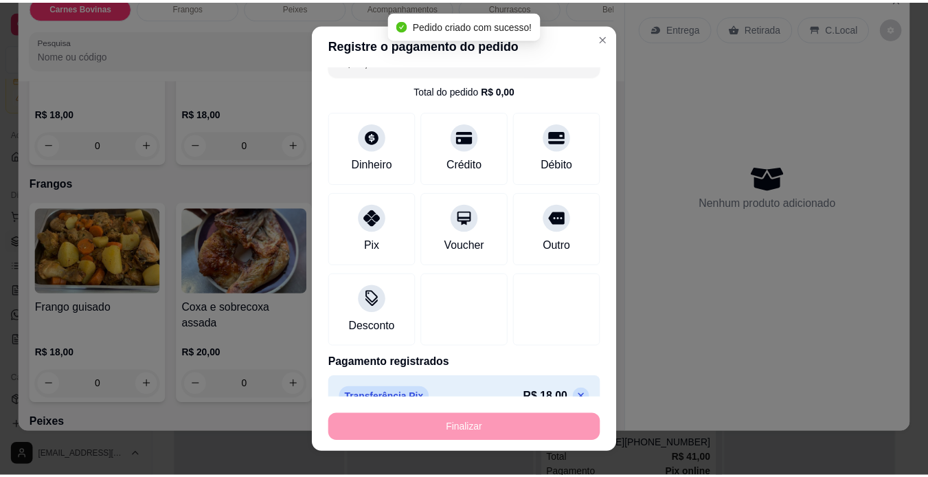
scroll to position [205, 0]
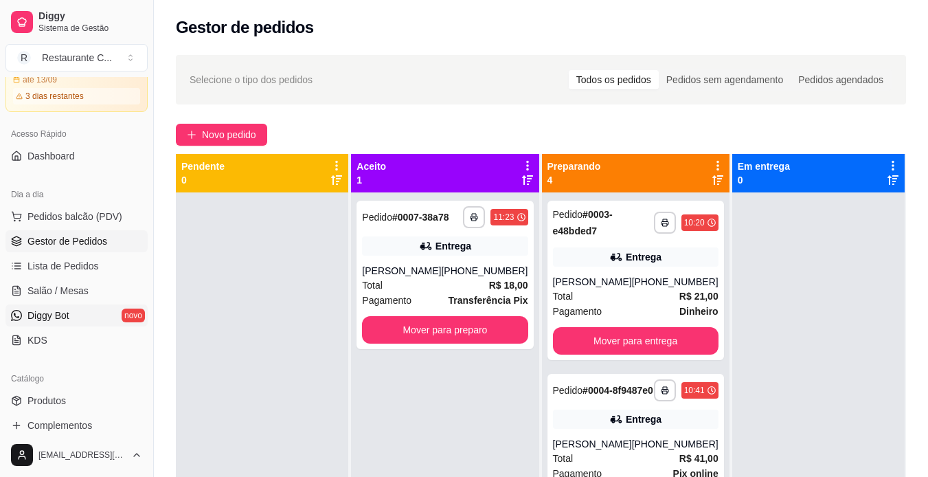
click at [76, 316] on link "Diggy Bot novo" at bounding box center [76, 315] width 142 height 22
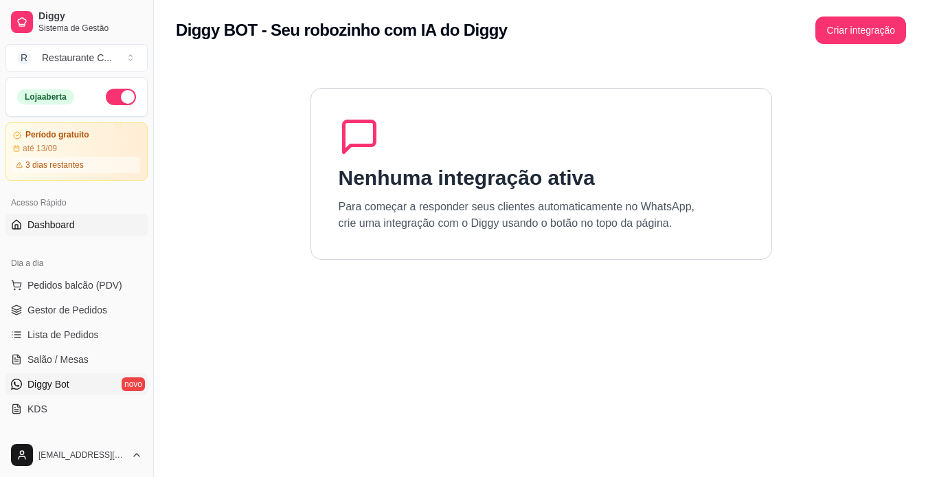
click at [55, 218] on span "Dashboard" at bounding box center [50, 225] width 47 height 14
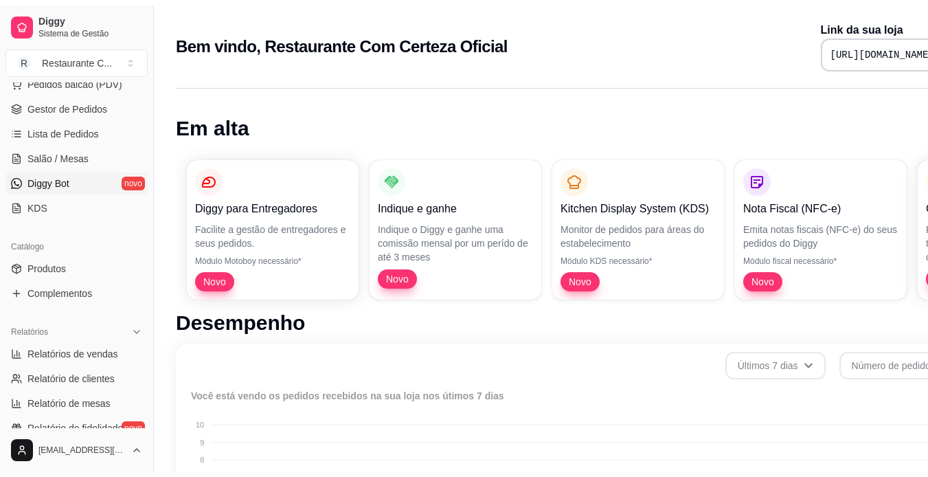
scroll to position [137, 0]
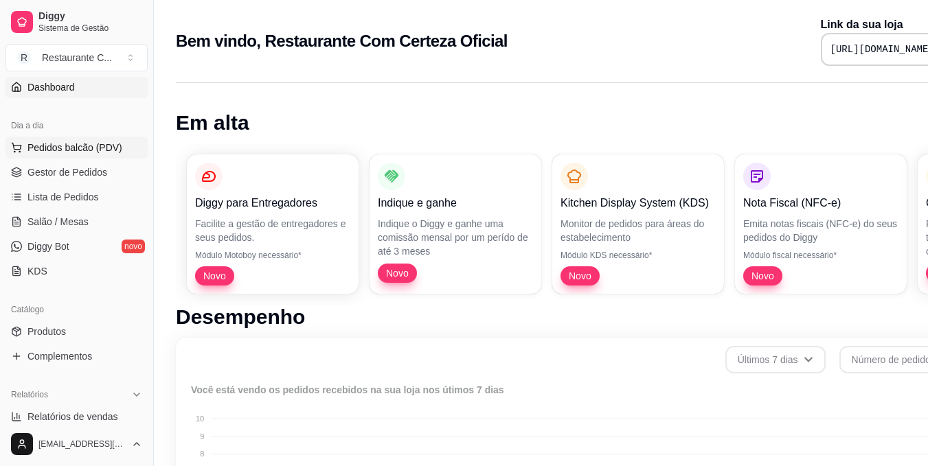
click at [65, 156] on button "Pedidos balcão (PDV)" at bounding box center [76, 148] width 142 height 22
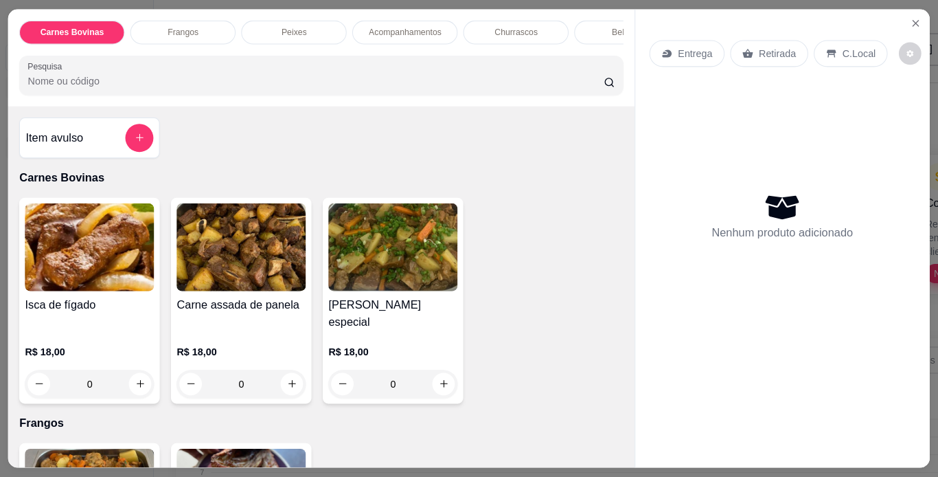
click at [84, 181] on p "Carnes Bovinas" at bounding box center [322, 178] width 604 height 17
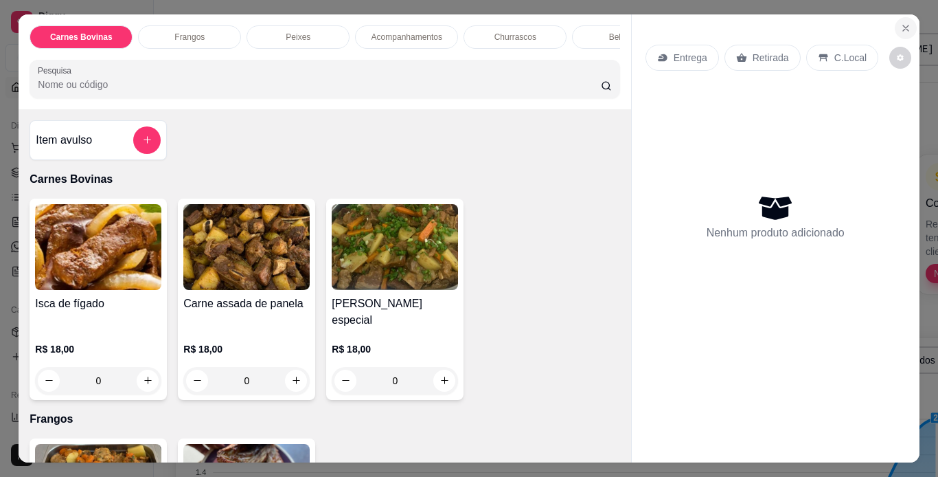
click at [901, 23] on icon "Close" at bounding box center [906, 28] width 11 height 11
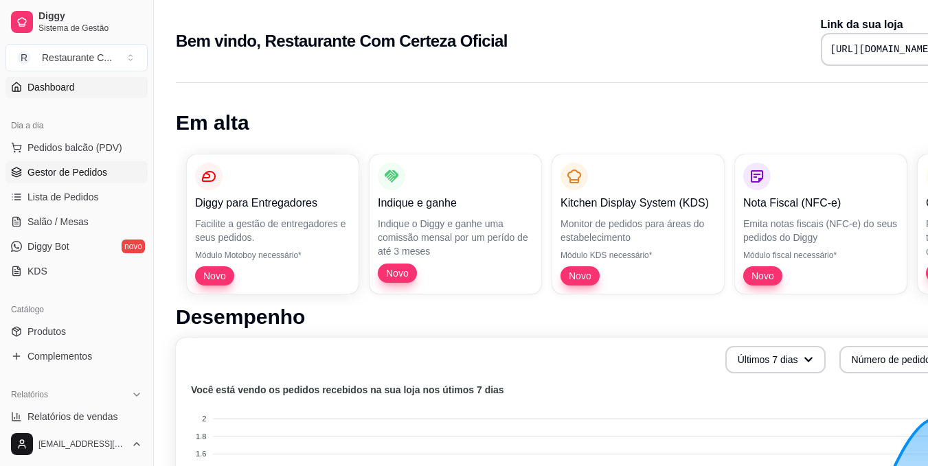
click at [89, 166] on span "Gestor de Pedidos" at bounding box center [67, 173] width 80 height 14
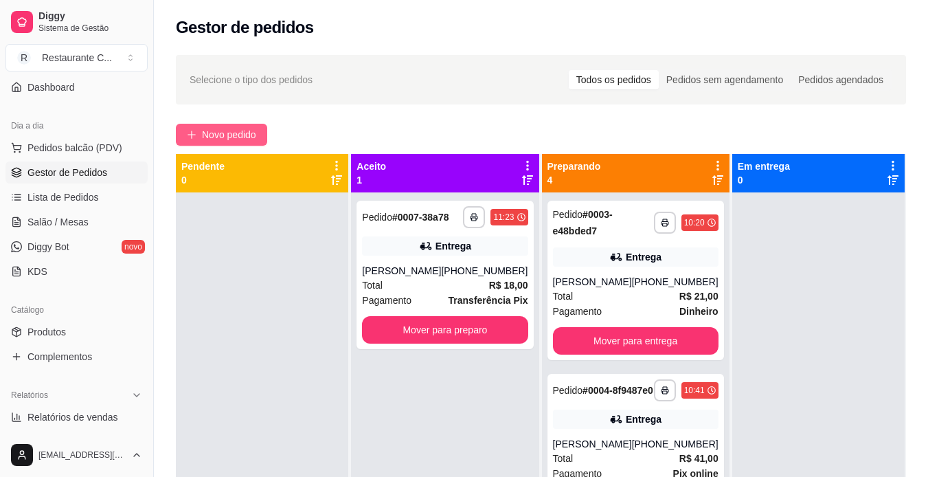
click at [201, 138] on button "Novo pedido" at bounding box center [221, 135] width 91 height 22
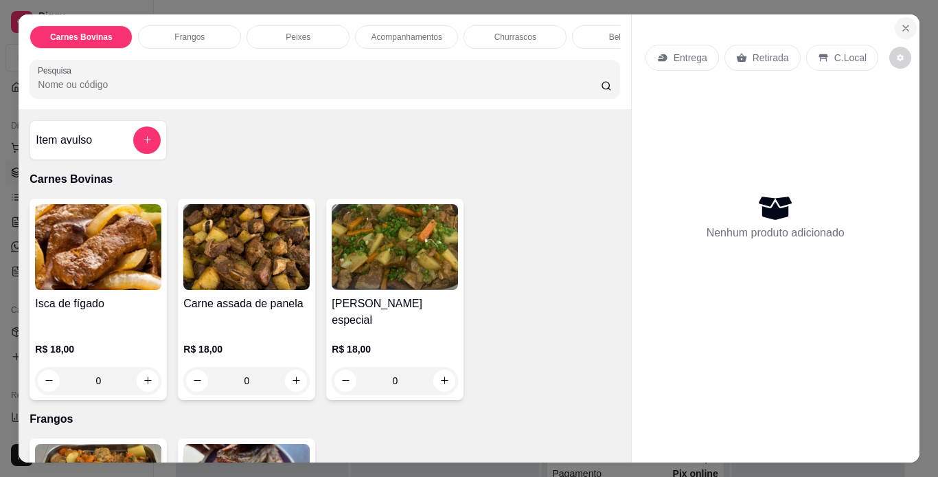
click at [896, 17] on button "Close" at bounding box center [906, 28] width 22 height 22
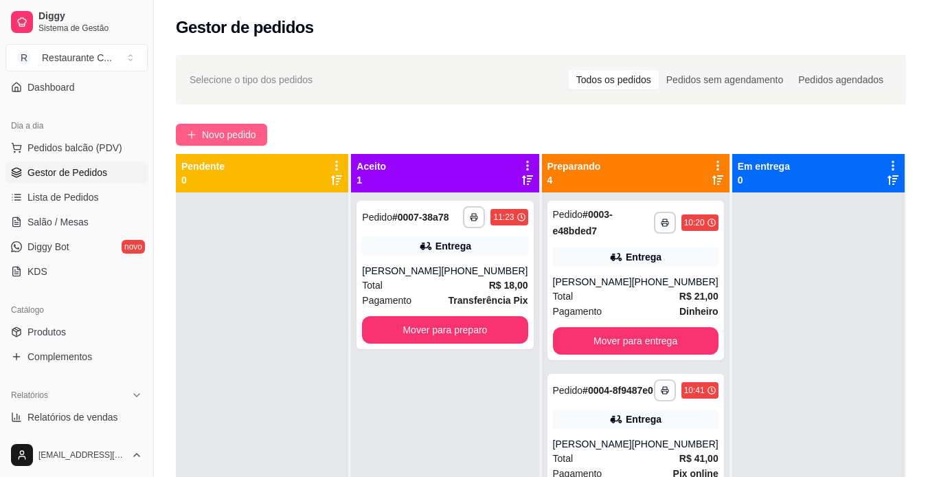
click at [225, 124] on button "Novo pedido" at bounding box center [221, 135] width 91 height 22
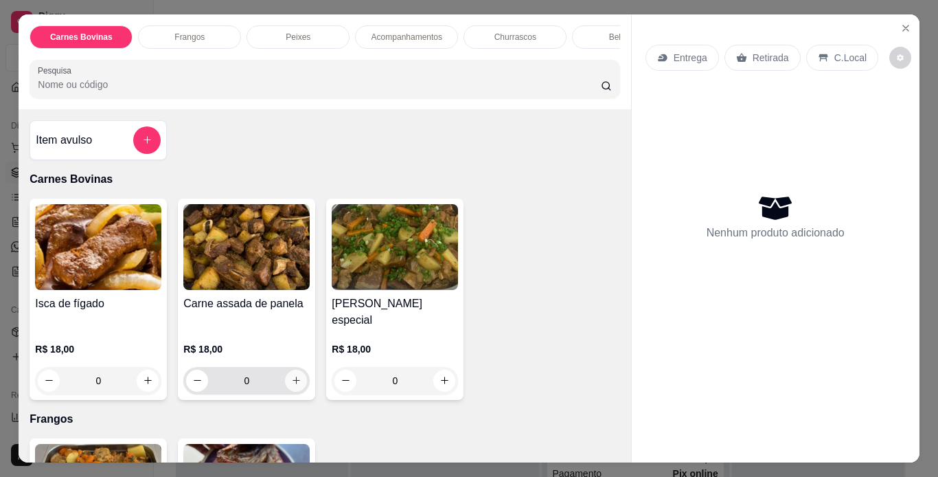
click at [292, 370] on button "increase-product-quantity" at bounding box center [296, 381] width 22 height 22
type input "1"
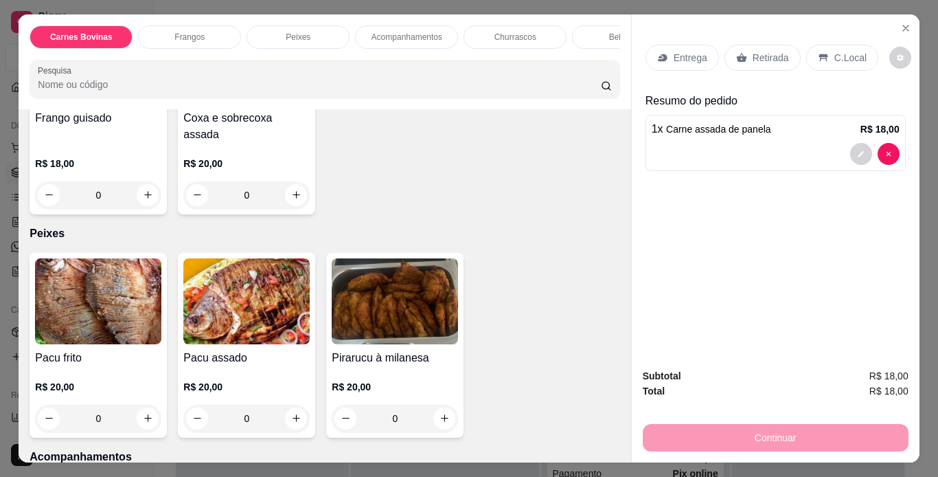
scroll to position [412, 0]
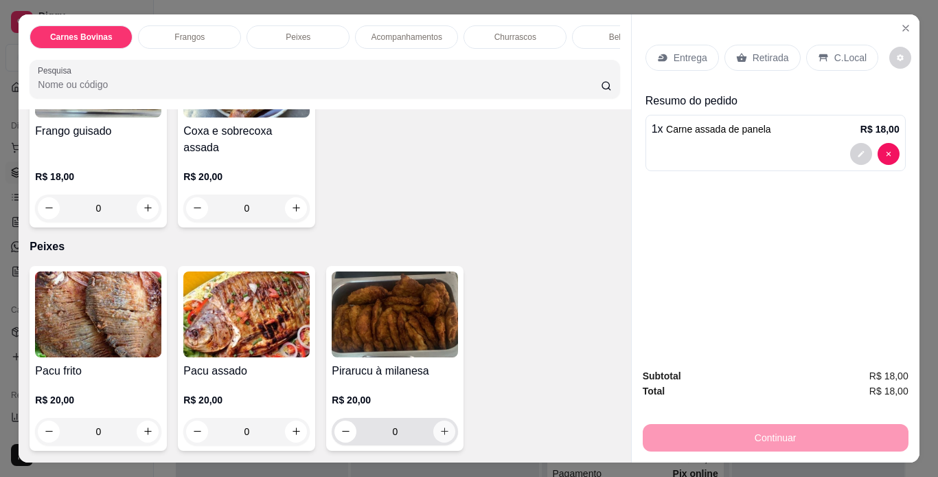
click at [440, 426] on icon "increase-product-quantity" at bounding box center [445, 431] width 10 height 10
type input "1"
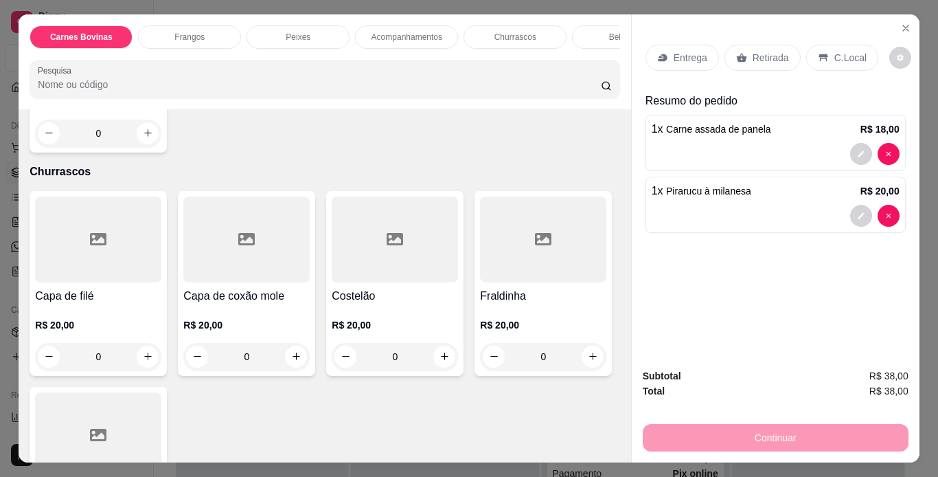
scroll to position [1030, 0]
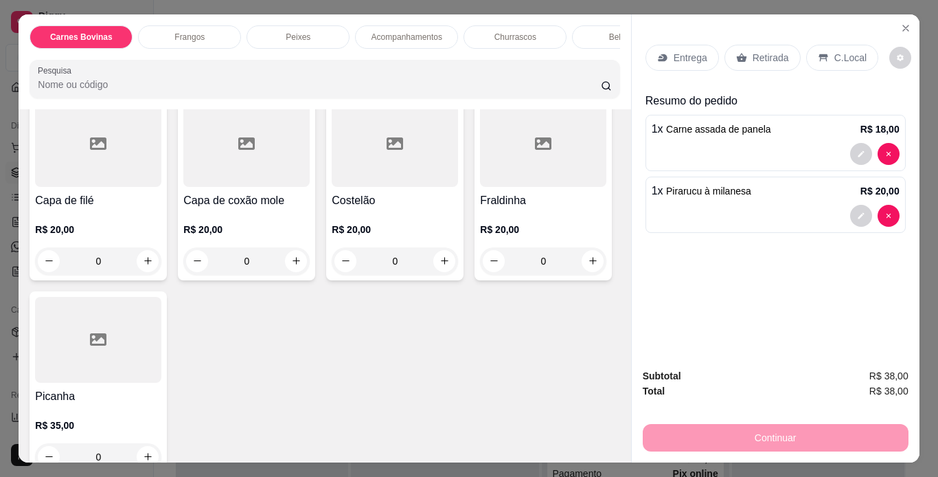
click at [693, 51] on p "Entrega" at bounding box center [691, 58] width 34 height 14
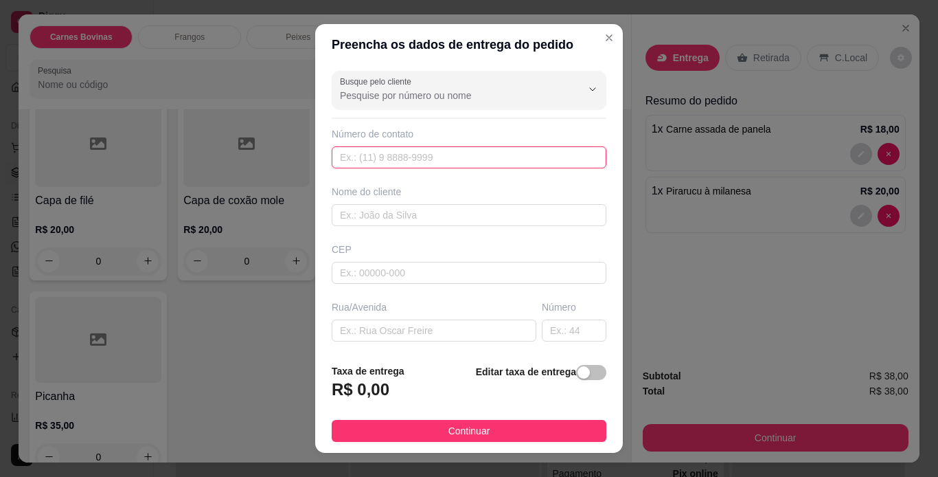
click at [425, 154] on input "text" at bounding box center [469, 157] width 275 height 22
type input "[PHONE_NUMBER]"
click at [403, 205] on input "text" at bounding box center [469, 215] width 275 height 22
type input "s"
type input "Samuca"
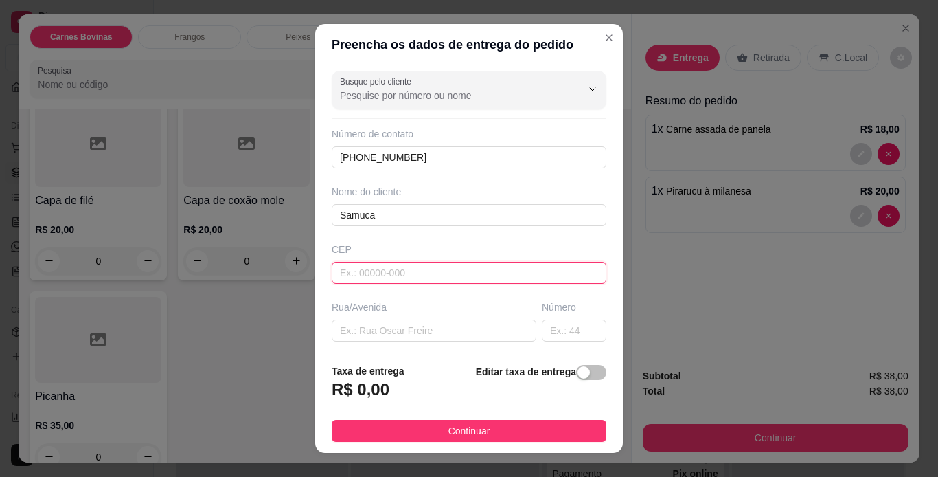
drag, startPoint x: 361, startPoint y: 267, endPoint x: 380, endPoint y: 297, distance: 35.8
click at [360, 267] on input "text" at bounding box center [469, 273] width 275 height 22
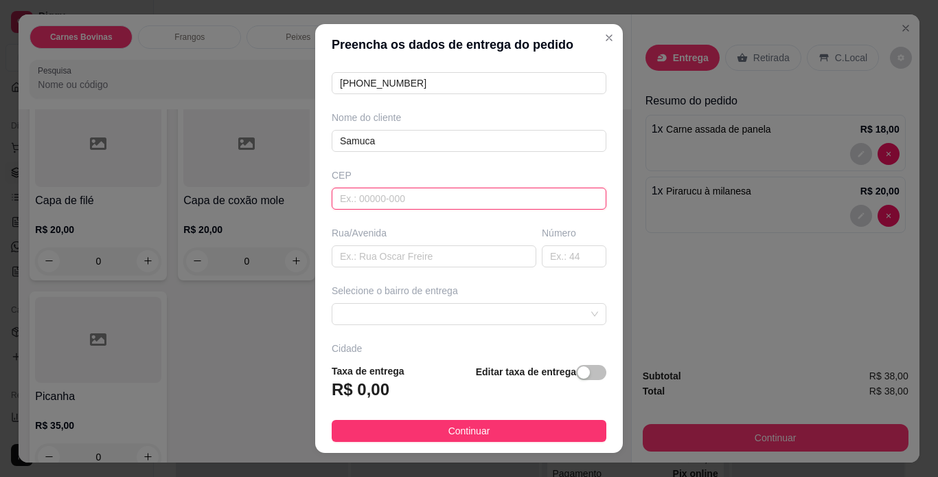
scroll to position [0, 0]
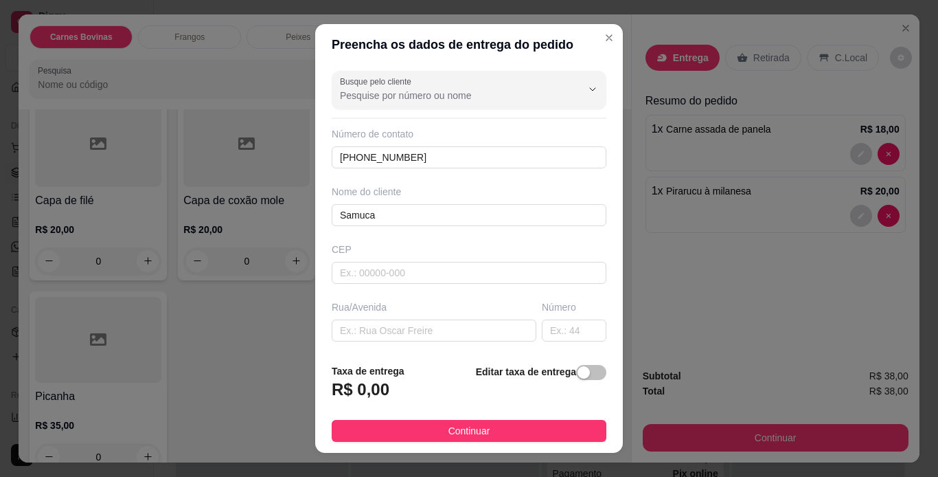
click at [461, 245] on div "CEP" at bounding box center [469, 249] width 275 height 14
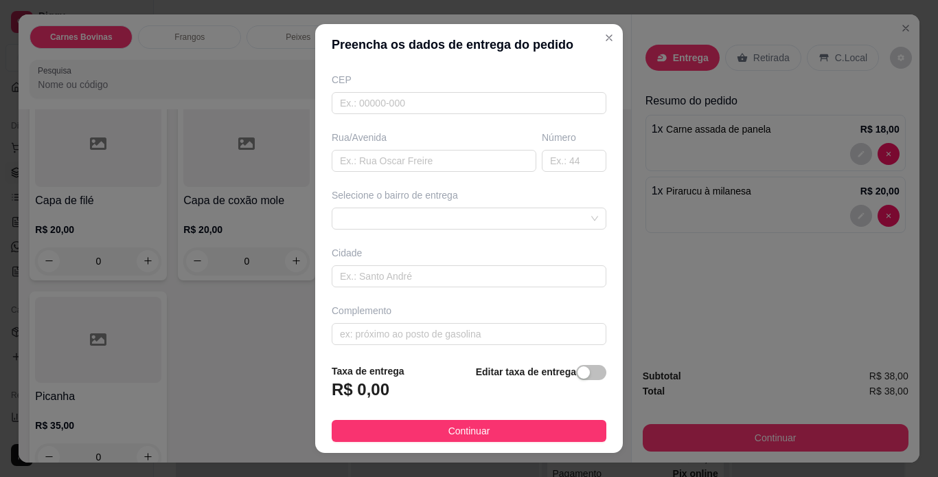
scroll to position [175, 0]
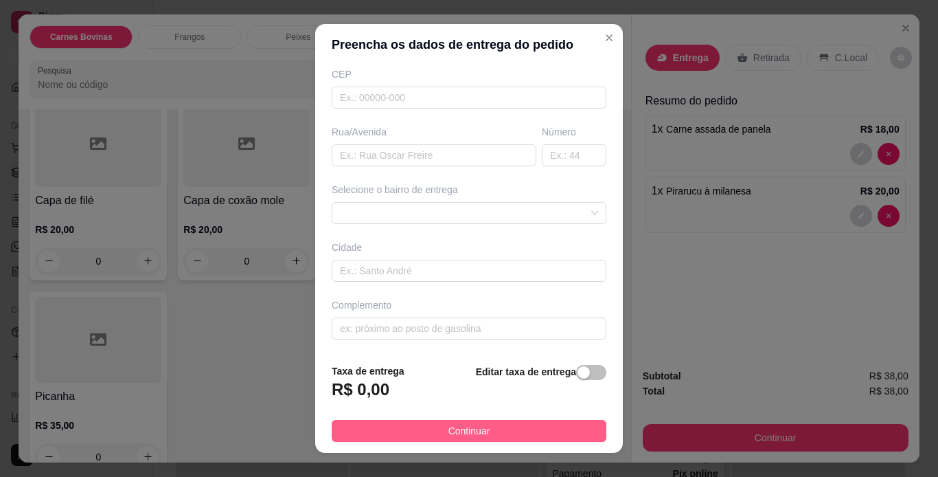
click at [528, 433] on button "Continuar" at bounding box center [469, 431] width 275 height 22
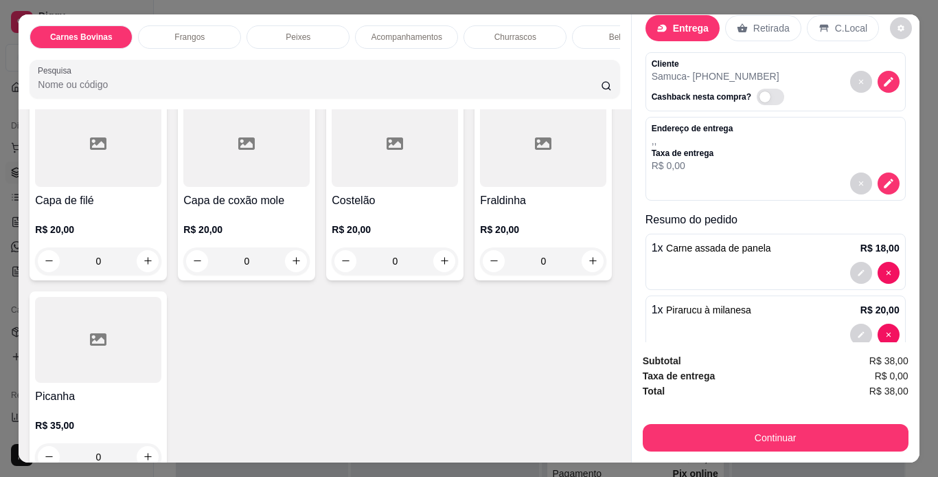
scroll to position [58, 0]
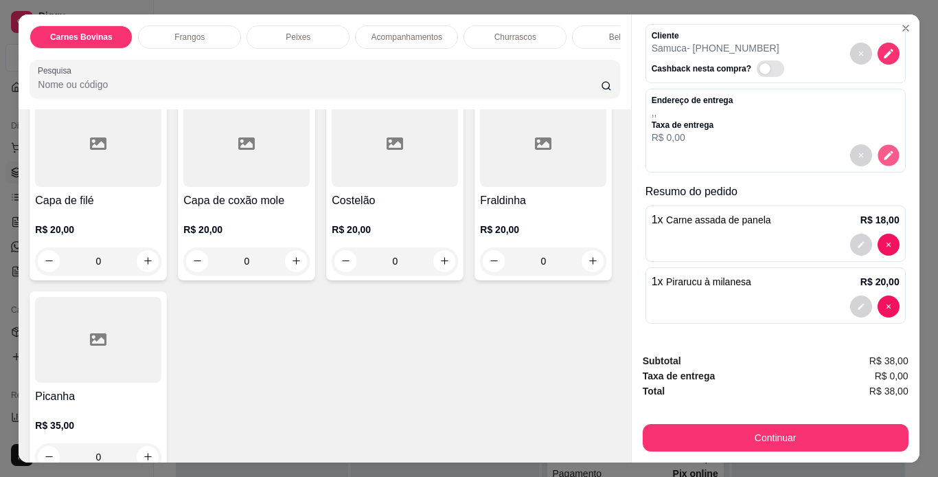
click at [883, 155] on icon "decrease-product-quantity" at bounding box center [889, 155] width 12 height 12
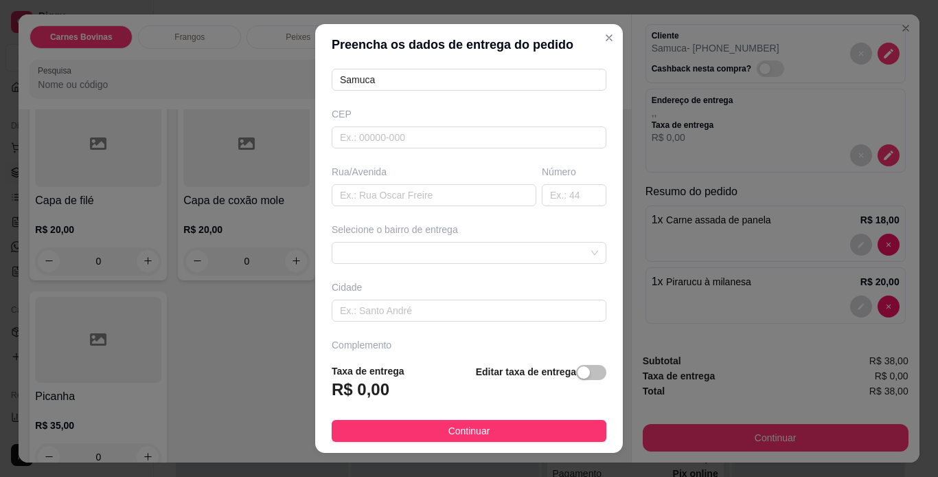
scroll to position [137, 0]
click at [354, 133] on input "text" at bounding box center [469, 135] width 275 height 22
click at [453, 197] on input "text" at bounding box center [434, 193] width 205 height 22
type input "Rua dos Jasmins"
type input "341"
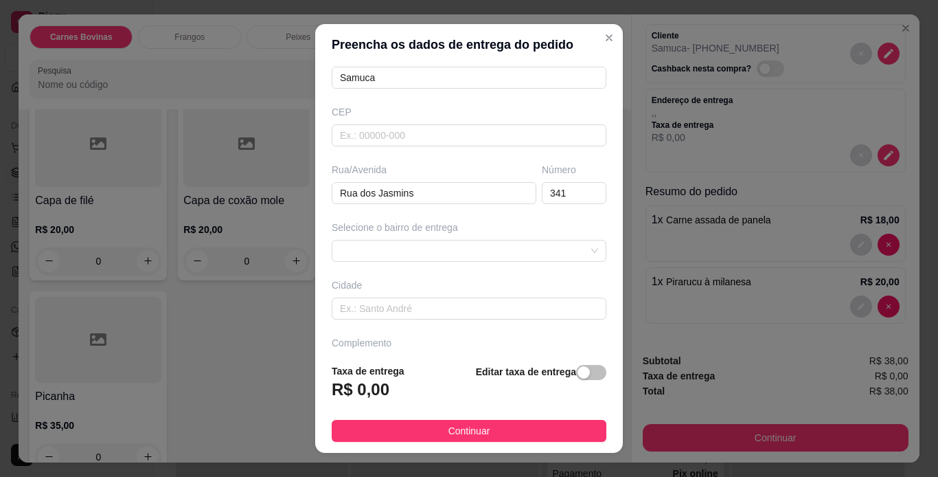
click at [542, 263] on div "Busque pelo cliente Número de contato 92982666664 Nome do cliente Samuca CEP Ru…" at bounding box center [469, 209] width 308 height 288
click at [559, 240] on div at bounding box center [469, 251] width 275 height 22
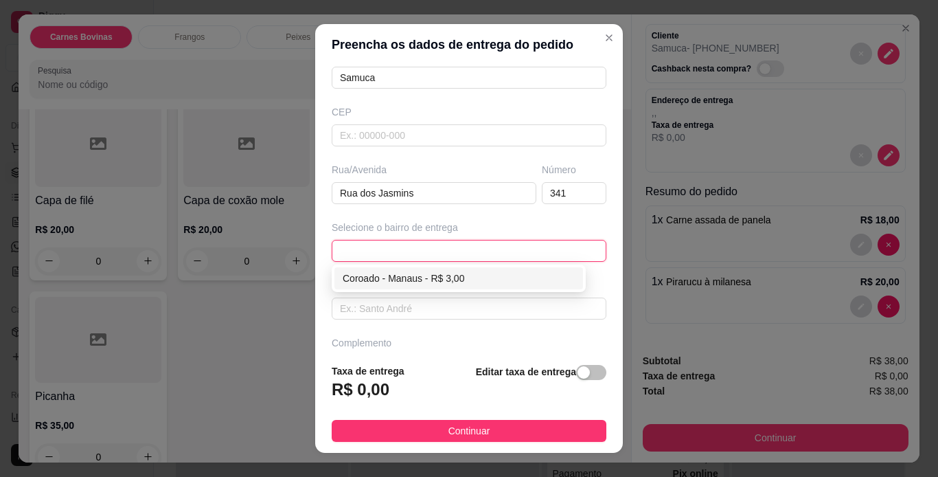
click at [519, 269] on div "Coroado - Manaus - R$ 3,00" at bounding box center [459, 278] width 249 height 22
type input "Manaus"
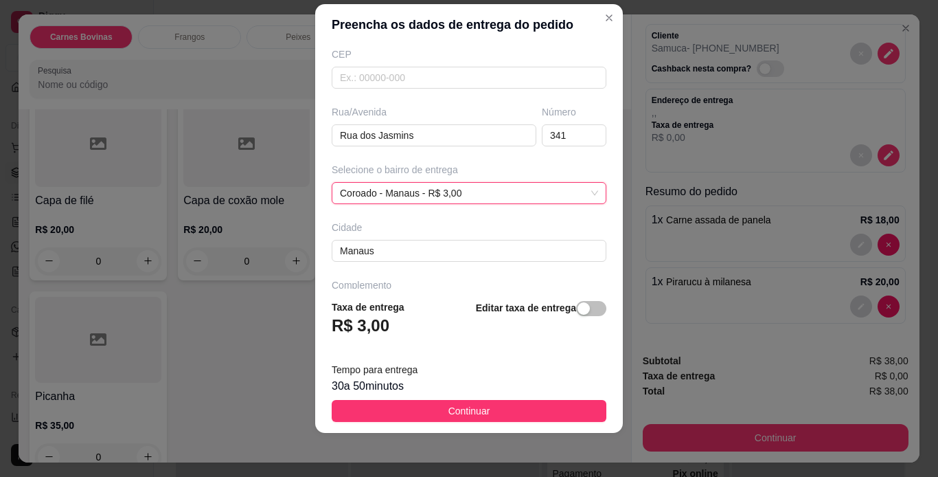
scroll to position [219, 0]
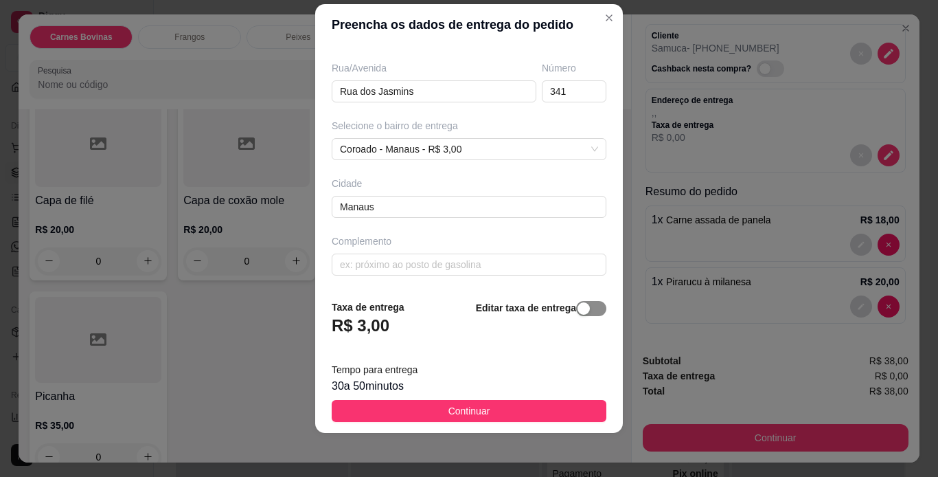
click at [578, 313] on div "button" at bounding box center [584, 308] width 12 height 12
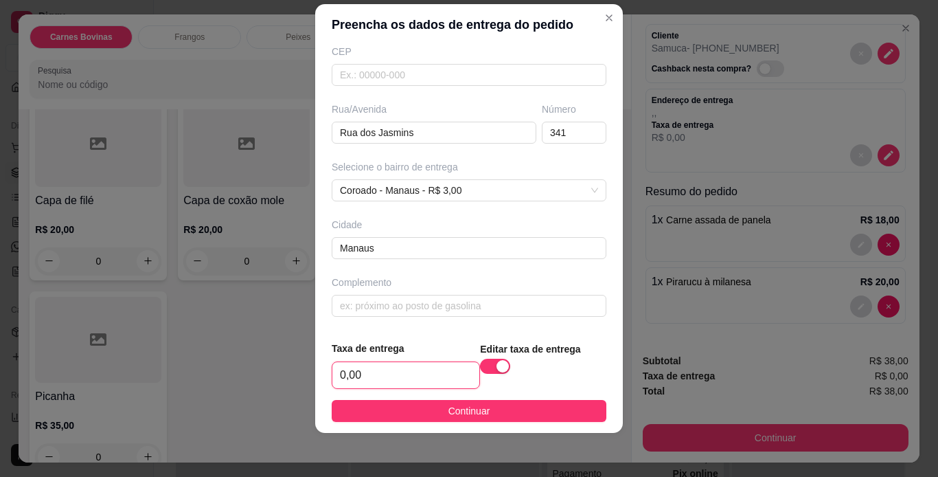
click at [386, 379] on input "0,00" at bounding box center [405, 375] width 147 height 26
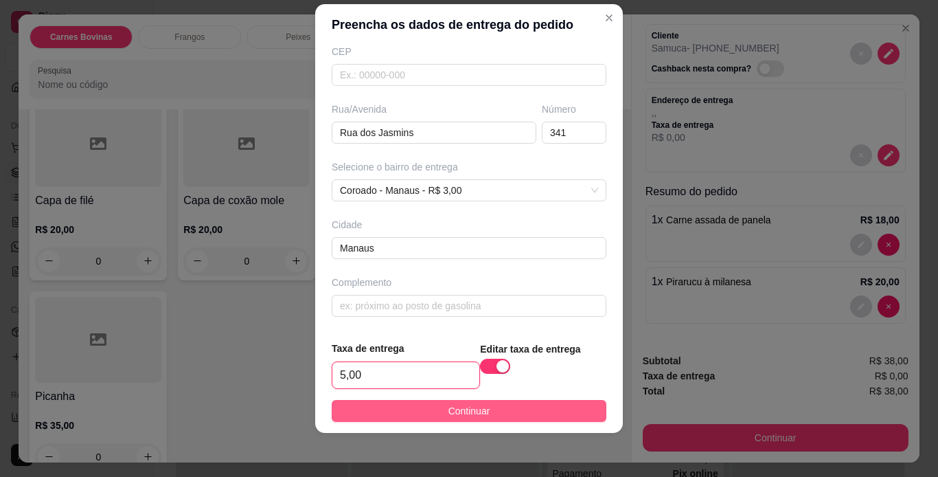
type input "5,00"
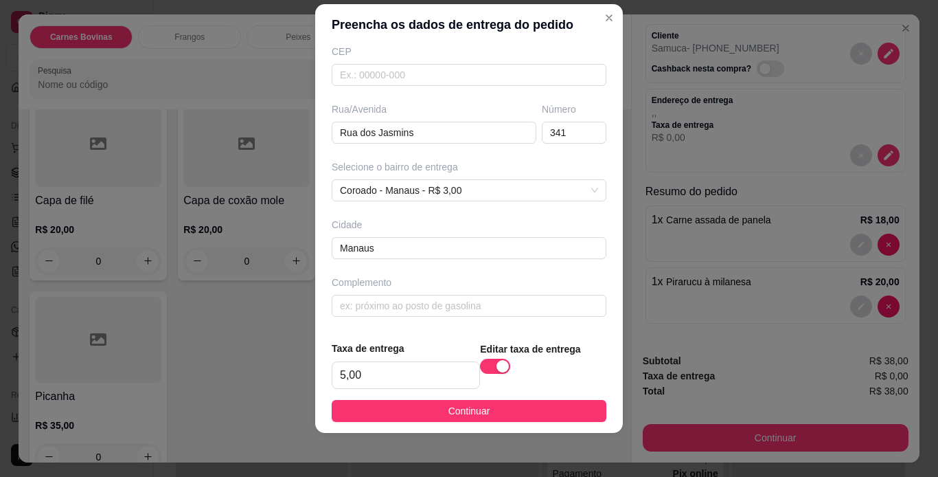
click at [531, 414] on button "Continuar" at bounding box center [469, 411] width 275 height 22
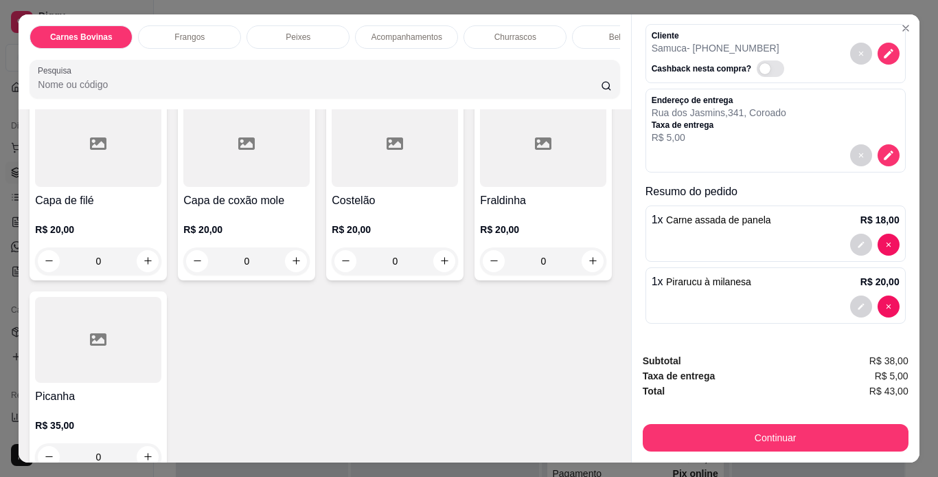
scroll to position [35, 0]
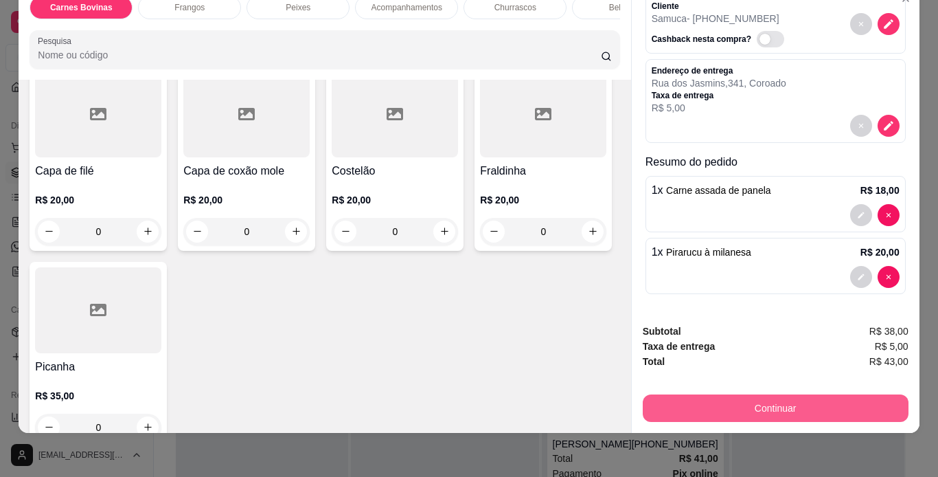
click at [811, 402] on button "Continuar" at bounding box center [776, 407] width 266 height 27
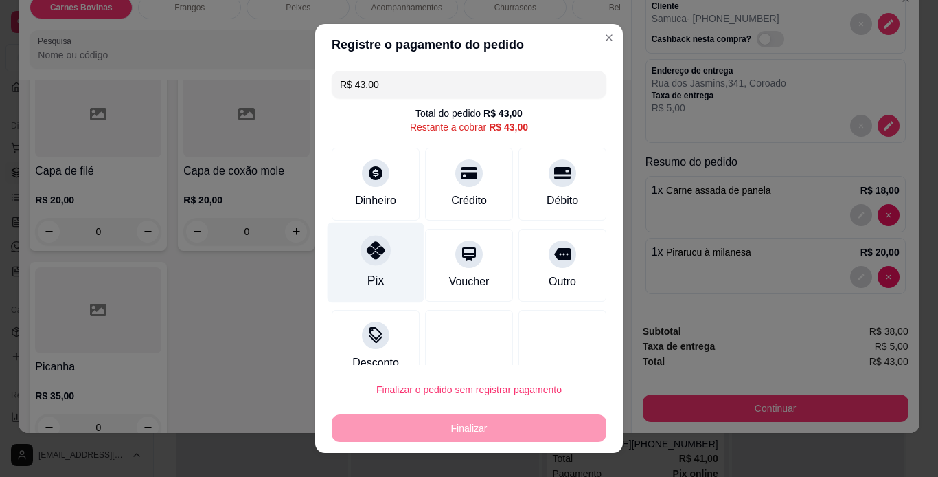
click at [367, 253] on icon at bounding box center [376, 250] width 18 height 18
type input "R$ 0,00"
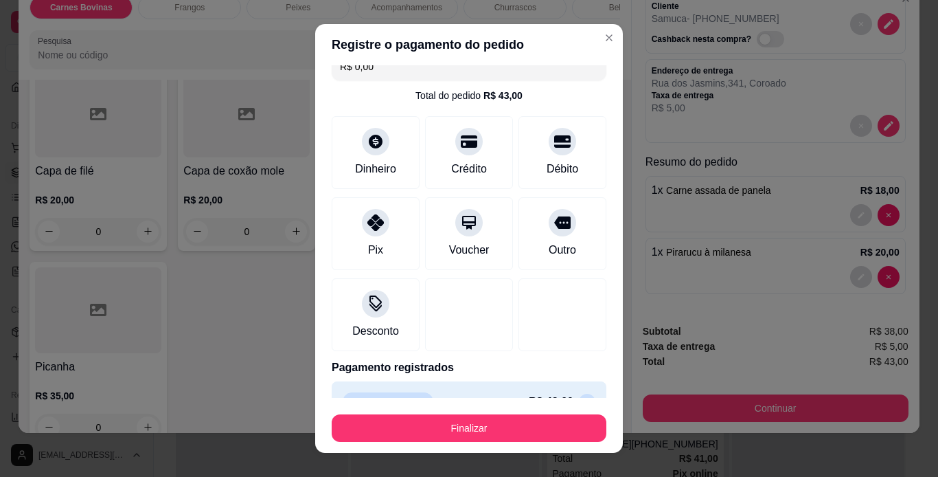
scroll to position [47, 0]
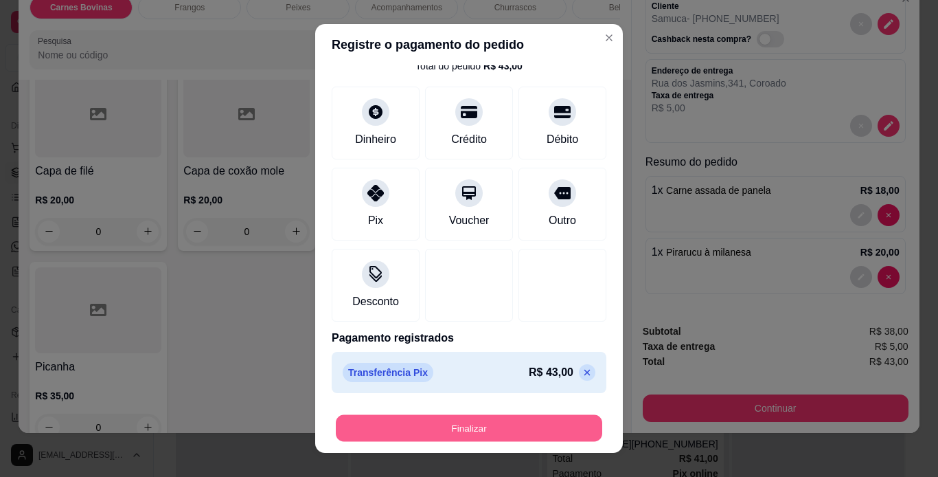
click at [471, 432] on button "Finalizar" at bounding box center [469, 428] width 267 height 27
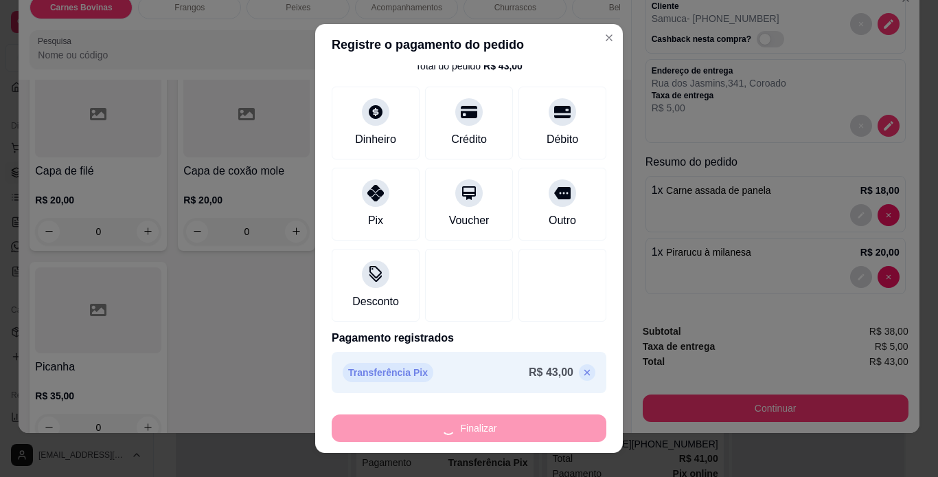
type input "0"
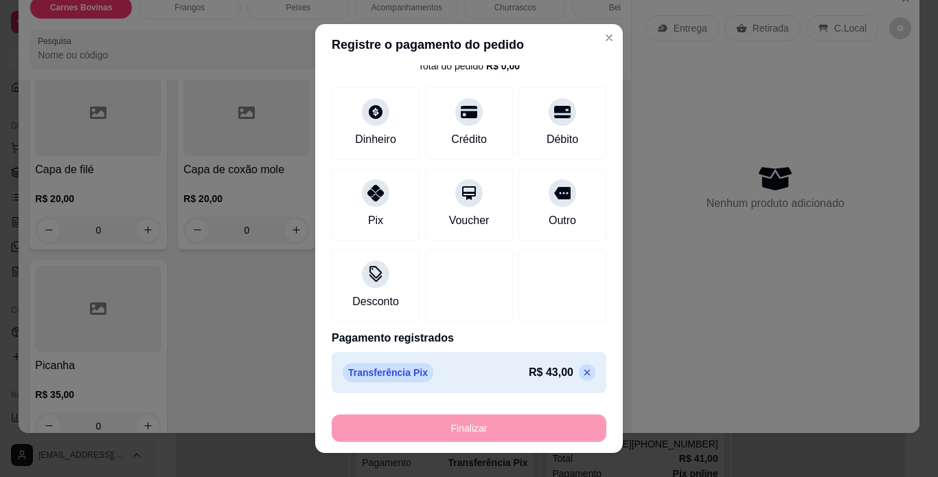
type input "-R$ 43,00"
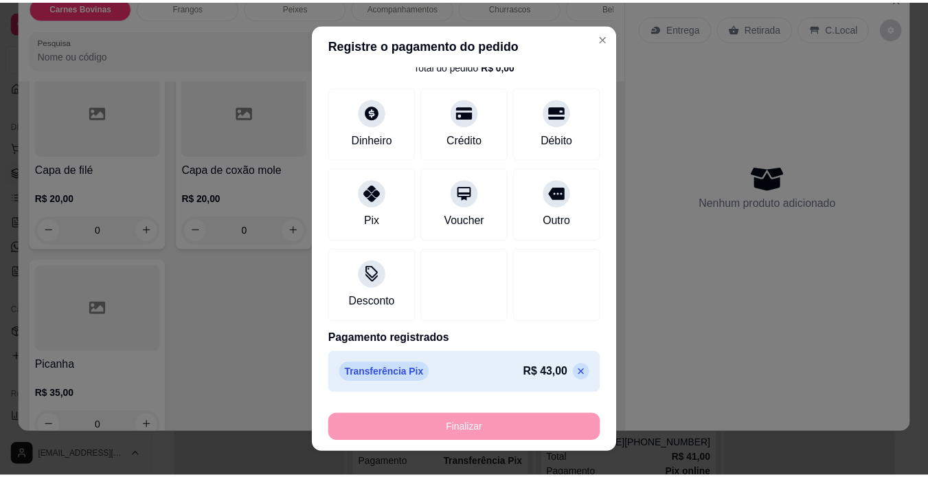
scroll to position [1028, 0]
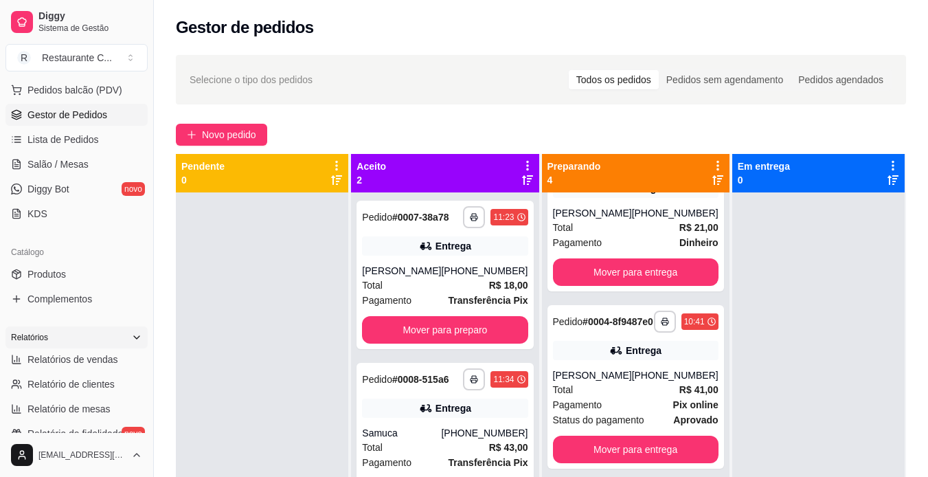
scroll to position [206, 0]
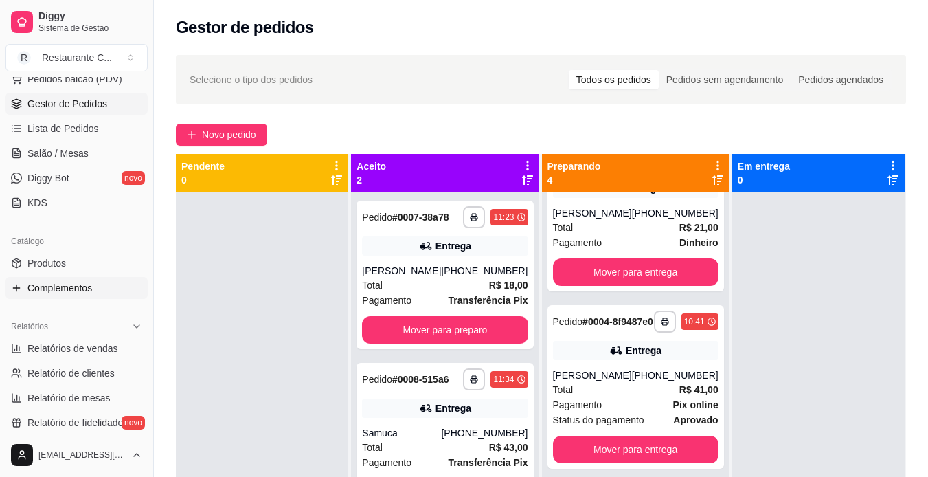
click at [81, 284] on span "Complementos" at bounding box center [59, 288] width 65 height 14
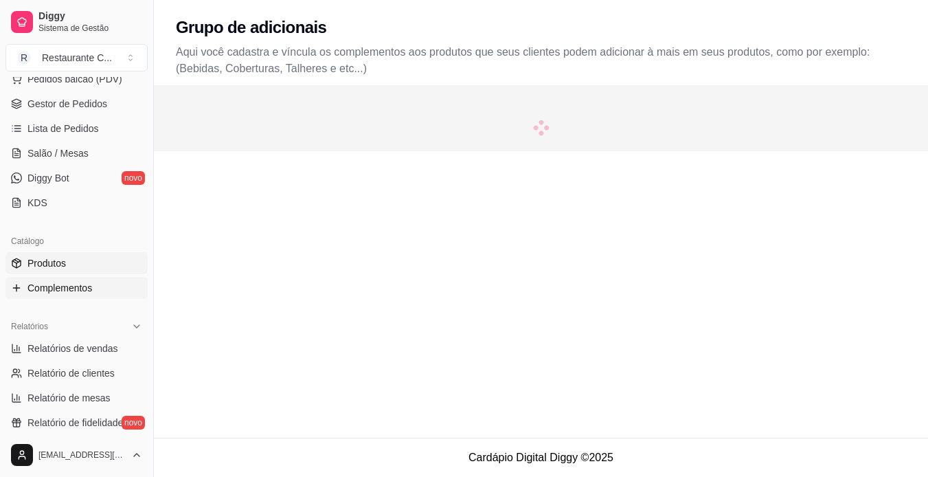
drag, startPoint x: 48, startPoint y: 260, endPoint x: 49, endPoint y: 267, distance: 7.6
click at [48, 260] on span "Produtos" at bounding box center [46, 263] width 38 height 14
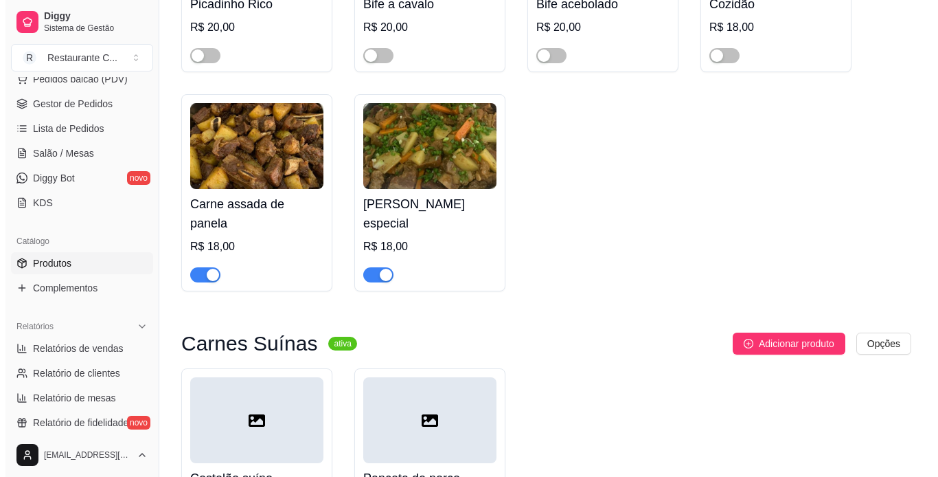
scroll to position [481, 0]
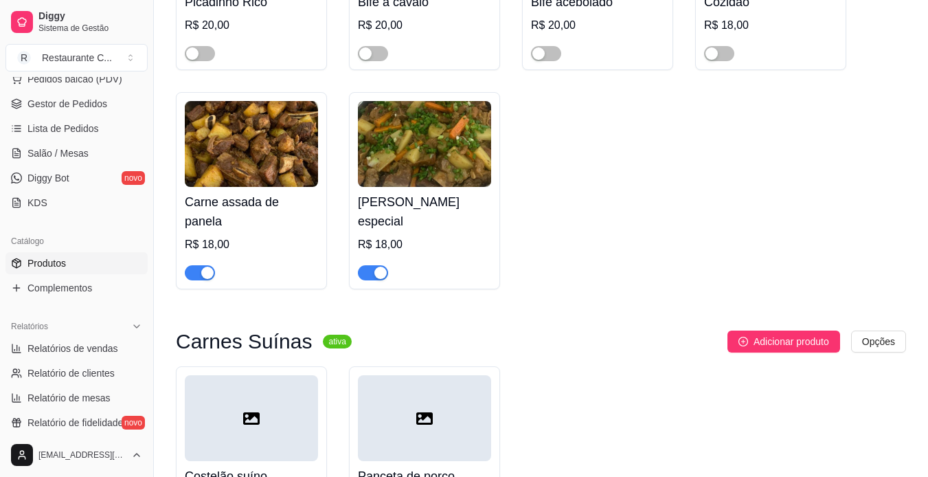
click at [462, 190] on div "Carne guisada especial R$ 18,00" at bounding box center [424, 233] width 133 height 93
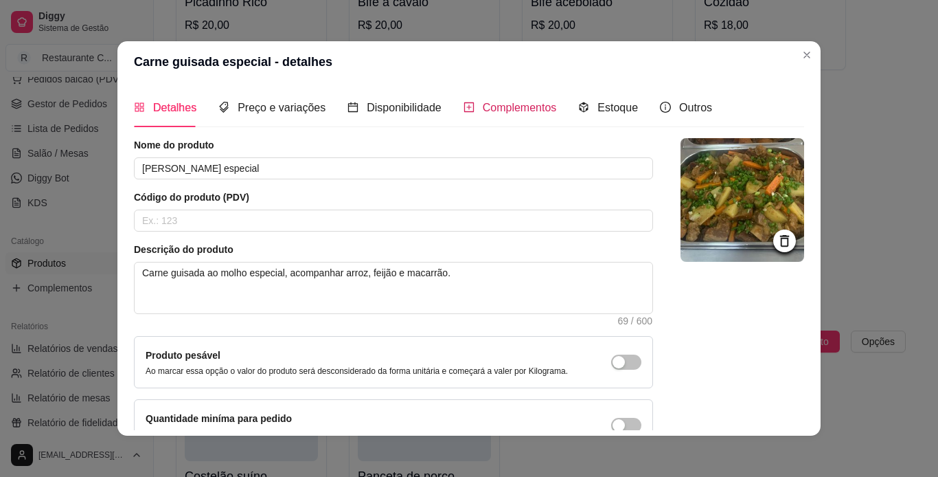
click at [510, 109] on span "Complementos" at bounding box center [520, 108] width 74 height 12
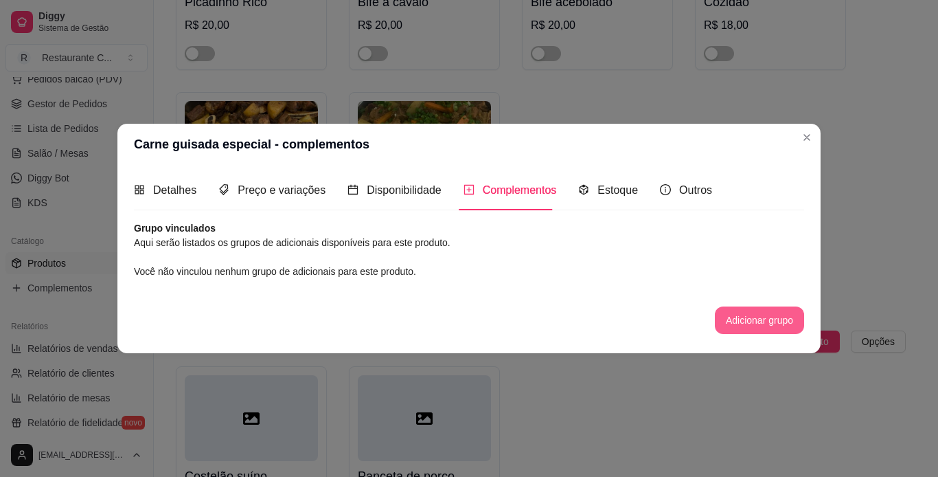
click at [768, 317] on button "Adicionar grupo" at bounding box center [759, 319] width 89 height 27
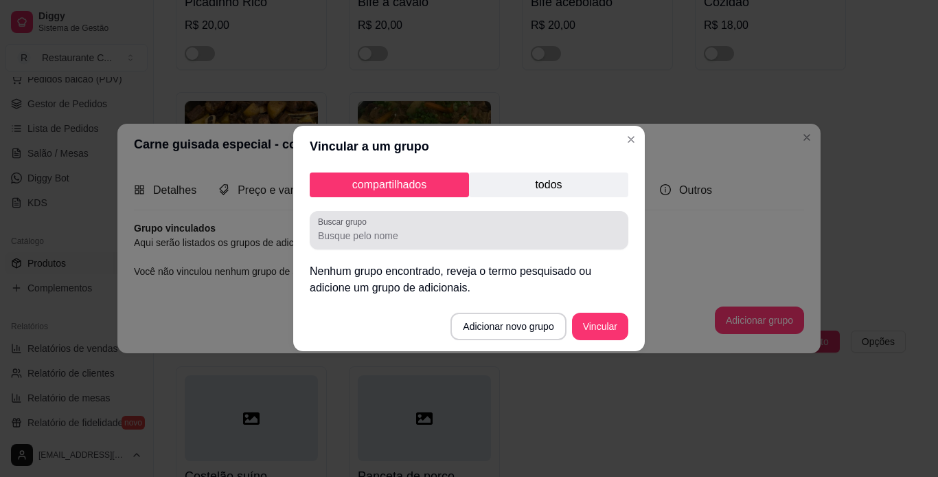
click at [436, 237] on input "Buscar grupo" at bounding box center [469, 236] width 302 height 14
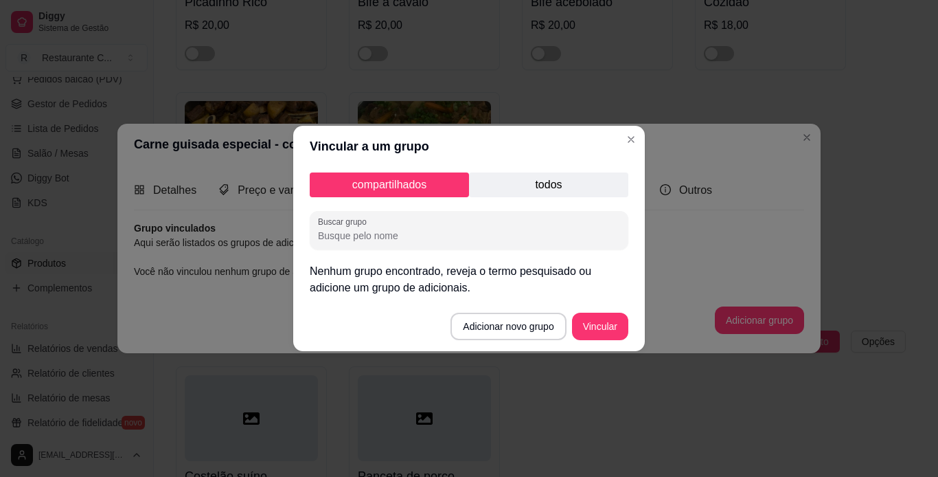
click at [567, 178] on p "todos" at bounding box center [548, 184] width 159 height 25
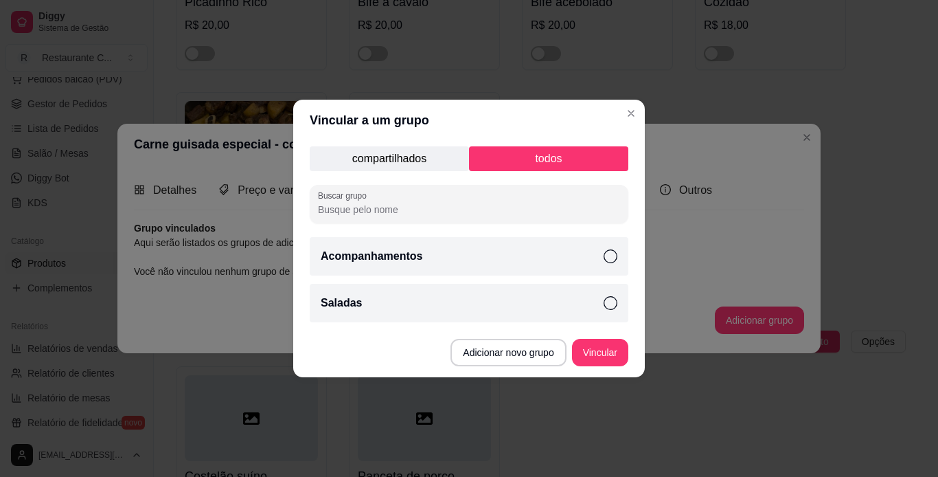
click at [614, 253] on icon at bounding box center [611, 256] width 14 height 14
drag, startPoint x: 612, startPoint y: 302, endPoint x: 615, endPoint y: 331, distance: 29.7
click at [612, 304] on icon at bounding box center [611, 303] width 14 height 14
click at [615, 355] on button "Vincular" at bounding box center [600, 352] width 56 height 27
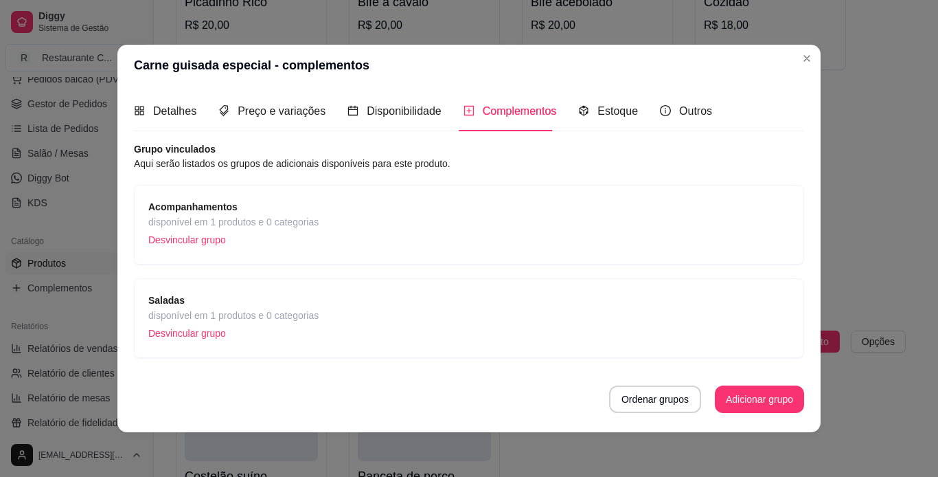
click at [778, 421] on div "Nome do produto Carne guisada especial Código do produto (PDV) Descrição do pro…" at bounding box center [469, 284] width 670 height 284
click at [774, 409] on button "Adicionar grupo" at bounding box center [759, 398] width 89 height 27
click at [199, 118] on div "Detalhes Preço e variações Disponibilidade Complementos Estoque Outros" at bounding box center [423, 110] width 578 height 39
click at [139, 100] on div "Detalhes" at bounding box center [165, 110] width 63 height 39
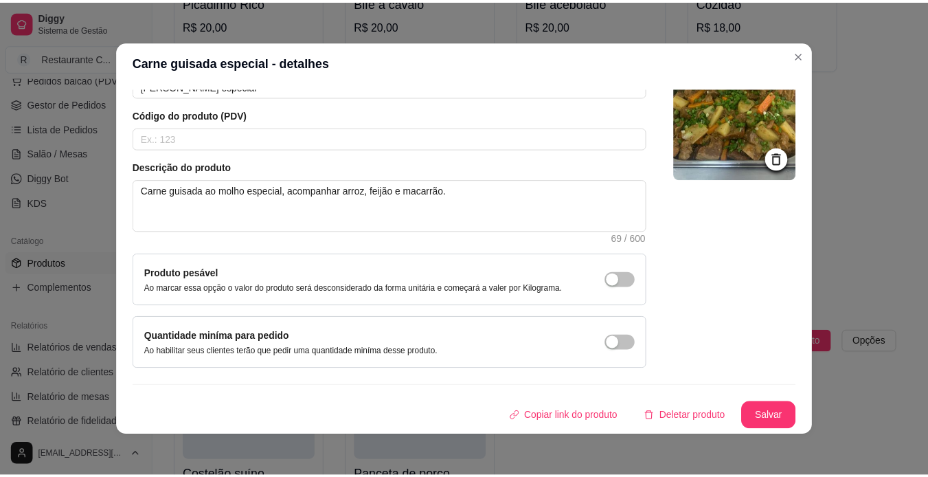
scroll to position [3, 0]
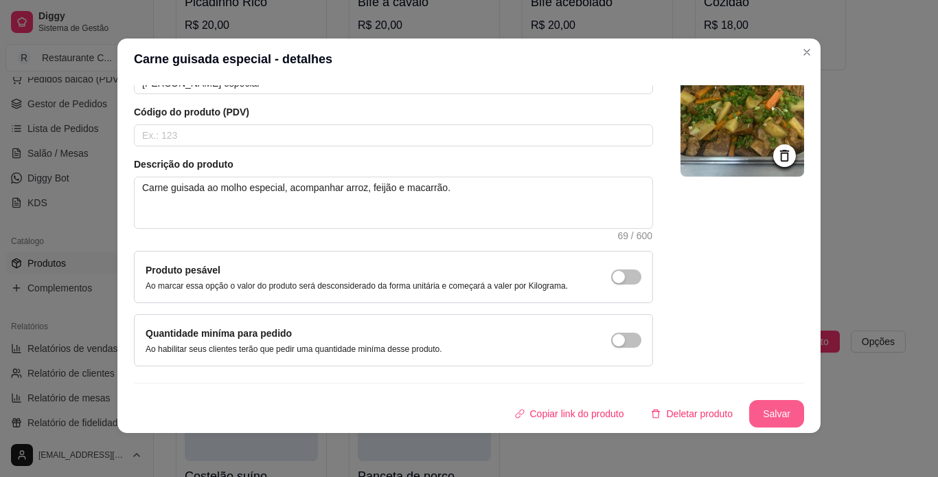
click at [760, 412] on button "Salvar" at bounding box center [776, 413] width 55 height 27
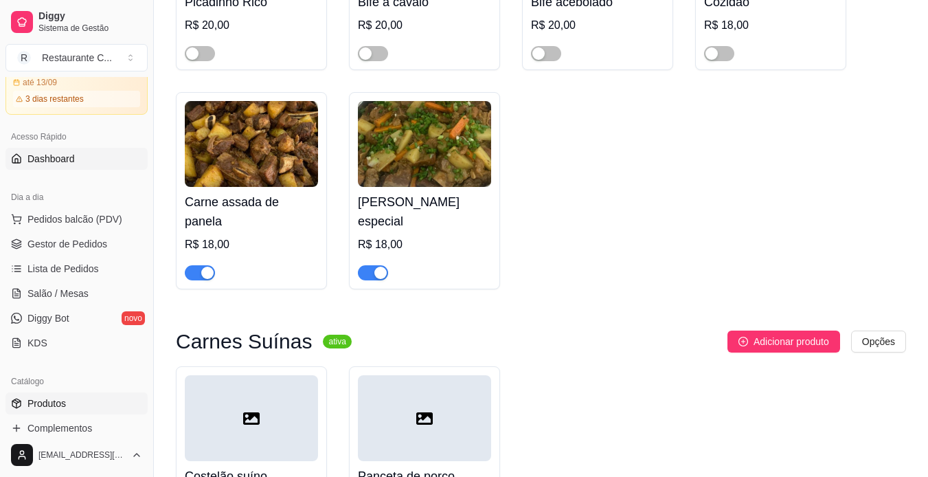
scroll to position [0, 0]
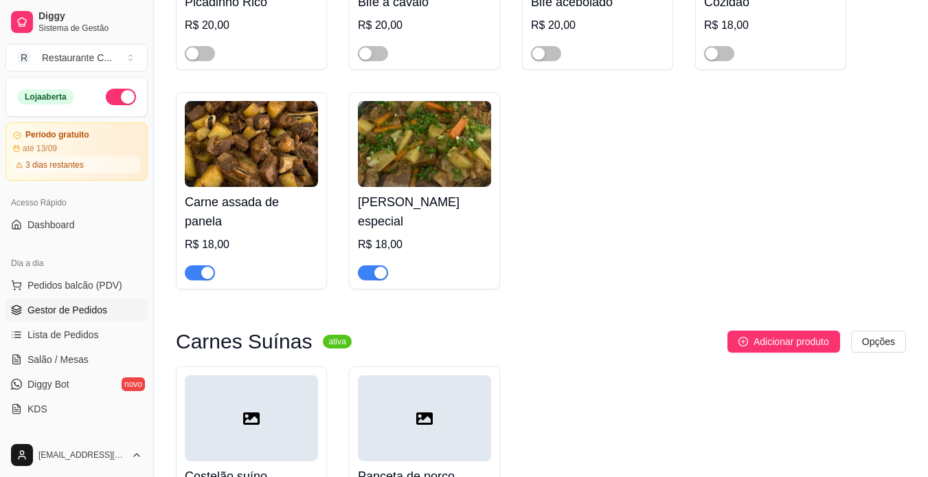
click at [62, 313] on span "Gestor de Pedidos" at bounding box center [67, 310] width 80 height 14
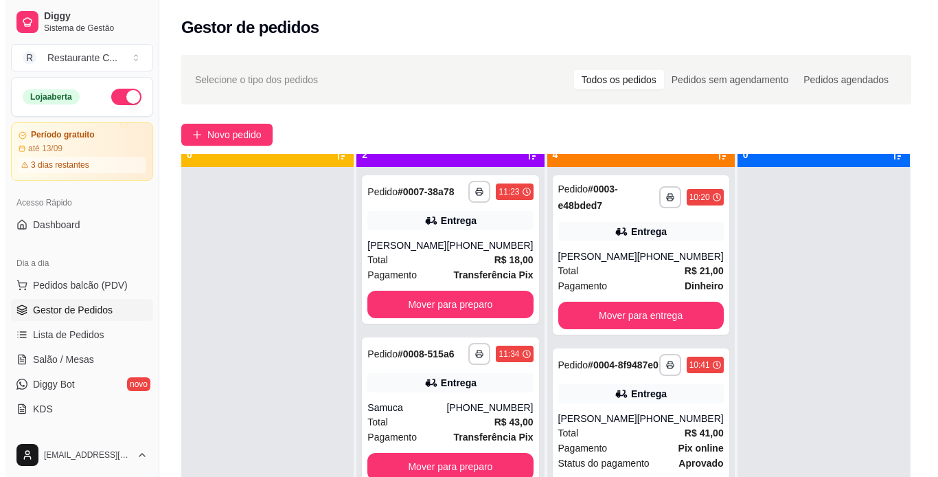
scroll to position [38, 0]
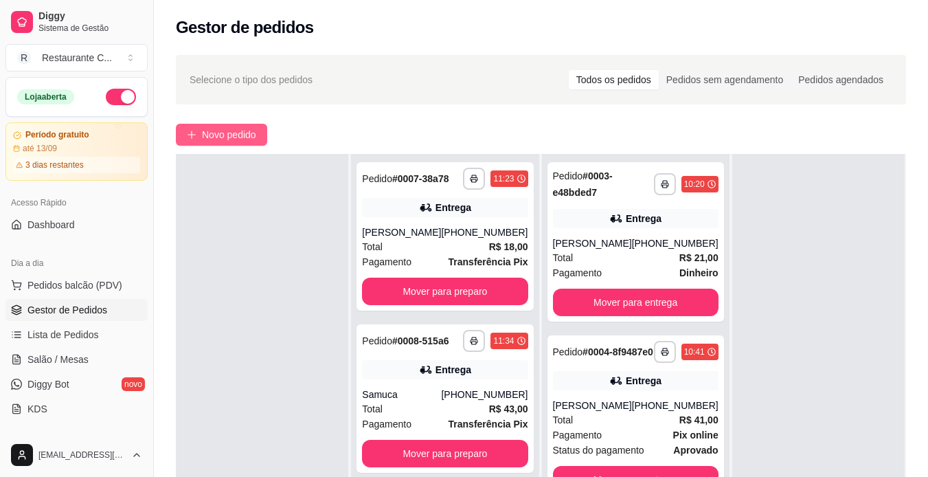
click at [236, 131] on span "Novo pedido" at bounding box center [229, 134] width 54 height 15
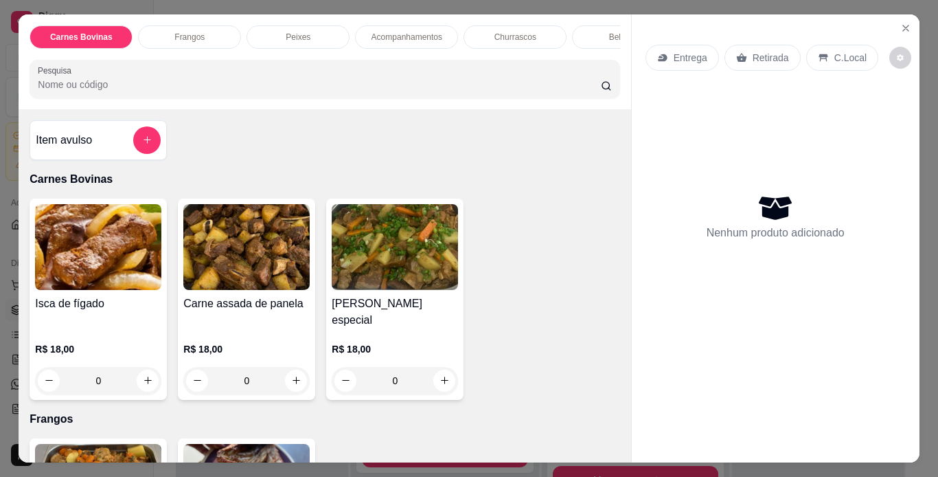
click at [432, 368] on div "0" at bounding box center [395, 380] width 126 height 27
click at [447, 378] on div "0" at bounding box center [395, 380] width 126 height 27
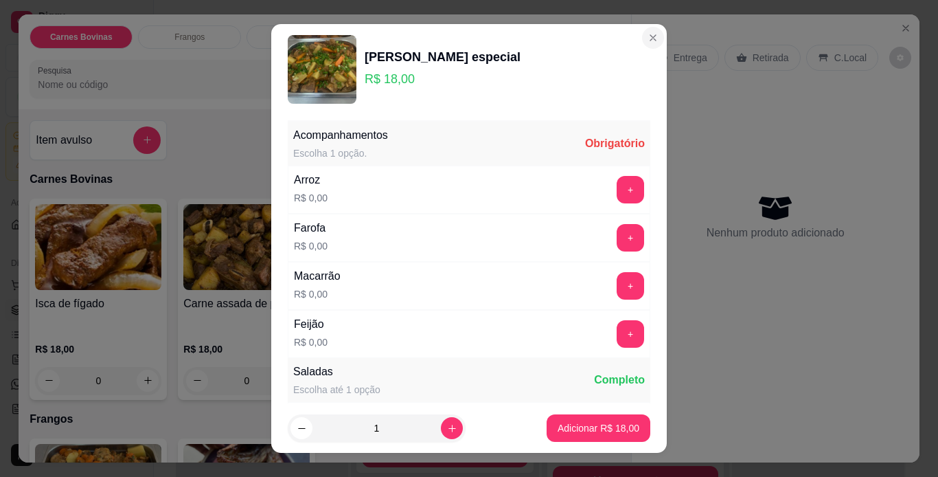
click at [906, 31] on div "Carne guisada especial R$ 18,00 Acompanhamentos Escolha 1 opção. Obrigatório Ar…" at bounding box center [469, 238] width 938 height 477
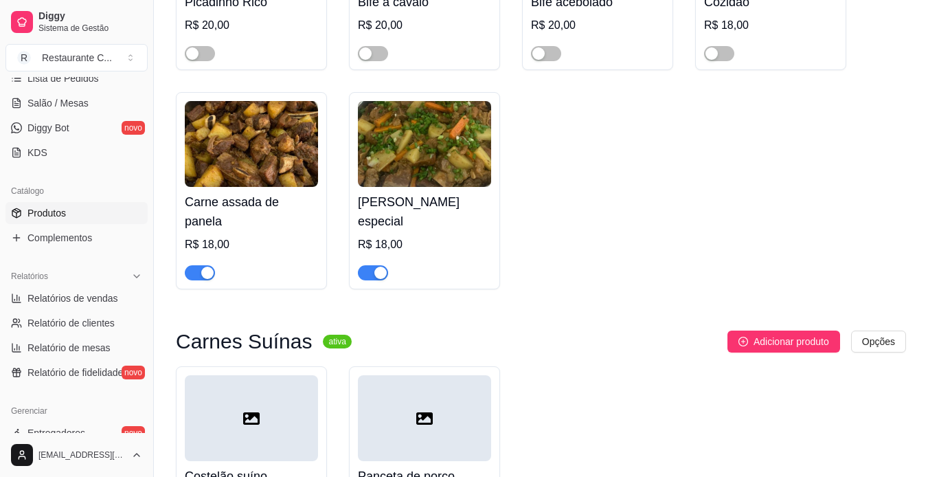
scroll to position [275, 0]
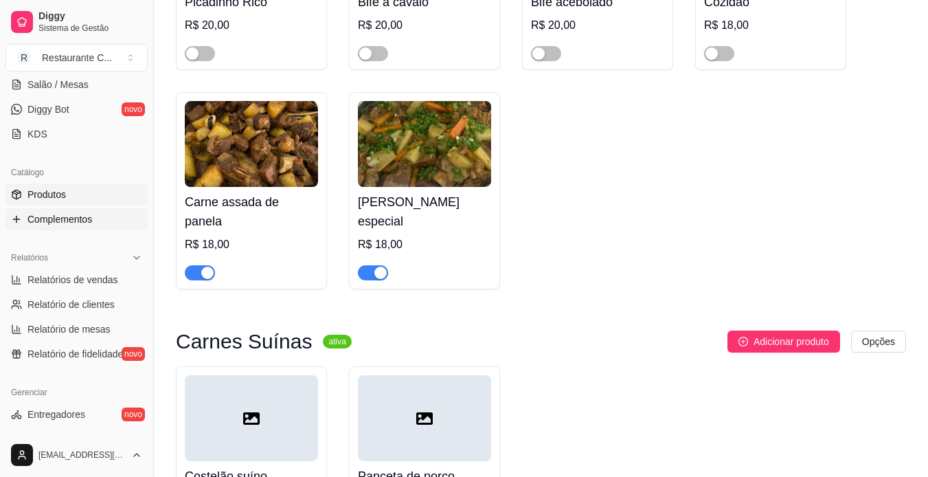
click at [67, 218] on span "Complementos" at bounding box center [59, 219] width 65 height 14
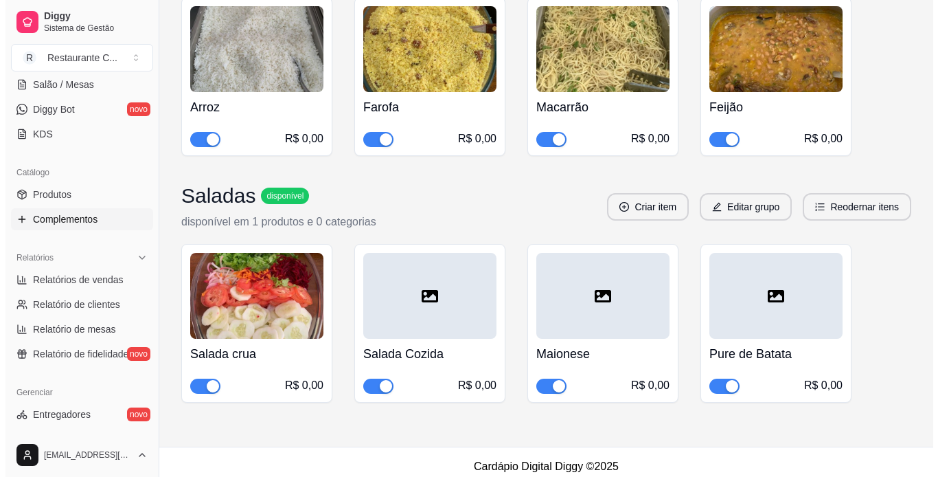
scroll to position [278, 0]
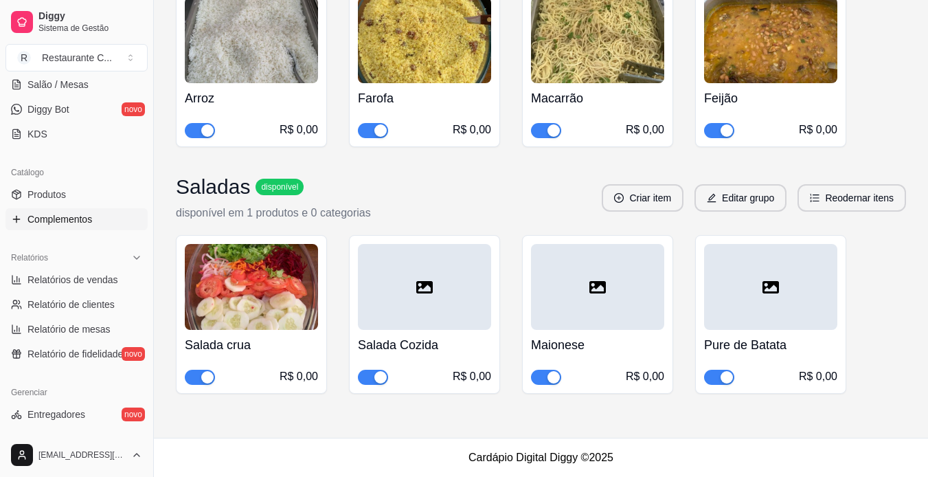
click at [438, 302] on div at bounding box center [424, 287] width 133 height 86
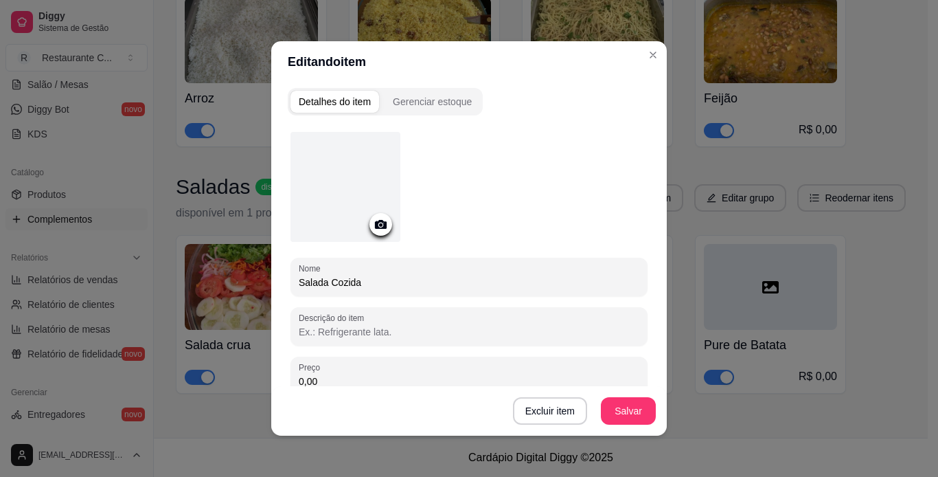
click at [376, 224] on icon at bounding box center [381, 224] width 16 height 16
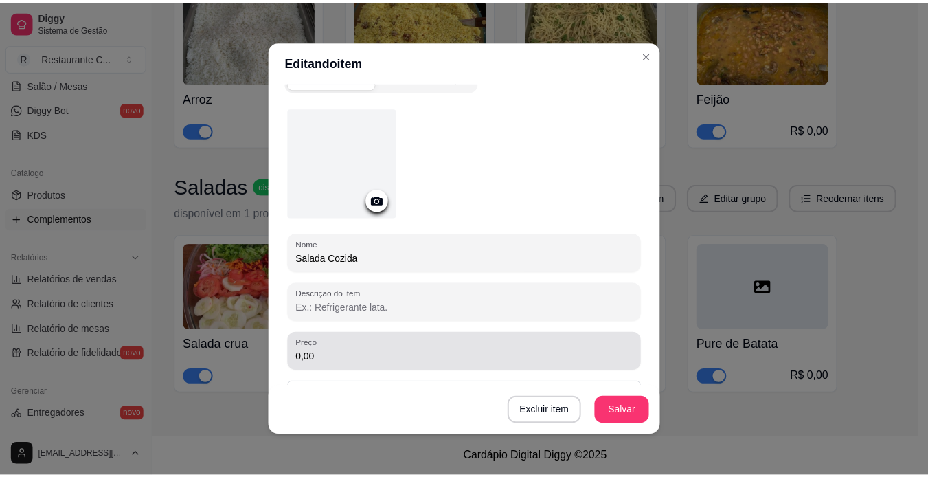
scroll to position [0, 0]
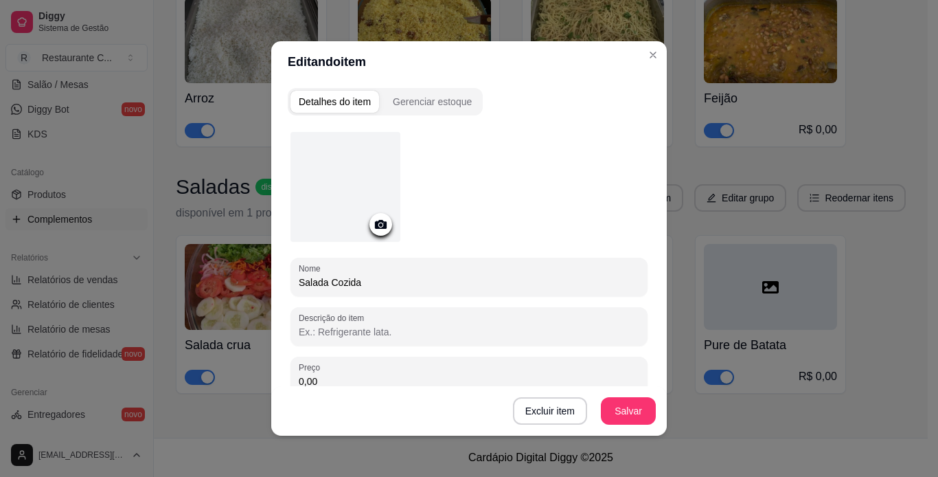
click at [341, 238] on div at bounding box center [346, 187] width 110 height 110
click at [374, 226] on icon at bounding box center [381, 224] width 16 height 16
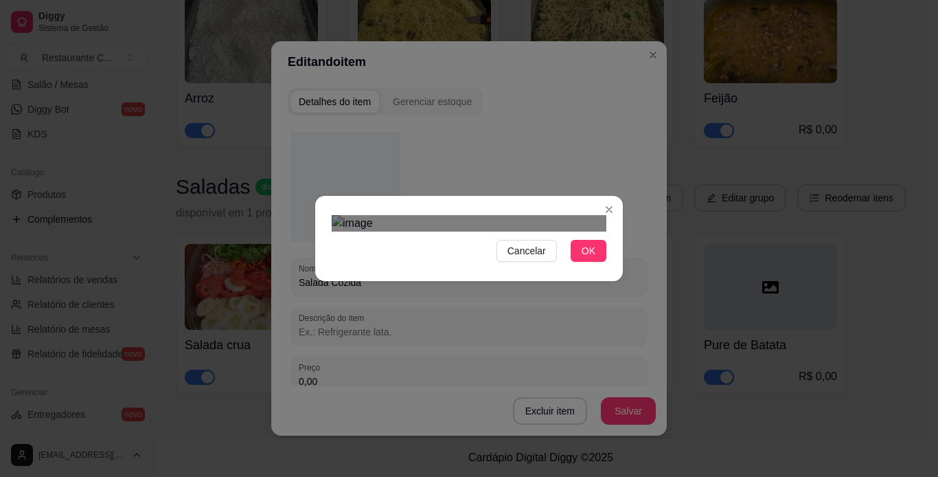
click at [458, 273] on div "Use the arrow keys to move the crop selection area" at bounding box center [455, 396] width 247 height 247
click at [598, 231] on div at bounding box center [469, 223] width 275 height 16
click at [543, 281] on div "Use the arrow keys to move the crop selection area" at bounding box center [466, 415] width 269 height 269
click at [584, 258] on span "OK" at bounding box center [589, 250] width 14 height 15
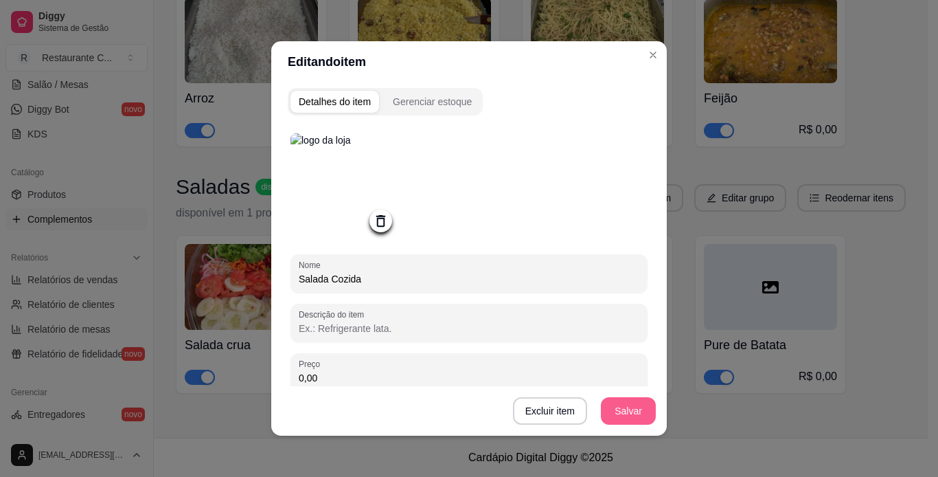
click at [626, 408] on button "Salvar" at bounding box center [628, 410] width 55 height 27
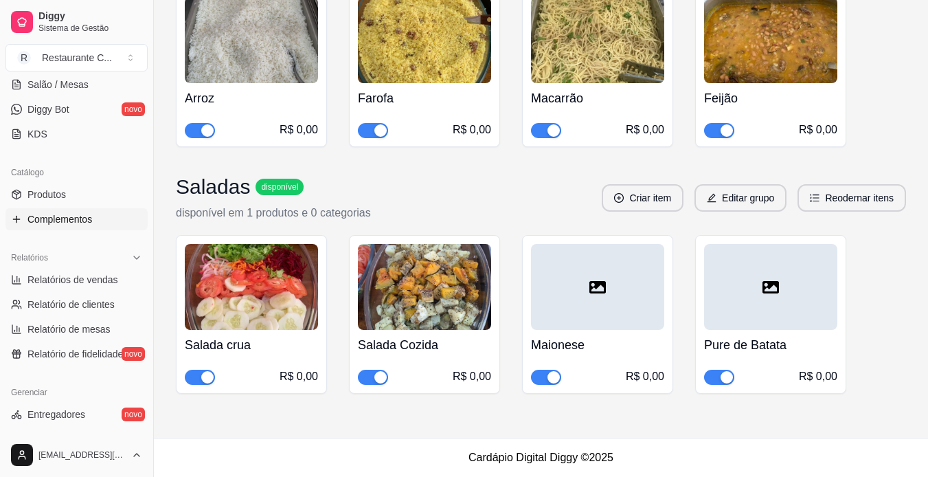
click at [571, 298] on div at bounding box center [597, 287] width 133 height 86
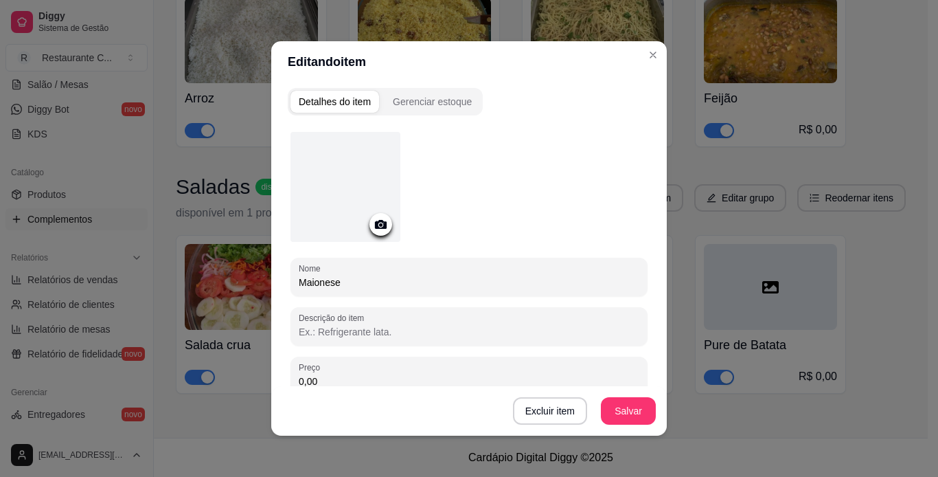
click at [363, 211] on div at bounding box center [346, 187] width 110 height 110
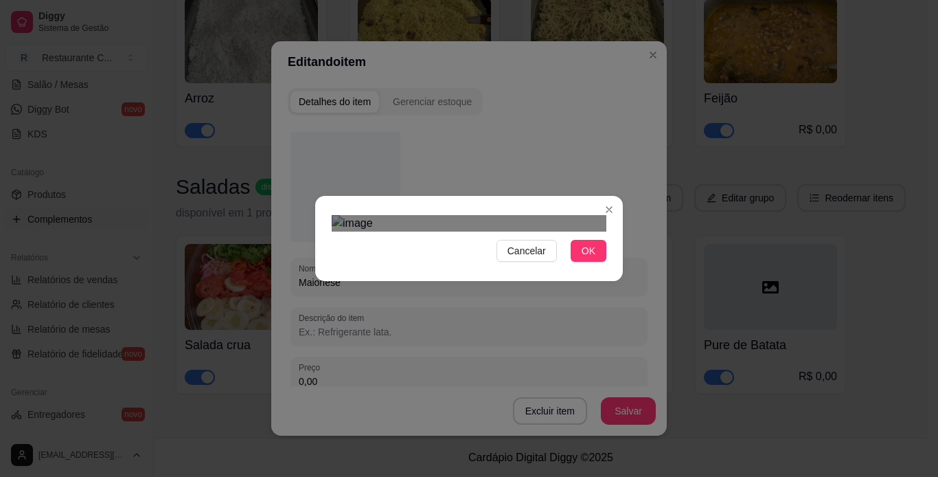
click at [400, 266] on div "Use the arrow keys to move the crop selection area" at bounding box center [455, 389] width 247 height 247
click at [552, 302] on div "Use the arrow keys to move the crop selection area" at bounding box center [467, 437] width 271 height 271
click at [585, 267] on div "Cancelar OK" at bounding box center [469, 239] width 308 height 58
click at [582, 258] on span "OK" at bounding box center [589, 250] width 14 height 15
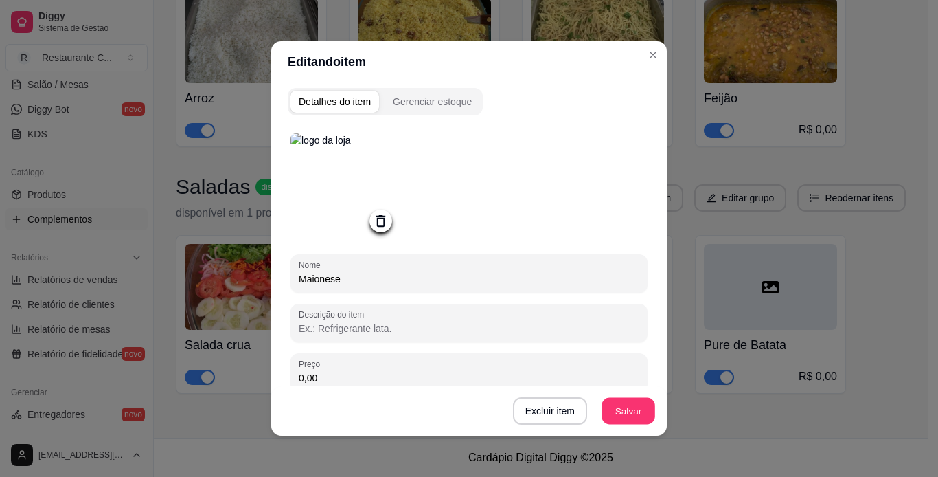
click at [616, 425] on div "Excluir item Salvar" at bounding box center [469, 410] width 396 height 49
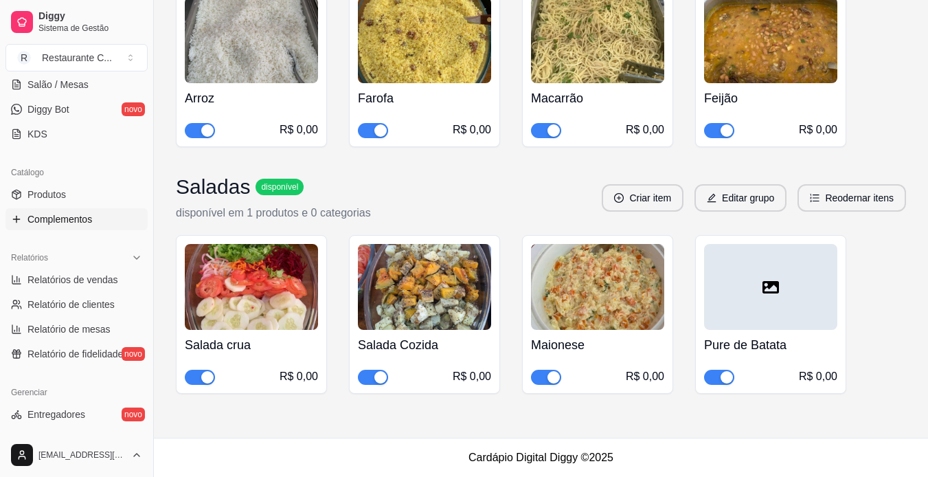
click at [775, 294] on icon at bounding box center [770, 287] width 16 height 16
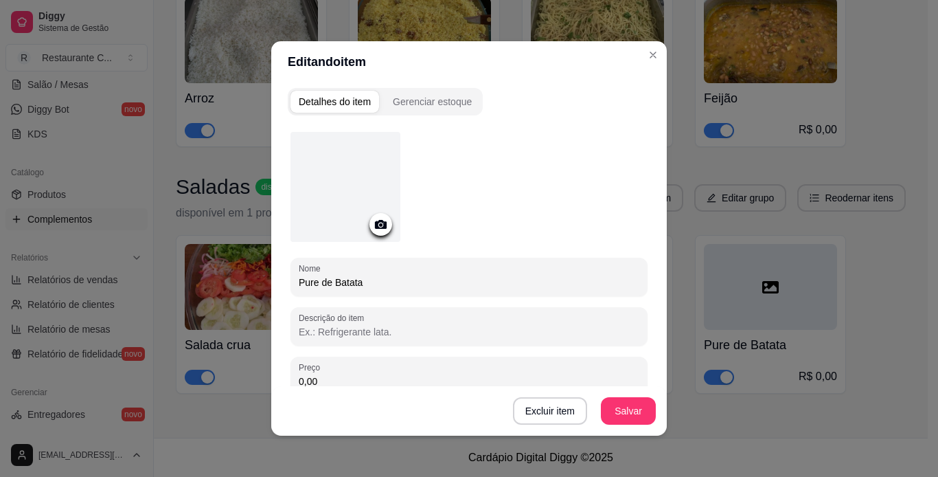
click at [374, 226] on icon at bounding box center [381, 224] width 16 height 16
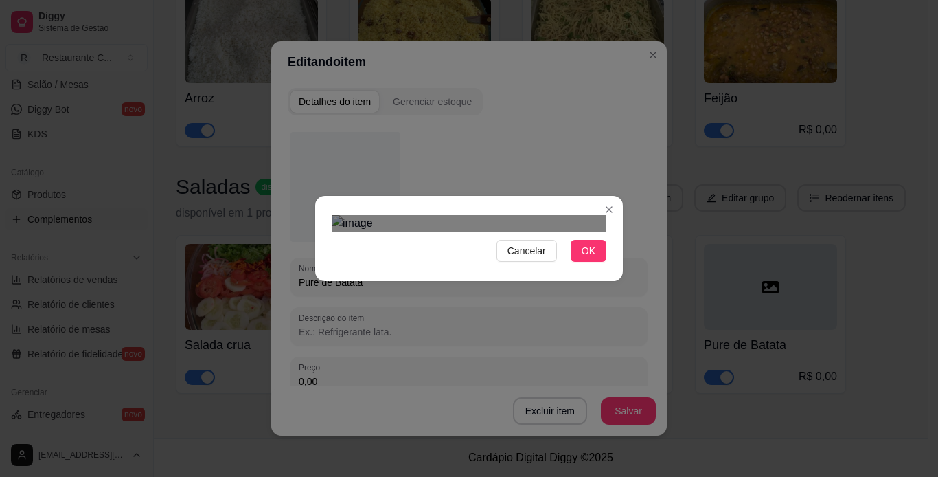
click at [275, 379] on div "Cancelar OK" at bounding box center [469, 238] width 938 height 477
click at [611, 210] on div "Cancelar OK" at bounding box center [469, 239] width 308 height 58
click at [582, 258] on span "OK" at bounding box center [589, 250] width 14 height 15
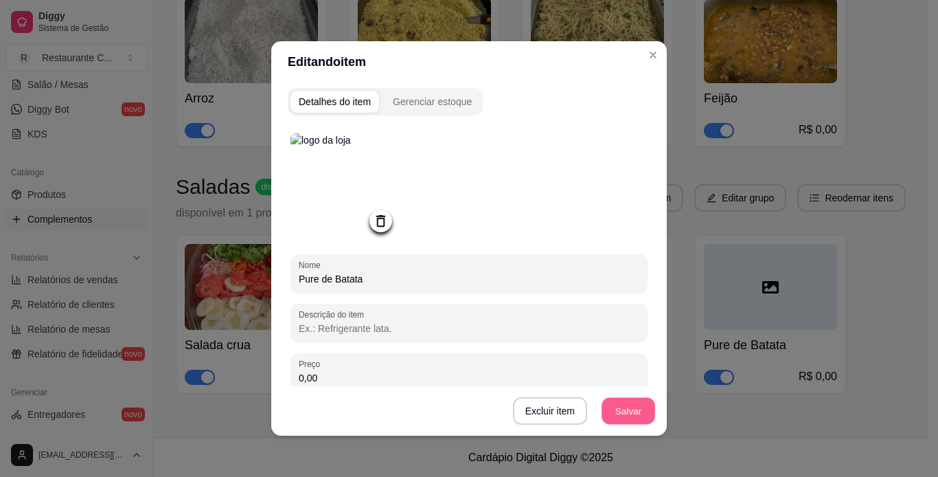
click at [622, 414] on button "Salvar" at bounding box center [629, 411] width 54 height 27
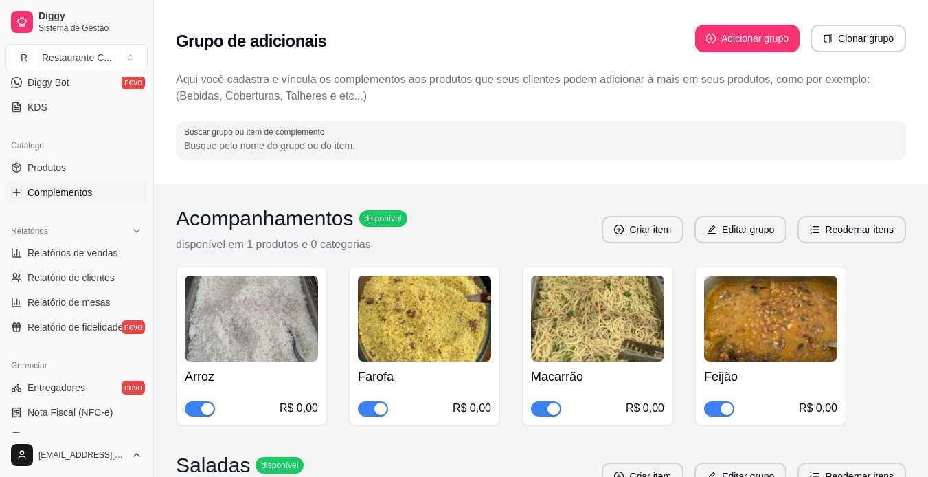
scroll to position [275, 0]
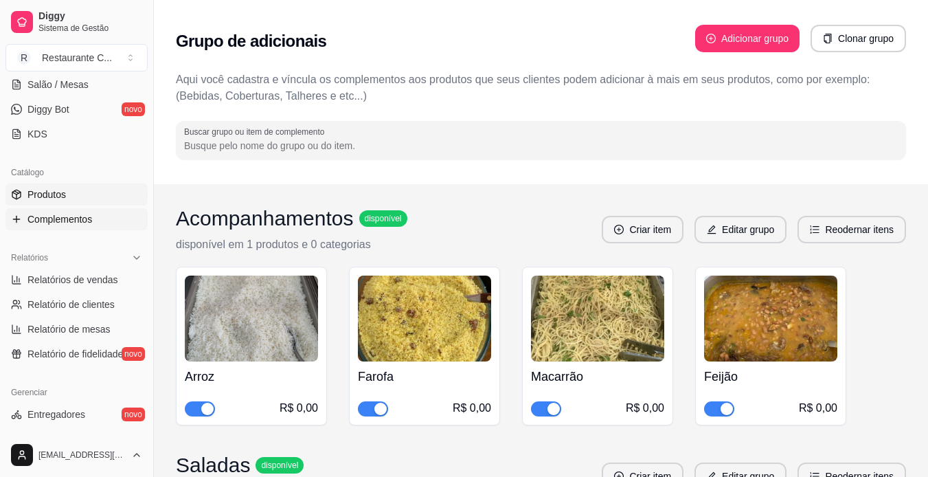
click at [52, 192] on span "Produtos" at bounding box center [46, 195] width 38 height 14
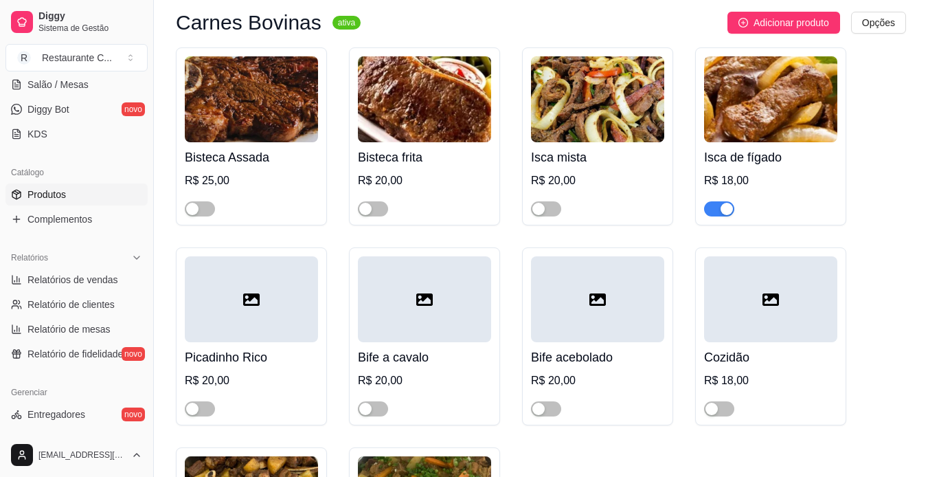
scroll to position [137, 0]
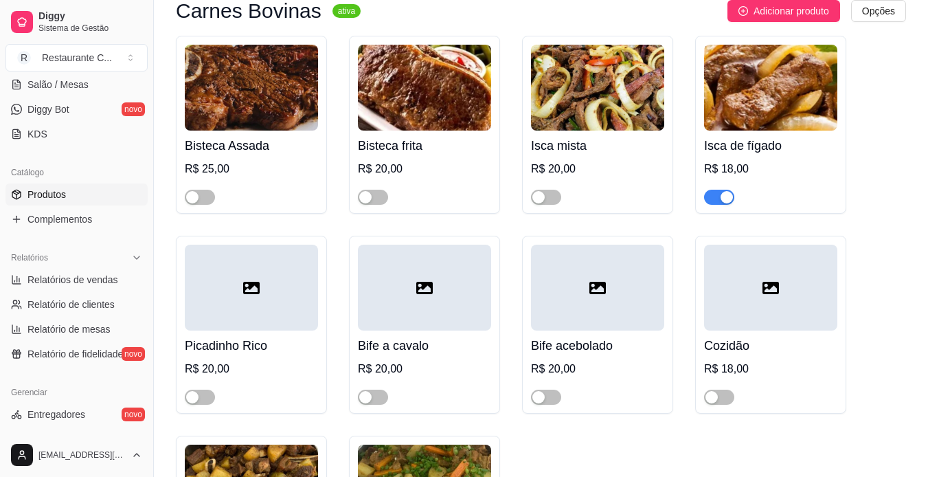
click at [851, 121] on div "Bisteca Assada R$ 25,00 Bisteca frita R$ 20,00 Isca mista R$ 20,00 Isca de fíga…" at bounding box center [541, 334] width 730 height 597
click at [804, 119] on img at bounding box center [770, 88] width 133 height 86
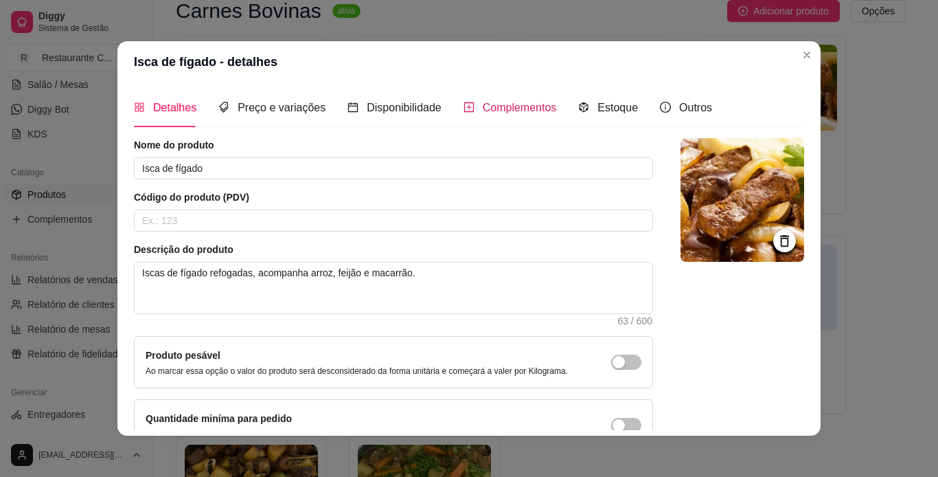
click at [516, 102] on span "Complementos" at bounding box center [520, 108] width 74 height 12
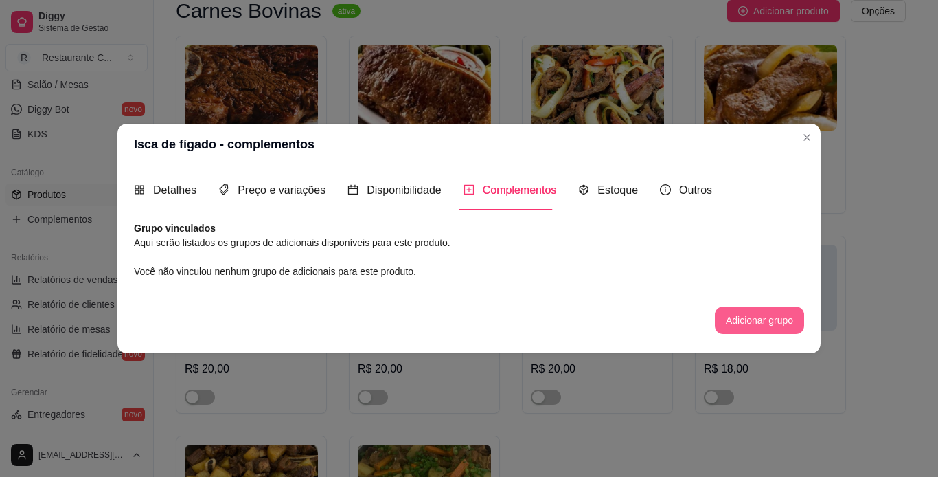
click at [791, 322] on button "Adicionar grupo" at bounding box center [759, 319] width 89 height 27
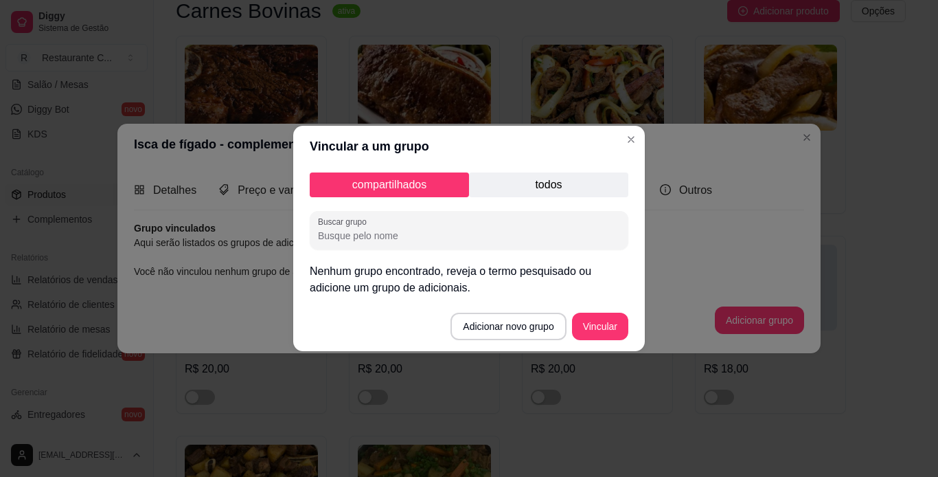
click at [545, 190] on p "todos" at bounding box center [548, 184] width 159 height 25
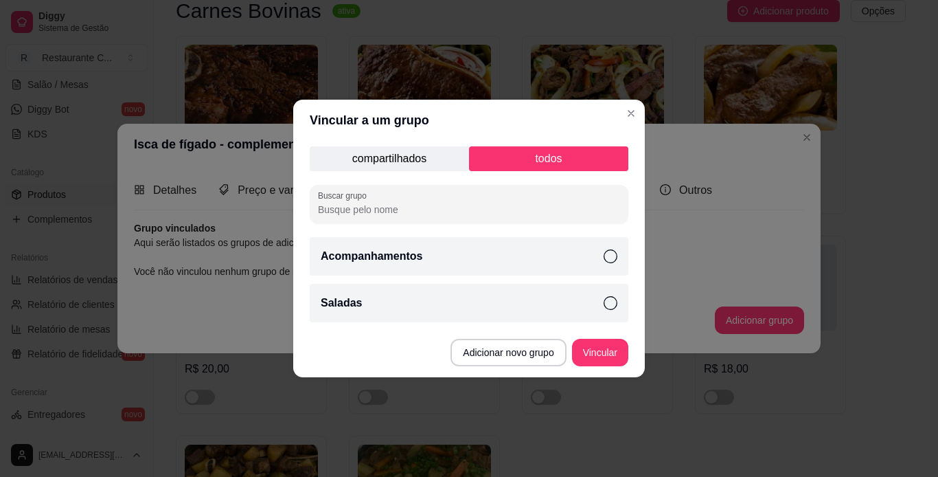
click at [372, 251] on p "Acompanhamentos" at bounding box center [372, 256] width 102 height 16
click at [442, 307] on div "Saladas" at bounding box center [469, 303] width 319 height 38
click at [611, 343] on button "Vincular" at bounding box center [600, 352] width 56 height 27
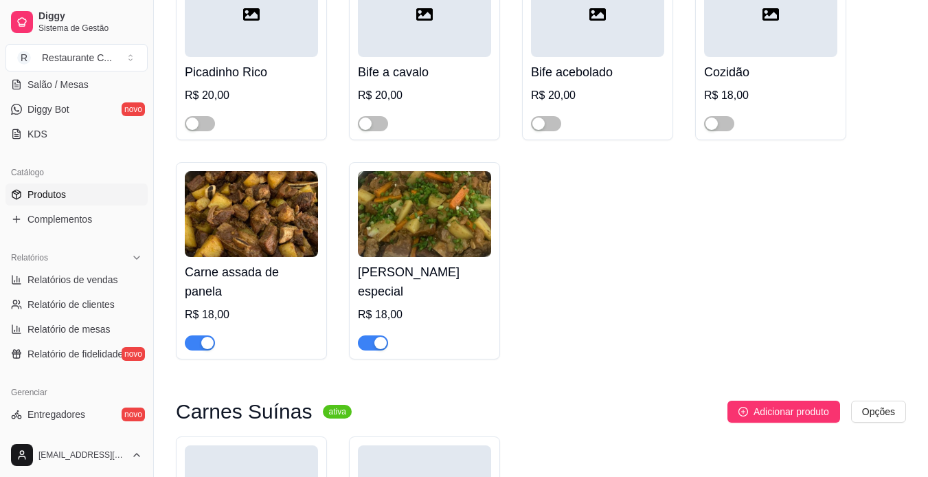
scroll to position [412, 0]
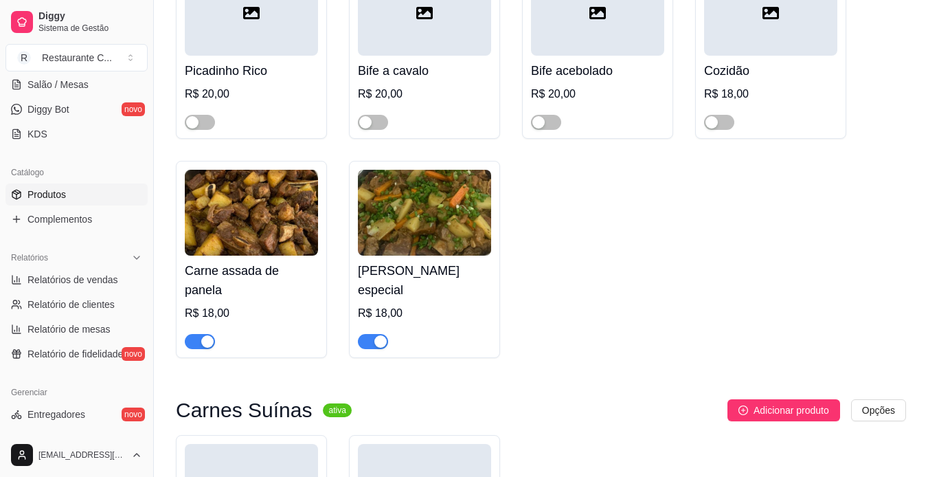
click at [243, 215] on img at bounding box center [251, 213] width 133 height 86
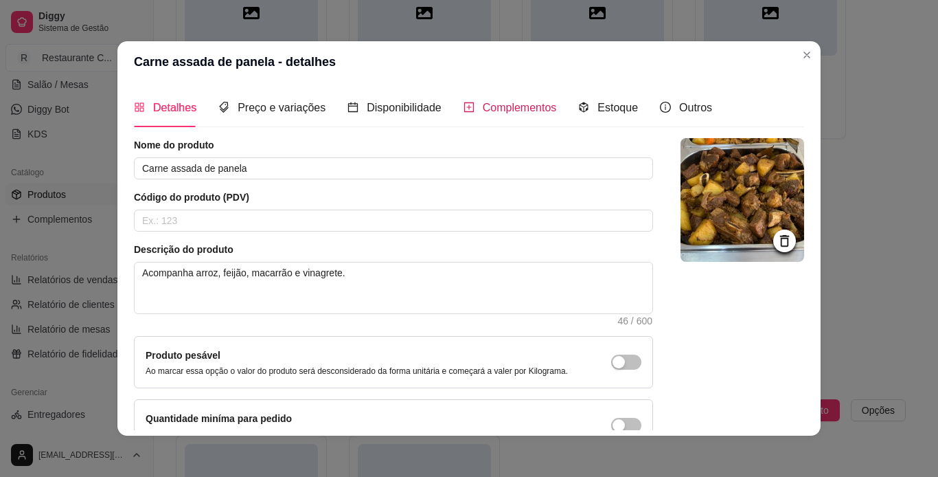
click at [517, 102] on span "Complementos" at bounding box center [520, 108] width 74 height 12
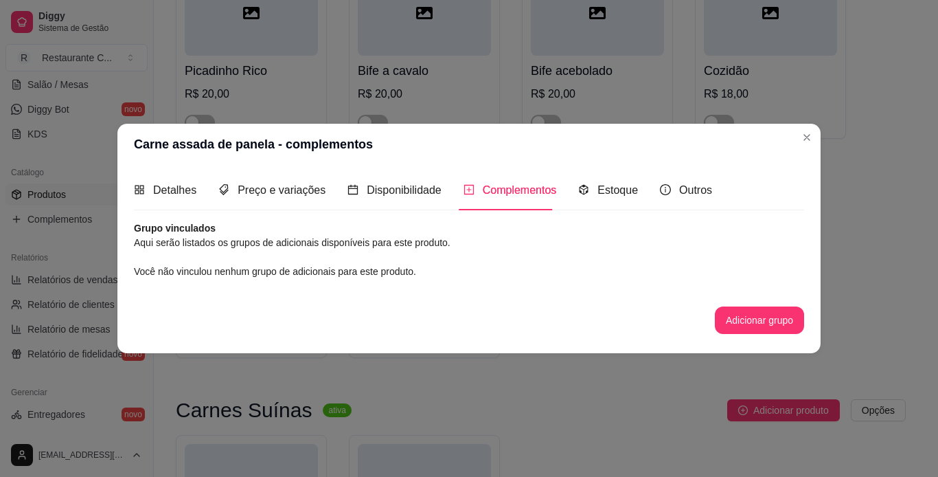
drag, startPoint x: 749, startPoint y: 339, endPoint x: 758, endPoint y: 343, distance: 9.8
click at [748, 336] on div "Nome do produto Carne assada de panela Código do produto (PDV) Descrição do pro…" at bounding box center [469, 284] width 670 height 126
click at [764, 320] on button "Adicionar grupo" at bounding box center [759, 319] width 87 height 27
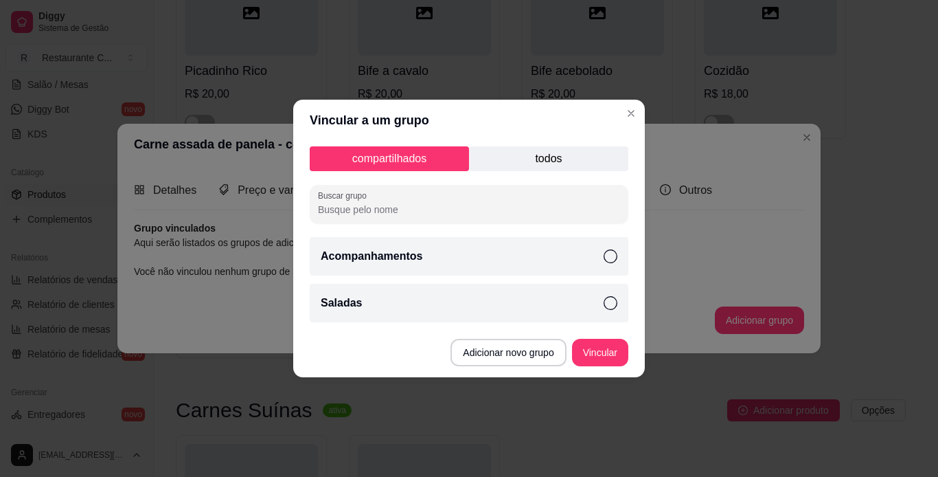
click at [562, 162] on p "todos" at bounding box center [548, 158] width 159 height 25
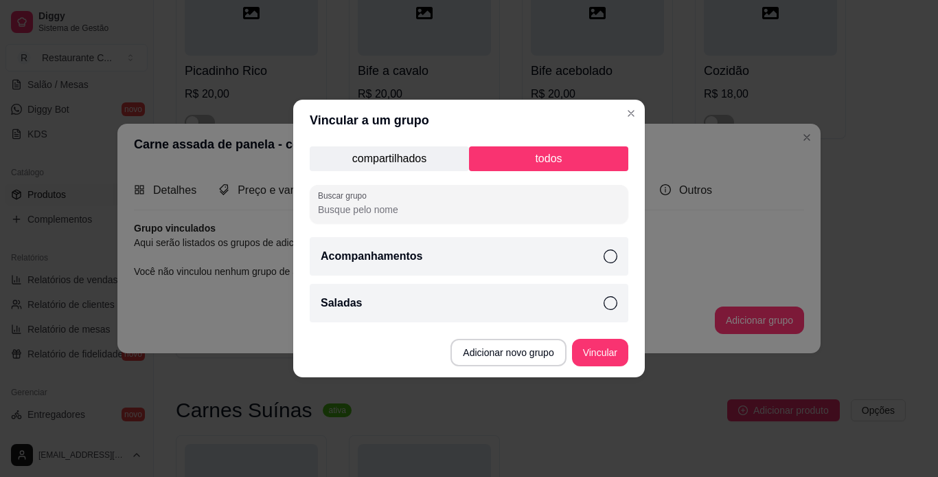
drag, startPoint x: 605, startPoint y: 262, endPoint x: 607, endPoint y: 287, distance: 25.5
click at [605, 265] on div "Acompanhamentos" at bounding box center [469, 256] width 319 height 38
click at [604, 308] on icon at bounding box center [611, 303] width 14 height 14
click at [607, 347] on button "Vincular" at bounding box center [600, 352] width 55 height 27
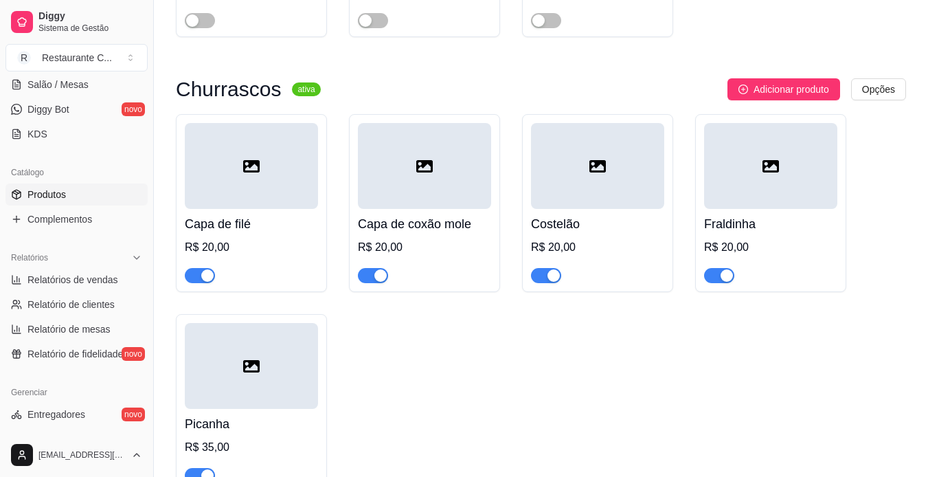
scroll to position [2816, 0]
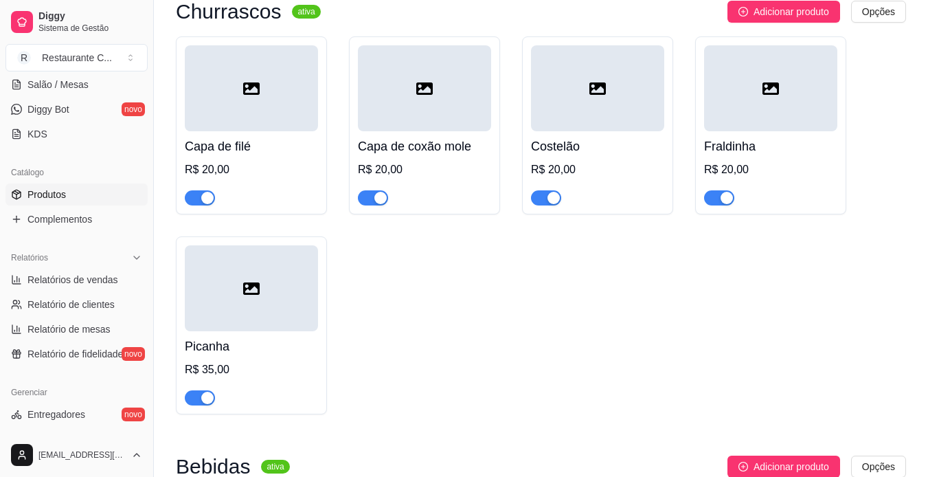
click at [600, 80] on icon at bounding box center [597, 88] width 16 height 16
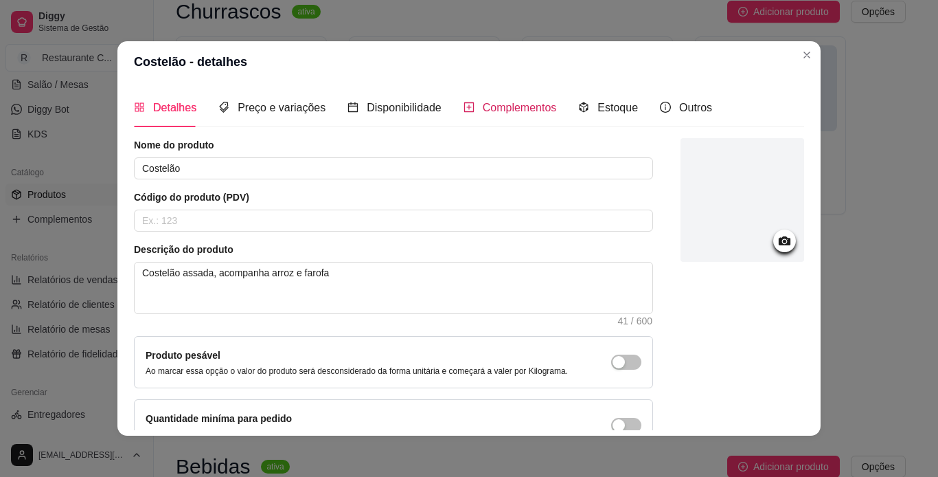
click at [540, 104] on span "Complementos" at bounding box center [520, 108] width 74 height 12
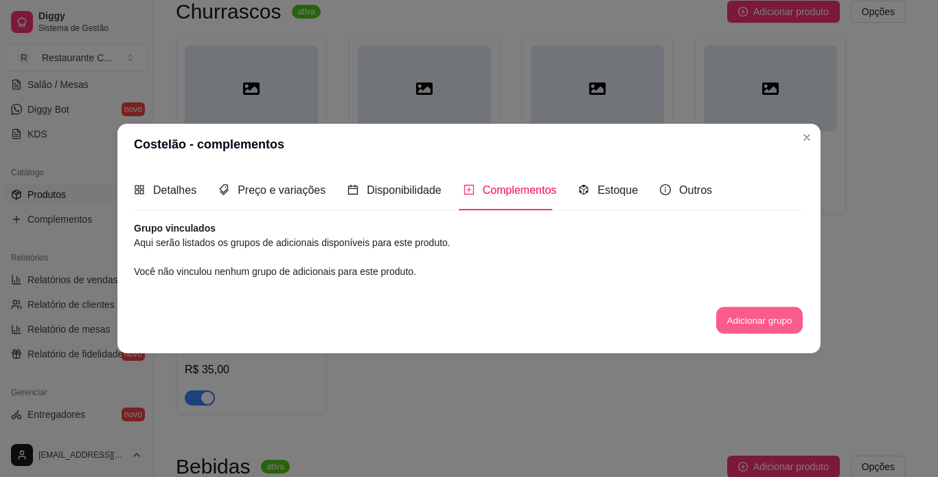
click at [749, 321] on button "Adicionar grupo" at bounding box center [759, 319] width 87 height 27
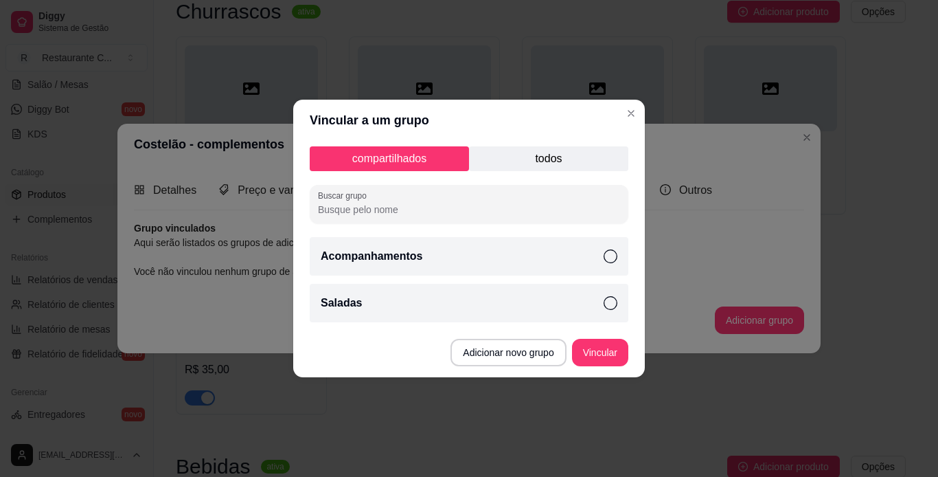
click at [559, 168] on p "todos" at bounding box center [548, 158] width 159 height 25
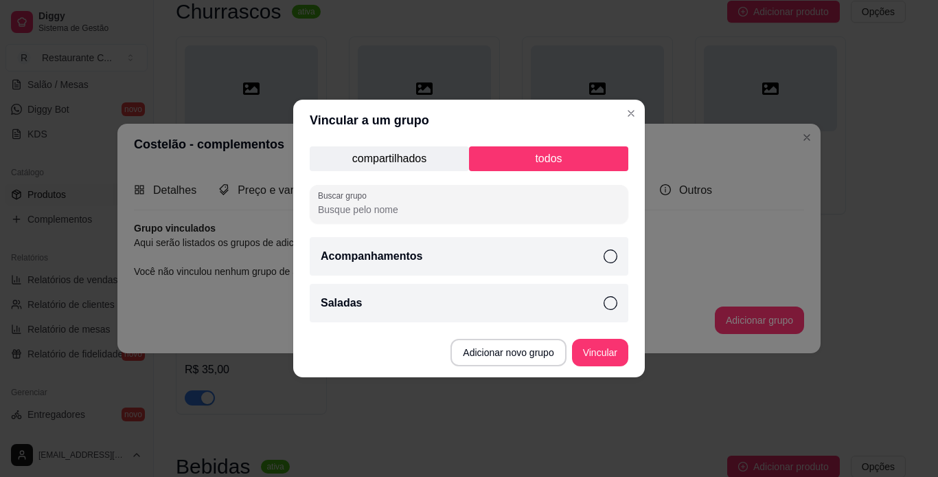
click at [626, 254] on div "Acompanhamentos" at bounding box center [469, 256] width 319 height 38
click at [613, 290] on div "Saladas" at bounding box center [469, 303] width 319 height 38
click at [600, 353] on button "Vincular" at bounding box center [600, 352] width 56 height 27
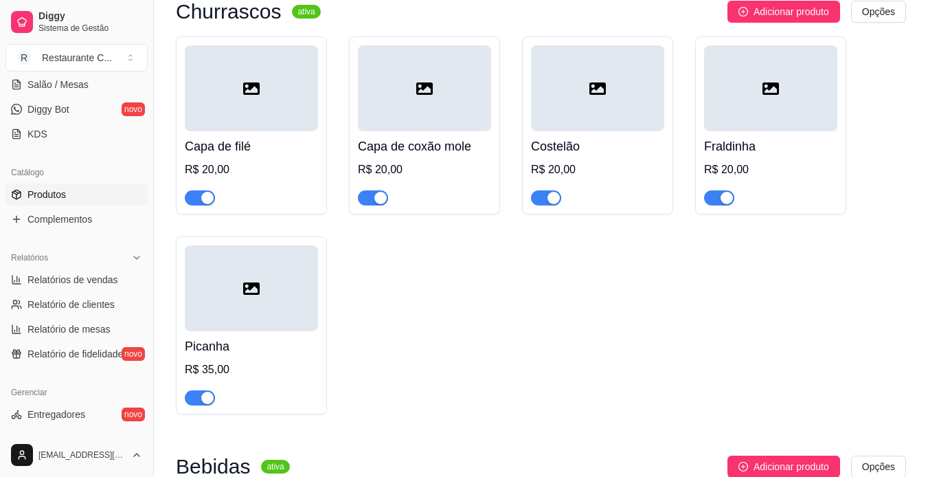
click at [600, 137] on h4 "Costelão" at bounding box center [597, 146] width 133 height 19
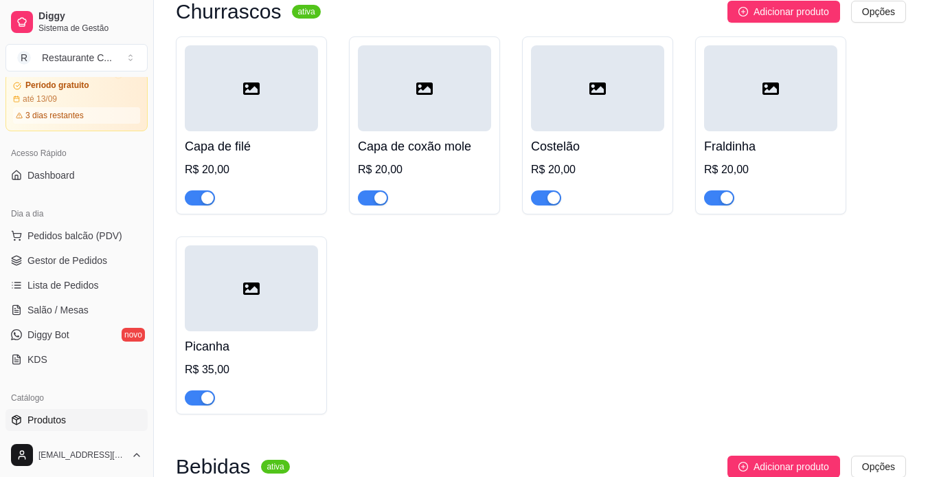
scroll to position [0, 0]
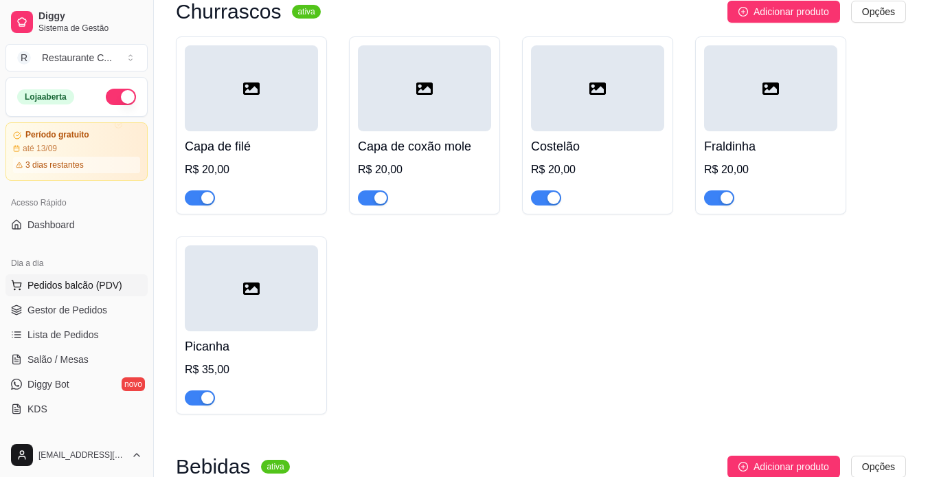
drag, startPoint x: 74, startPoint y: 304, endPoint x: 117, endPoint y: 285, distance: 47.4
click at [74, 305] on span "Gestor de Pedidos" at bounding box center [67, 310] width 80 height 14
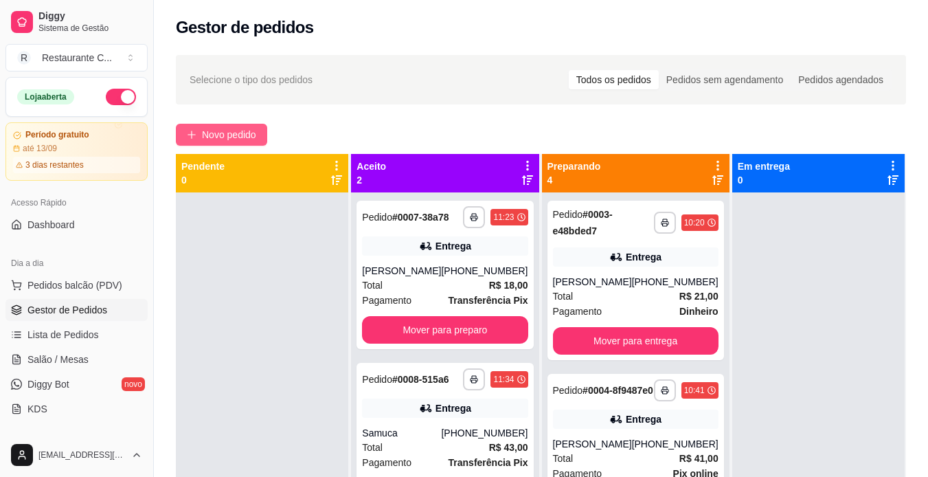
click at [214, 126] on button "Novo pedido" at bounding box center [221, 135] width 91 height 22
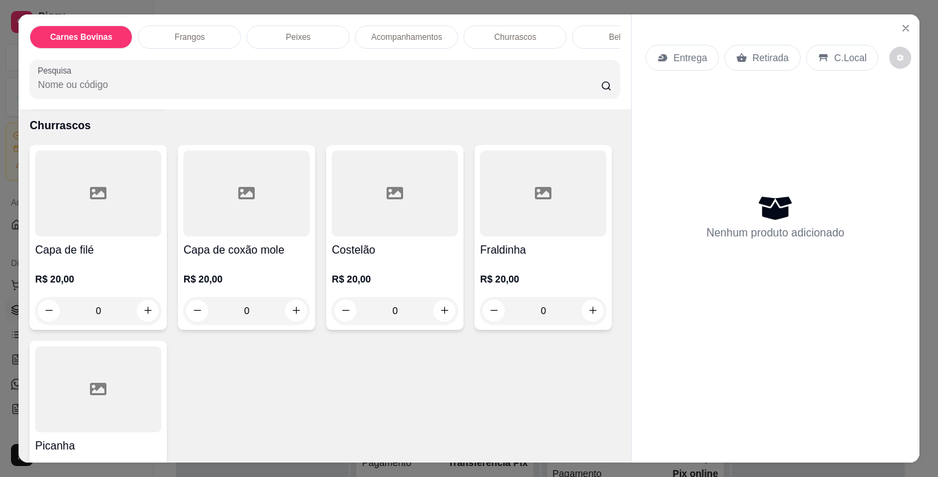
scroll to position [962, 0]
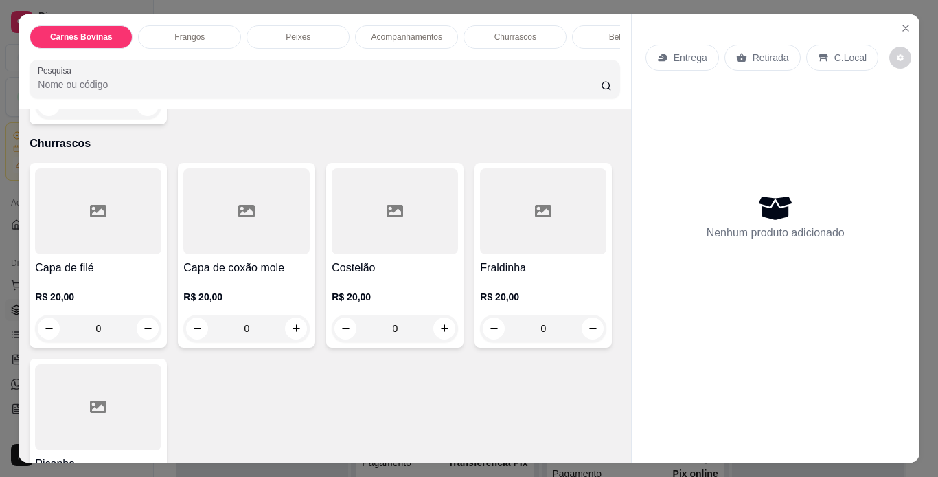
click at [421, 260] on h4 "Costelão" at bounding box center [395, 268] width 126 height 16
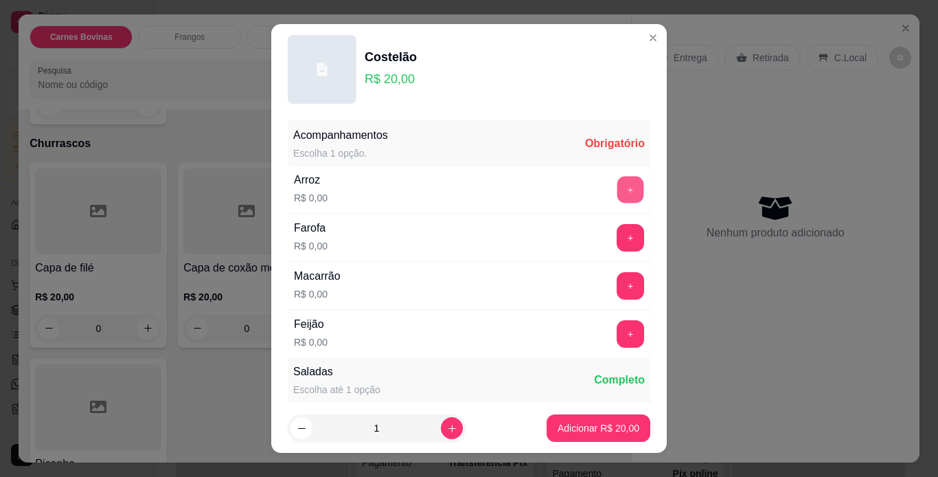
click at [618, 197] on button "+" at bounding box center [631, 189] width 27 height 27
click at [618, 240] on button "+" at bounding box center [631, 237] width 27 height 27
click at [617, 284] on button "+" at bounding box center [630, 285] width 27 height 27
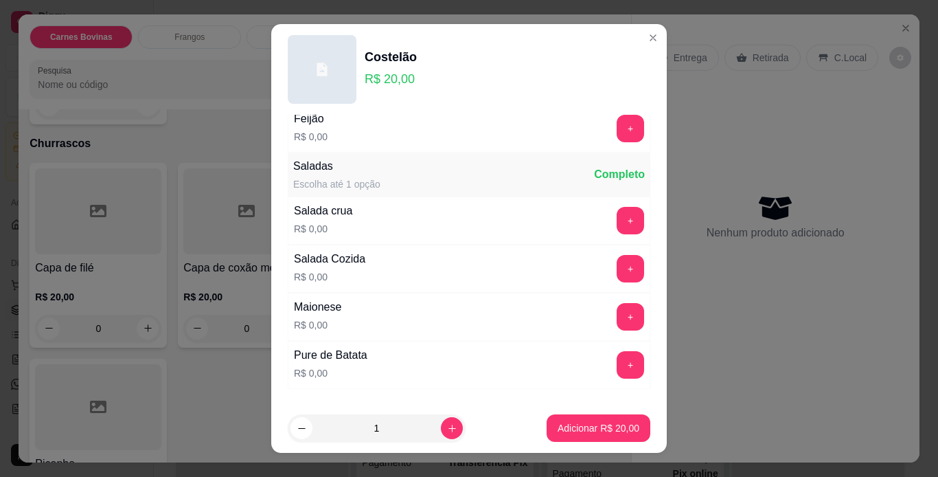
scroll to position [275, 0]
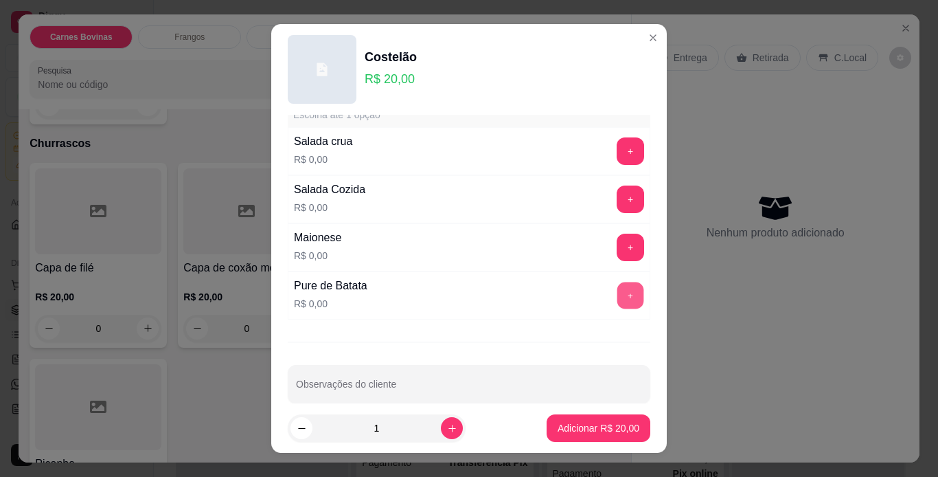
click at [618, 292] on button "+" at bounding box center [631, 295] width 27 height 27
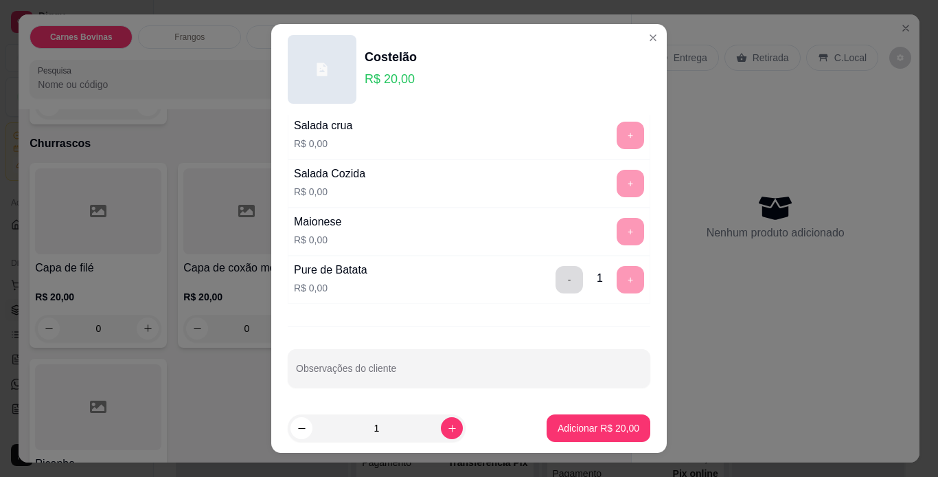
scroll to position [293, 0]
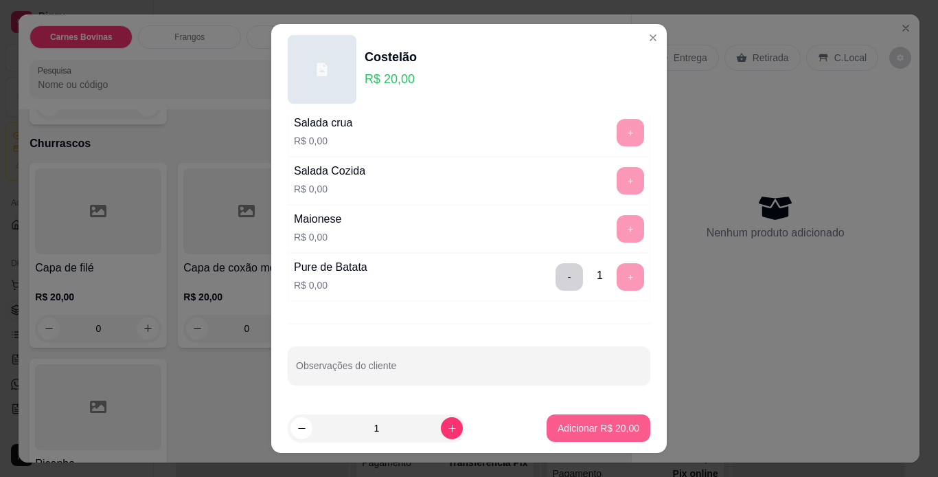
click at [589, 423] on p "Adicionar R$ 20,00" at bounding box center [599, 428] width 82 height 14
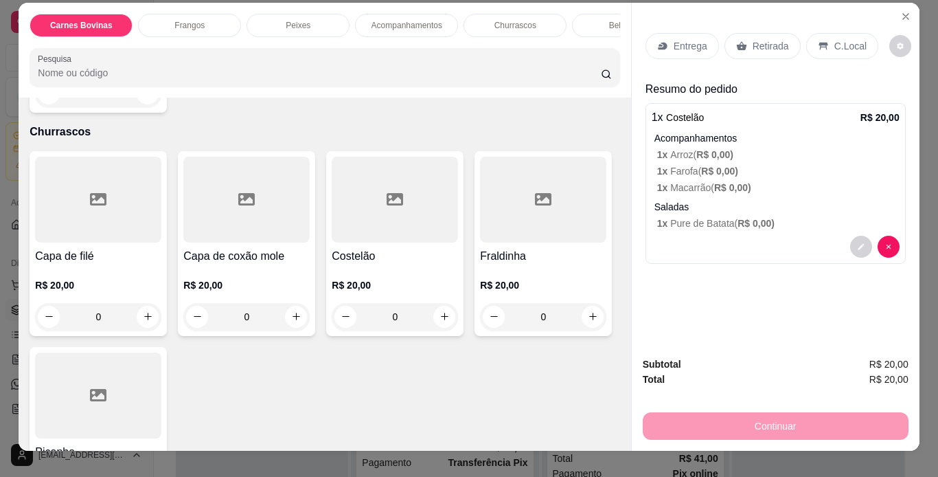
scroll to position [0, 0]
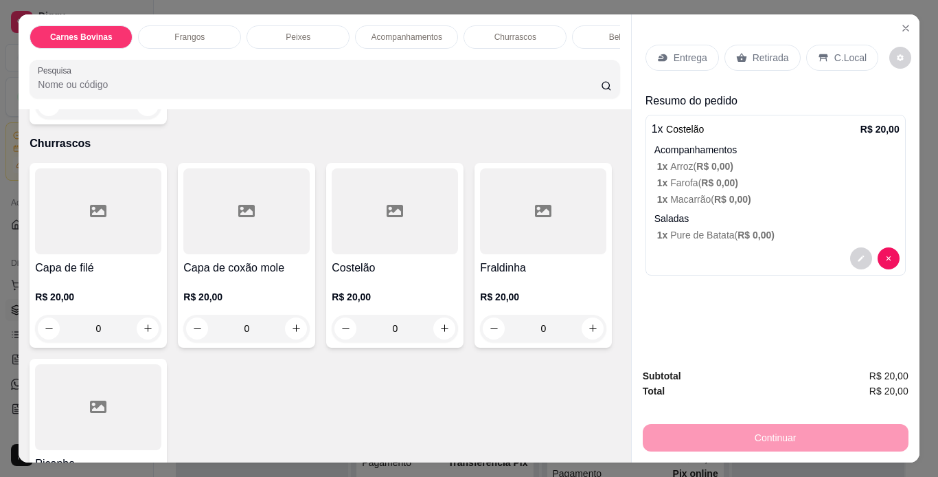
click at [681, 52] on p "Entrega" at bounding box center [691, 58] width 34 height 14
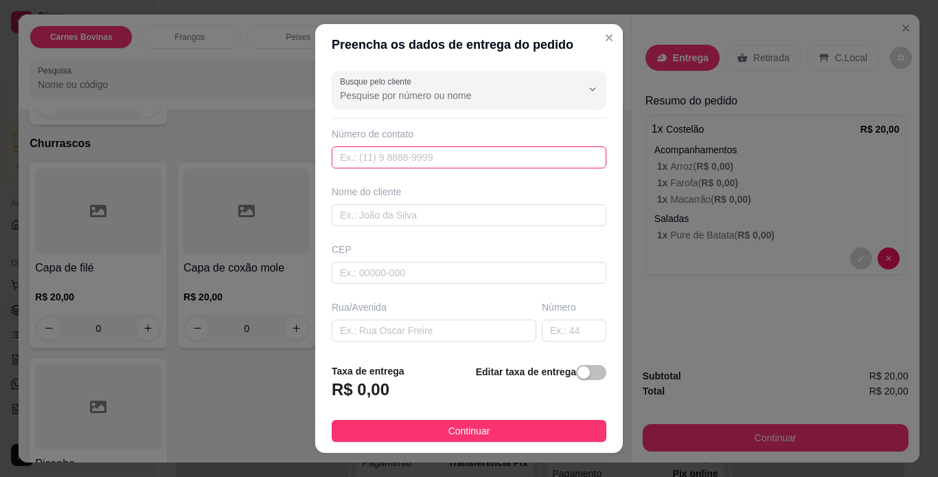
click at [409, 148] on input "text" at bounding box center [469, 157] width 275 height 22
type input "[PHONE_NUMBER]"
click at [409, 213] on input "text" at bounding box center [469, 215] width 275 height 22
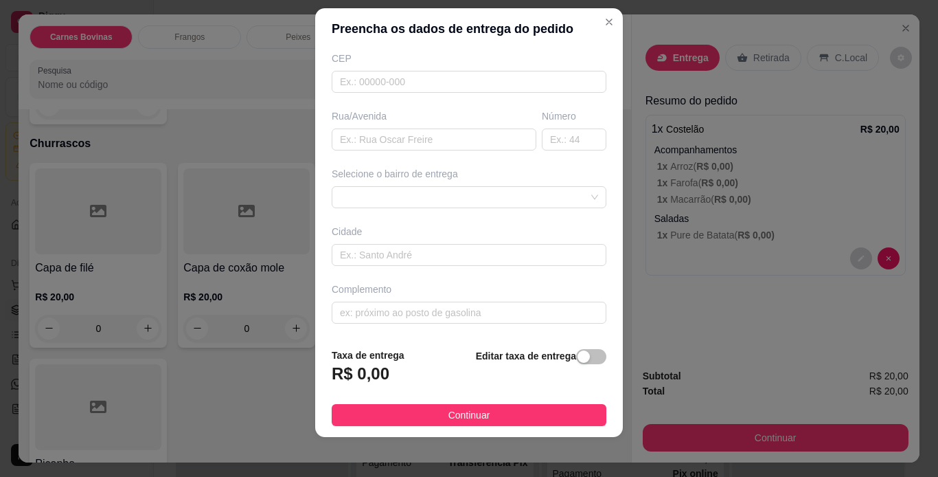
scroll to position [20, 0]
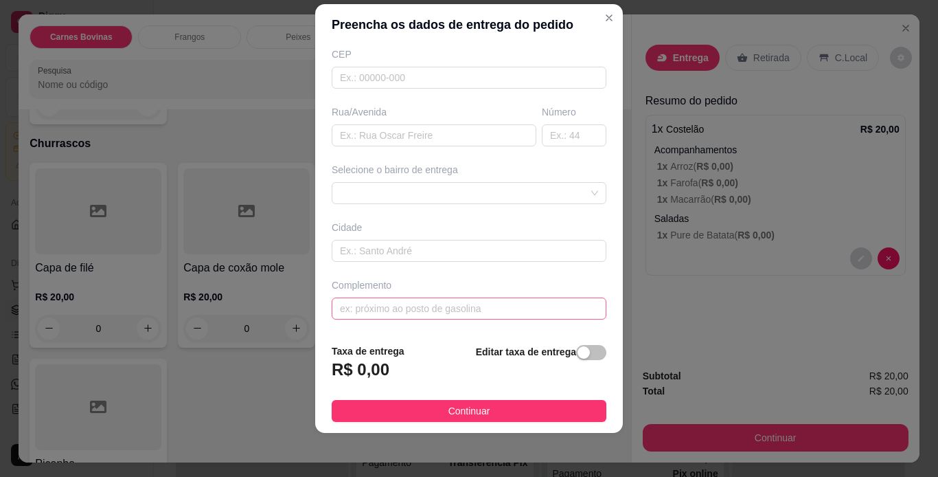
type input "[PERSON_NAME]"
click at [439, 307] on input "text" at bounding box center [469, 308] width 275 height 22
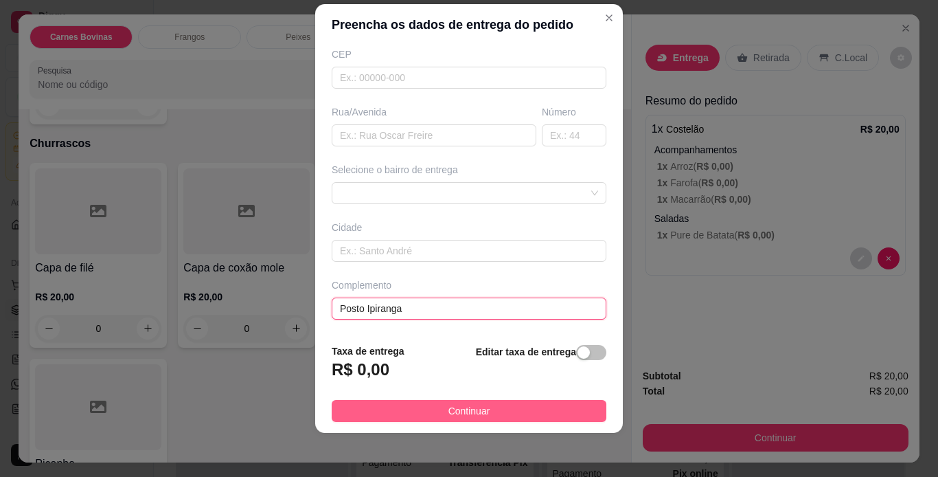
type input "Posto Ipiranga"
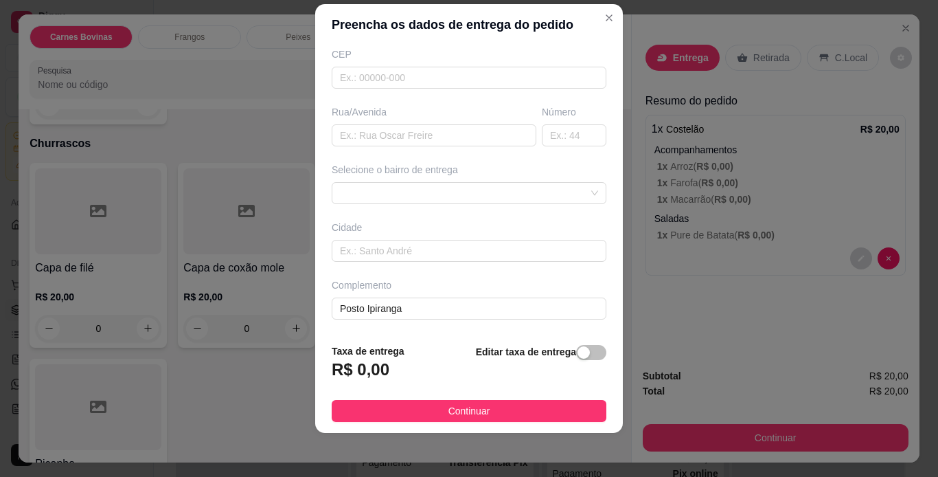
drag, startPoint x: 523, startPoint y: 412, endPoint x: 555, endPoint y: 405, distance: 33.2
click at [522, 413] on button "Continuar" at bounding box center [469, 411] width 275 height 22
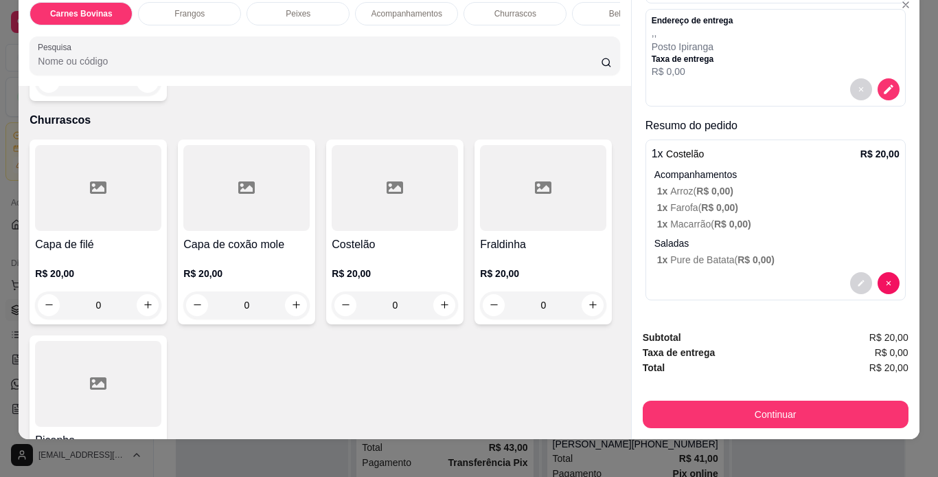
scroll to position [35, 0]
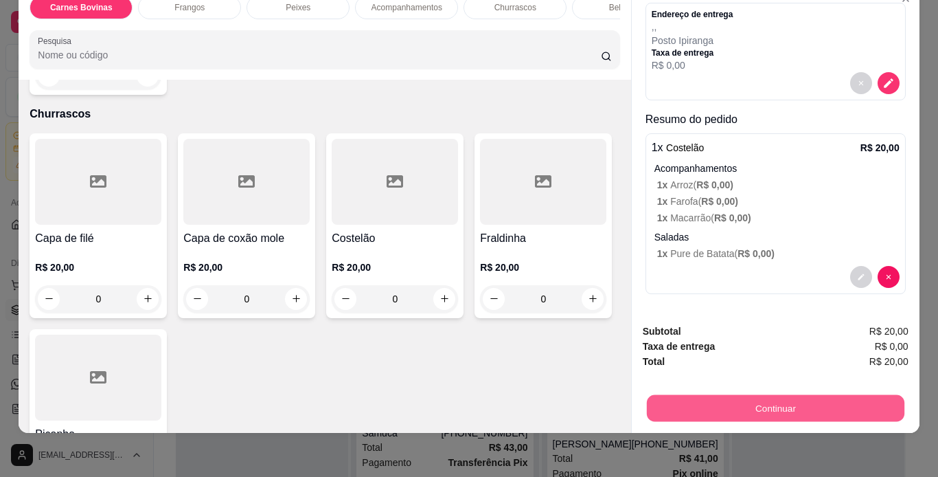
click at [813, 398] on button "Continuar" at bounding box center [775, 408] width 258 height 27
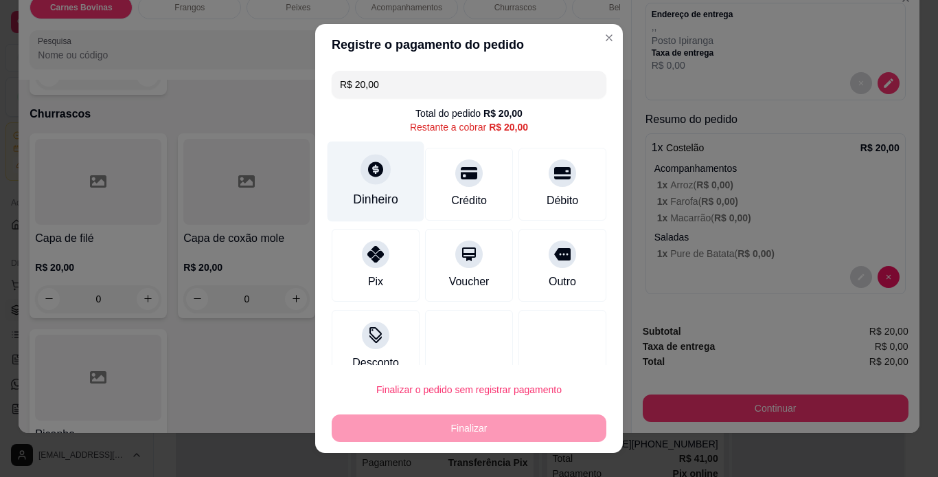
click at [382, 192] on div "Dinheiro" at bounding box center [375, 199] width 45 height 18
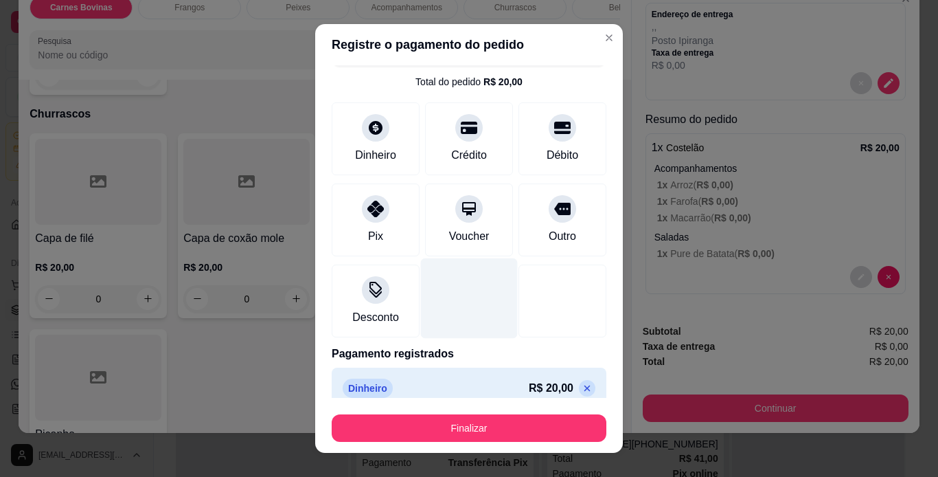
scroll to position [47, 0]
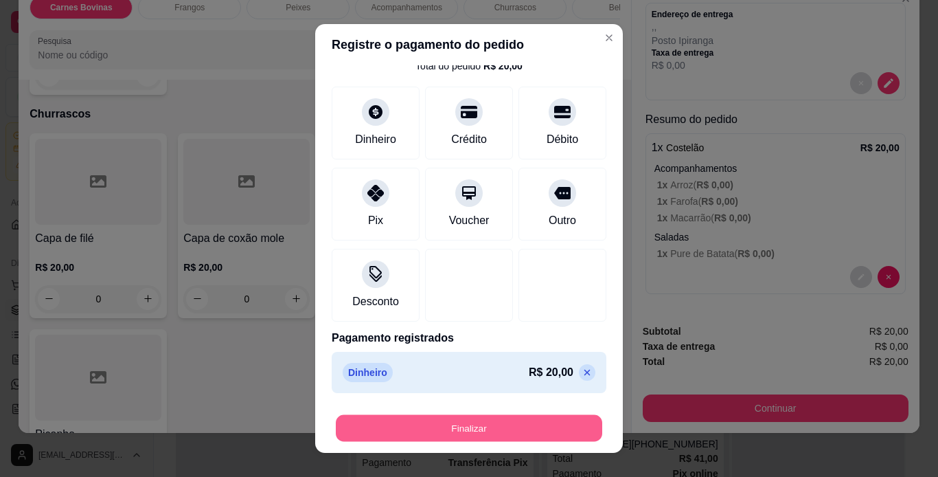
click at [480, 427] on button "Finalizar" at bounding box center [469, 428] width 267 height 27
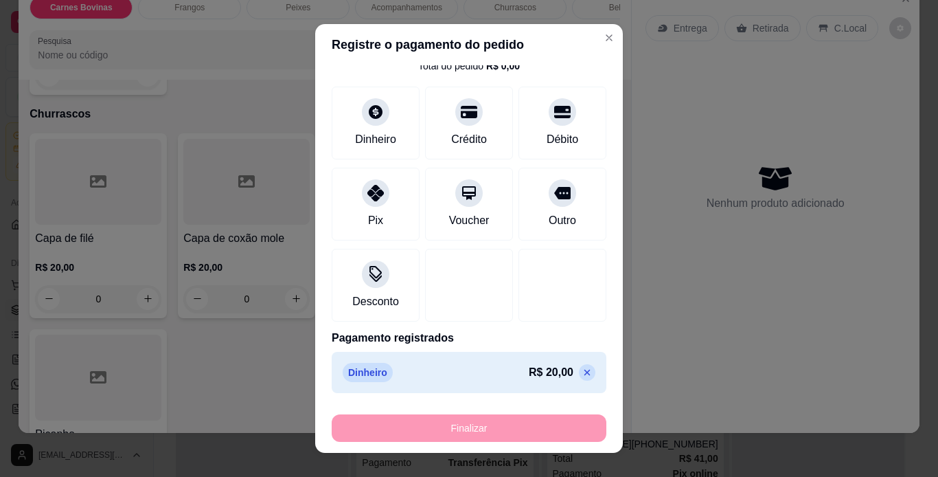
type input "-R$ 20,00"
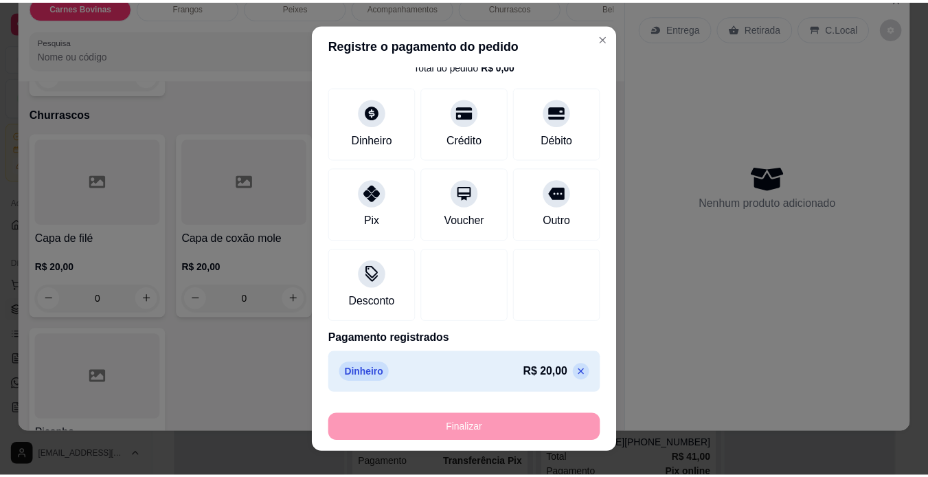
scroll to position [0, 0]
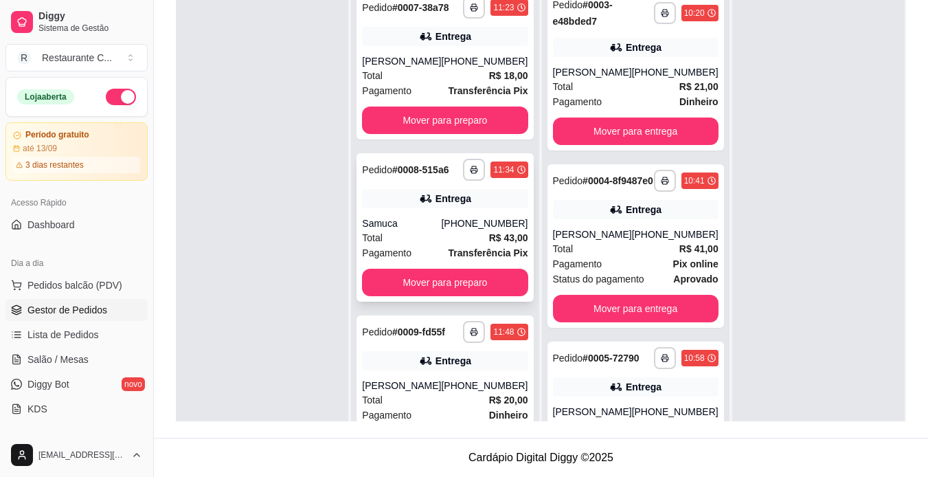
scroll to position [70, 0]
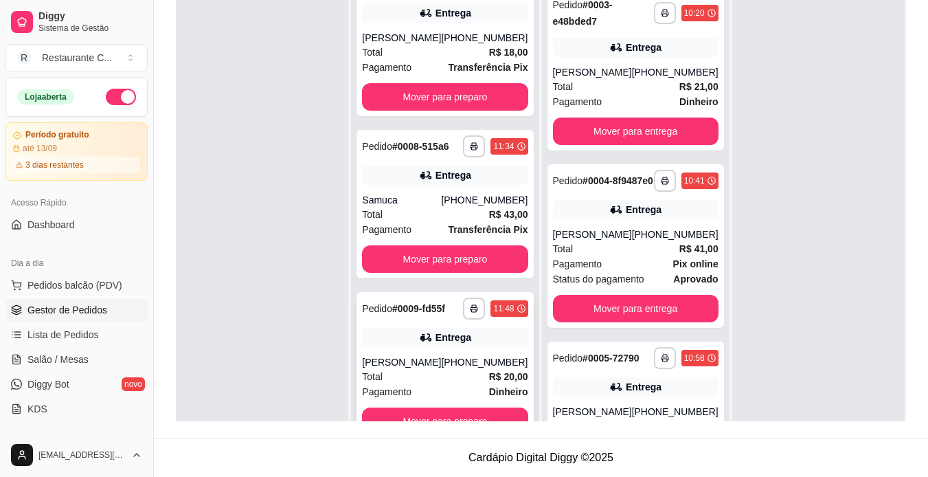
click at [477, 363] on div "[PHONE_NUMBER]" at bounding box center [484, 362] width 87 height 14
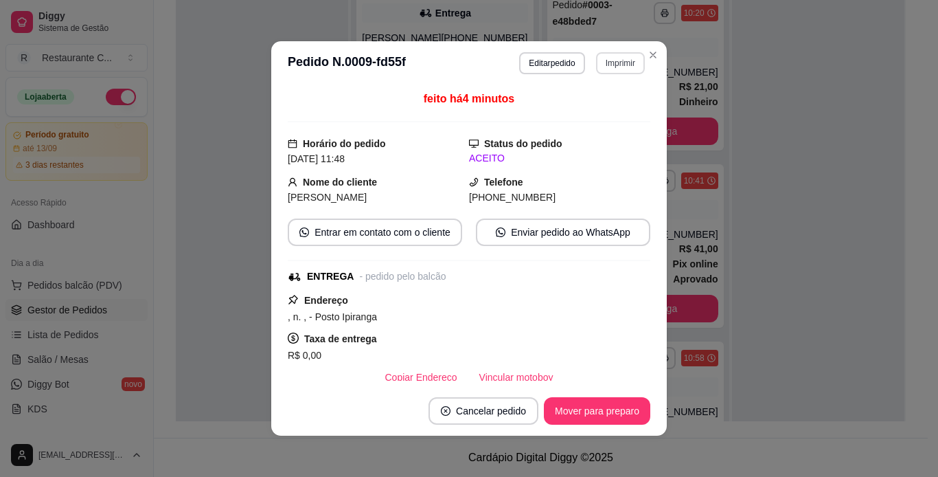
click at [617, 65] on button "Imprimir" at bounding box center [620, 63] width 49 height 22
click at [589, 110] on button "IMPRESSORA" at bounding box center [591, 110] width 96 height 21
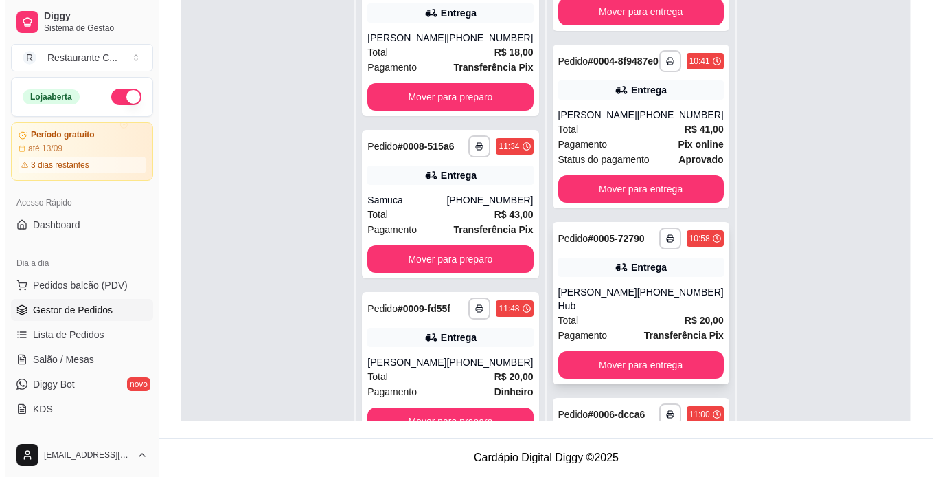
scroll to position [137, 0]
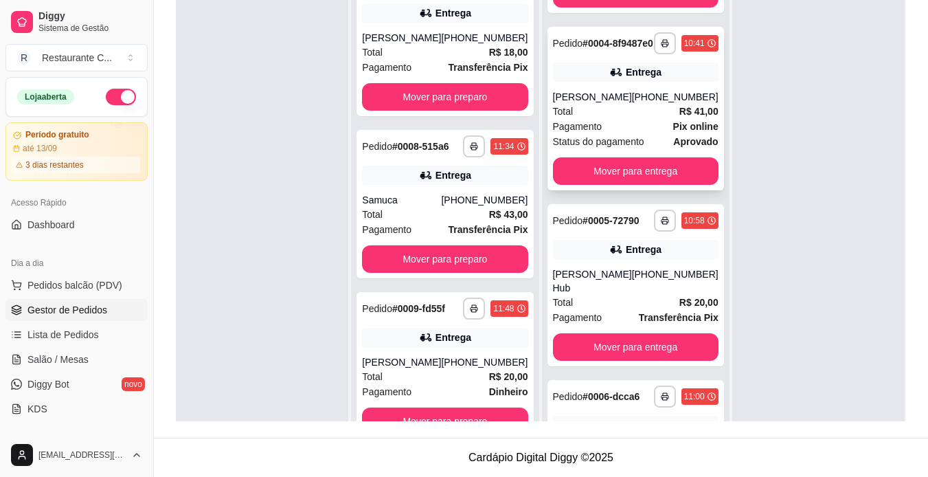
click at [645, 119] on div "Total R$ 41,00" at bounding box center [636, 111] width 166 height 15
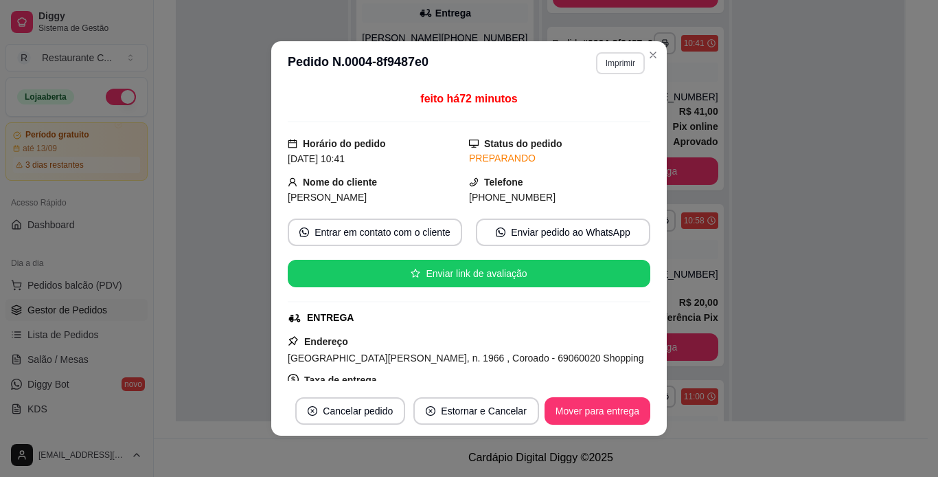
click at [620, 60] on button "Imprimir" at bounding box center [620, 63] width 49 height 22
click at [596, 111] on button "IMPRESSORA" at bounding box center [591, 111] width 100 height 22
